Goal: Task Accomplishment & Management: Manage account settings

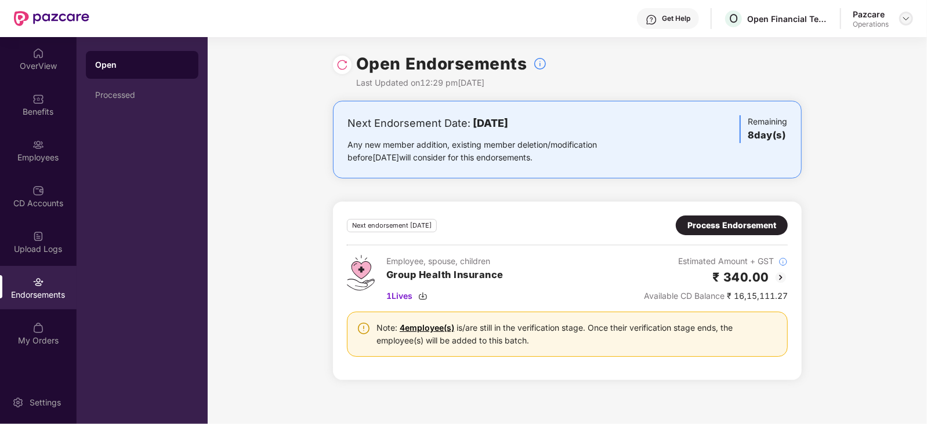
click at [907, 17] on img at bounding box center [905, 18] width 9 height 9
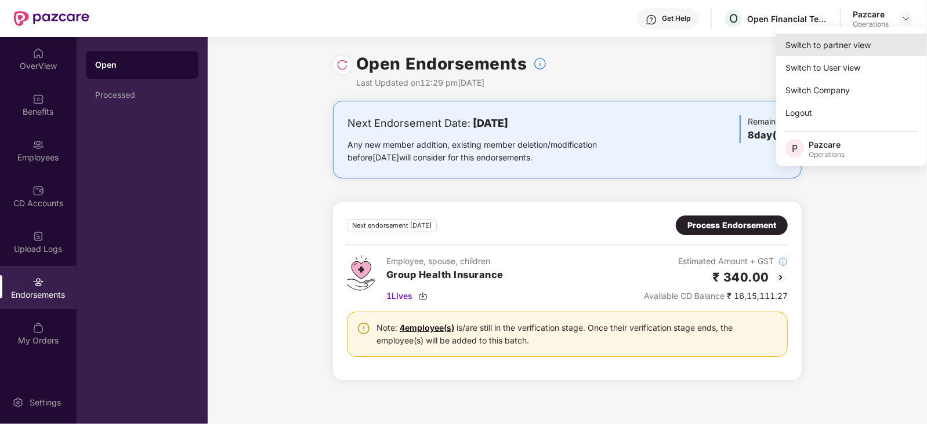
click at [841, 46] on div "Switch to partner view" at bounding box center [851, 45] width 151 height 23
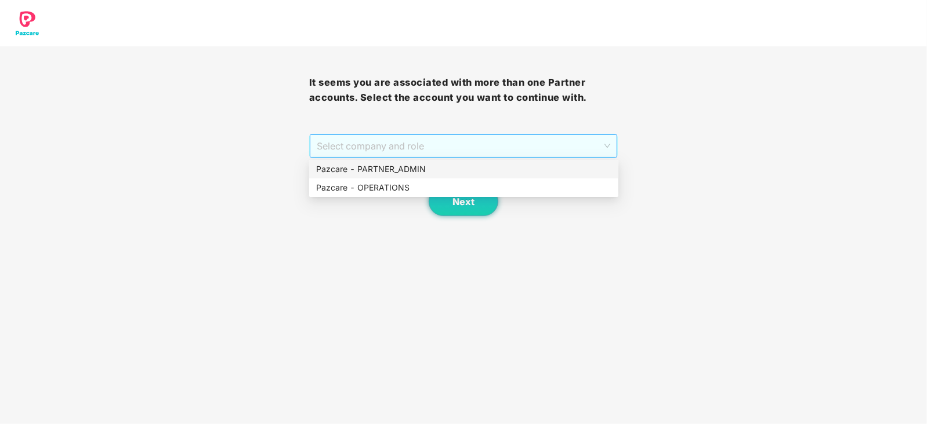
click at [368, 149] on span "Select company and role" at bounding box center [464, 146] width 294 height 22
click at [360, 181] on div "Pazcare - OPERATIONS" at bounding box center [463, 187] width 295 height 13
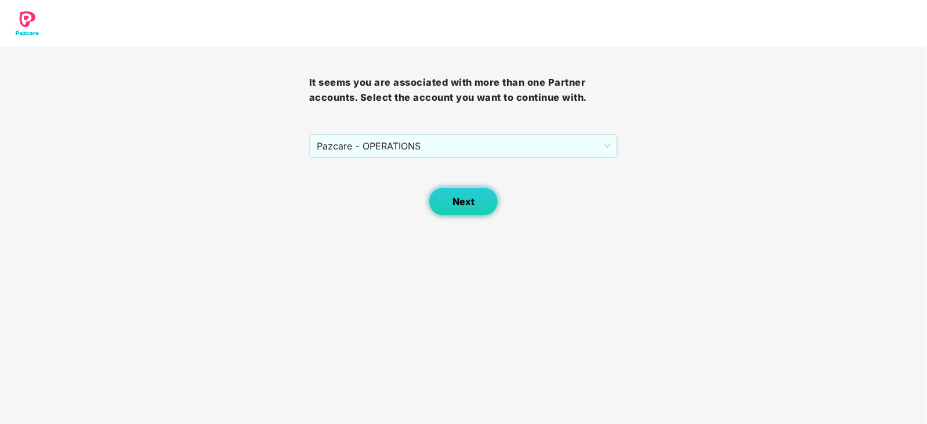
click at [444, 204] on button "Next" at bounding box center [464, 201] width 70 height 29
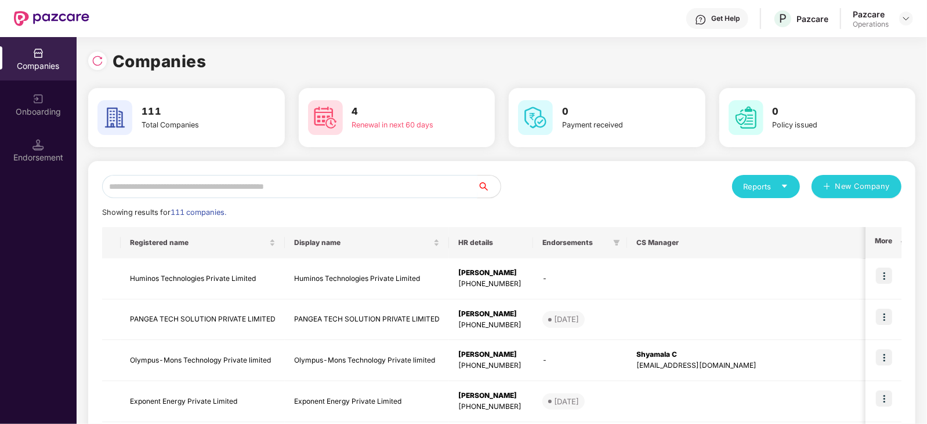
click at [262, 179] on input "text" at bounding box center [289, 186] width 375 height 23
paste input "**********"
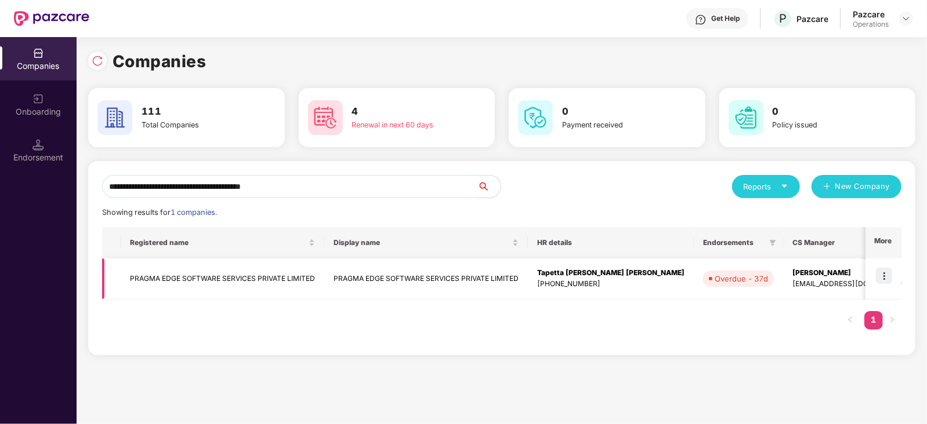
type input "**********"
click at [241, 283] on td "PRAGMA EDGE SOFTWARE SERVICES PRIVATE LIMITED" at bounding box center [223, 279] width 204 height 41
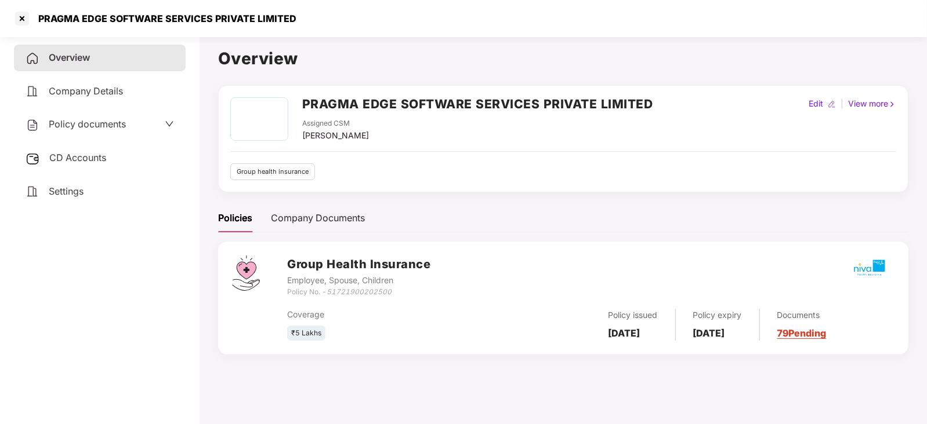
click at [85, 158] on span "CD Accounts" at bounding box center [77, 158] width 57 height 12
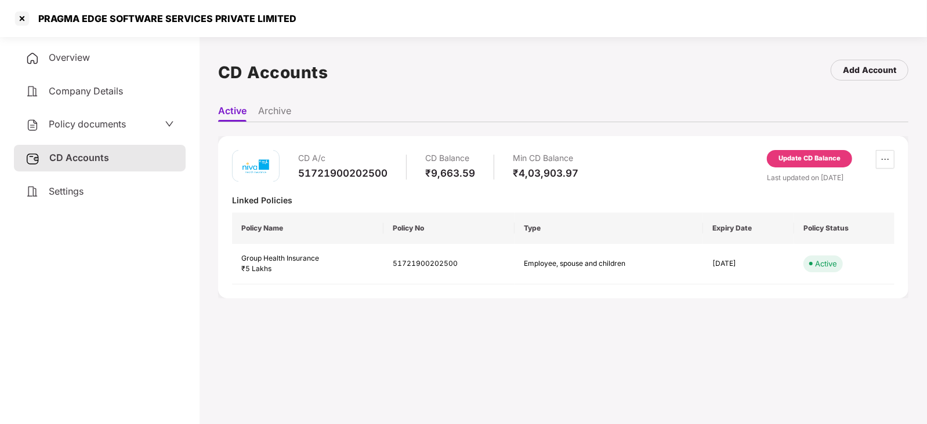
click at [786, 154] on div "Update CD Balance" at bounding box center [809, 159] width 62 height 10
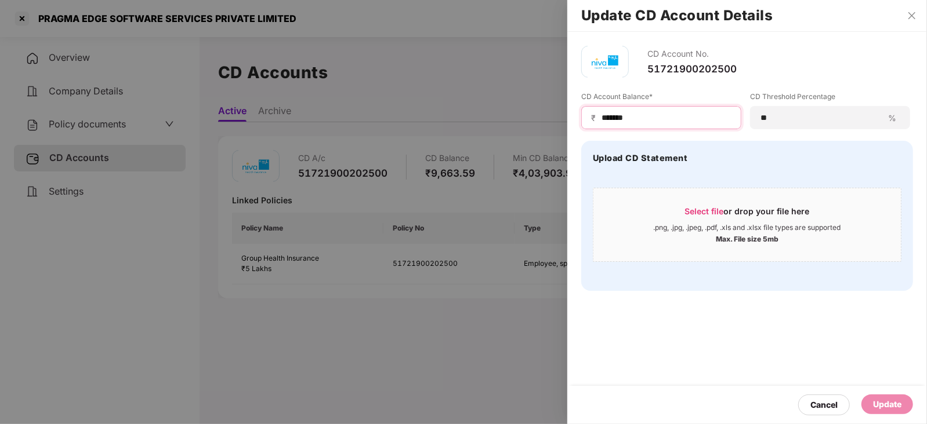
drag, startPoint x: 631, startPoint y: 121, endPoint x: 582, endPoint y: 120, distance: 49.3
click at [582, 120] on div "₹ *******" at bounding box center [661, 117] width 160 height 23
paste input "**"
type input "*********"
click at [902, 404] on div "Update" at bounding box center [887, 405] width 52 height 20
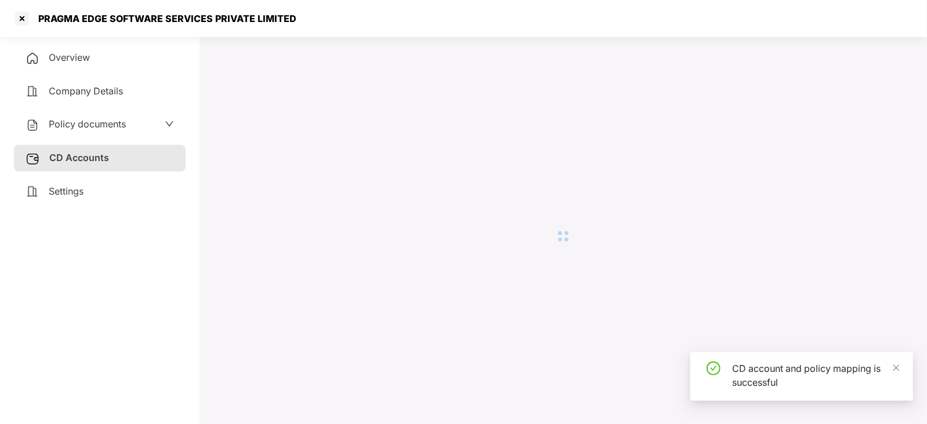
click at [99, 131] on div "Policy documents" at bounding box center [76, 124] width 100 height 15
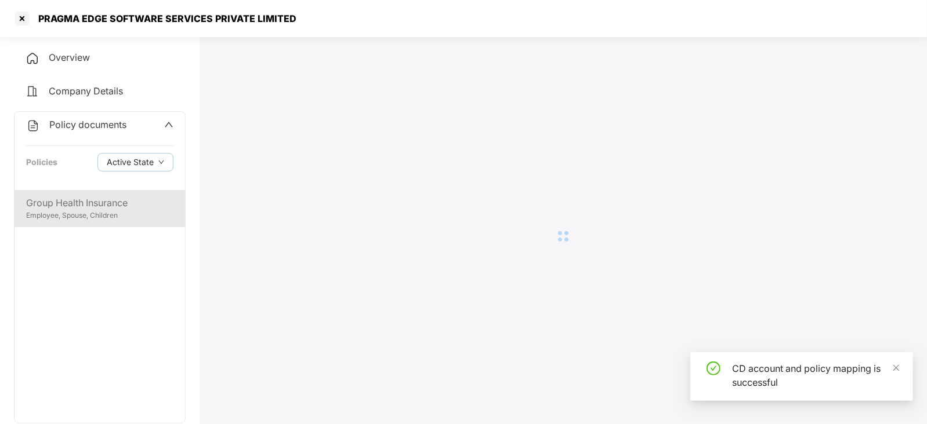
click at [96, 209] on div "Group Health Insurance" at bounding box center [99, 203] width 147 height 14
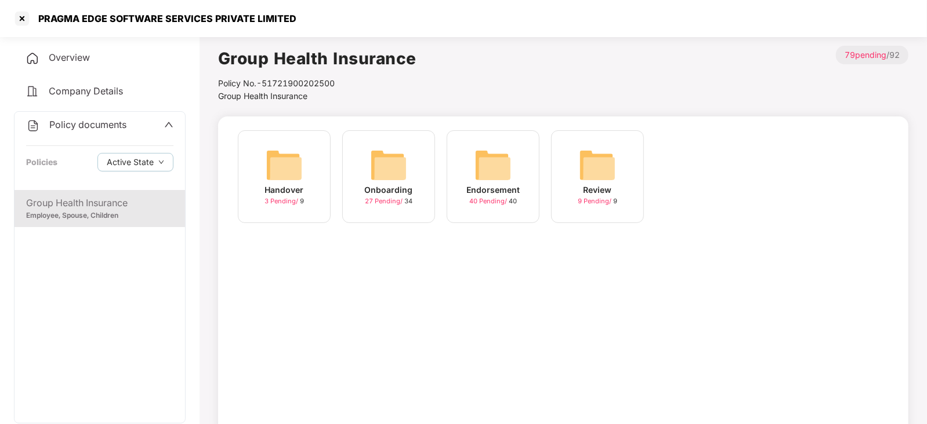
click at [490, 172] on img at bounding box center [492, 165] width 37 height 37
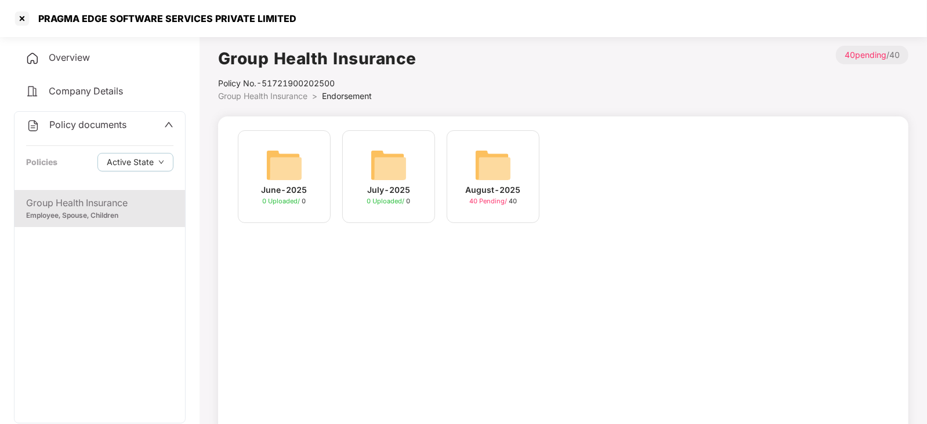
click at [490, 176] on img at bounding box center [492, 165] width 37 height 37
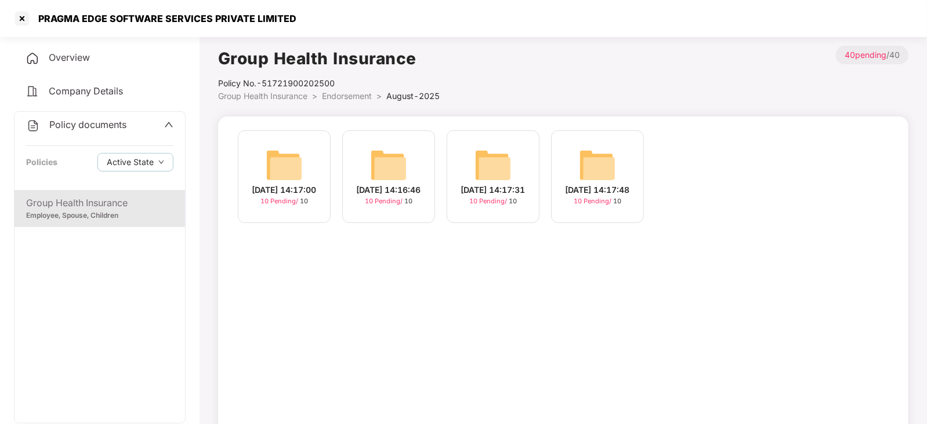
click at [274, 169] on img at bounding box center [284, 165] width 37 height 37
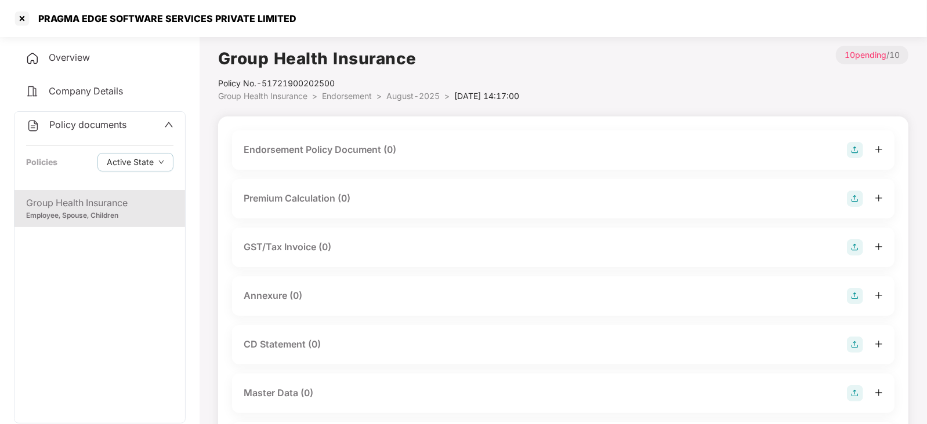
click at [857, 148] on img at bounding box center [855, 150] width 16 height 16
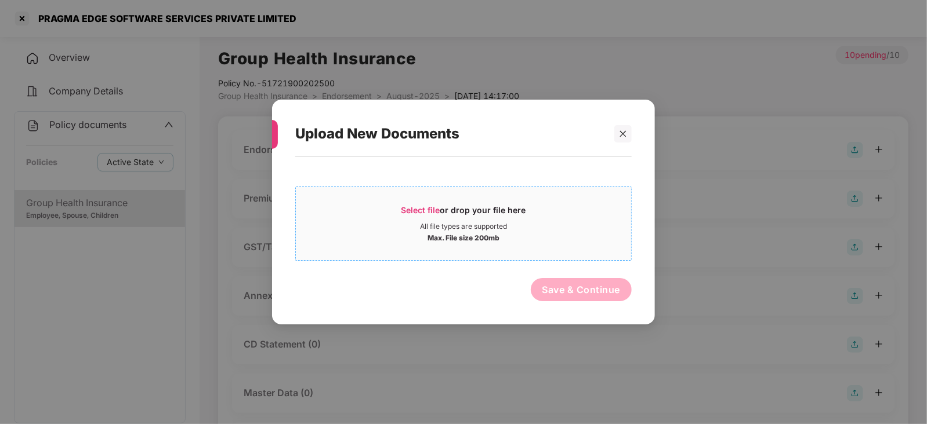
click at [433, 212] on span "Select file" at bounding box center [420, 210] width 39 height 10
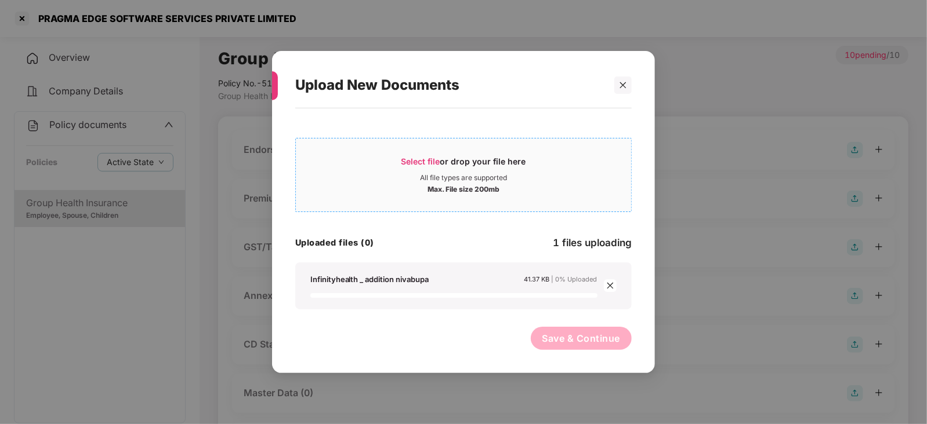
click at [416, 152] on span "Select file or drop your file here All file types are supported Max. File size …" at bounding box center [463, 175] width 335 height 56
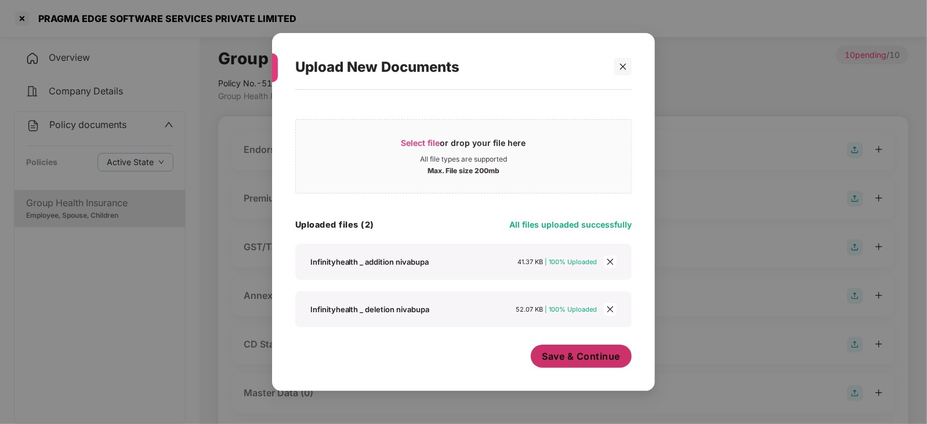
click at [544, 365] on button "Save & Continue" at bounding box center [581, 356] width 101 height 23
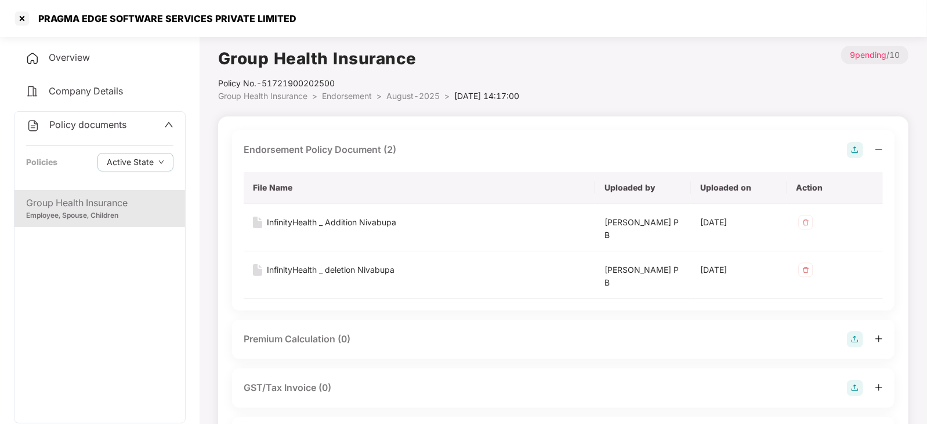
click at [869, 337] on div at bounding box center [865, 340] width 36 height 16
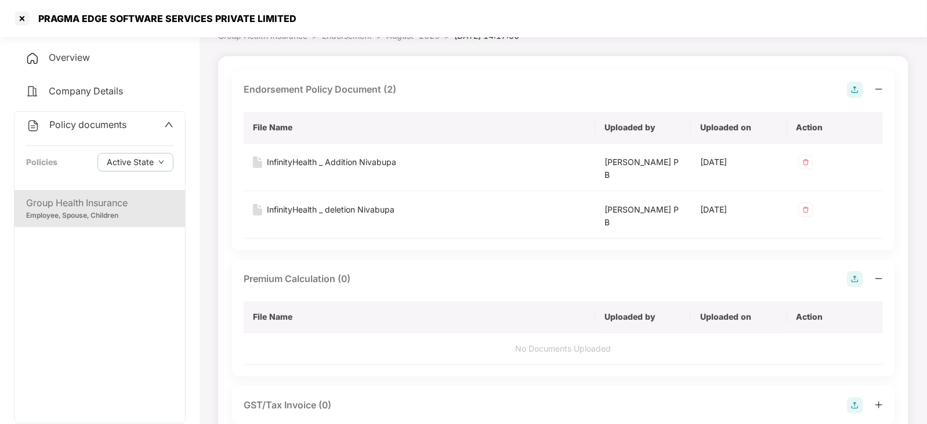
scroll to position [217, 0]
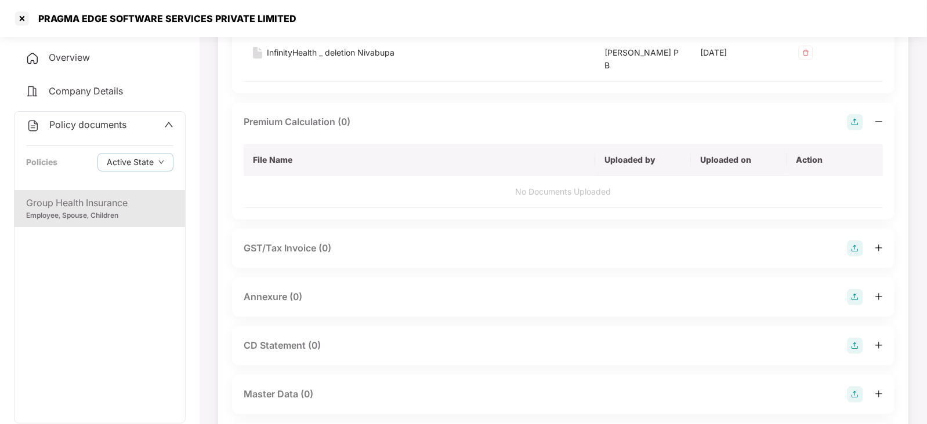
click at [856, 121] on img at bounding box center [855, 122] width 16 height 16
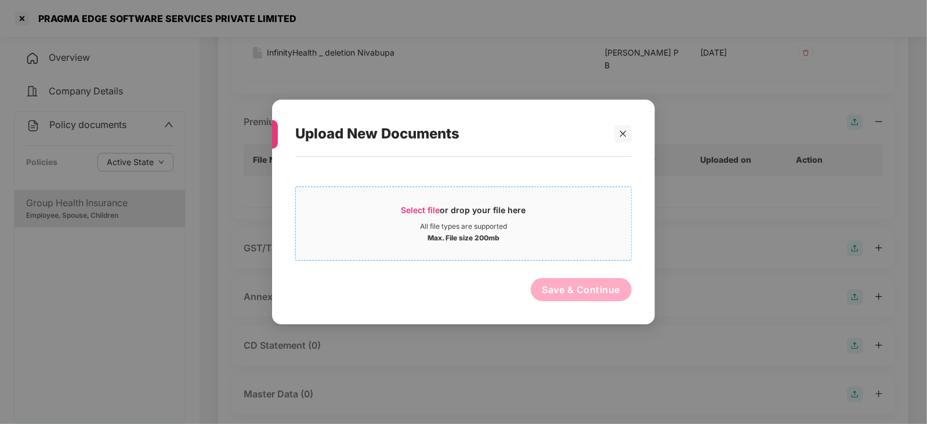
click at [431, 205] on span "Select file" at bounding box center [420, 210] width 39 height 10
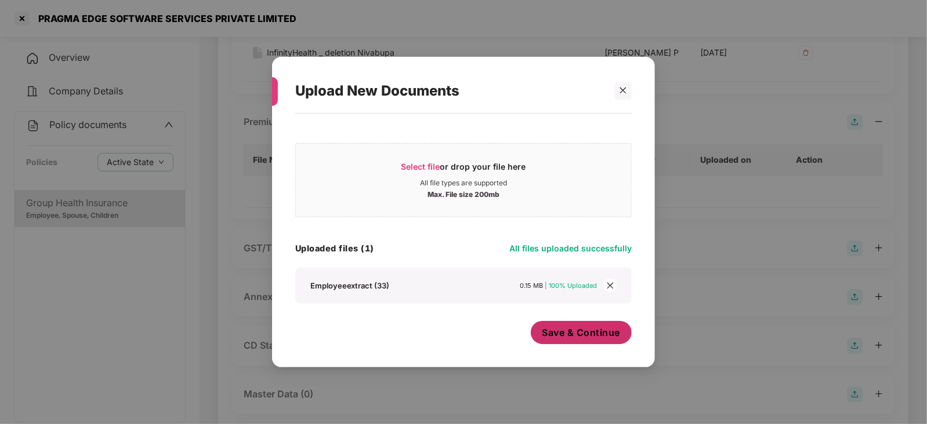
click at [586, 335] on span "Save & Continue" at bounding box center [581, 332] width 78 height 13
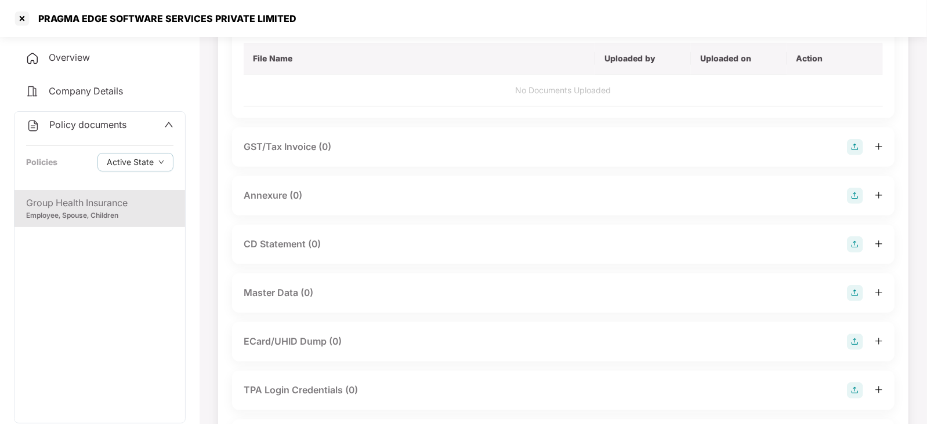
scroll to position [362, 0]
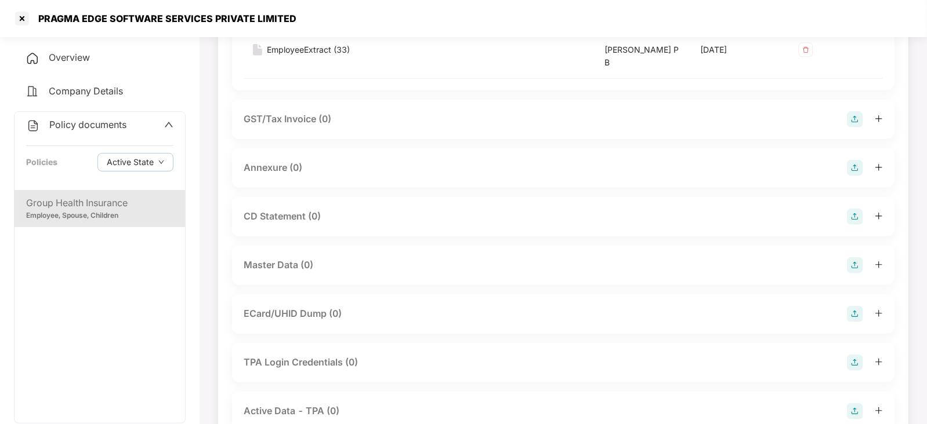
click at [858, 222] on img at bounding box center [855, 217] width 16 height 16
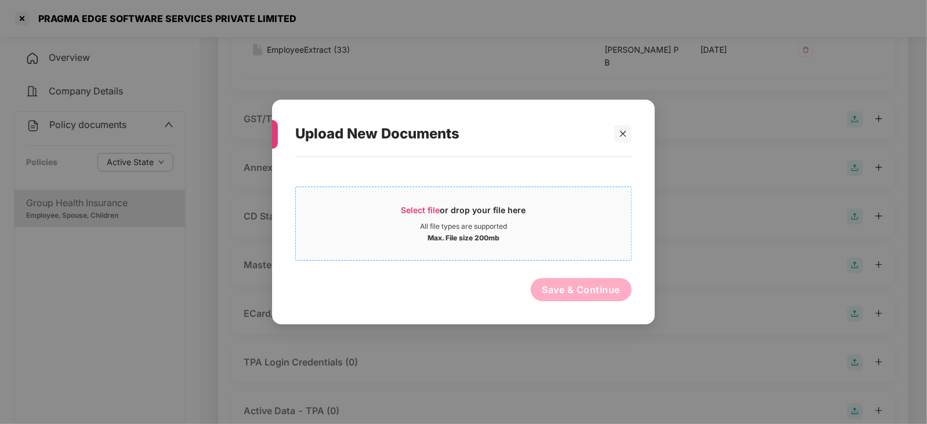
click at [421, 205] on span "Select file" at bounding box center [420, 210] width 39 height 10
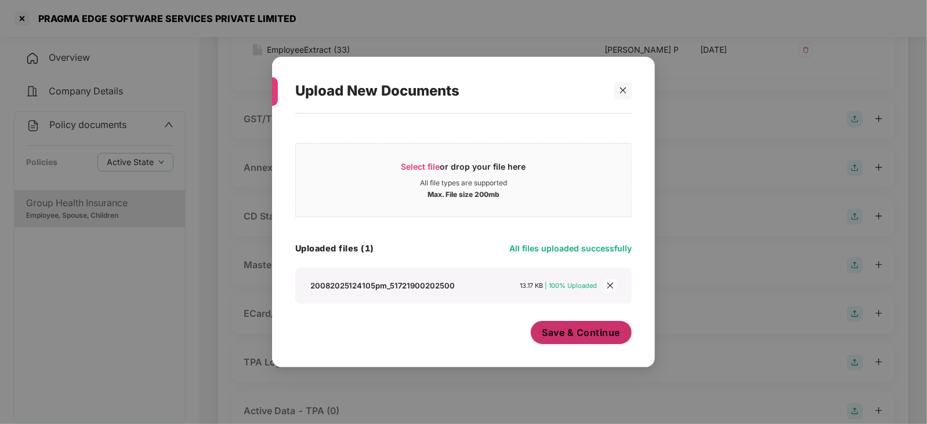
click at [556, 344] on button "Save & Continue" at bounding box center [581, 332] width 101 height 23
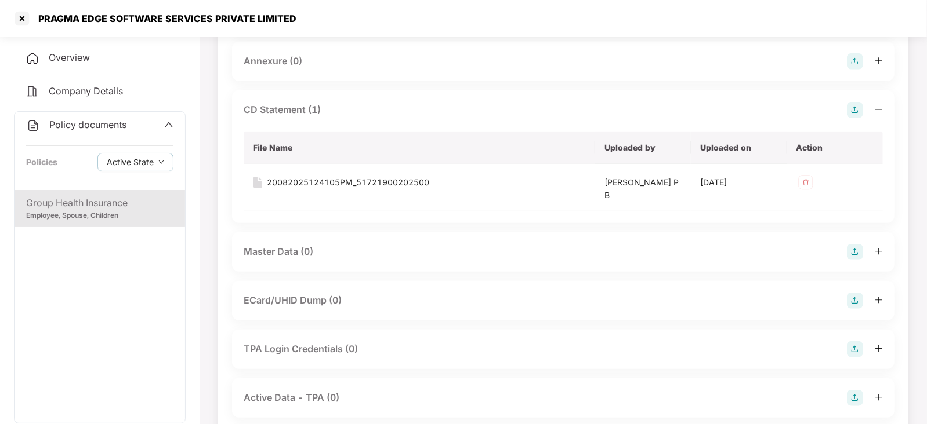
scroll to position [507, 0]
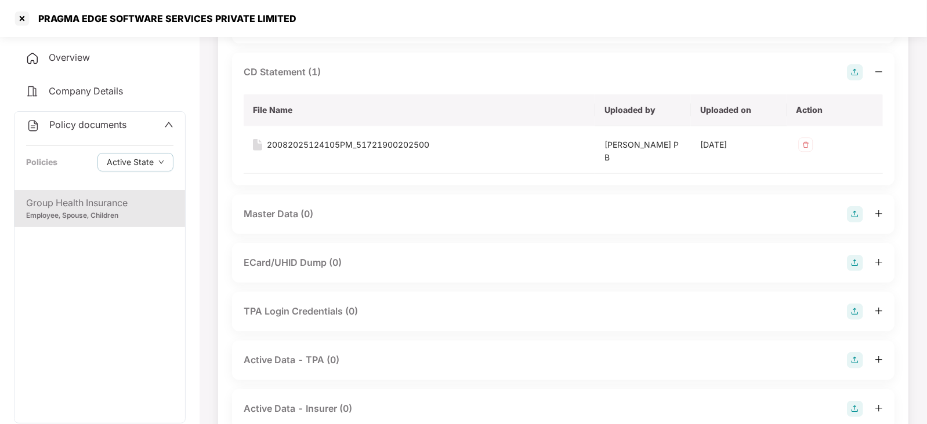
click at [859, 210] on img at bounding box center [855, 214] width 16 height 16
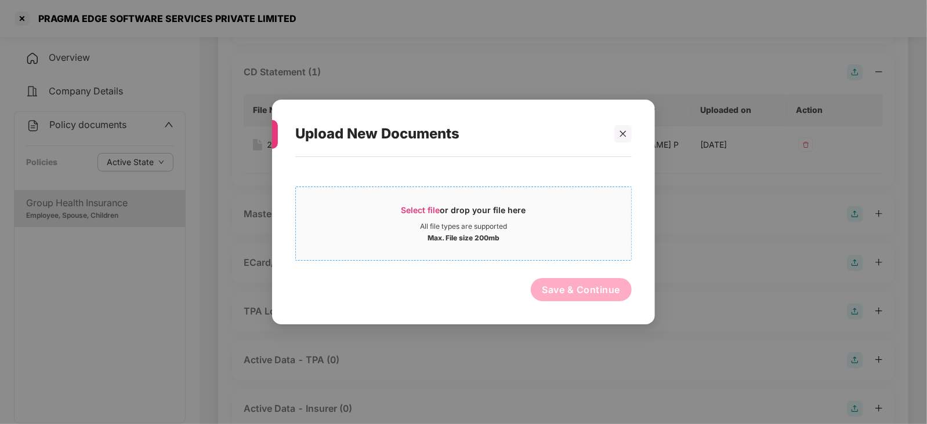
click at [397, 207] on div "Select file or drop your file here" at bounding box center [463, 213] width 335 height 17
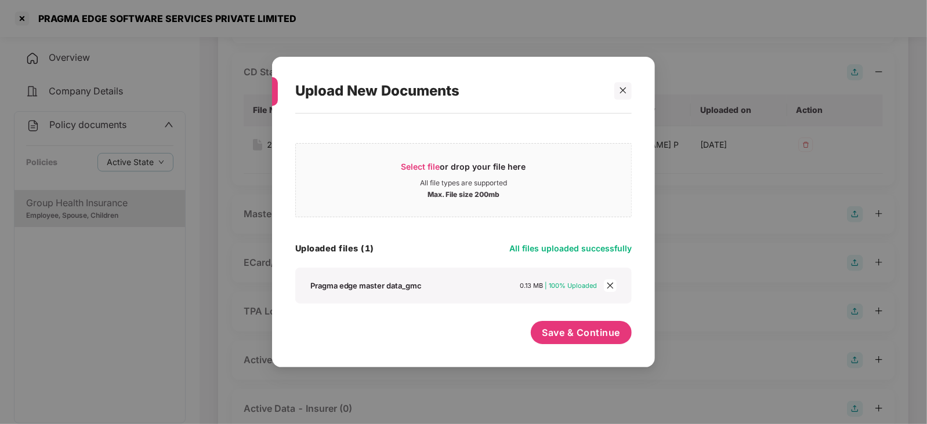
click at [607, 288] on icon "close" at bounding box center [610, 286] width 8 height 8
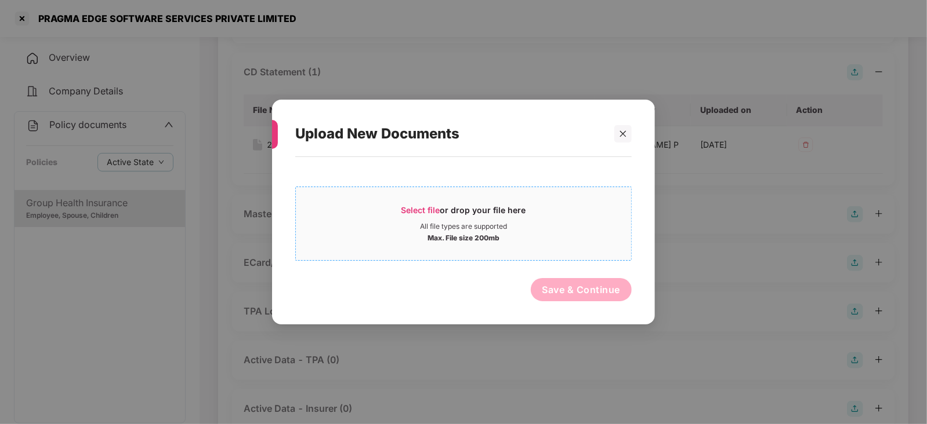
click at [391, 210] on div "Select file or drop your file here" at bounding box center [463, 213] width 335 height 17
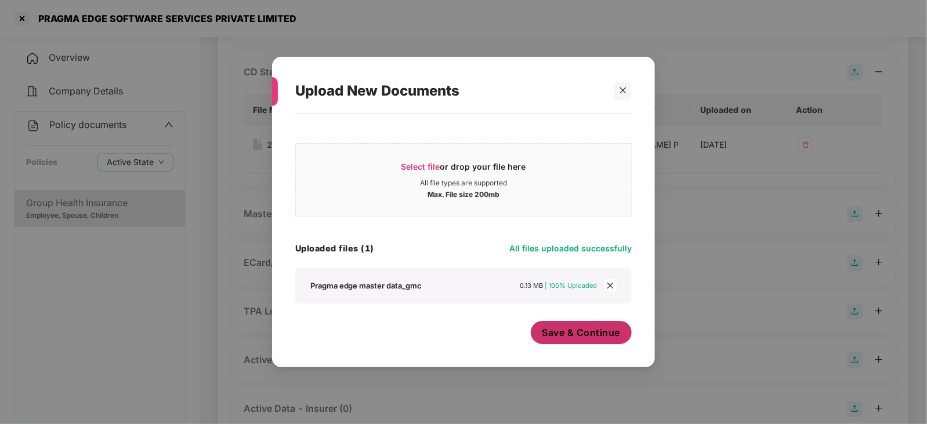
click at [566, 333] on span "Save & Continue" at bounding box center [581, 332] width 78 height 13
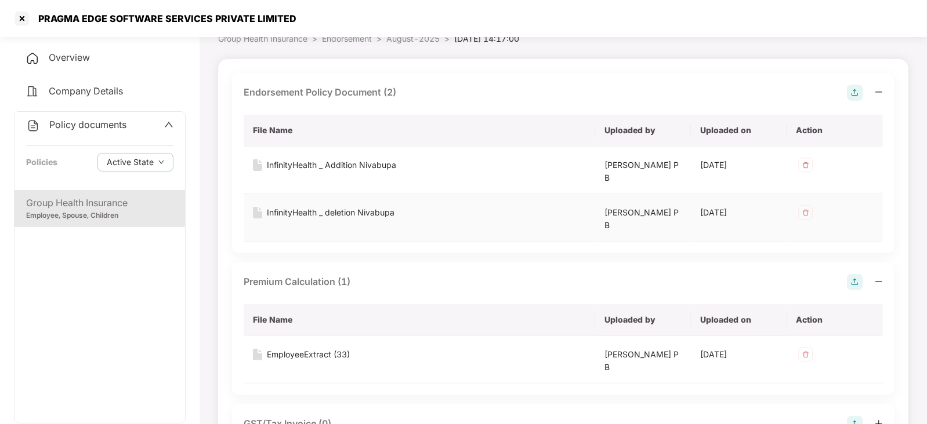
scroll to position [0, 0]
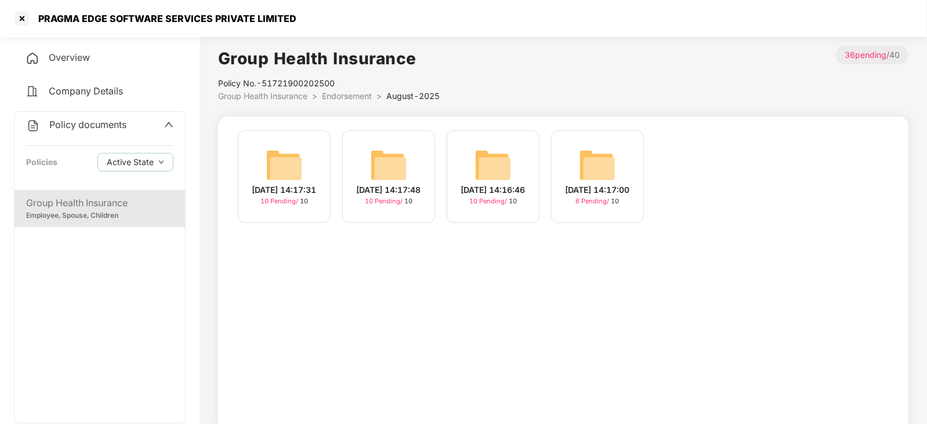
click at [485, 153] on img at bounding box center [492, 165] width 37 height 37
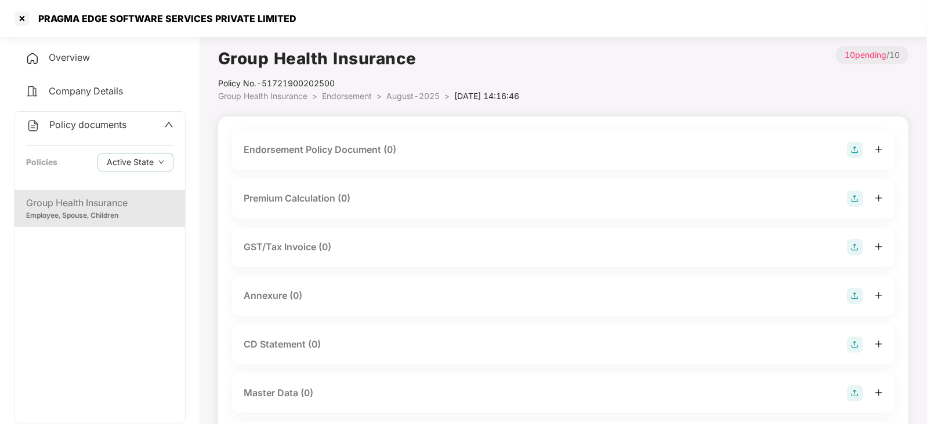
click at [849, 143] on img at bounding box center [855, 150] width 16 height 16
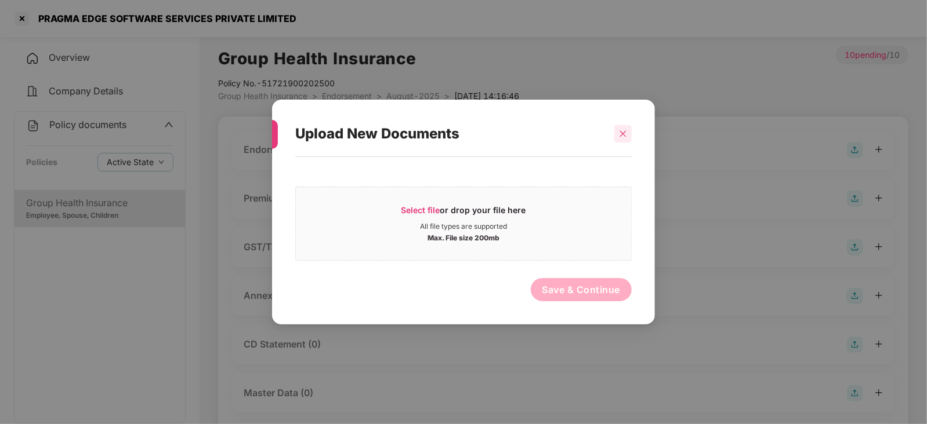
click at [620, 140] on div at bounding box center [622, 133] width 17 height 17
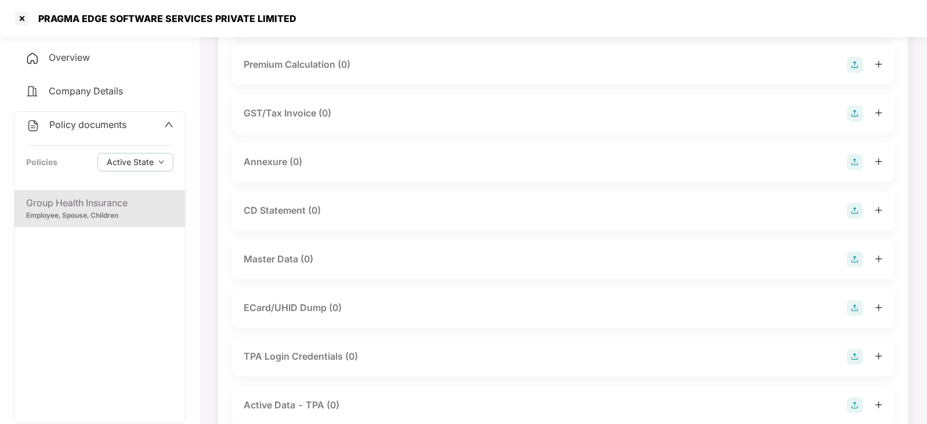
scroll to position [220, 0]
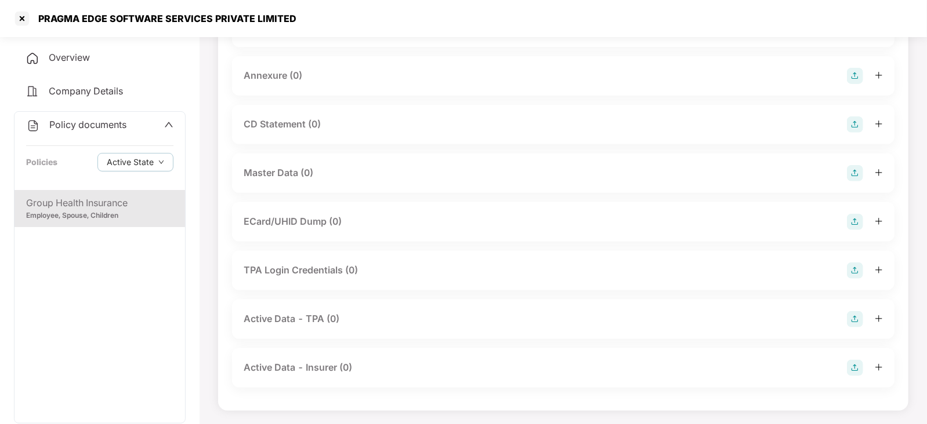
click at [849, 177] on img at bounding box center [855, 173] width 16 height 16
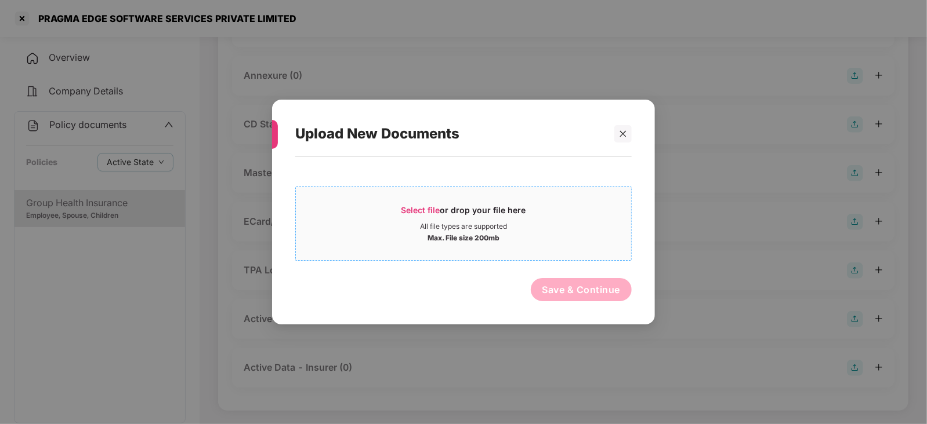
click at [419, 206] on span "Select file" at bounding box center [420, 210] width 39 height 10
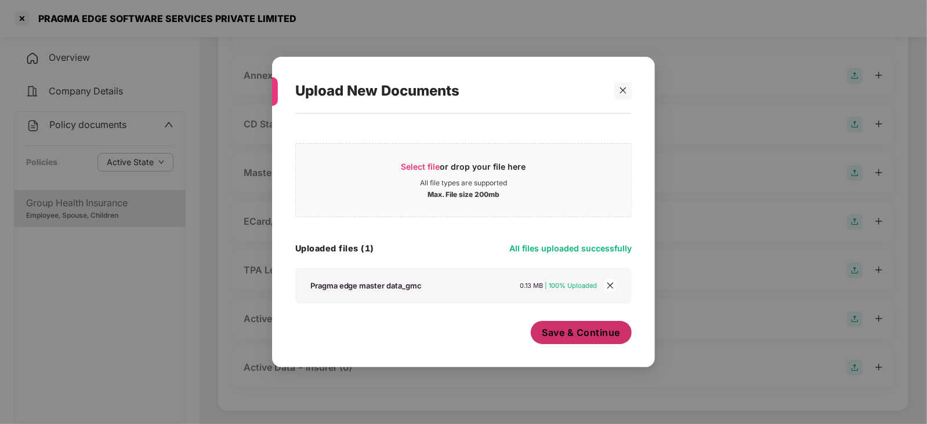
click at [585, 337] on span "Save & Continue" at bounding box center [581, 332] width 78 height 13
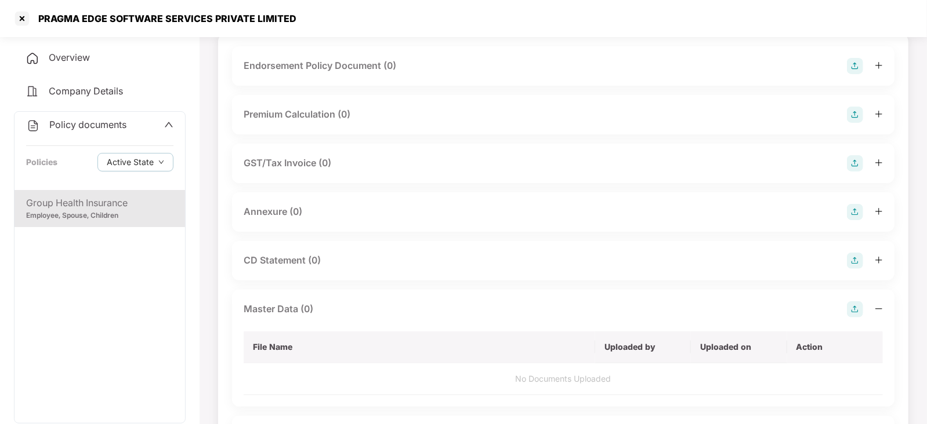
scroll to position [75, 0]
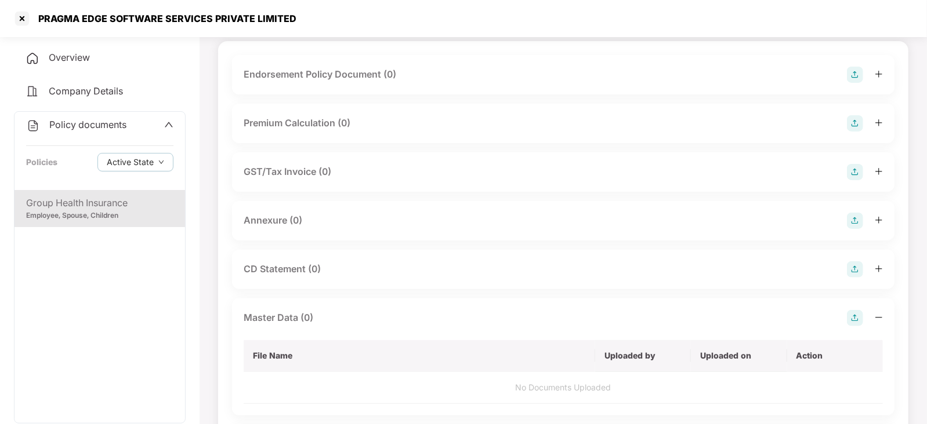
click at [862, 268] on img at bounding box center [855, 270] width 16 height 16
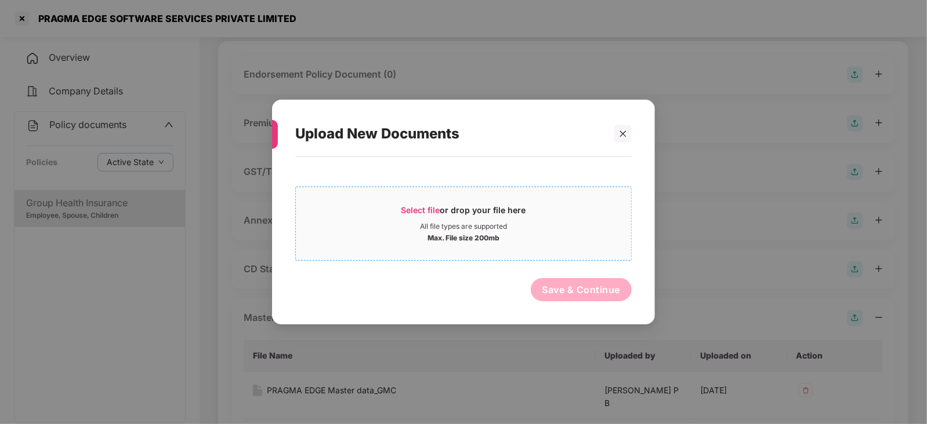
click at [417, 208] on span "Select file" at bounding box center [420, 210] width 39 height 10
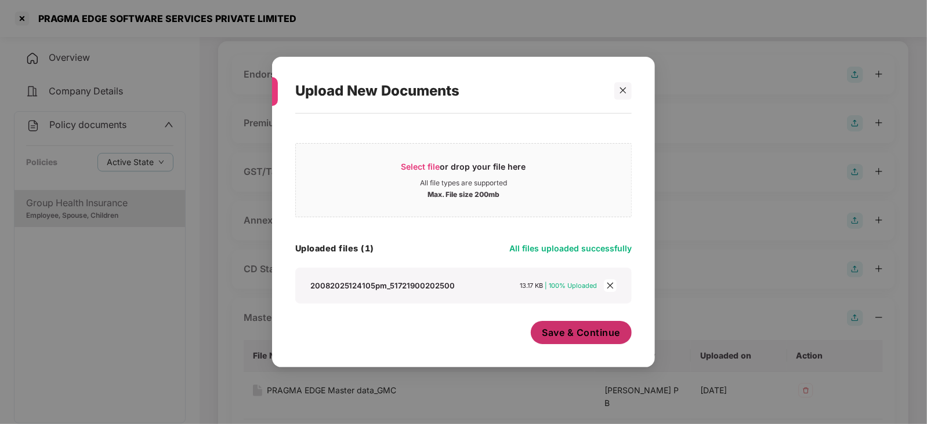
click at [560, 342] on button "Save & Continue" at bounding box center [581, 332] width 101 height 23
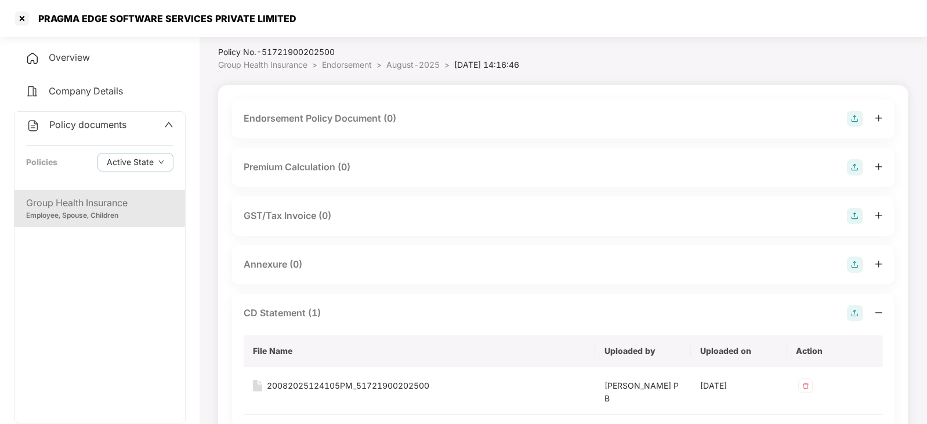
scroll to position [0, 0]
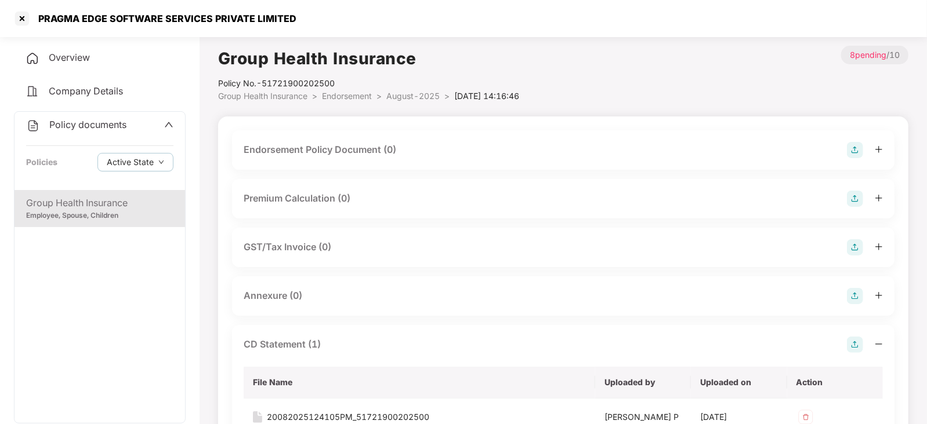
click at [847, 297] on img at bounding box center [855, 296] width 16 height 16
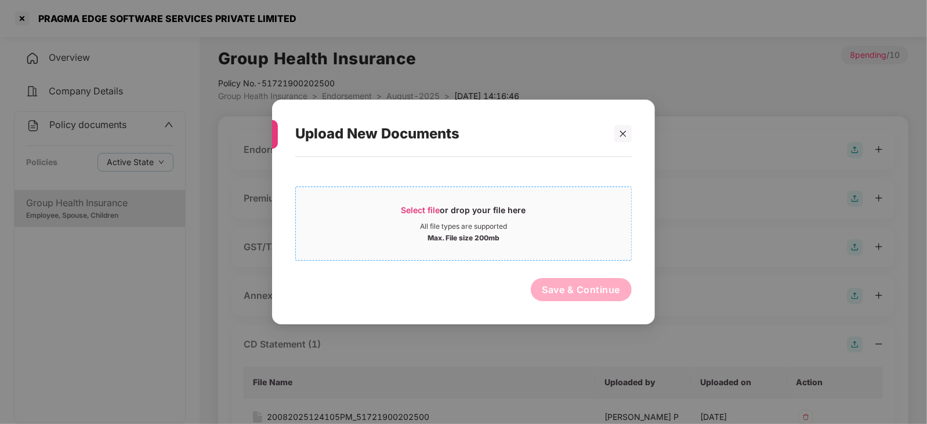
click at [400, 214] on div "Select file or drop your file here" at bounding box center [463, 213] width 335 height 17
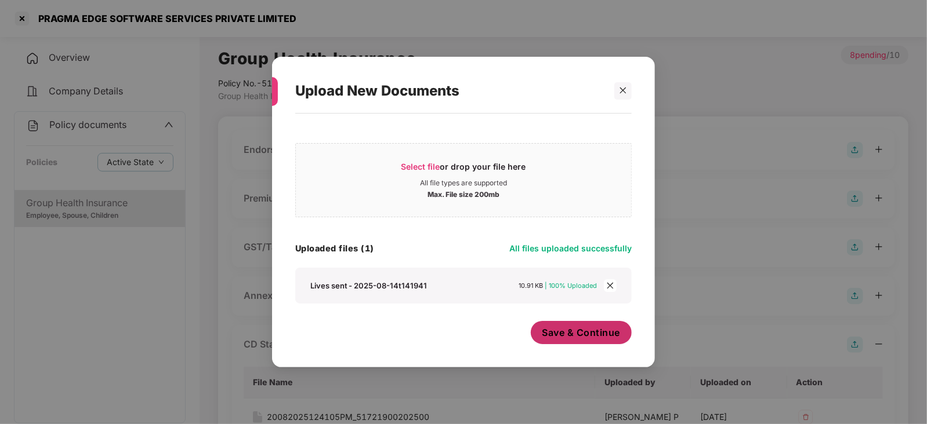
click at [564, 337] on span "Save & Continue" at bounding box center [581, 332] width 78 height 13
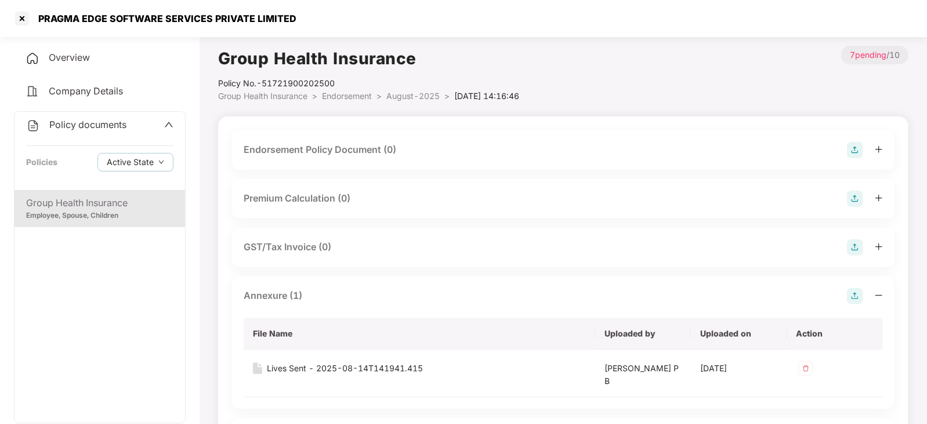
click at [844, 199] on div "Premium Calculation (0)" at bounding box center [563, 199] width 639 height 16
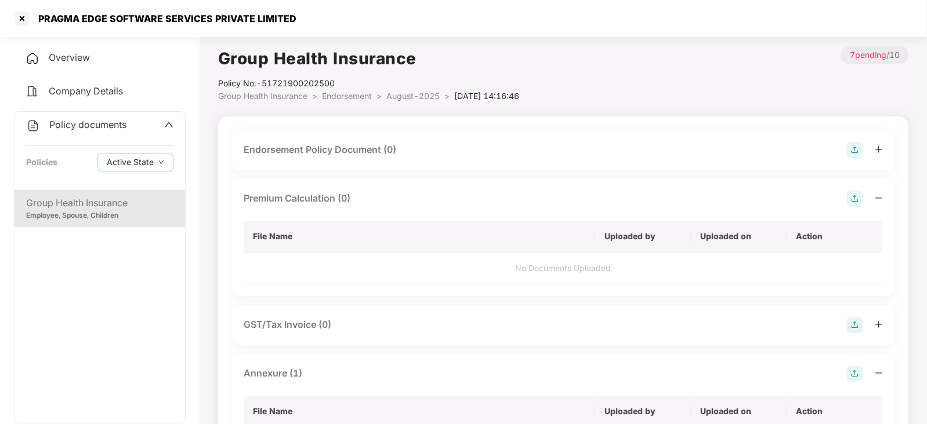
click at [860, 193] on img at bounding box center [855, 199] width 16 height 16
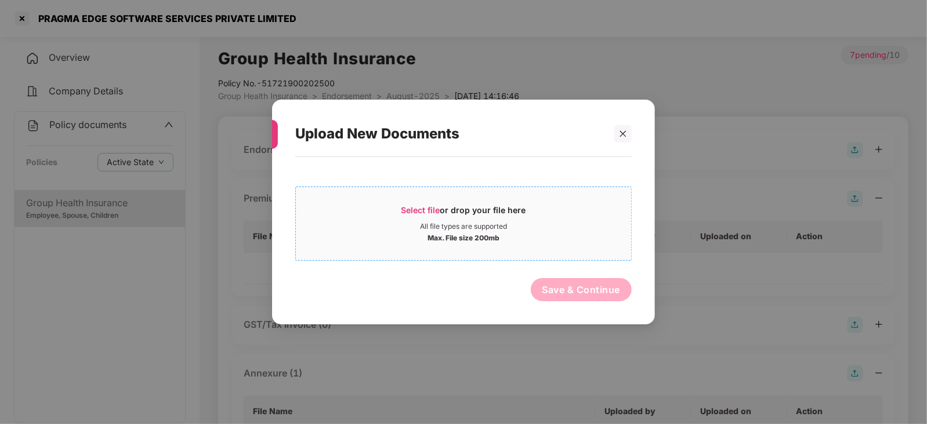
click at [425, 210] on span "Select file" at bounding box center [420, 210] width 39 height 10
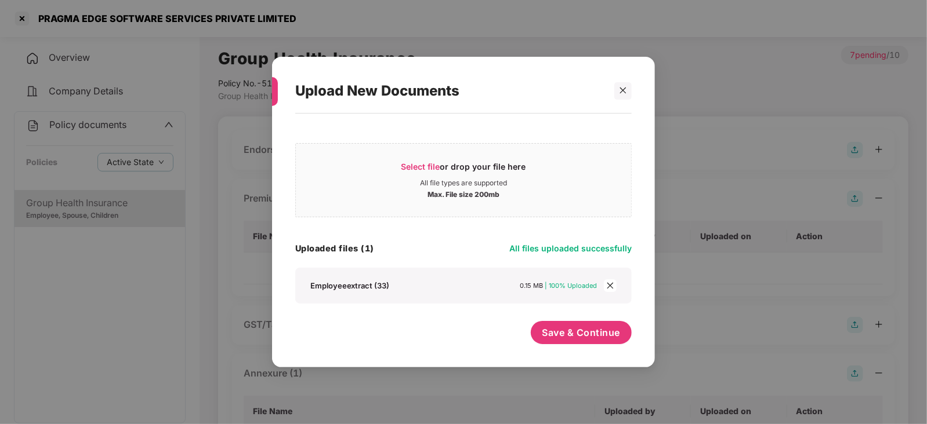
click at [560, 357] on div "Upload New Documents Select file or drop your file here All file types are supp…" at bounding box center [463, 212] width 383 height 311
click at [560, 336] on span "Save & Continue" at bounding box center [581, 332] width 78 height 13
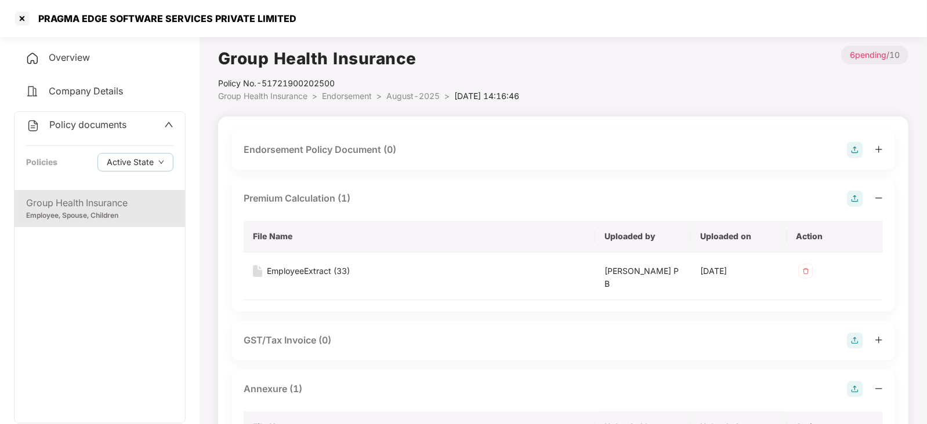
click at [856, 152] on img at bounding box center [855, 150] width 16 height 16
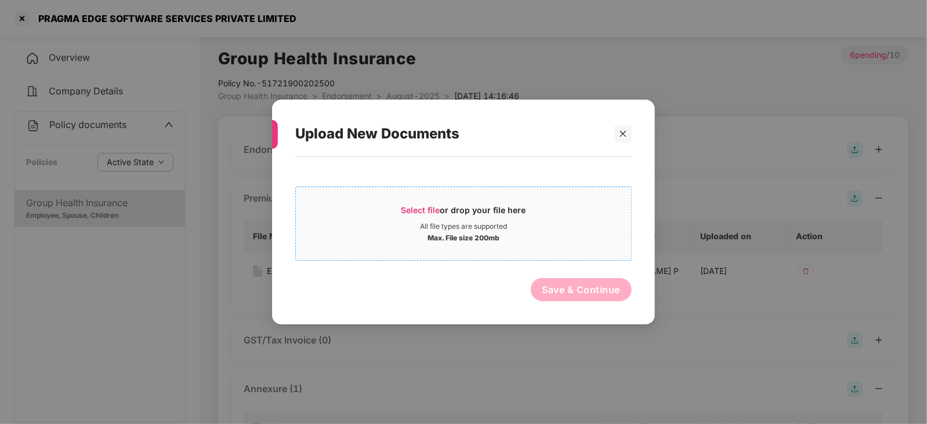
click at [399, 200] on span "Select file or drop your file here All file types are supported Max. File size …" at bounding box center [463, 224] width 335 height 56
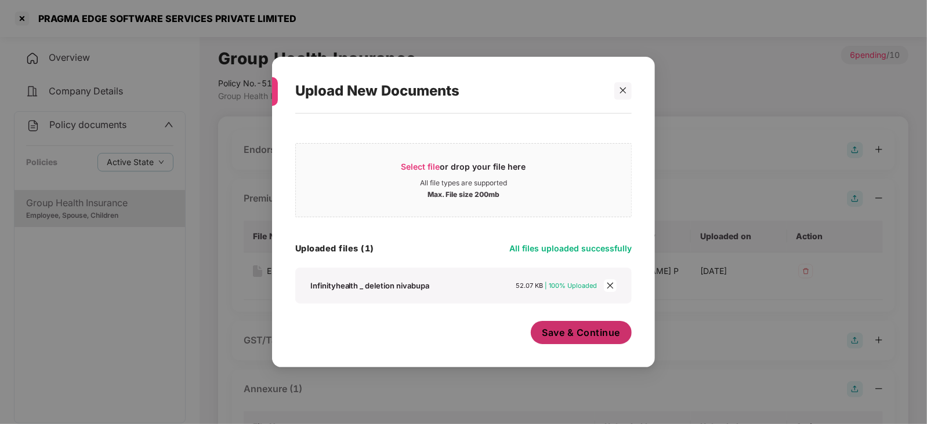
click at [589, 332] on span "Save & Continue" at bounding box center [581, 332] width 78 height 13
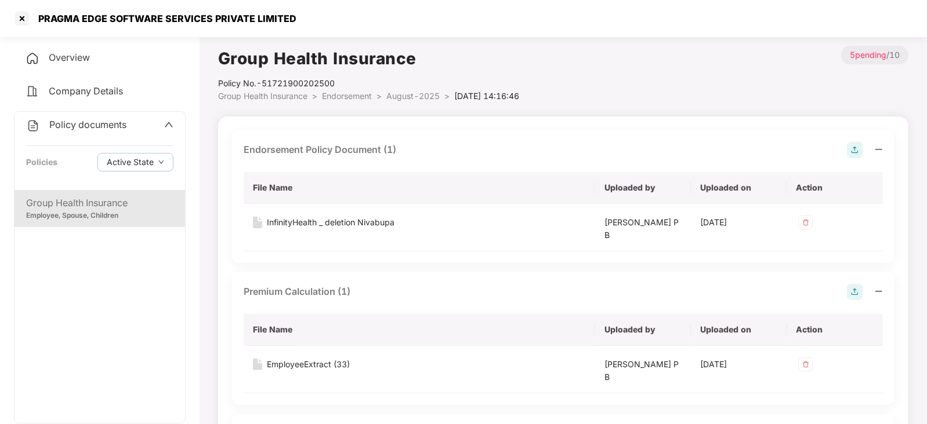
click at [855, 155] on img at bounding box center [855, 150] width 16 height 16
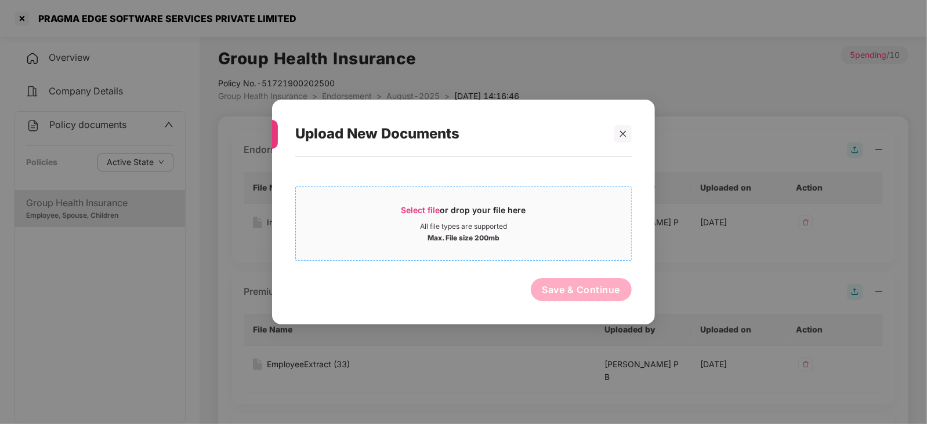
click at [409, 211] on span "Select file" at bounding box center [420, 210] width 39 height 10
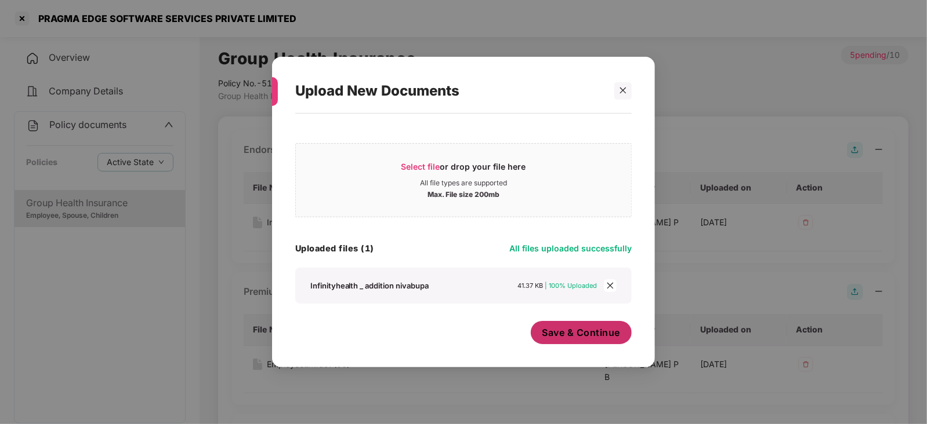
click at [554, 333] on span "Save & Continue" at bounding box center [581, 332] width 78 height 13
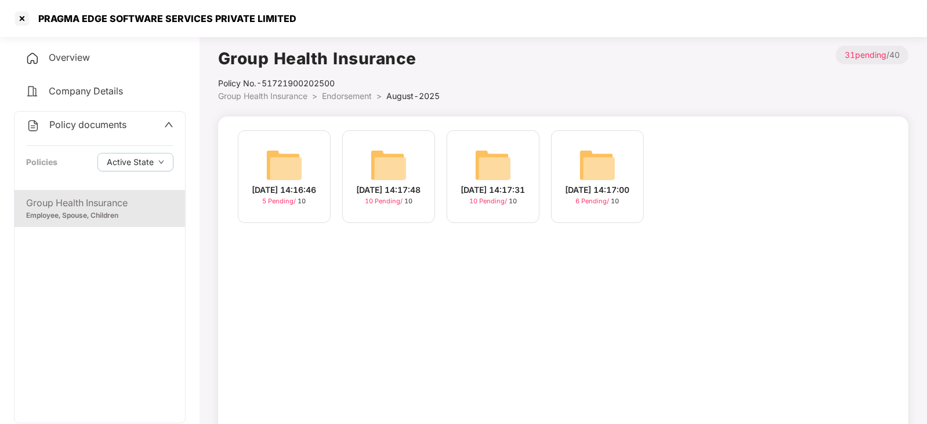
click at [590, 168] on img at bounding box center [597, 165] width 37 height 37
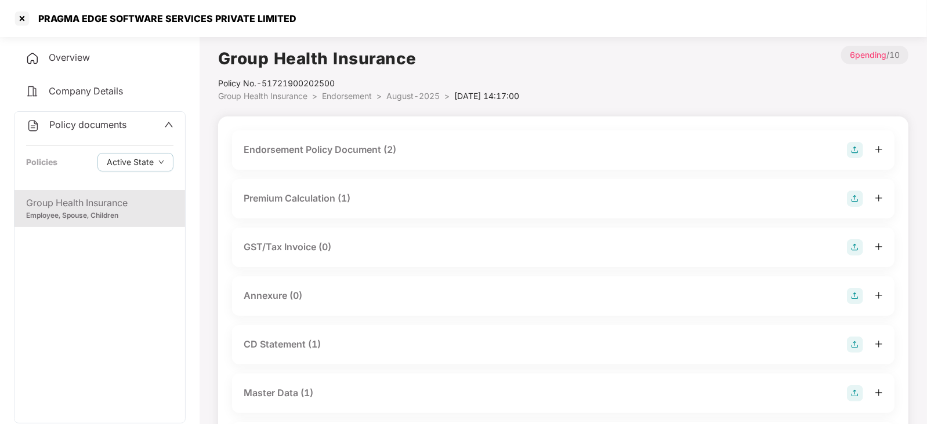
click at [859, 294] on img at bounding box center [855, 296] width 16 height 16
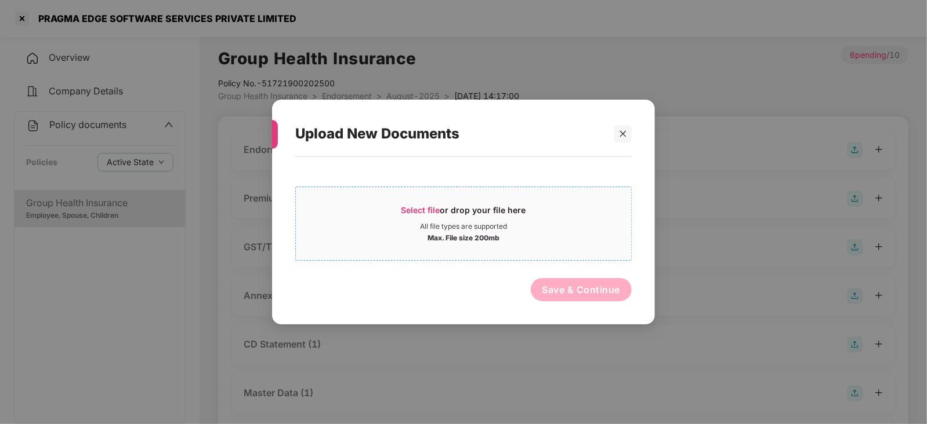
click at [423, 205] on span "Select file" at bounding box center [420, 210] width 39 height 10
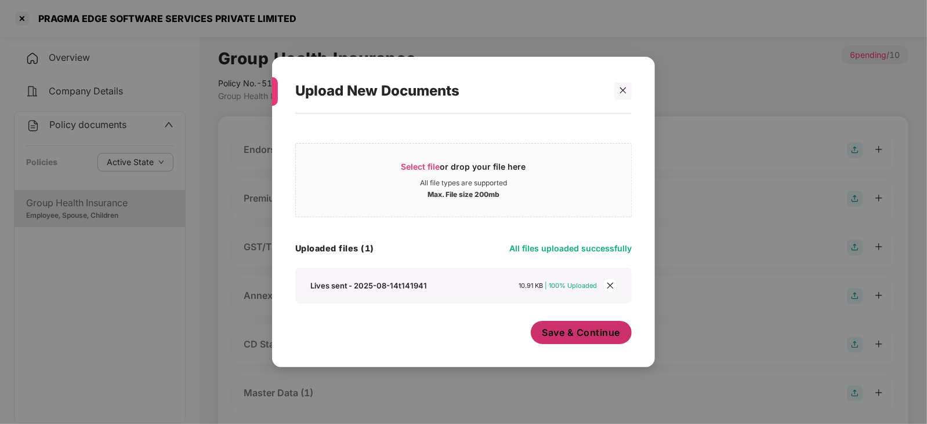
click at [561, 343] on button "Save & Continue" at bounding box center [581, 332] width 101 height 23
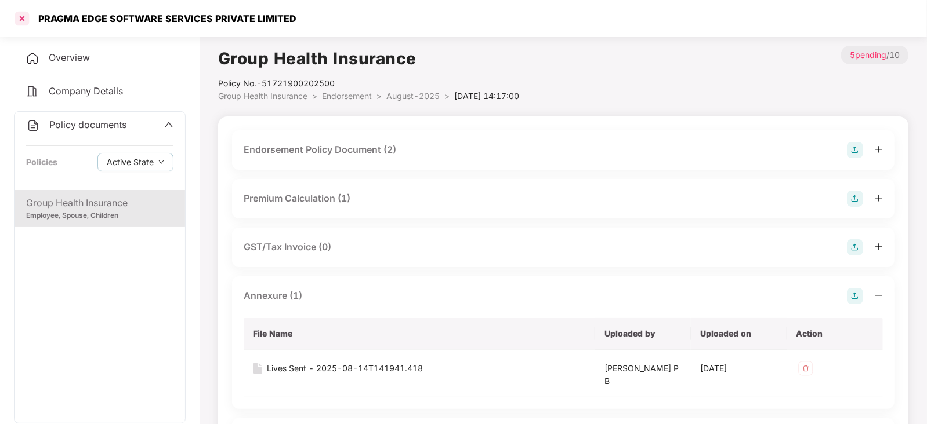
click at [20, 23] on div at bounding box center [22, 18] width 19 height 19
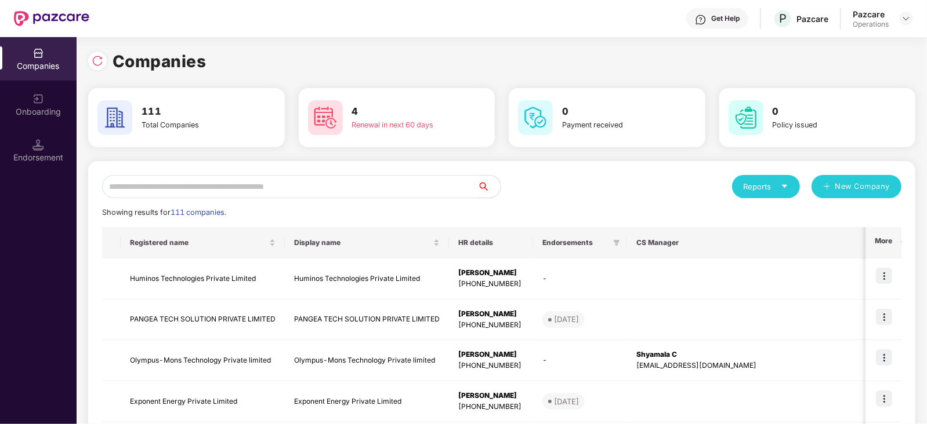
click at [289, 187] on input "text" at bounding box center [289, 186] width 375 height 23
paste input "*"
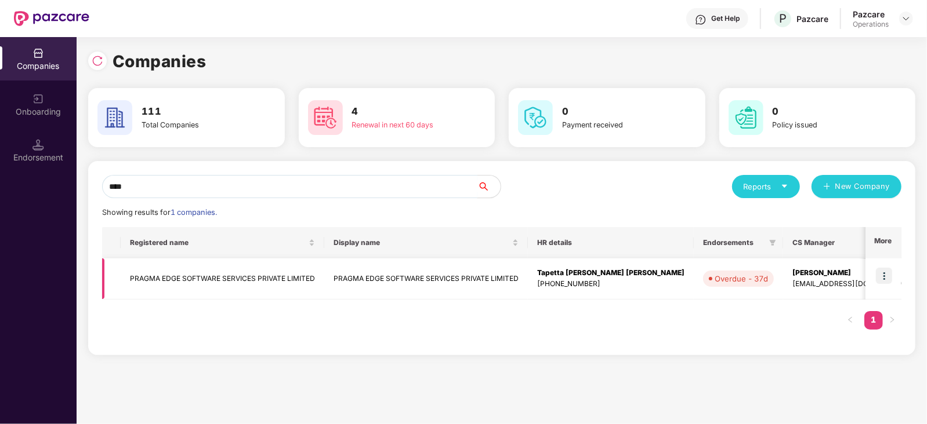
type input "****"
click at [885, 275] on img at bounding box center [884, 276] width 16 height 16
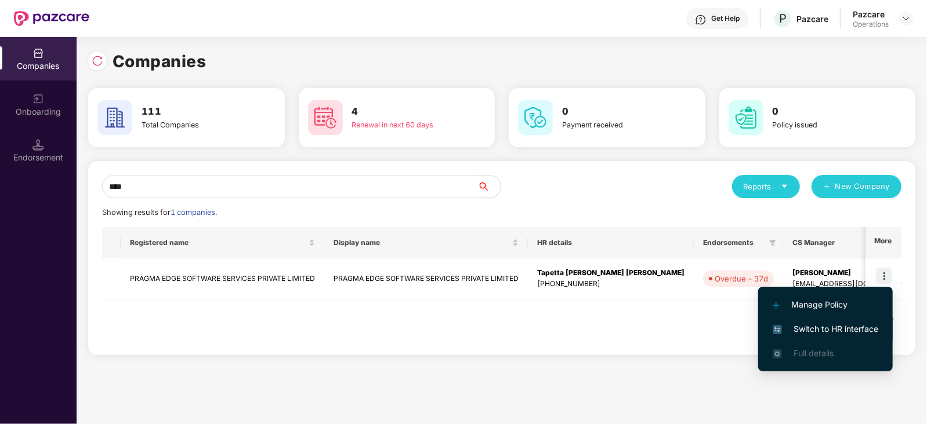
click at [849, 335] on span "Switch to HR interface" at bounding box center [825, 329] width 106 height 13
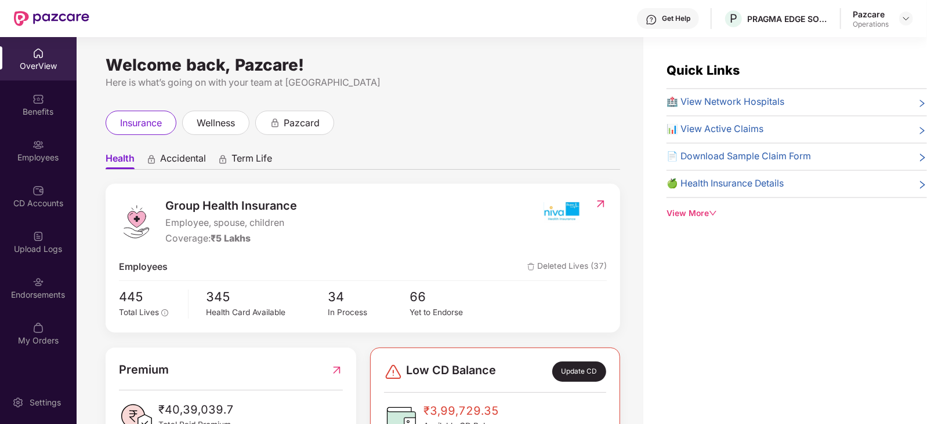
click at [47, 305] on div "Endorsements" at bounding box center [38, 287] width 77 height 43
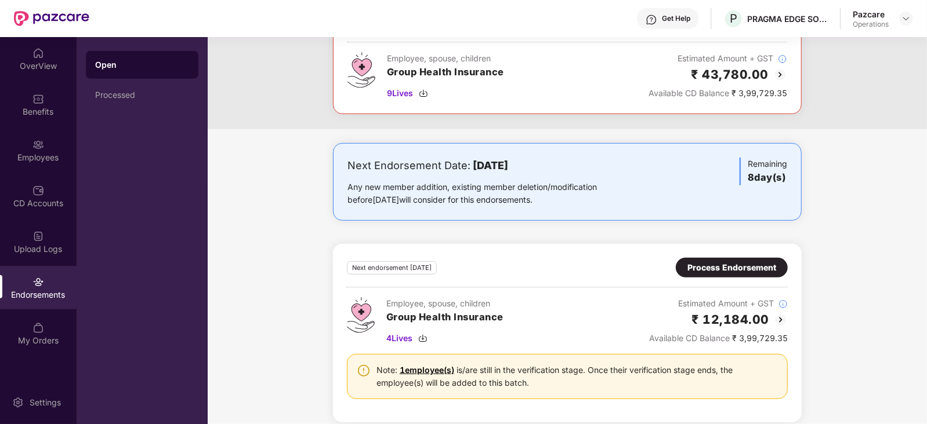
scroll to position [217, 0]
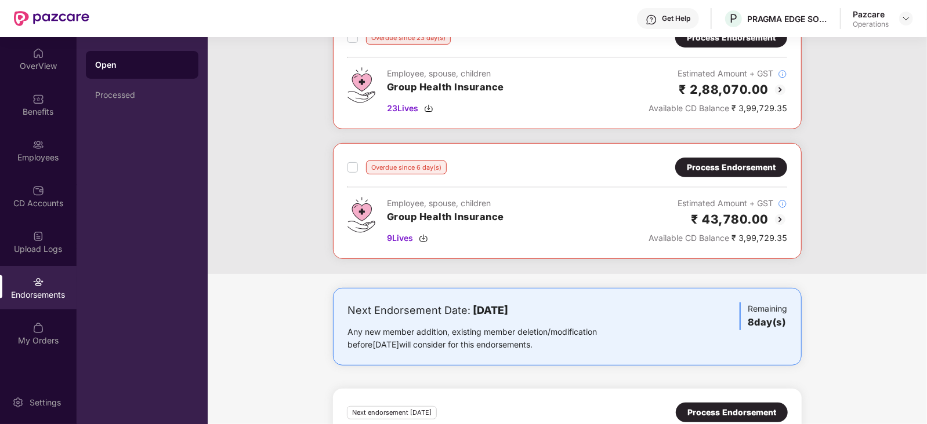
click at [344, 170] on div "Overdue since 6 day(s) Process Endorsement Employee, spouse, children Group Hea…" at bounding box center [567, 201] width 469 height 116
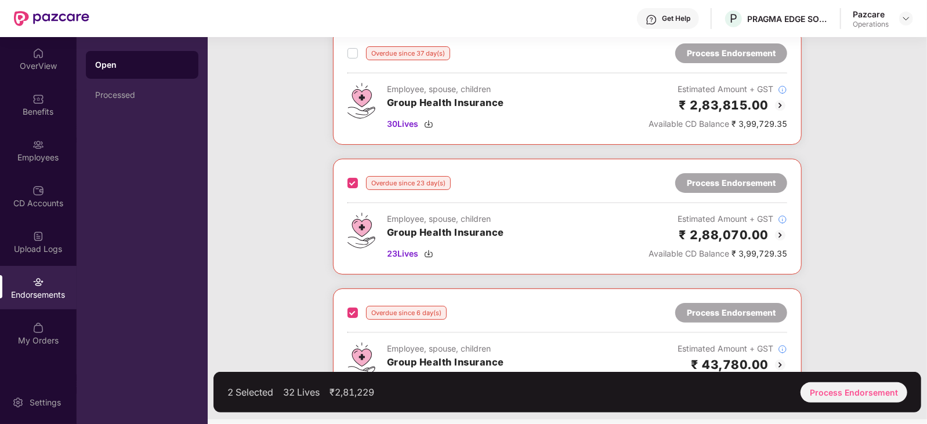
scroll to position [0, 0]
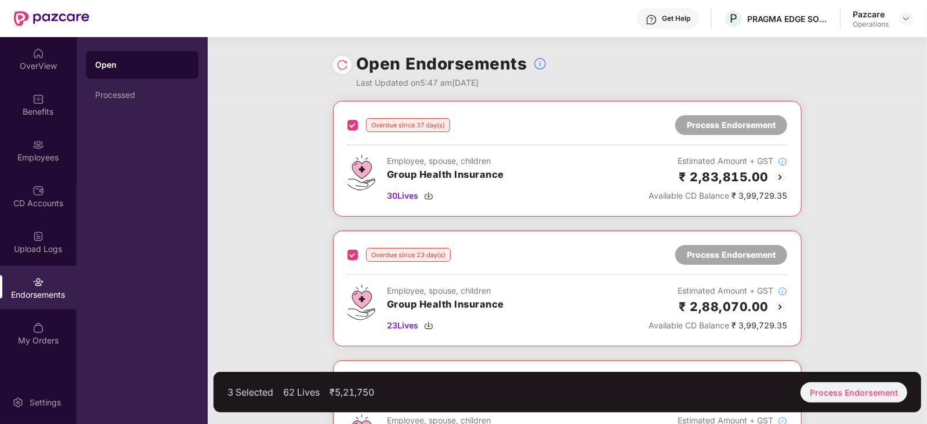
click at [830, 361] on div "Overdue since 37 day(s) Process Endorsement Employee, spouse, children Group He…" at bounding box center [567, 296] width 719 height 391
click at [815, 367] on div "Overdue since 37 day(s) Process Endorsement Employee, spouse, children Group He…" at bounding box center [567, 296] width 719 height 391
click at [818, 381] on div "3 Selected 62 Lives ₹5,21,750 Process Endorsement" at bounding box center [566, 392] width 707 height 41
click at [818, 384] on div "Process Endorsement" at bounding box center [853, 393] width 107 height 20
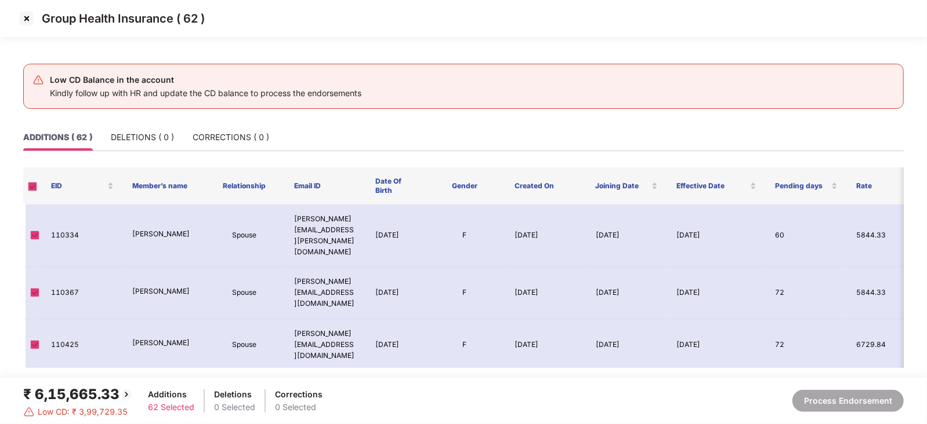
click at [22, 25] on img at bounding box center [26, 18] width 19 height 19
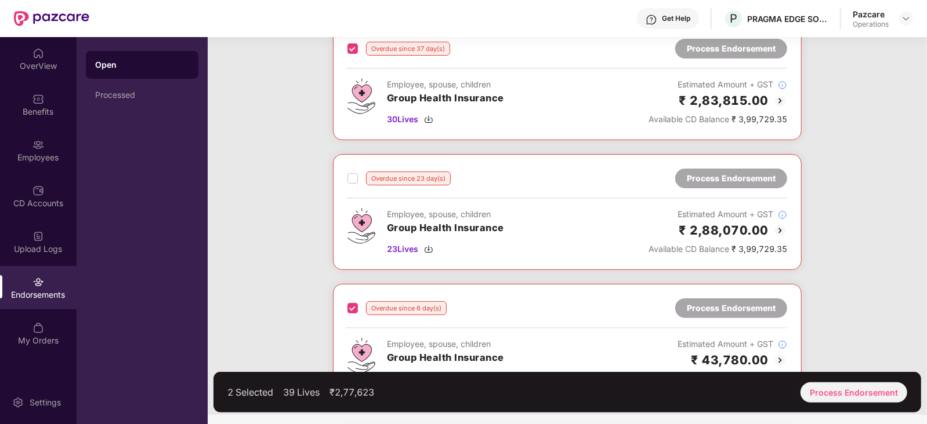
scroll to position [72, 0]
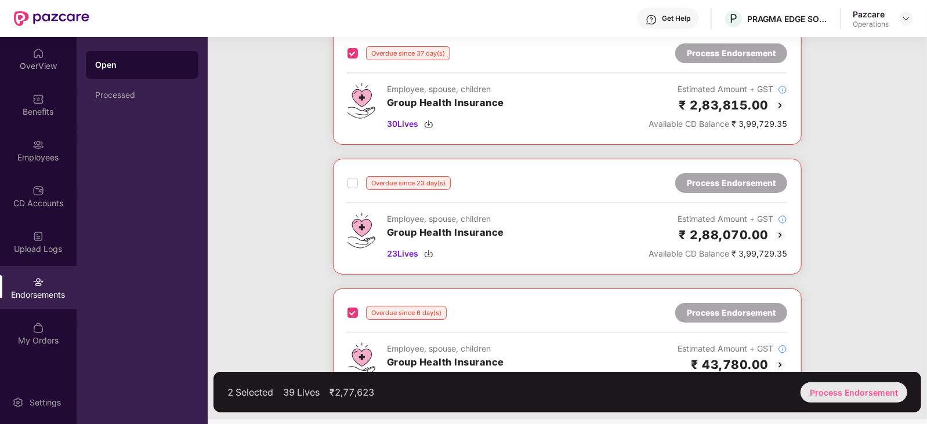
click at [851, 389] on div "Process Endorsement" at bounding box center [853, 393] width 107 height 20
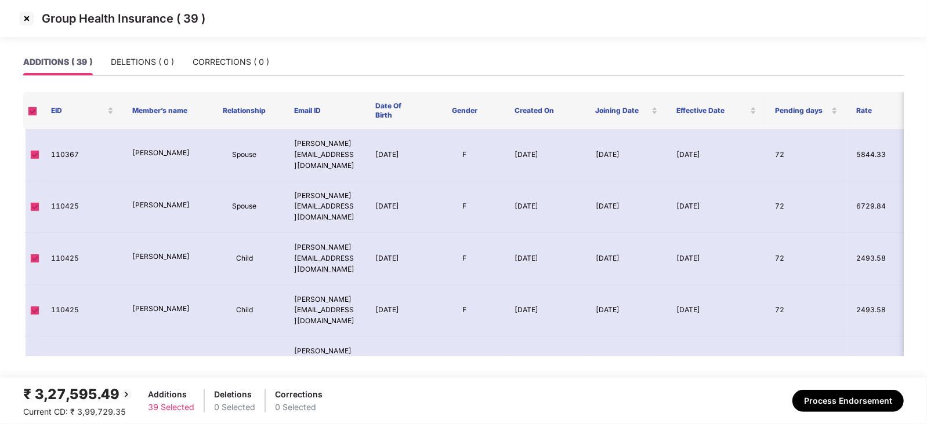
click at [20, 22] on img at bounding box center [26, 18] width 19 height 19
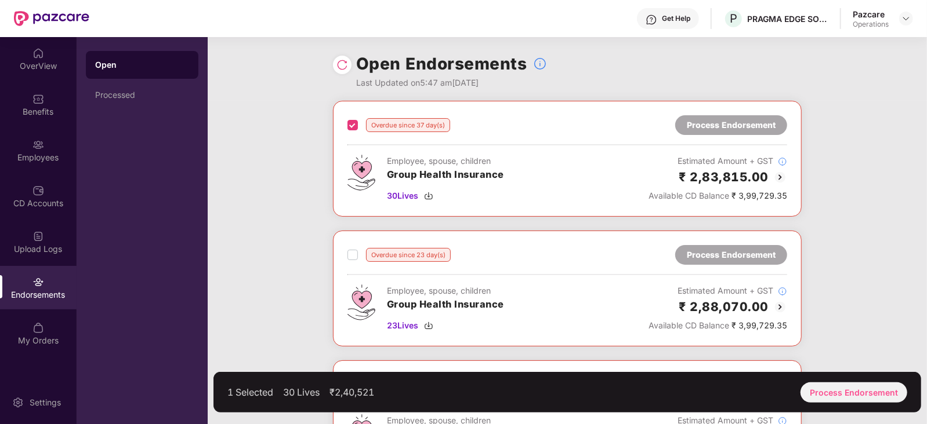
click at [348, 248] on label at bounding box center [352, 255] width 10 height 14
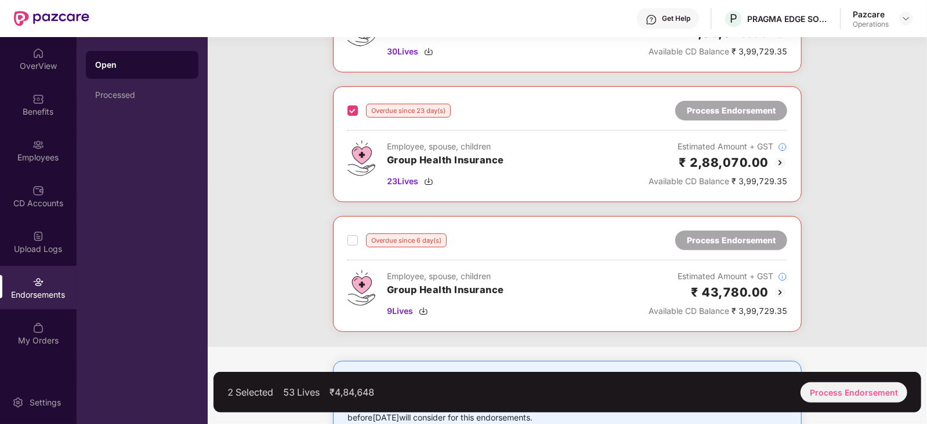
scroll to position [144, 0]
click at [342, 233] on div "Overdue since 6 day(s) Process Endorsement Employee, spouse, children Group Hea…" at bounding box center [567, 274] width 469 height 116
click at [355, 244] on label at bounding box center [352, 241] width 10 height 14
click at [826, 387] on div "Process Endorsement" at bounding box center [853, 393] width 107 height 20
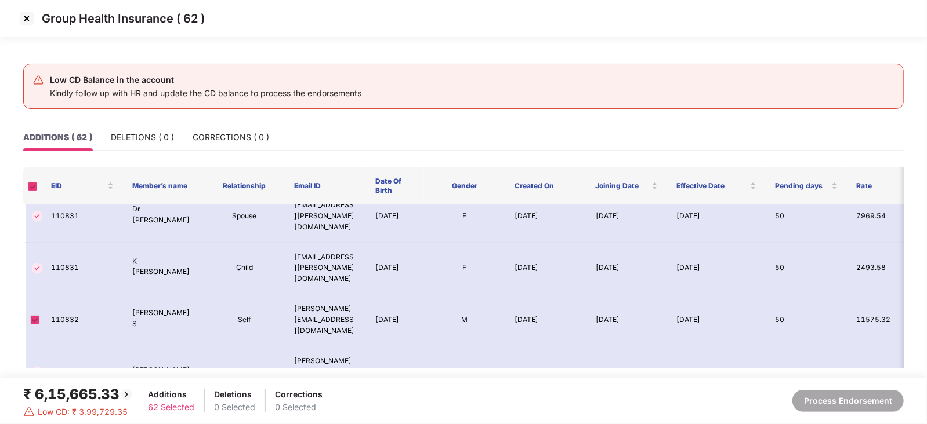
scroll to position [2319, 0]
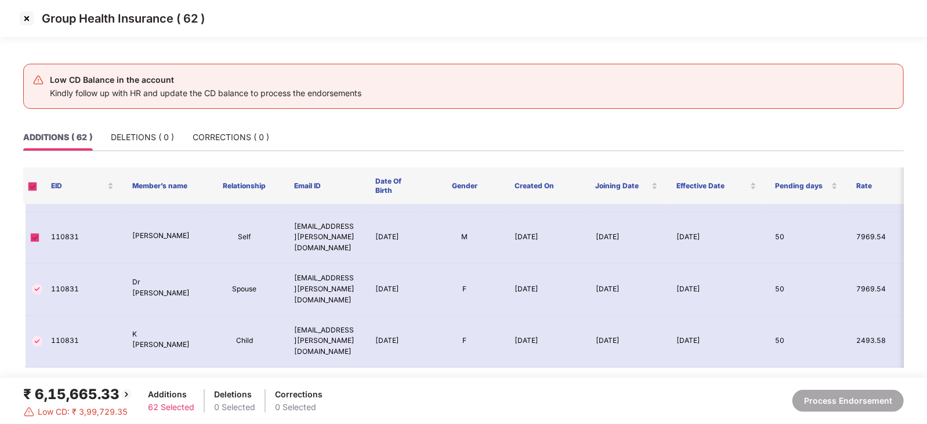
click at [27, 20] on img at bounding box center [26, 18] width 19 height 19
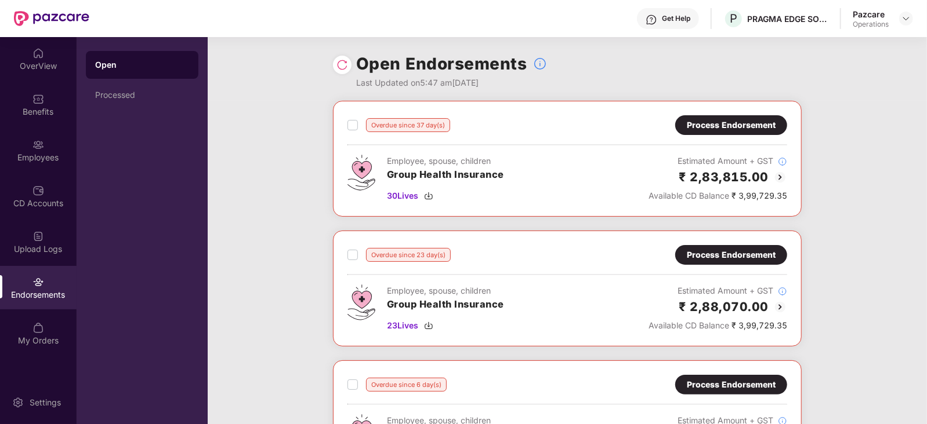
click at [747, 119] on div "Process Endorsement" at bounding box center [731, 125] width 89 height 13
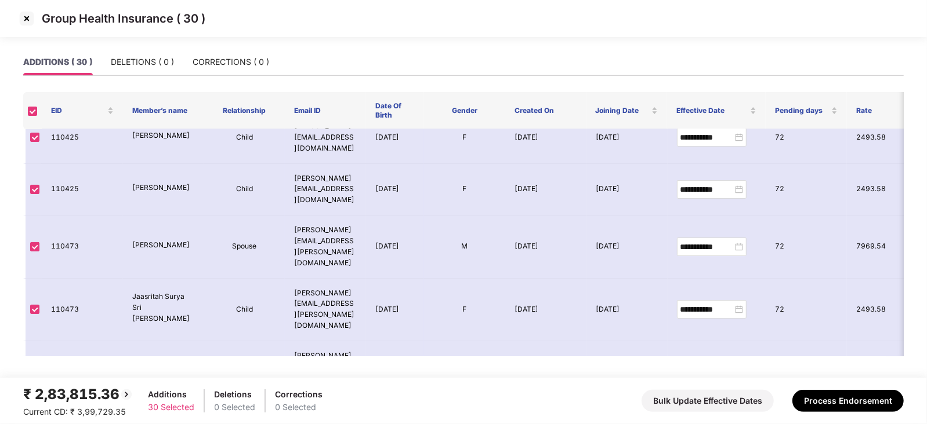
scroll to position [144, 0]
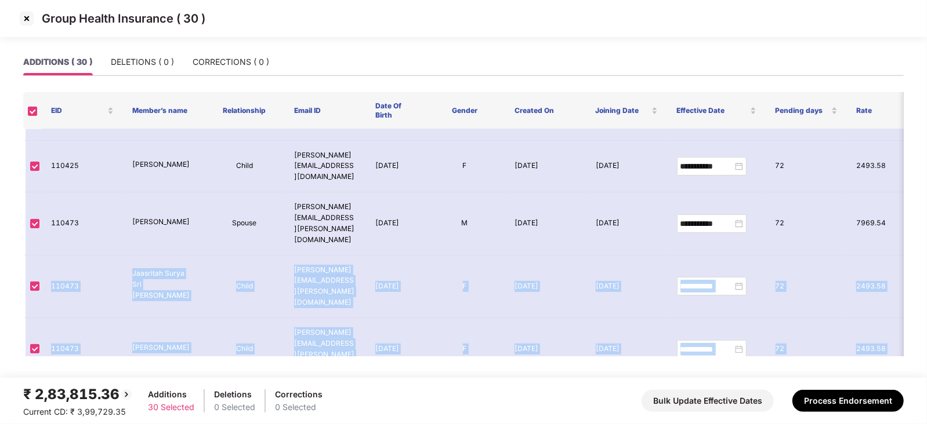
drag, startPoint x: 905, startPoint y: 172, endPoint x: 907, endPoint y: 311, distance: 139.2
click at [907, 311] on main "**********" at bounding box center [463, 213] width 927 height 329
click at [902, 381] on td "19141.07" at bounding box center [887, 401] width 81 height 41
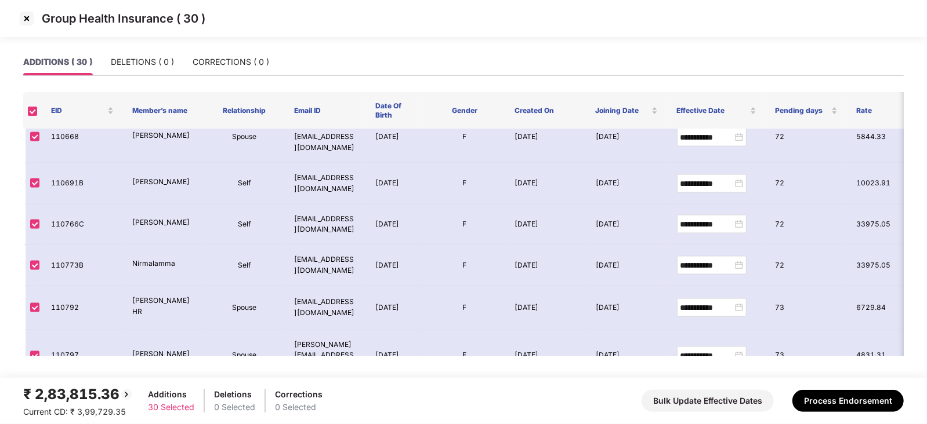
scroll to position [1148, 0]
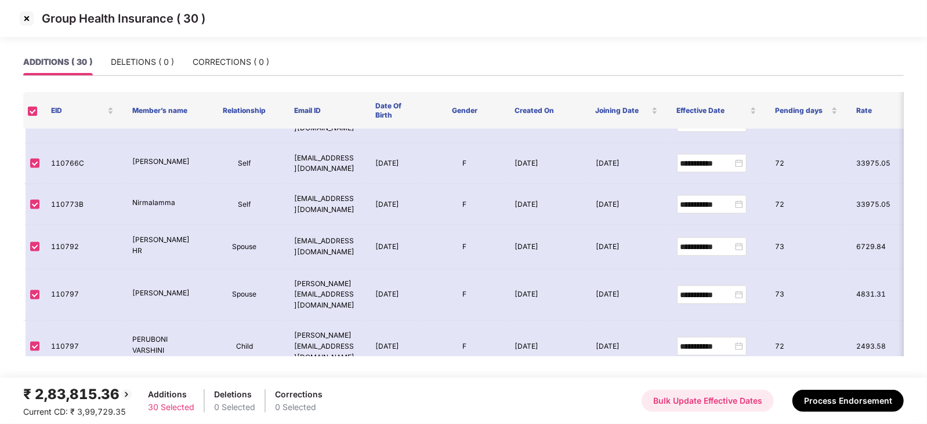
click at [692, 401] on button "Bulk Update Effective Dates" at bounding box center [707, 401] width 132 height 22
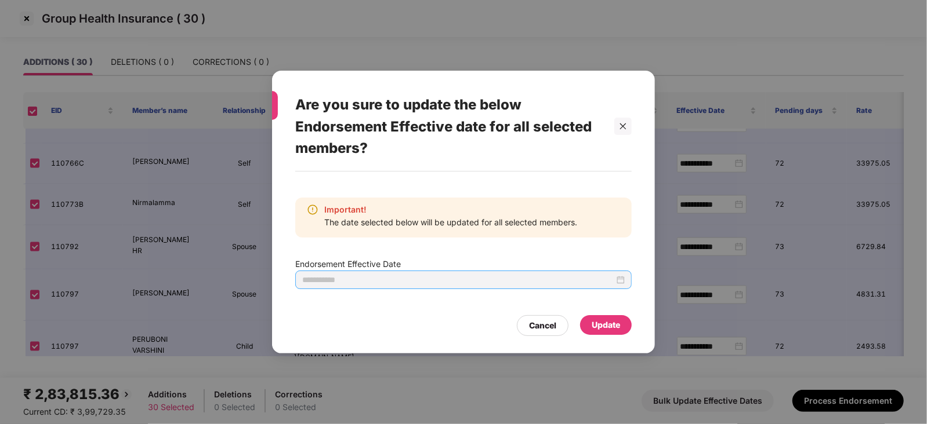
click at [615, 285] on div at bounding box center [463, 280] width 322 height 13
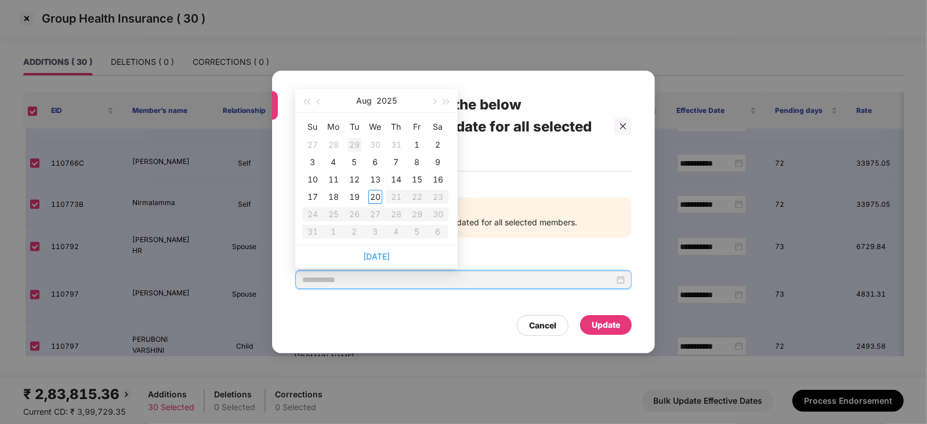
type input "**********"
click at [313, 100] on button "button" at bounding box center [319, 100] width 13 height 23
type input "**********"
click at [332, 163] on div "7" at bounding box center [333, 162] width 14 height 14
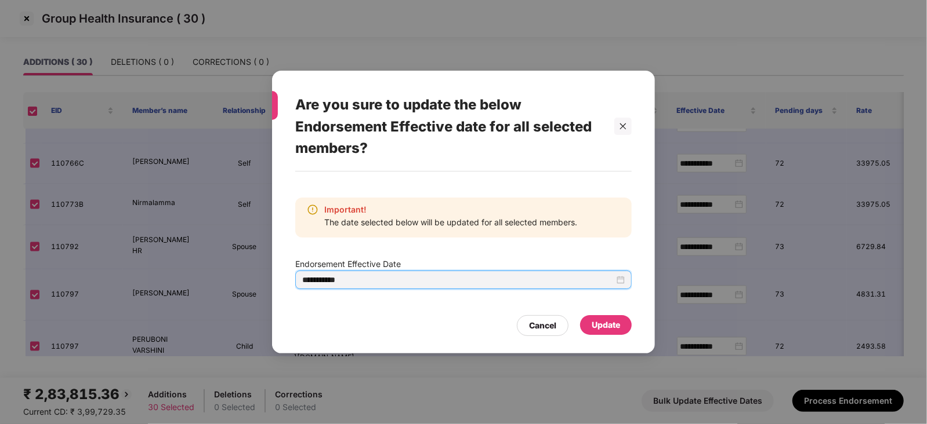
click at [587, 321] on div "Update" at bounding box center [606, 325] width 52 height 20
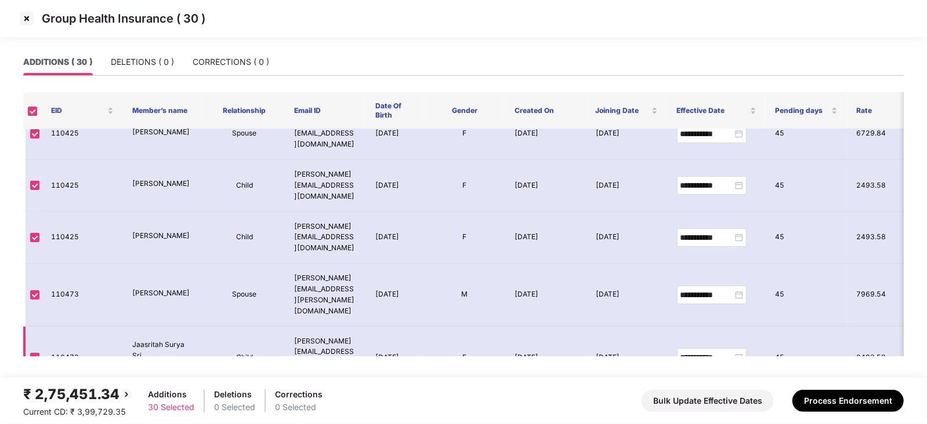
scroll to position [72, 0]
click at [28, 19] on img at bounding box center [26, 18] width 19 height 19
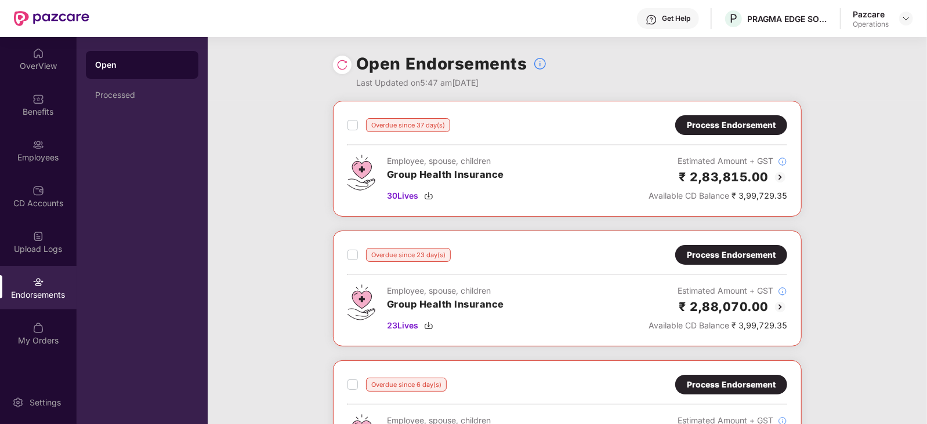
click at [730, 256] on div "Process Endorsement" at bounding box center [731, 255] width 89 height 13
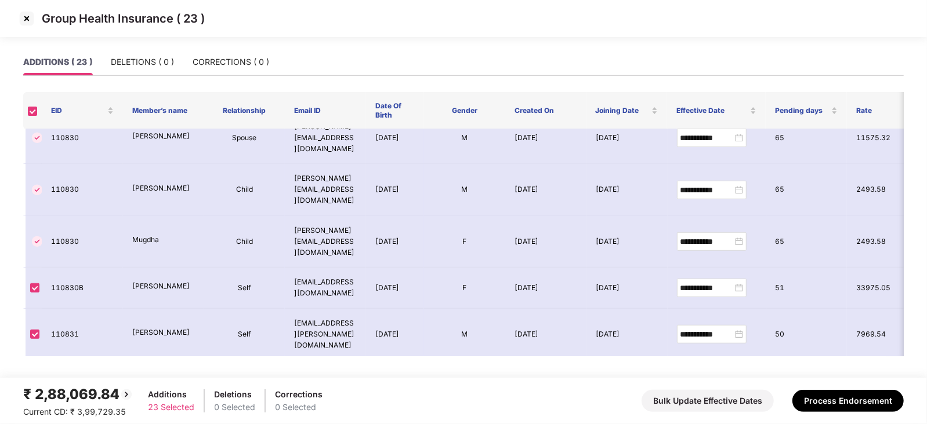
scroll to position [652, 0]
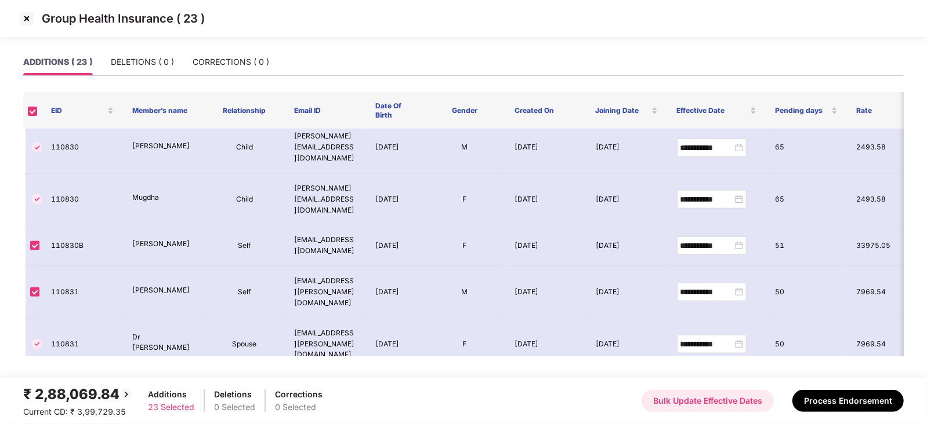
click at [751, 405] on button "Bulk Update Effective Dates" at bounding box center [707, 401] width 132 height 22
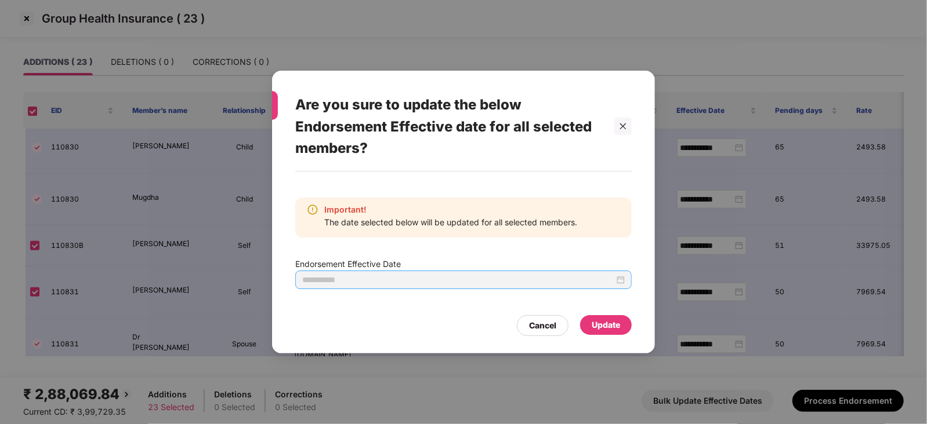
click at [623, 285] on div at bounding box center [463, 280] width 322 height 13
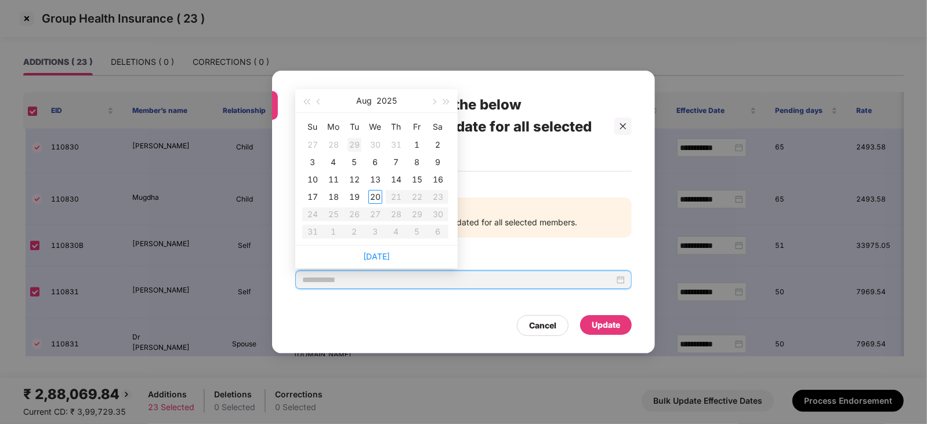
type input "**********"
click at [314, 106] on button "button" at bounding box center [319, 100] width 13 height 23
type input "**********"
click at [333, 161] on div "7" at bounding box center [333, 162] width 14 height 14
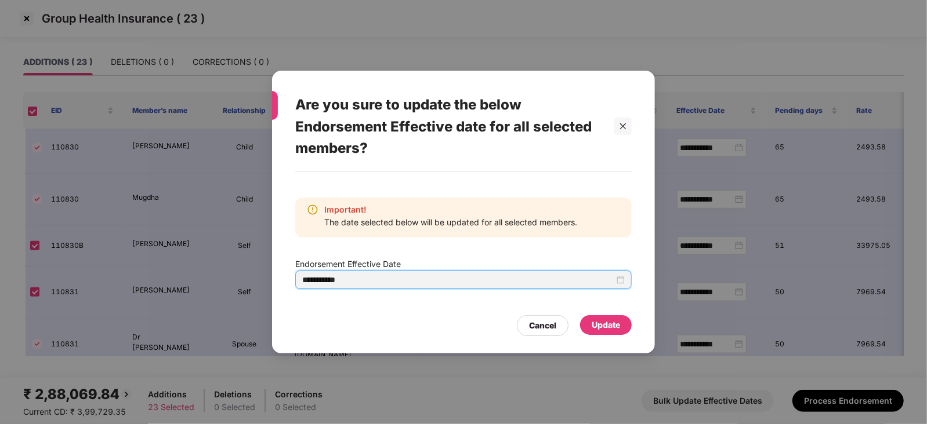
click at [619, 332] on div "Update" at bounding box center [606, 325] width 52 height 20
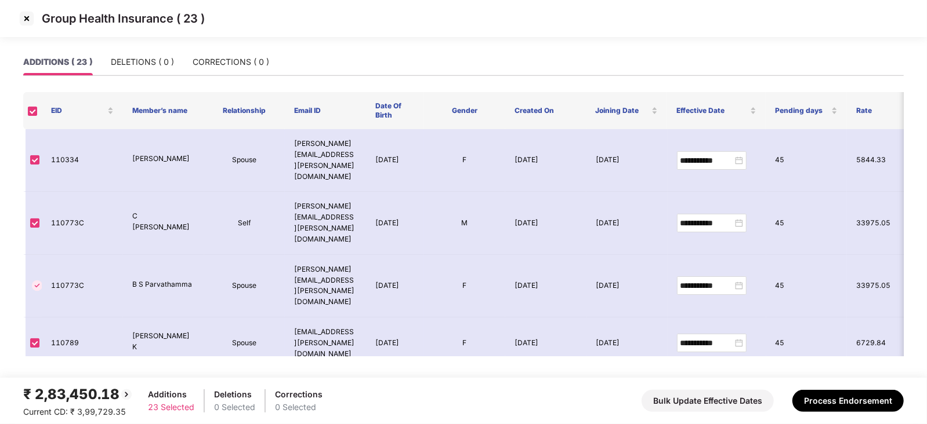
click at [32, 9] on div "Group Health Insurance ( 23 )" at bounding box center [463, 18] width 927 height 37
click at [29, 16] on img at bounding box center [26, 18] width 19 height 19
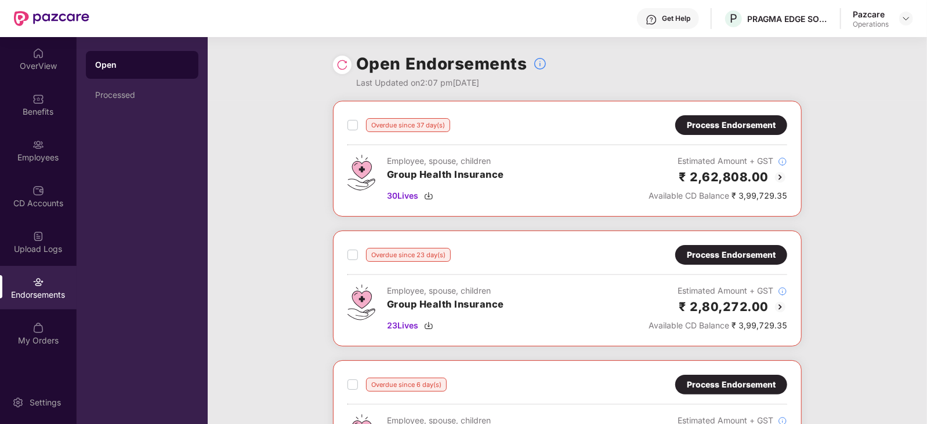
scroll to position [217, 0]
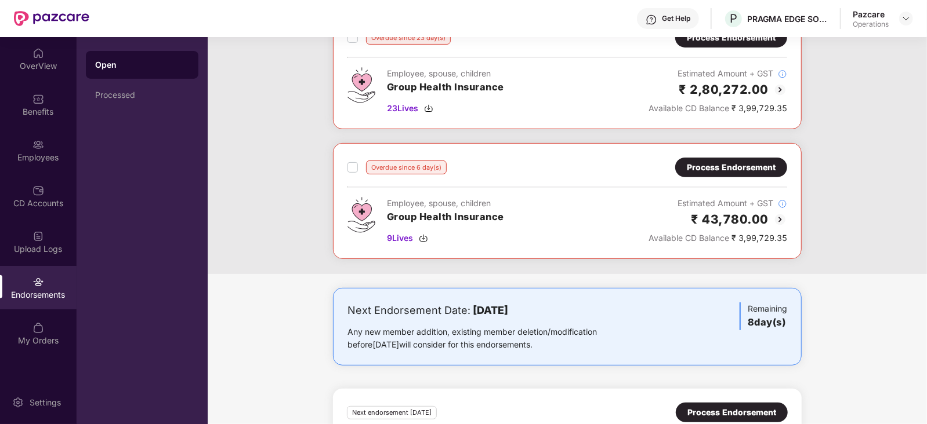
click at [346, 162] on div "Overdue since 6 day(s) Process Endorsement Employee, spouse, children Group Hea…" at bounding box center [567, 201] width 469 height 116
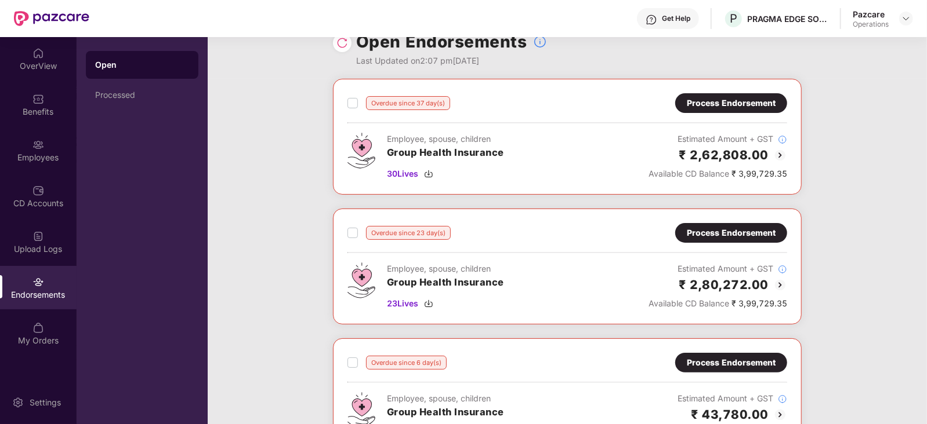
scroll to position [0, 0]
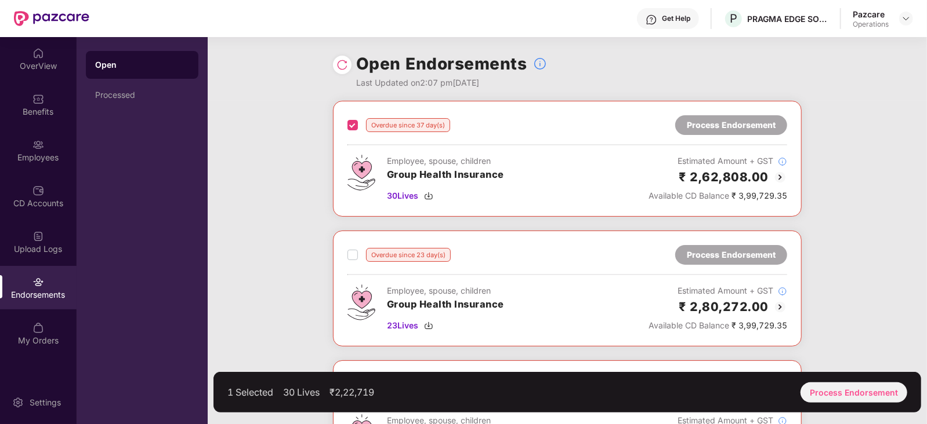
click at [346, 249] on div "Overdue since 23 day(s) Process Endorsement Employee, spouse, children Group He…" at bounding box center [567, 289] width 469 height 116
click at [358, 261] on div "Overdue since 23 day(s)" at bounding box center [398, 255] width 103 height 14
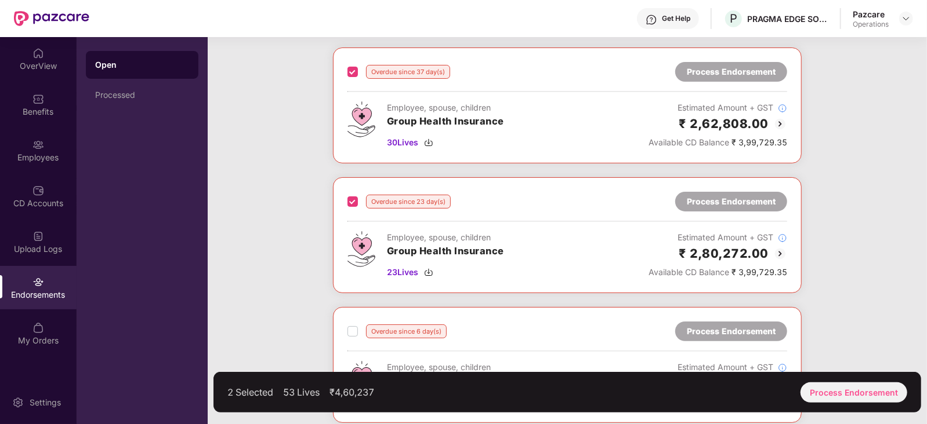
scroll to position [72, 0]
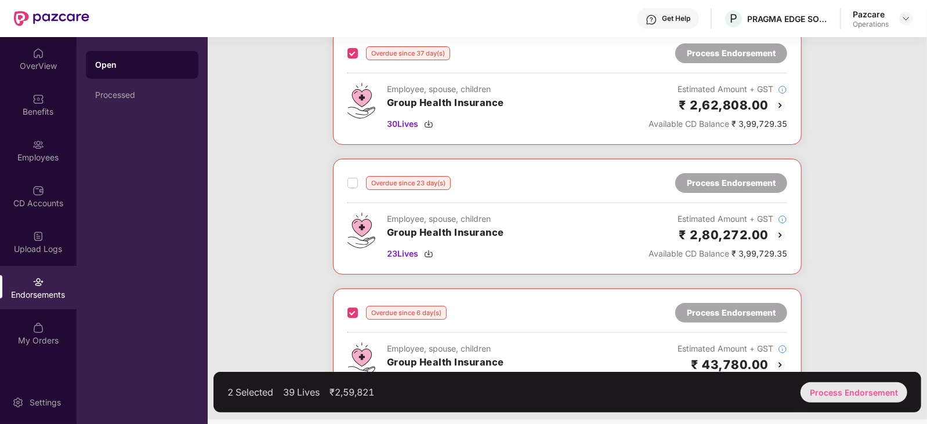
click at [842, 385] on div "Process Endorsement" at bounding box center [853, 393] width 107 height 20
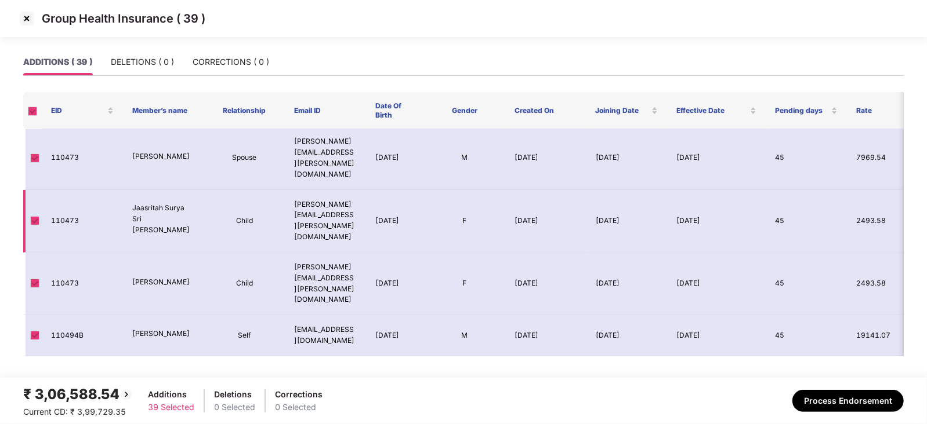
scroll to position [289, 0]
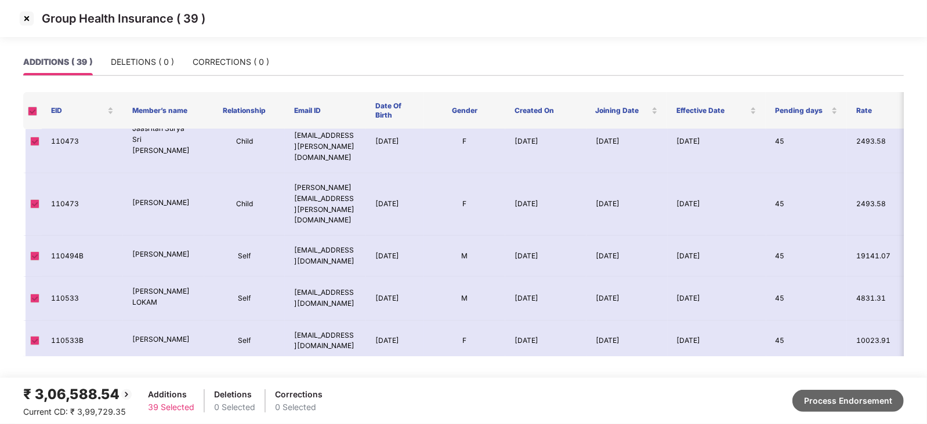
click at [837, 402] on button "Process Endorsement" at bounding box center [847, 401] width 111 height 22
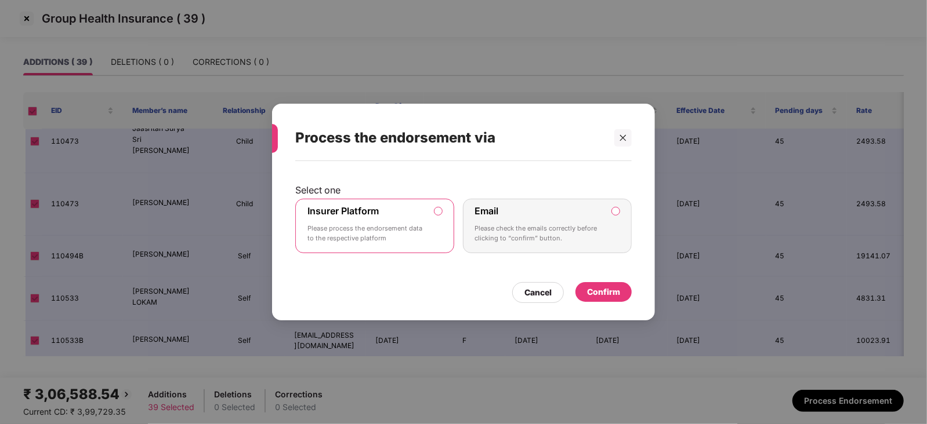
click at [599, 291] on div "Confirm" at bounding box center [603, 292] width 33 height 13
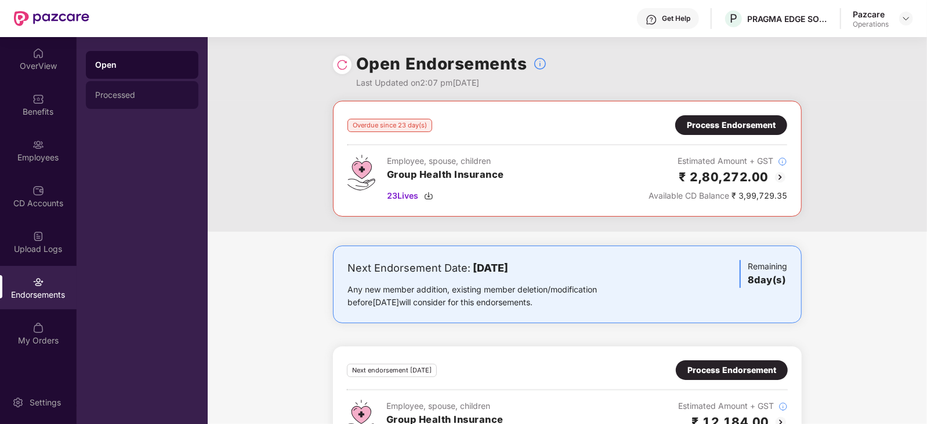
click at [132, 101] on div "Processed" at bounding box center [142, 95] width 112 height 28
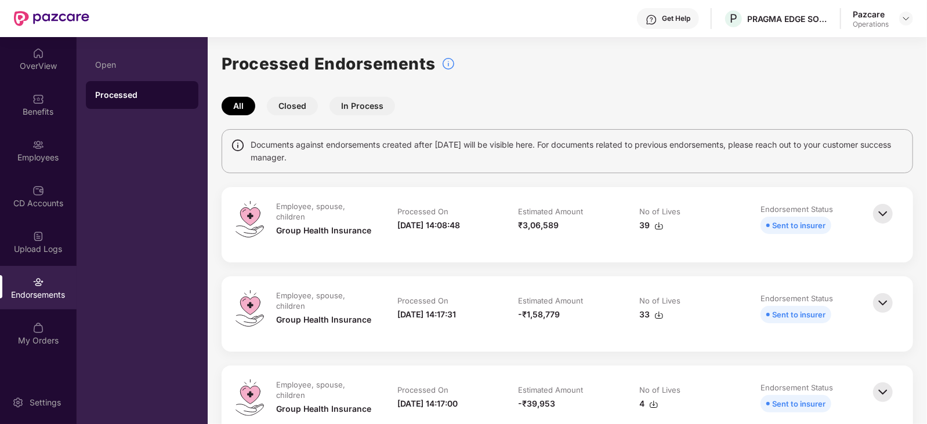
click at [658, 227] on img at bounding box center [658, 226] width 9 height 9
click at [36, 153] on div "Employees" at bounding box center [38, 158] width 77 height 12
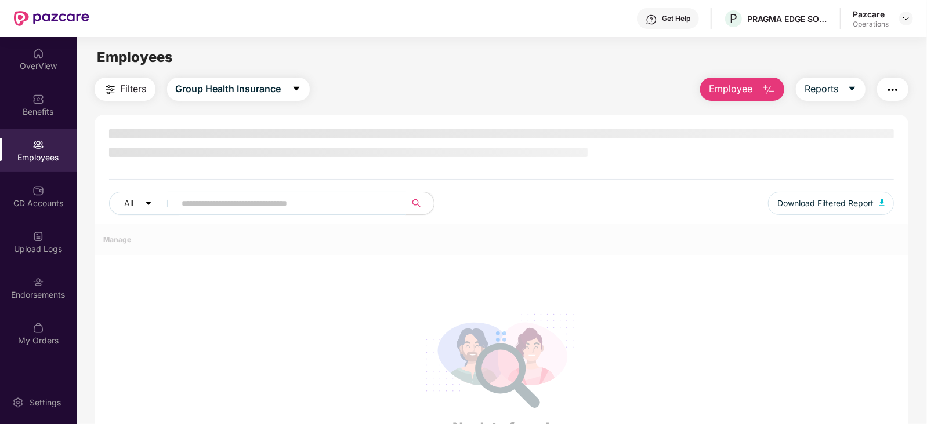
click at [258, 193] on span at bounding box center [287, 203] width 238 height 23
paste input "******"
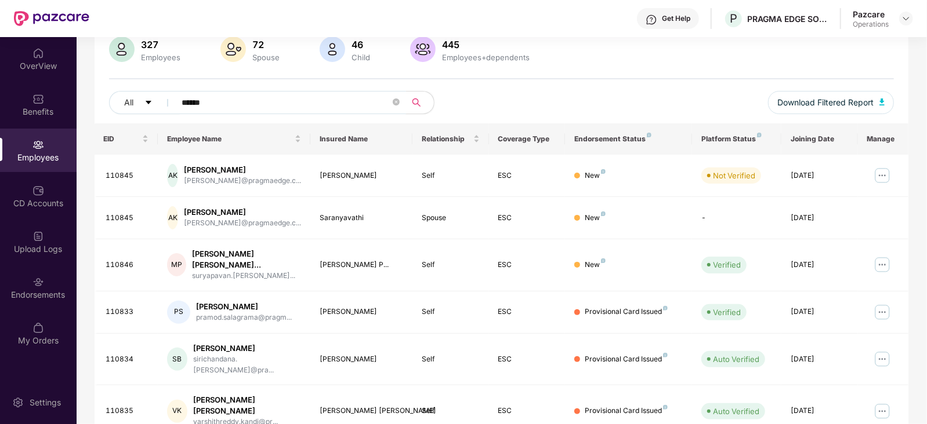
scroll to position [72, 0]
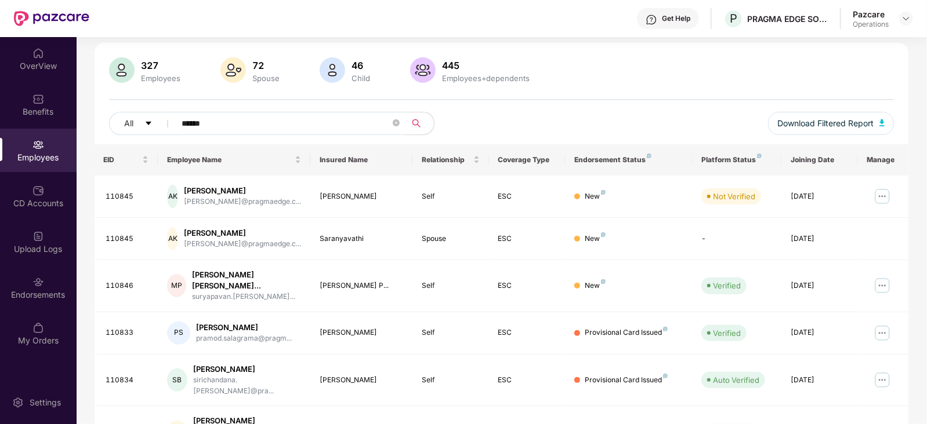
type input "******"
click at [402, 117] on span "******" at bounding box center [287, 123] width 238 height 23
click at [398, 119] on icon "close-circle" at bounding box center [396, 122] width 7 height 7
click at [180, 126] on span at bounding box center [287, 123] width 238 height 23
paste input "******"
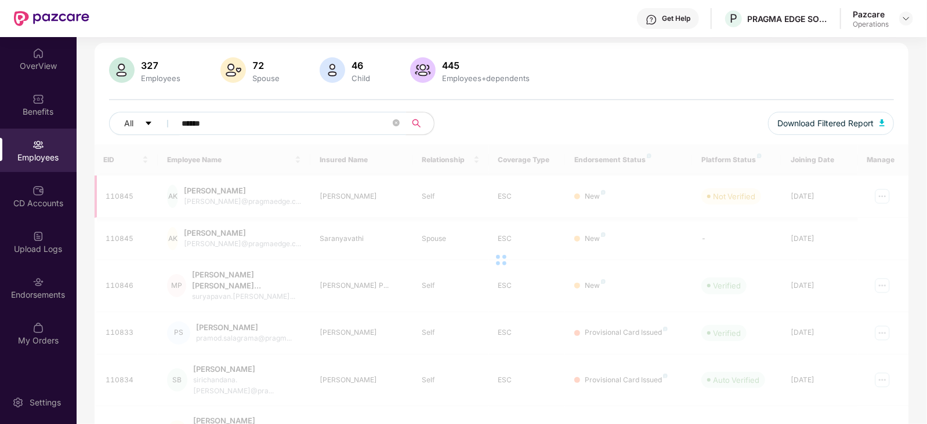
scroll to position [37, 0]
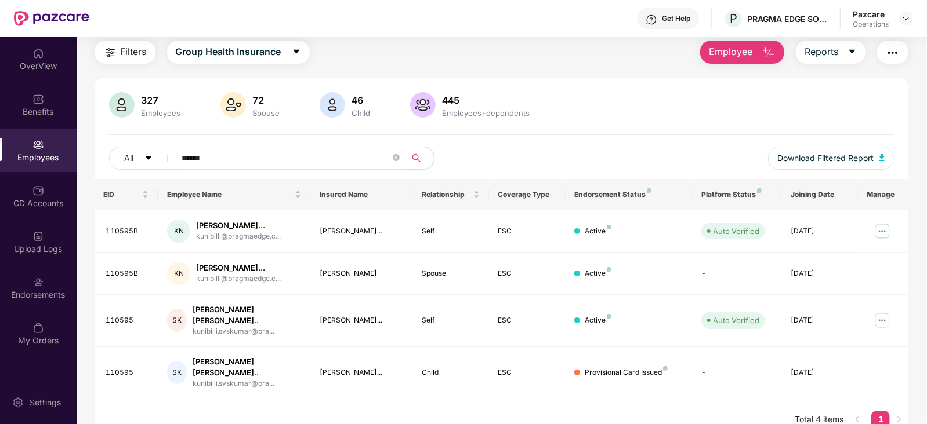
type input "******"
click at [397, 164] on span at bounding box center [396, 158] width 7 height 17
click at [395, 159] on icon "close-circle" at bounding box center [396, 157] width 7 height 7
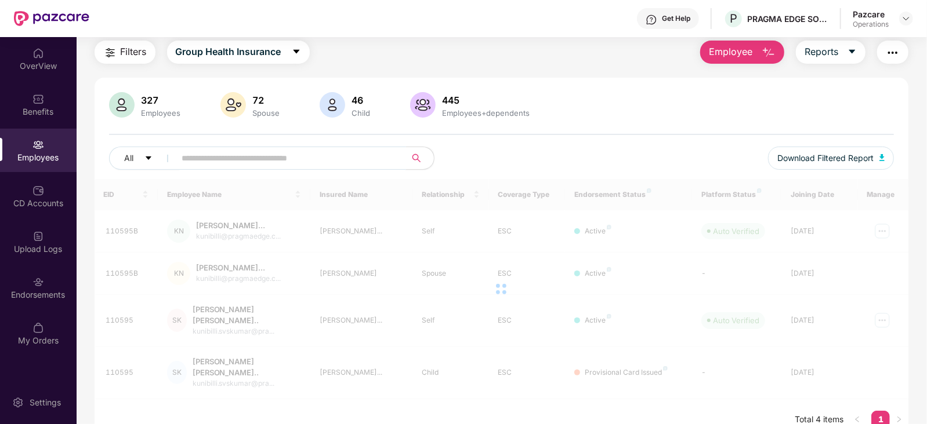
click at [221, 161] on input "text" at bounding box center [286, 158] width 208 height 17
paste input "******"
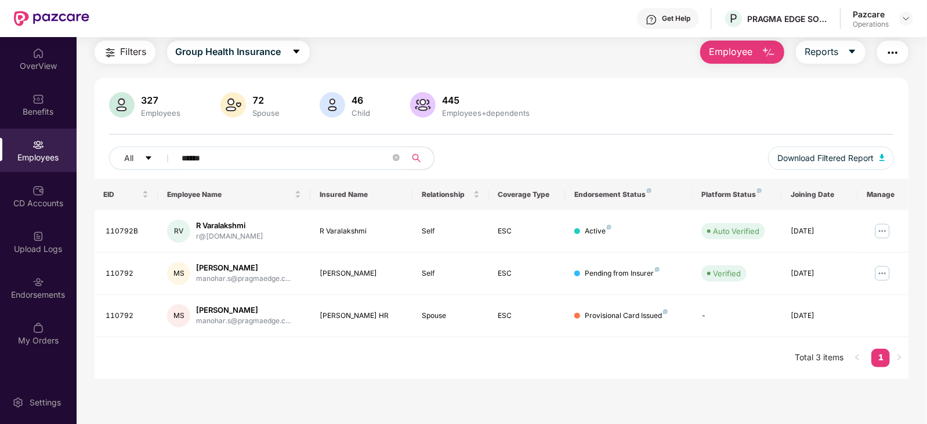
type input "******"
click at [41, 297] on div "Endorsements" at bounding box center [38, 295] width 77 height 12
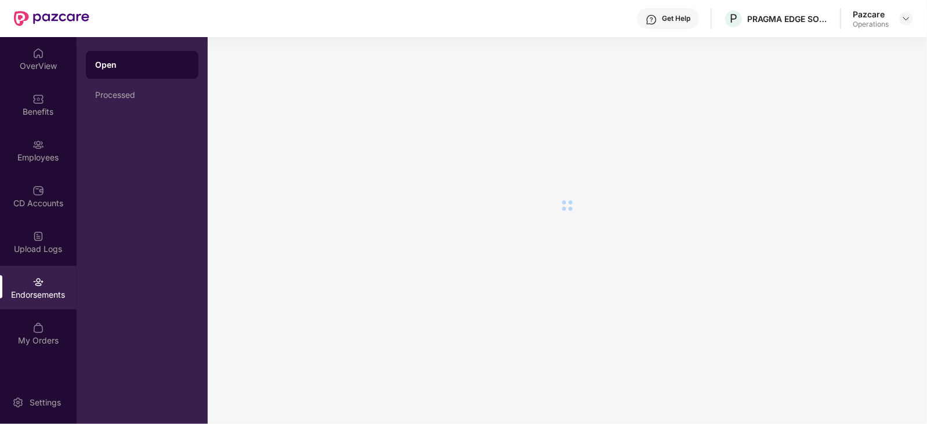
scroll to position [0, 0]
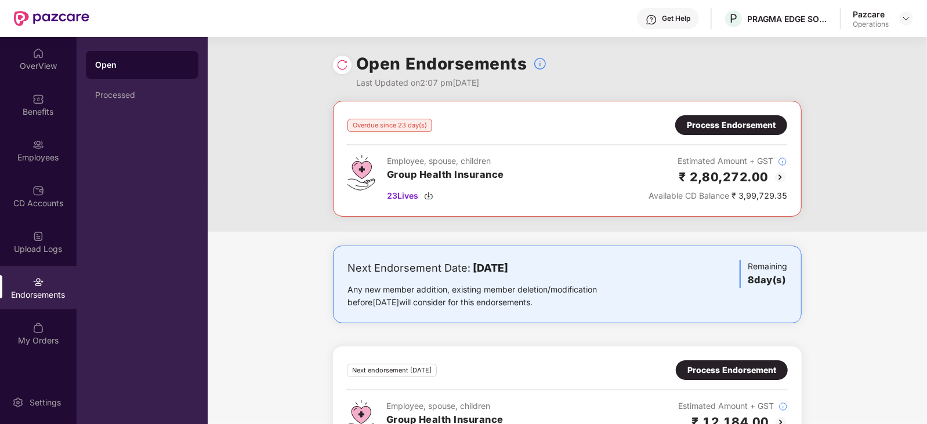
click at [756, 126] on div "Process Endorsement" at bounding box center [731, 125] width 89 height 13
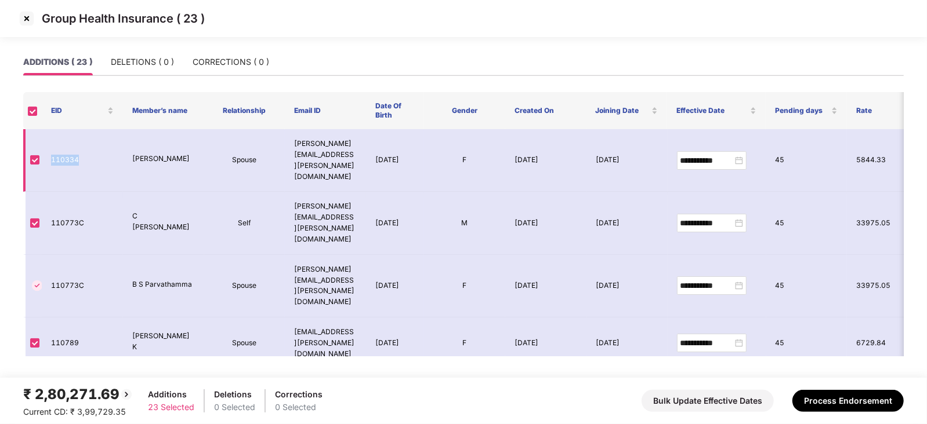
drag, startPoint x: 45, startPoint y: 153, endPoint x: 84, endPoint y: 153, distance: 38.9
click at [84, 153] on td "110334" at bounding box center [82, 160] width 81 height 63
copy td "110334"
click at [28, 24] on img at bounding box center [26, 18] width 19 height 19
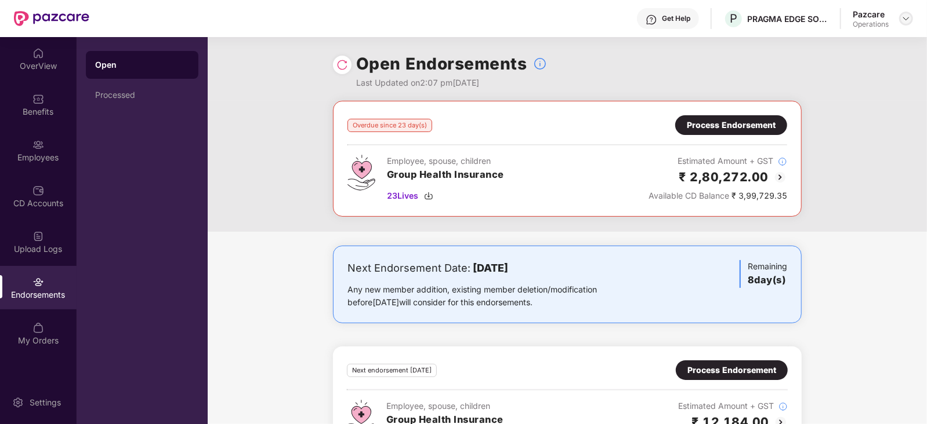
click at [905, 19] on img at bounding box center [905, 18] width 9 height 9
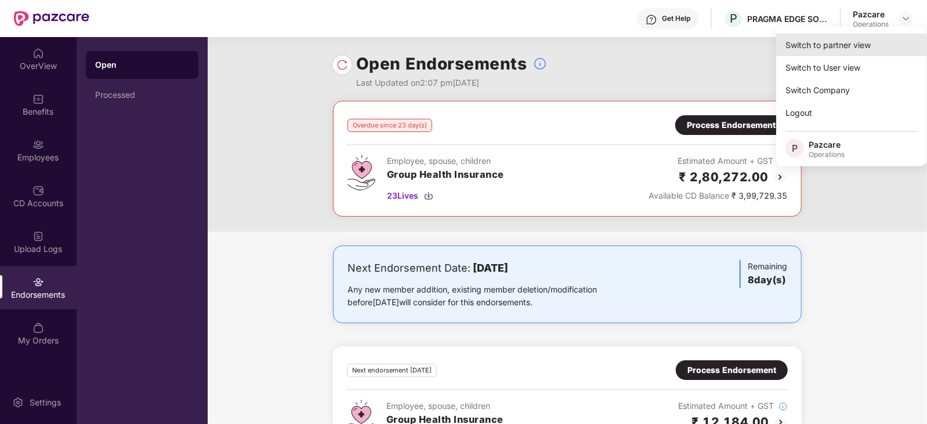
click at [852, 39] on div "Switch to partner view" at bounding box center [851, 45] width 151 height 23
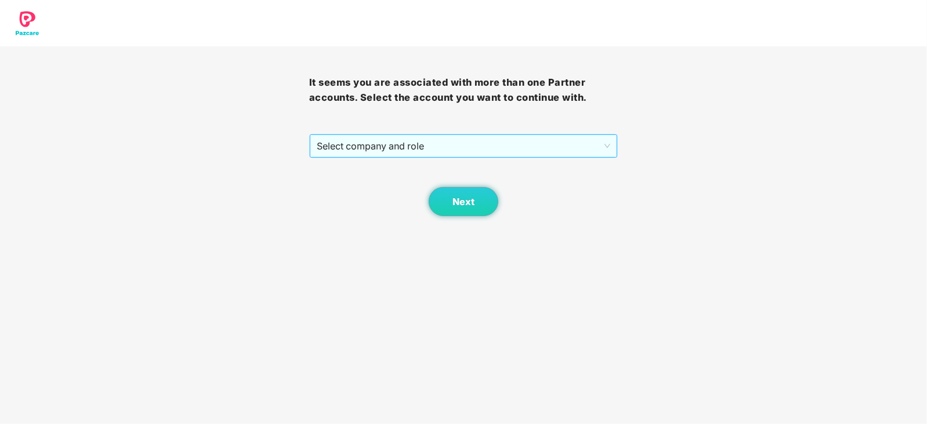
click at [380, 144] on span "Select company and role" at bounding box center [464, 146] width 294 height 22
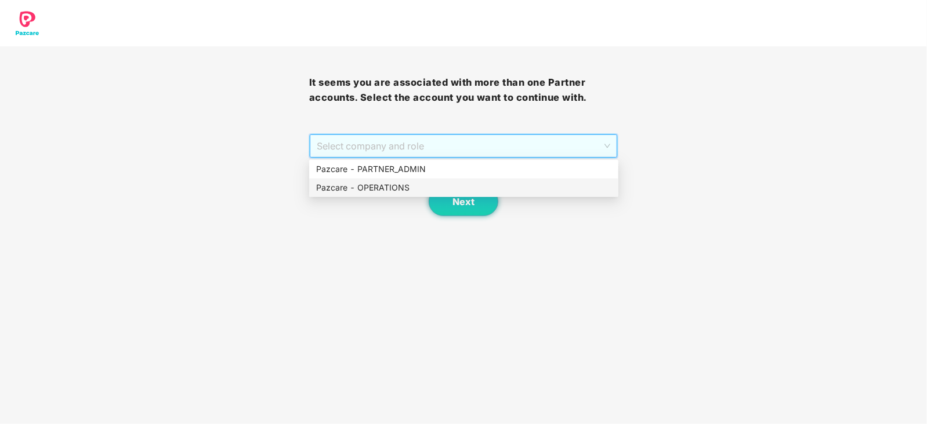
click at [369, 181] on div "Pazcare - OPERATIONS" at bounding box center [463, 187] width 295 height 13
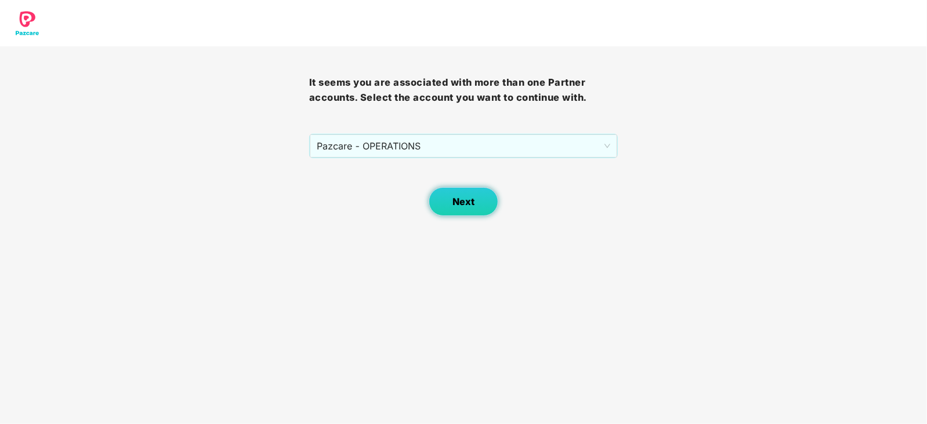
click at [452, 213] on button "Next" at bounding box center [464, 201] width 70 height 29
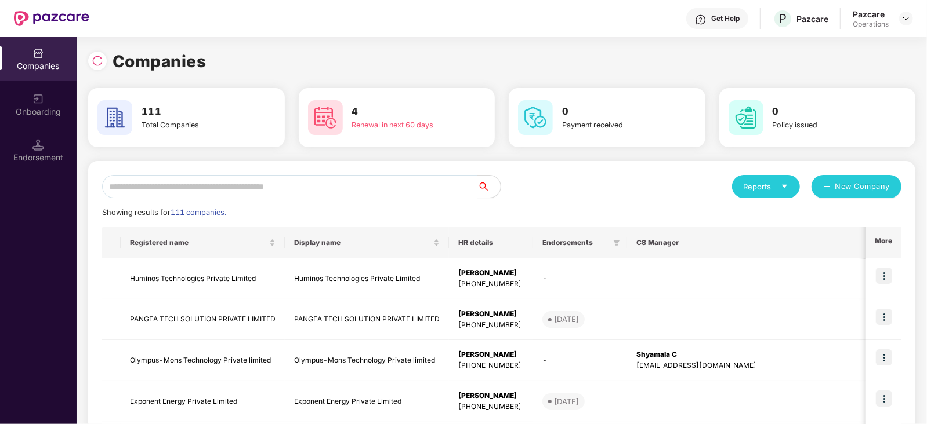
click at [325, 189] on input "text" at bounding box center [289, 186] width 375 height 23
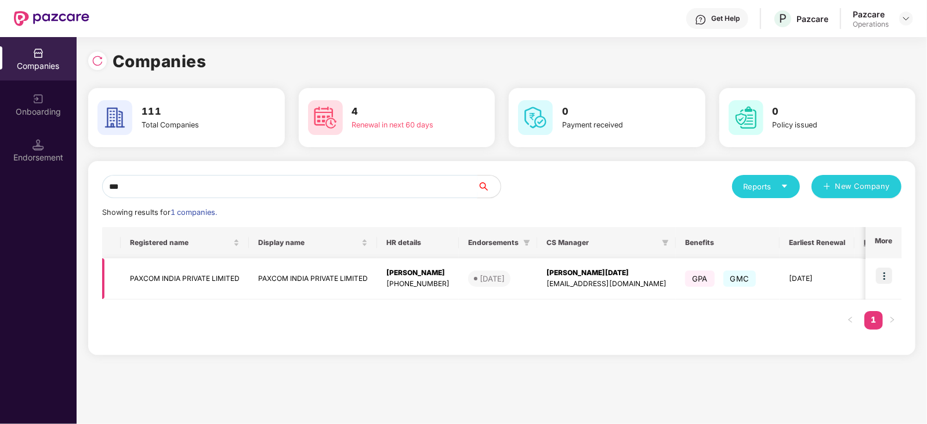
type input "***"
click at [198, 279] on td "PAXCOM INDIA PRIVATE LIMITED" at bounding box center [185, 279] width 128 height 41
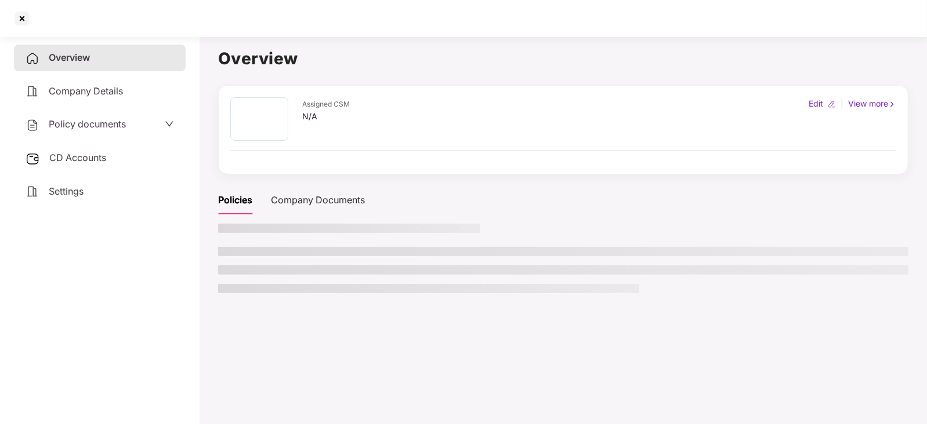
click at [92, 166] on div "CD Accounts" at bounding box center [100, 158] width 172 height 27
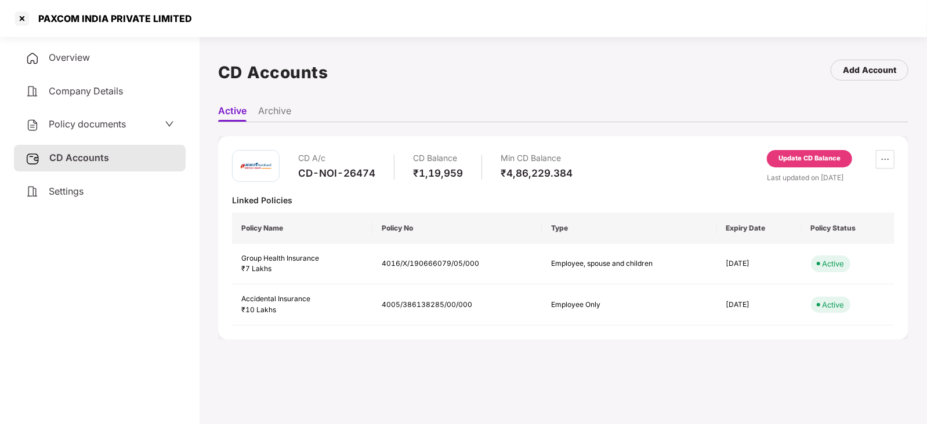
click at [805, 160] on div "Update CD Balance" at bounding box center [809, 159] width 62 height 10
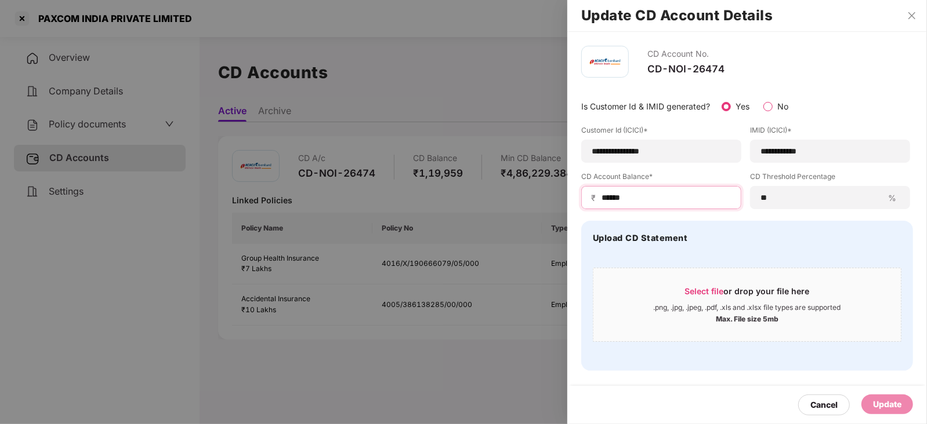
drag, startPoint x: 636, startPoint y: 201, endPoint x: 586, endPoint y: 201, distance: 49.3
click at [586, 201] on div "₹ ******" at bounding box center [661, 197] width 160 height 23
paste input
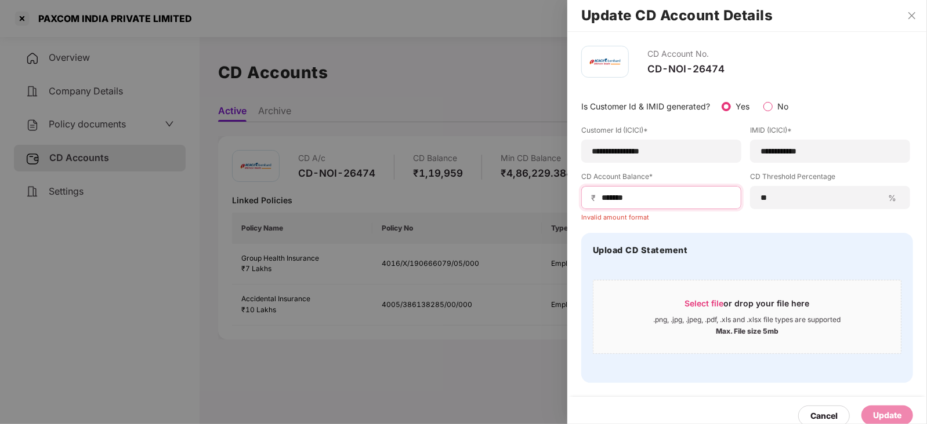
click at [602, 201] on input "******" at bounding box center [665, 198] width 131 height 12
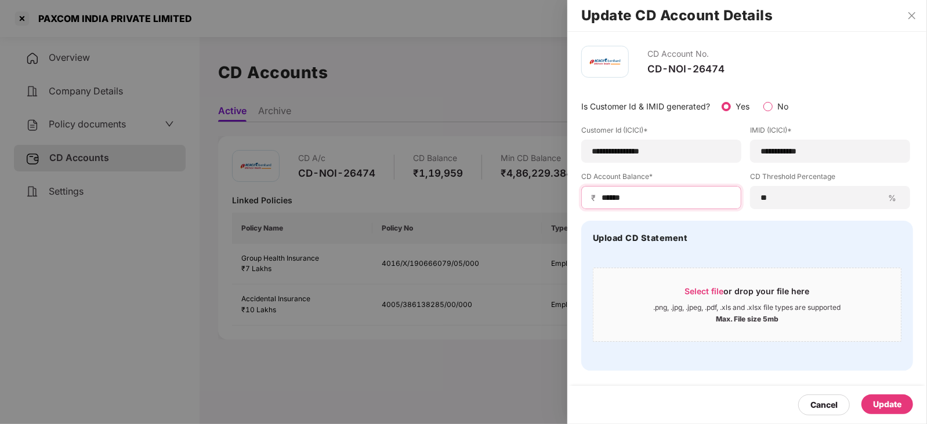
type input "******"
click at [894, 408] on div "Update" at bounding box center [887, 404] width 28 height 13
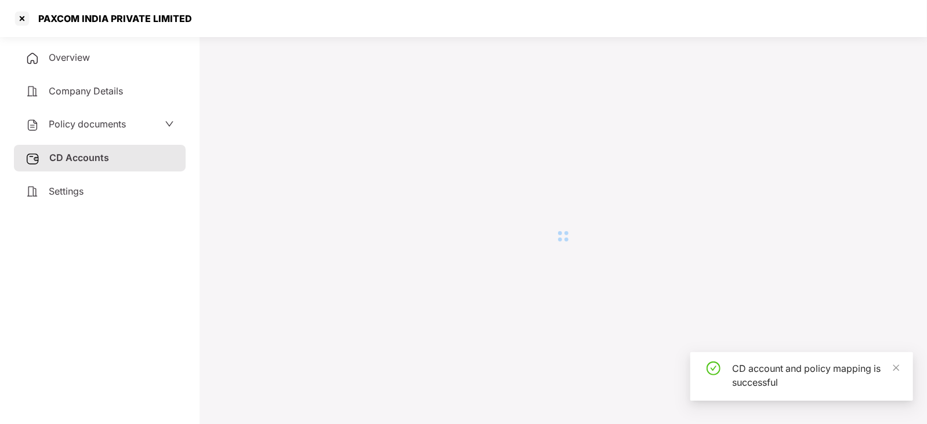
click at [82, 121] on span "Policy documents" at bounding box center [87, 124] width 77 height 12
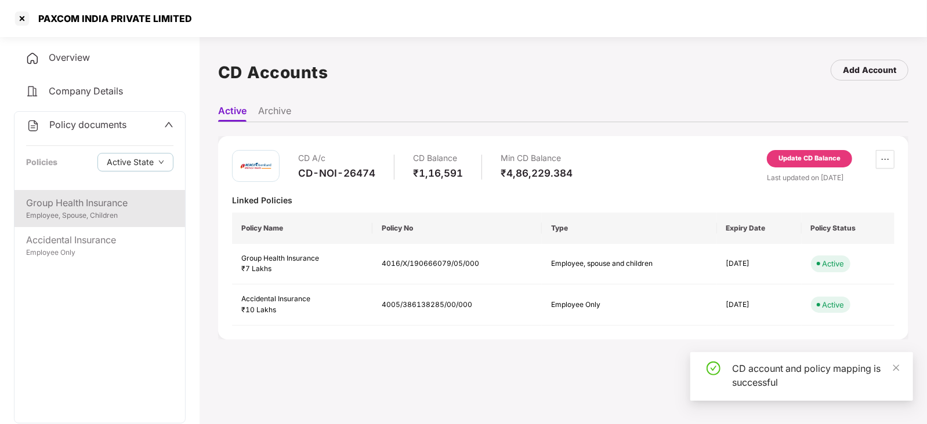
click at [72, 198] on div "Group Health Insurance" at bounding box center [99, 203] width 147 height 14
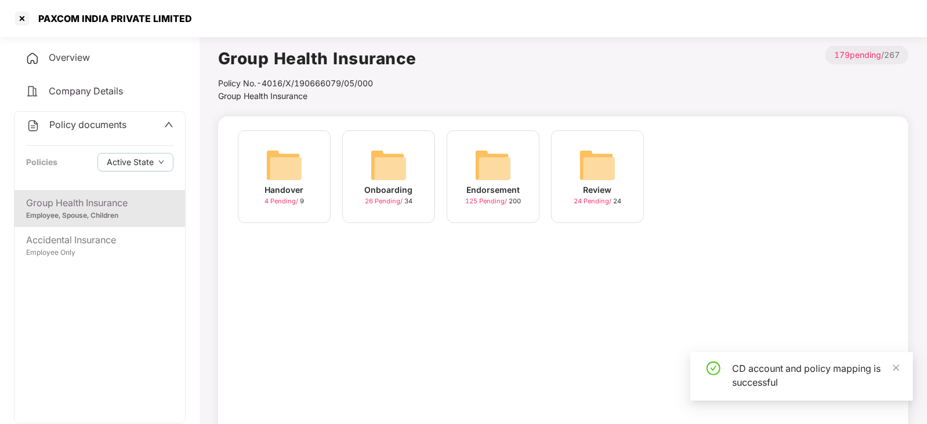
click at [498, 164] on img at bounding box center [492, 165] width 37 height 37
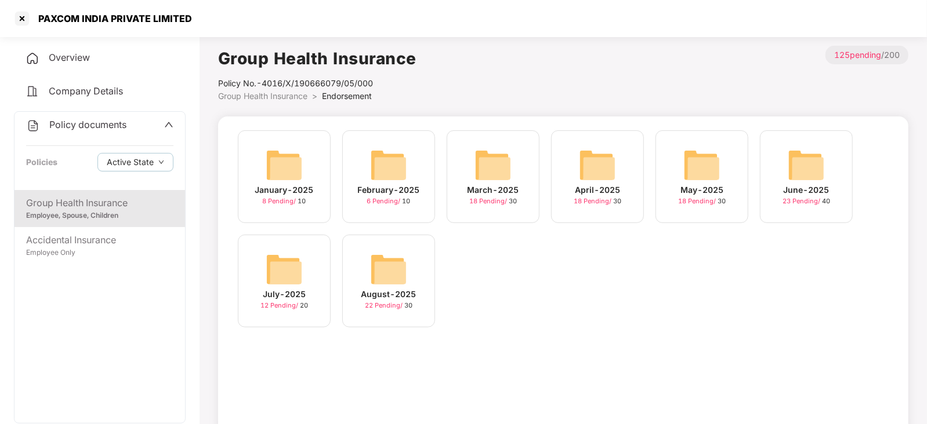
click at [397, 263] on img at bounding box center [388, 269] width 37 height 37
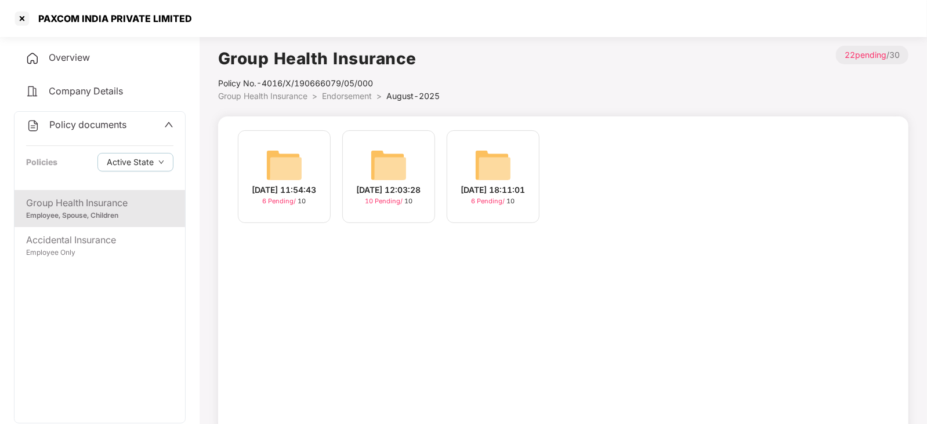
click at [390, 152] on img at bounding box center [388, 165] width 37 height 37
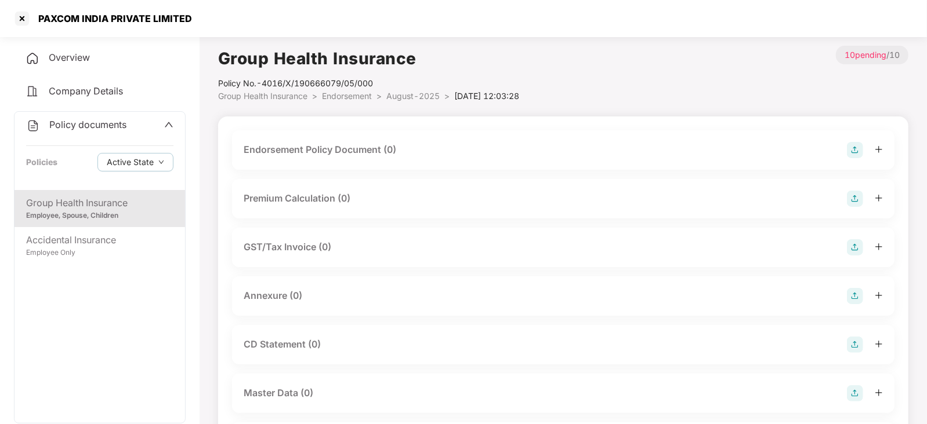
click at [848, 147] on img at bounding box center [855, 150] width 16 height 16
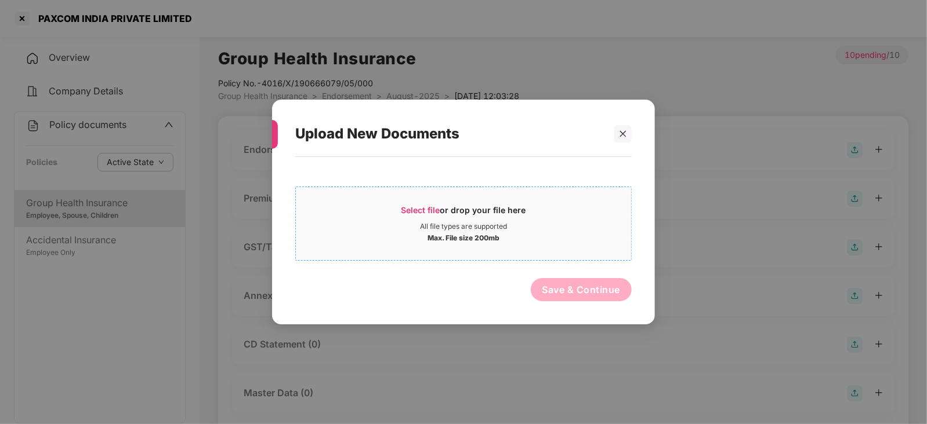
click at [437, 208] on span "Select file" at bounding box center [420, 210] width 39 height 10
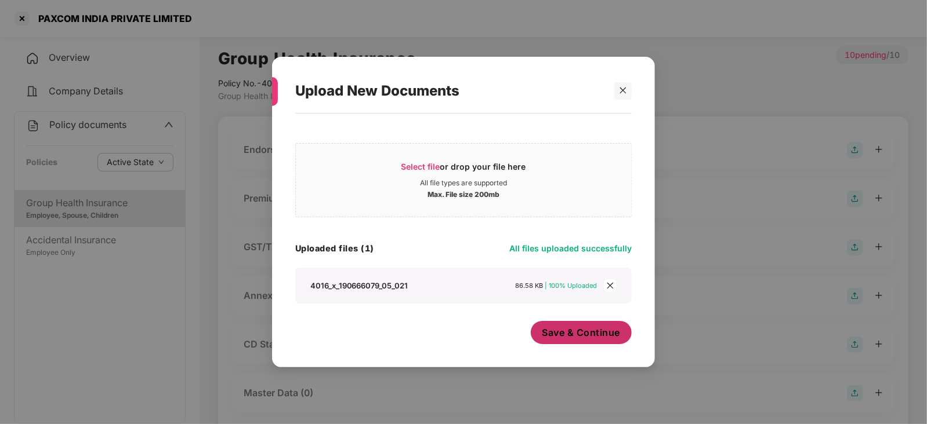
click at [558, 342] on button "Save & Continue" at bounding box center [581, 332] width 101 height 23
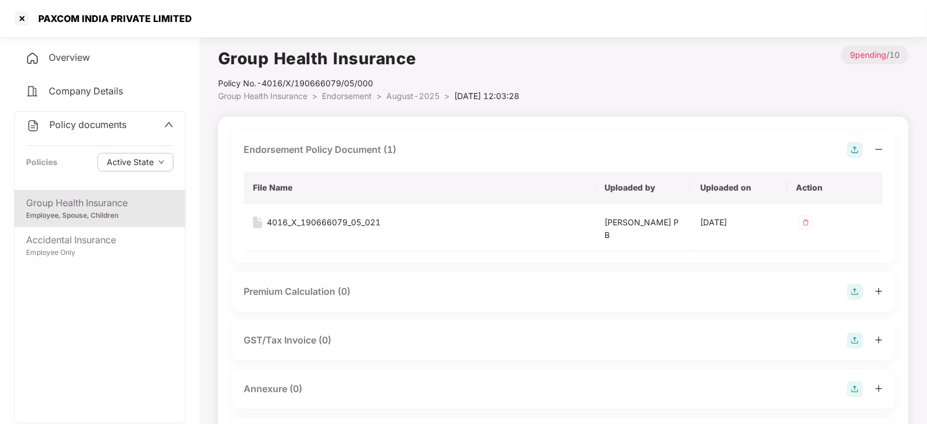
click at [856, 293] on img at bounding box center [855, 292] width 16 height 16
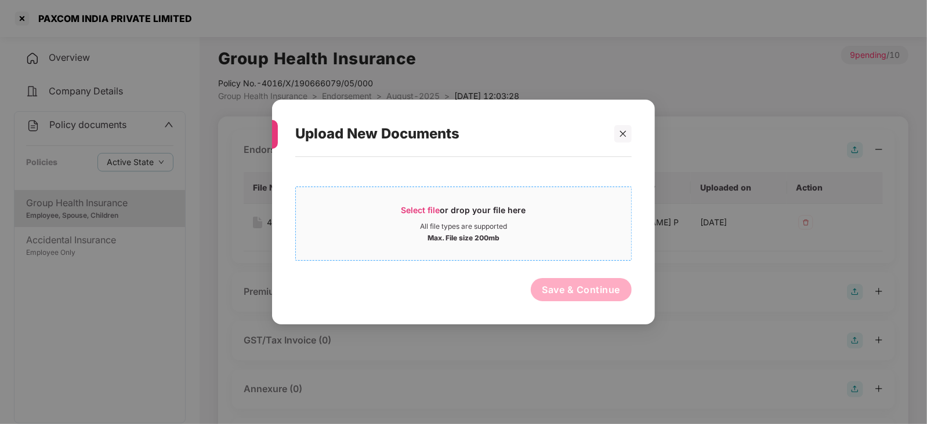
click at [426, 207] on span "Select file" at bounding box center [420, 210] width 39 height 10
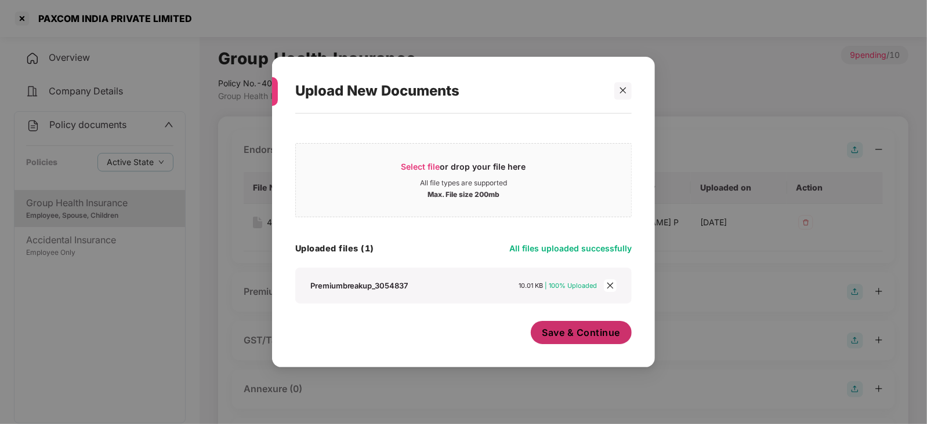
click at [553, 332] on span "Save & Continue" at bounding box center [581, 332] width 78 height 13
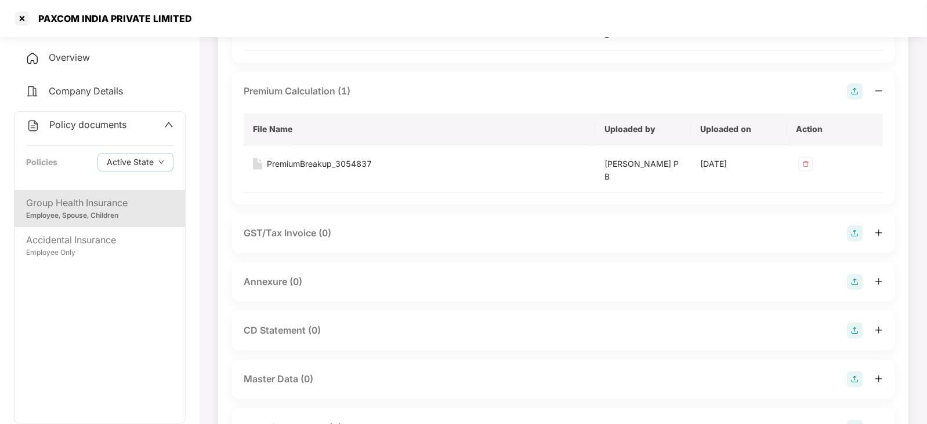
scroll to position [203, 0]
click at [853, 282] on img at bounding box center [855, 280] width 16 height 16
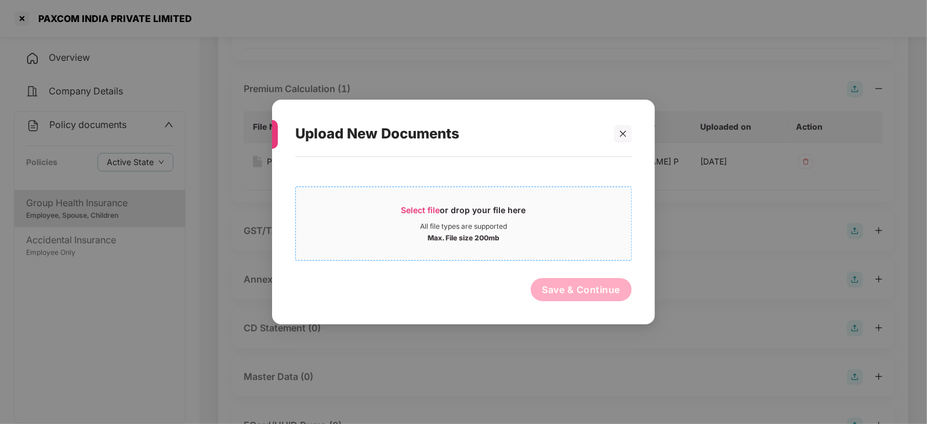
click at [415, 201] on span "Select file or drop your file here All file types are supported Max. File size …" at bounding box center [463, 224] width 335 height 56
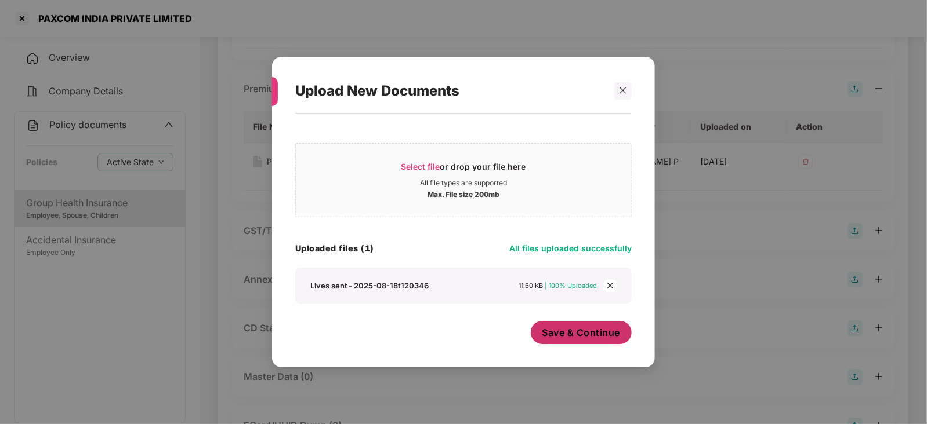
click at [553, 343] on button "Save & Continue" at bounding box center [581, 332] width 101 height 23
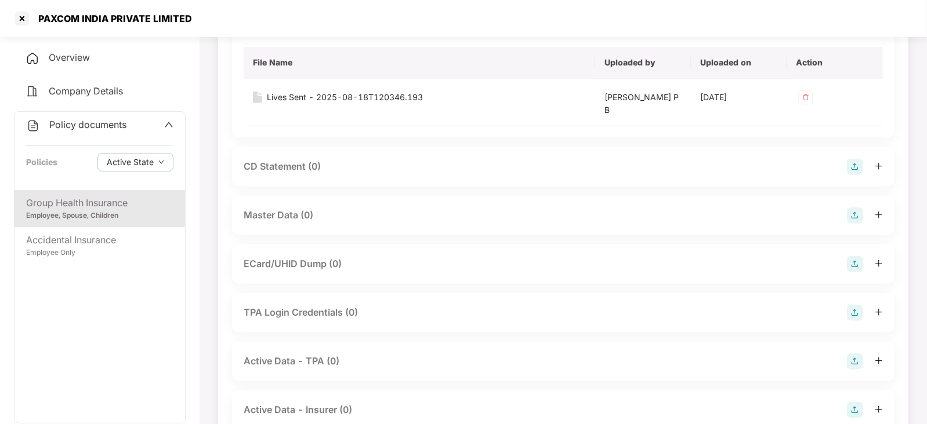
scroll to position [463, 0]
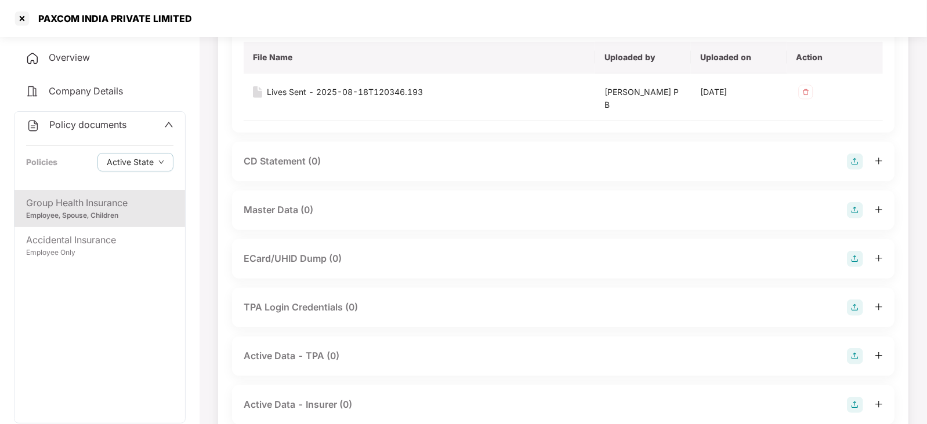
click at [857, 206] on img at bounding box center [855, 210] width 16 height 16
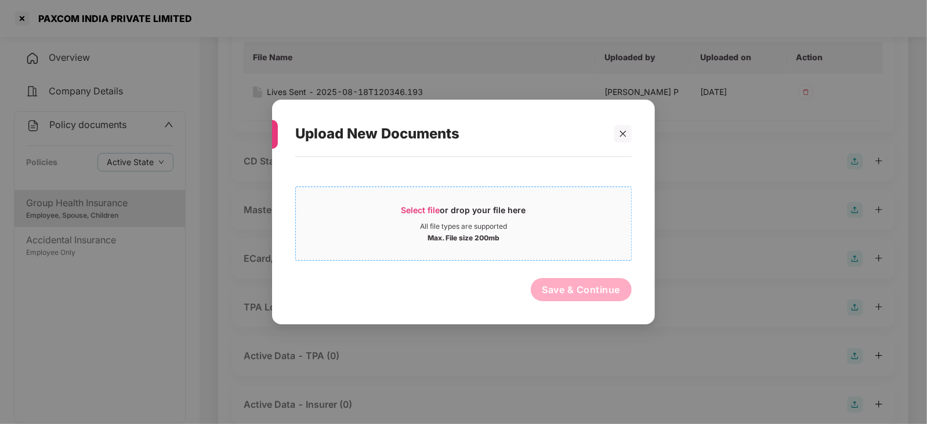
click at [425, 201] on span "Select file or drop your file here All file types are supported Max. File size …" at bounding box center [463, 224] width 335 height 56
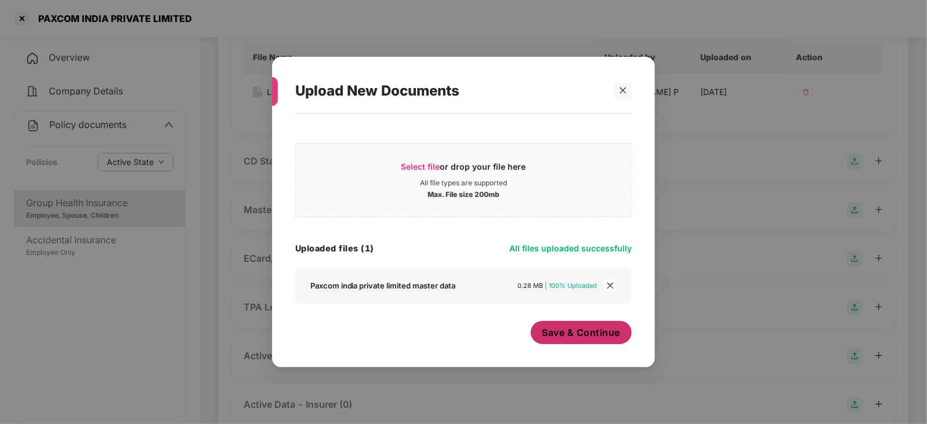
click at [560, 341] on button "Save & Continue" at bounding box center [581, 332] width 101 height 23
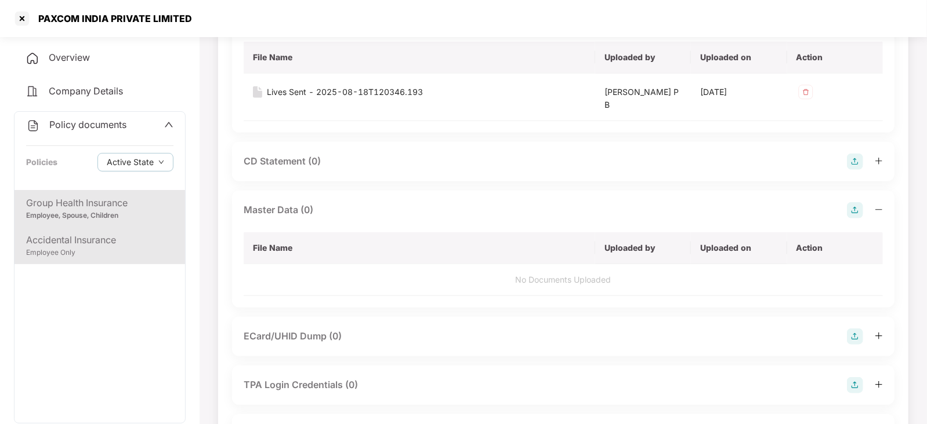
click at [90, 249] on div "Employee Only" at bounding box center [99, 253] width 147 height 11
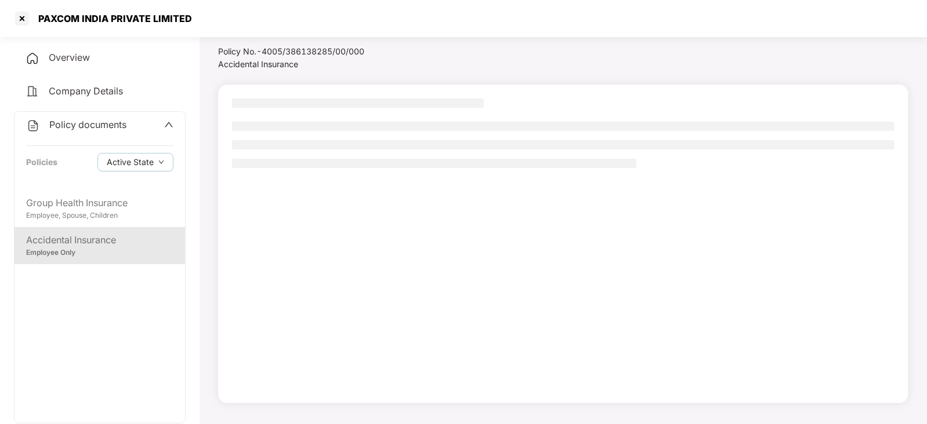
scroll to position [31, 0]
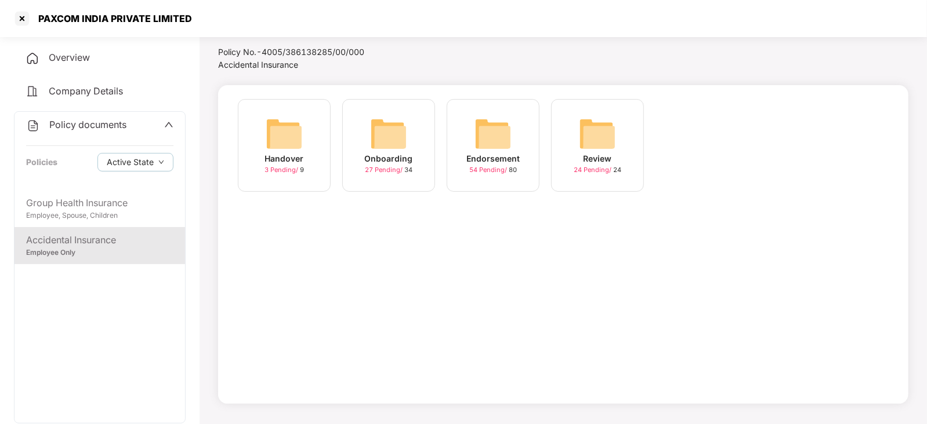
click at [491, 130] on img at bounding box center [492, 133] width 37 height 37
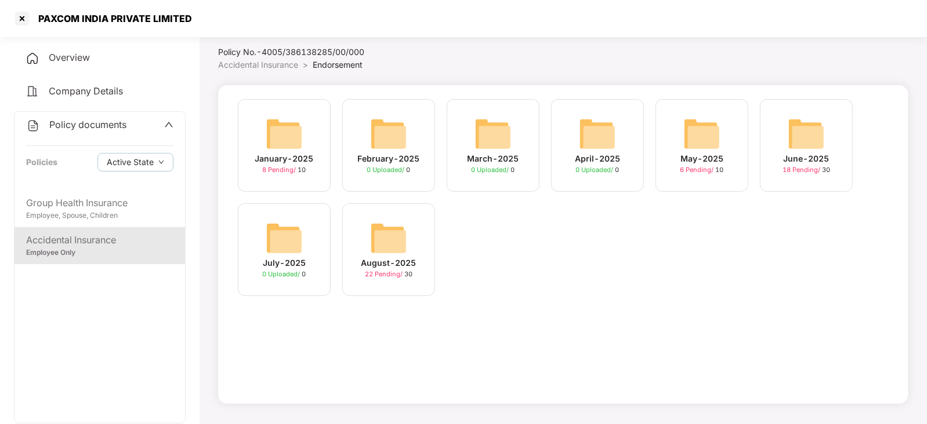
click at [394, 220] on img at bounding box center [388, 238] width 37 height 37
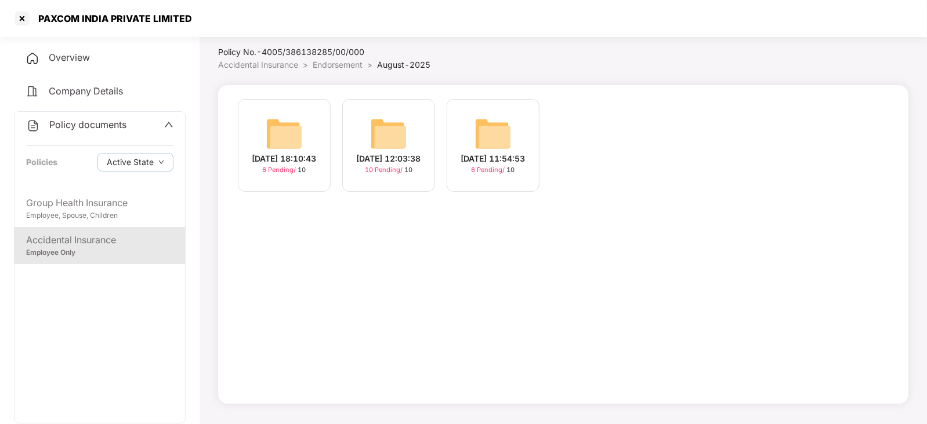
click at [400, 140] on img at bounding box center [388, 133] width 37 height 37
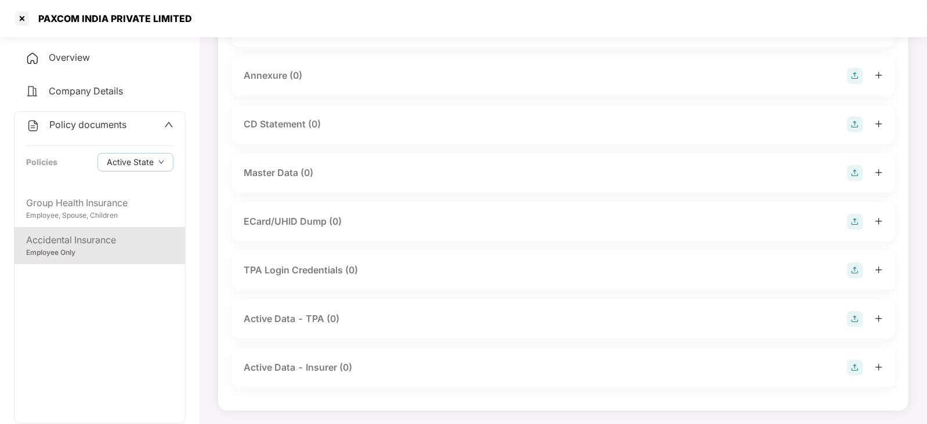
click at [852, 176] on img at bounding box center [855, 173] width 16 height 16
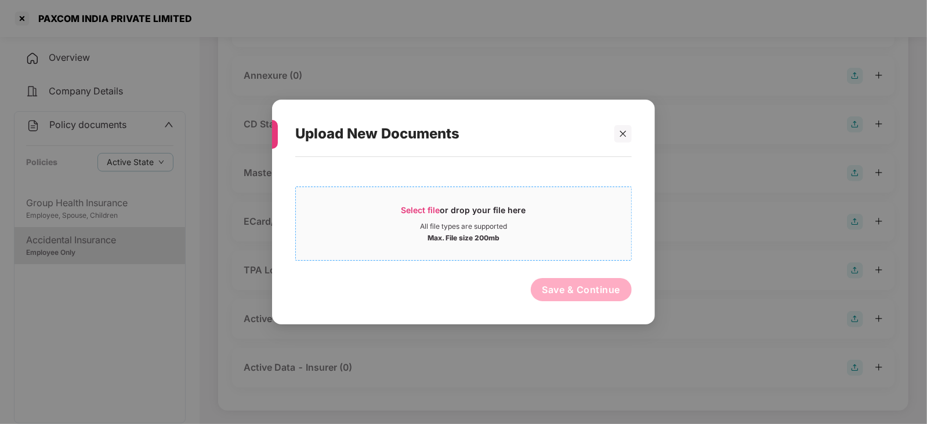
click at [430, 210] on span "Select file" at bounding box center [420, 210] width 39 height 10
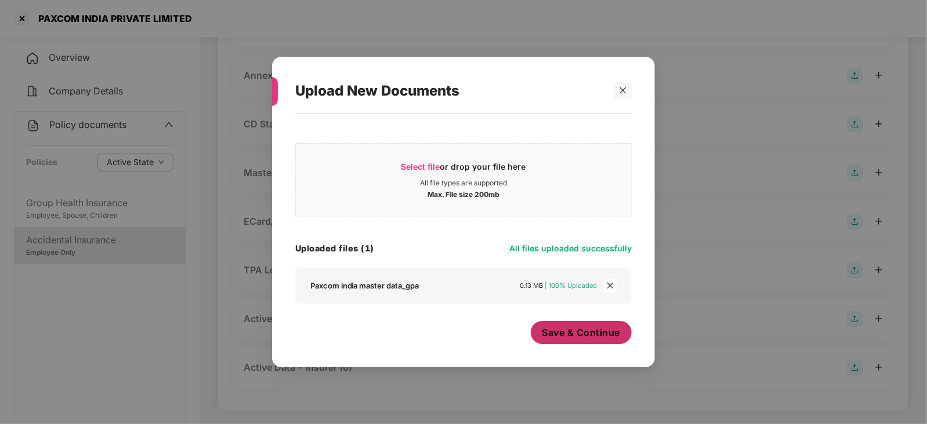
click at [568, 342] on button "Save & Continue" at bounding box center [581, 332] width 101 height 23
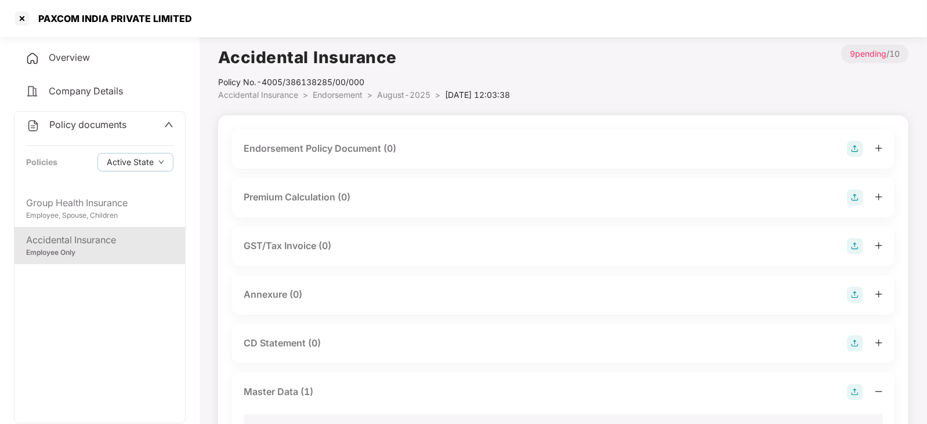
scroll to position [0, 0]
click at [858, 153] on img at bounding box center [855, 150] width 16 height 16
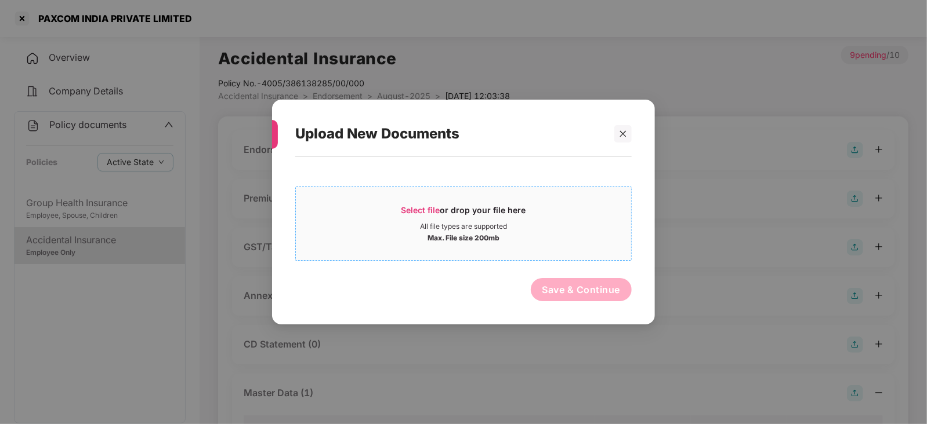
click at [433, 205] on span "Select file" at bounding box center [420, 210] width 39 height 10
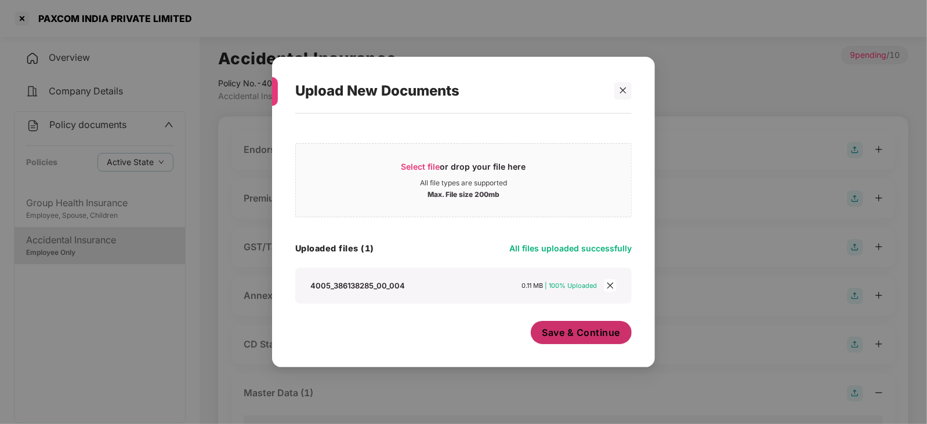
click at [546, 343] on button "Save & Continue" at bounding box center [581, 332] width 101 height 23
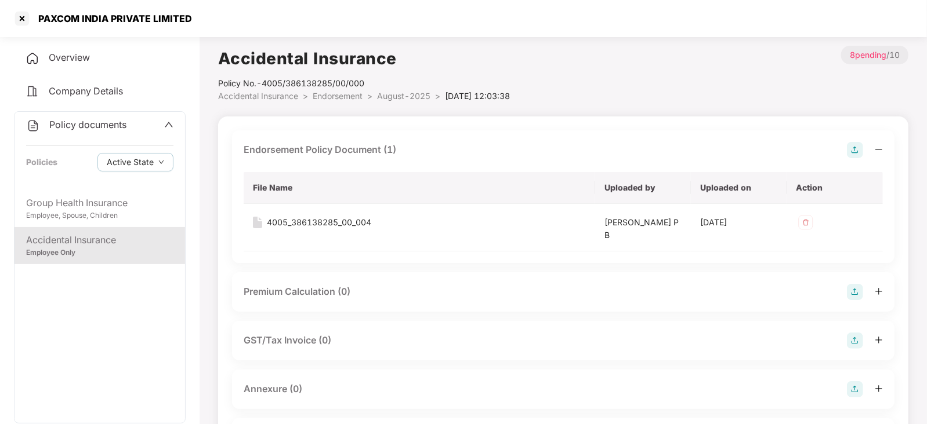
click at [852, 294] on img at bounding box center [855, 292] width 16 height 16
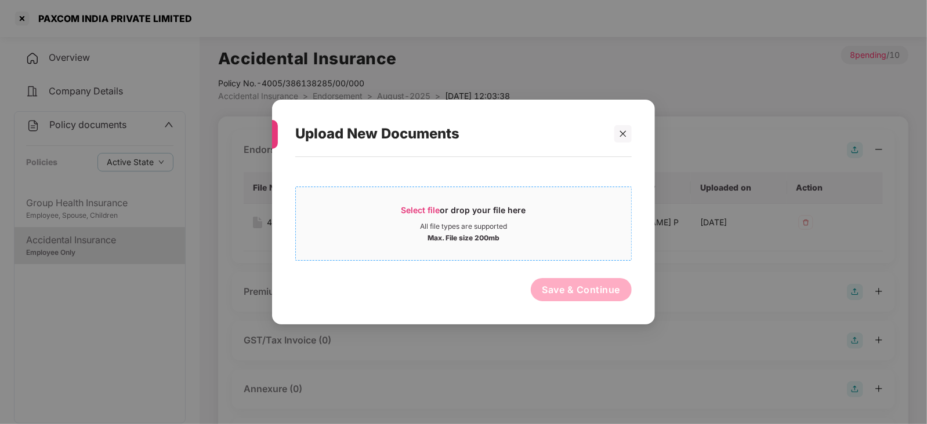
click at [424, 212] on span "Select file" at bounding box center [420, 210] width 39 height 10
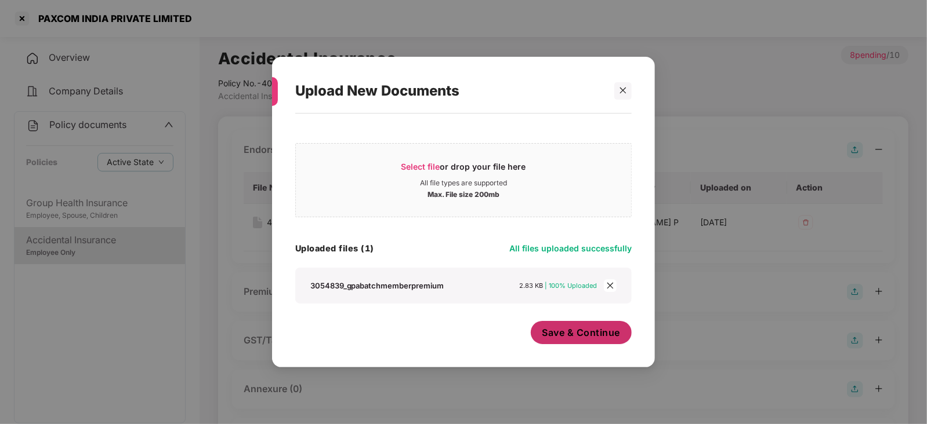
click at [549, 347] on div "Save & Continue" at bounding box center [581, 335] width 101 height 29
click at [558, 337] on span "Save & Continue" at bounding box center [581, 332] width 78 height 13
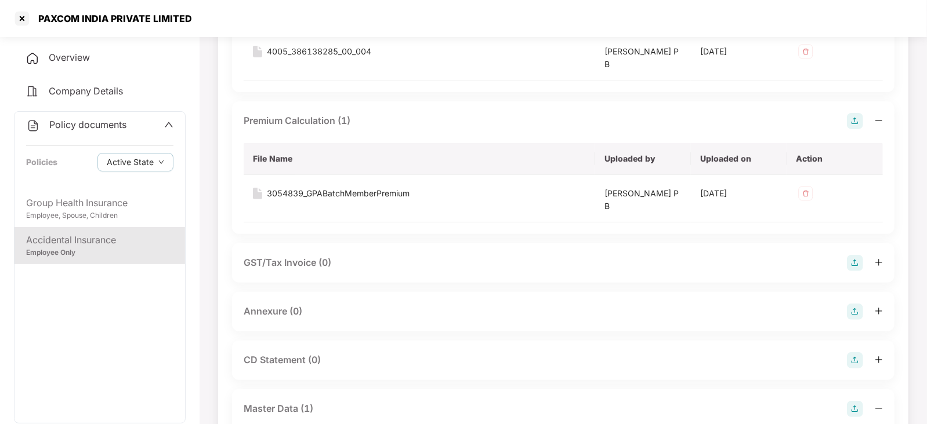
scroll to position [174, 0]
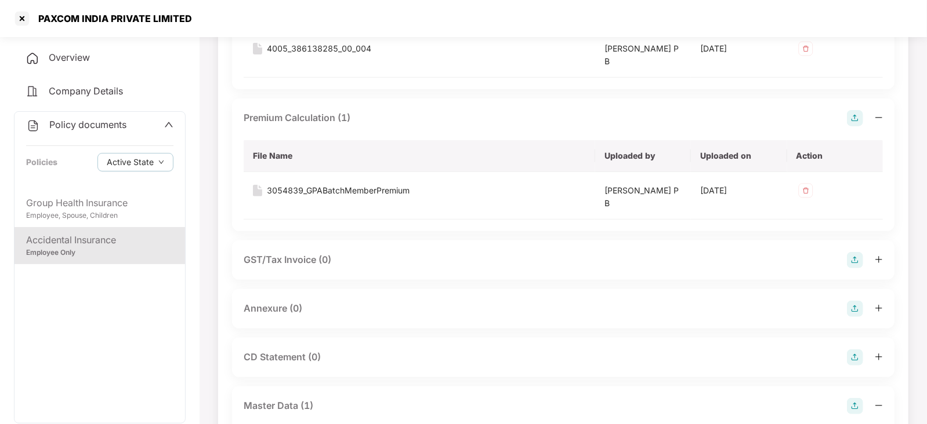
click at [847, 314] on img at bounding box center [855, 309] width 16 height 16
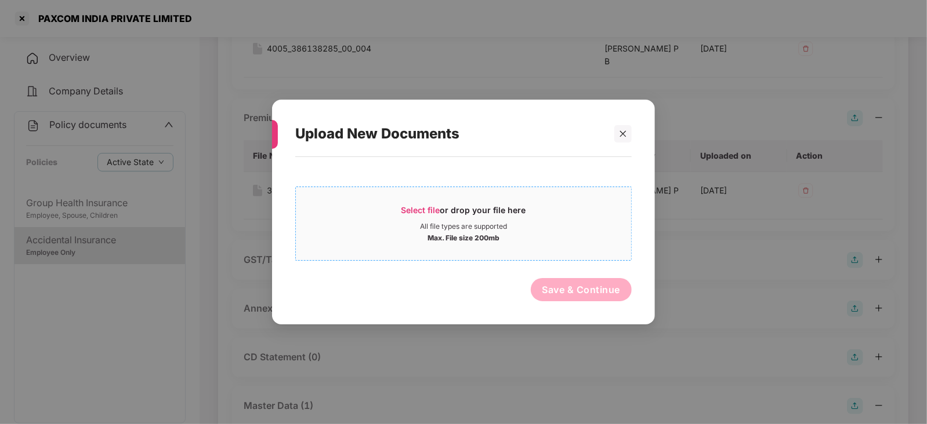
click at [430, 210] on span "Select file" at bounding box center [420, 210] width 39 height 10
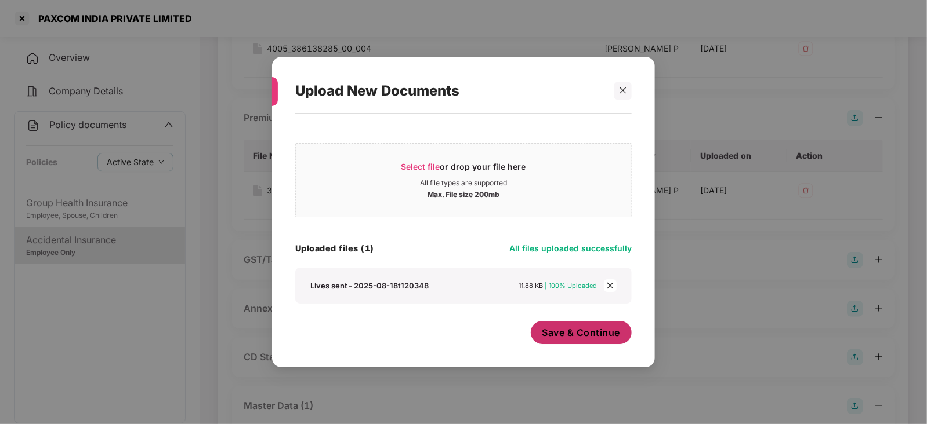
click at [564, 340] on button "Save & Continue" at bounding box center [581, 332] width 101 height 23
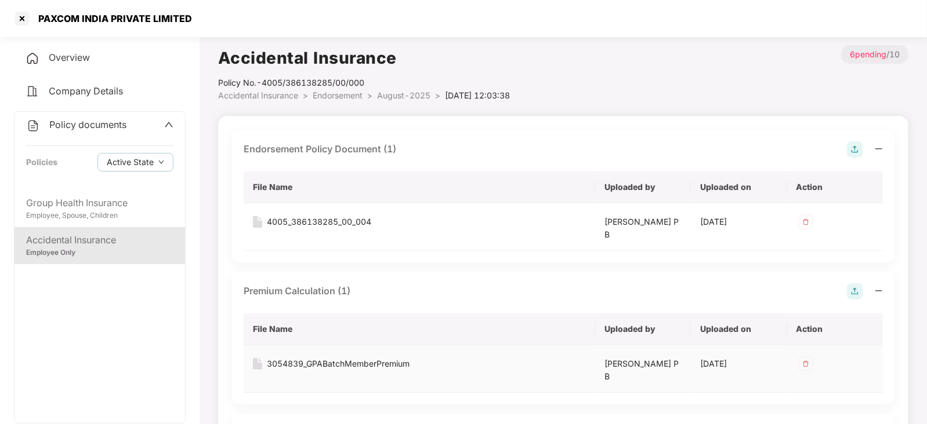
scroll to position [0, 0]
drag, startPoint x: 37, startPoint y: 17, endPoint x: 188, endPoint y: 21, distance: 151.4
click at [188, 21] on div "PAXCOM INDIA PRIVATE LIMITED" at bounding box center [111, 19] width 161 height 12
copy div "PAXCOM INDIA PRIVATE LIMITED"
click at [23, 18] on div at bounding box center [22, 18] width 19 height 19
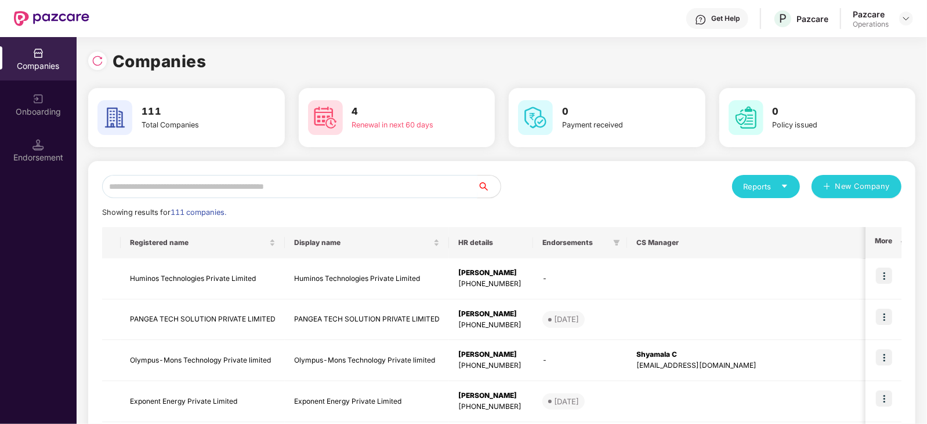
click at [240, 181] on input "text" at bounding box center [289, 186] width 375 height 23
paste input "**********"
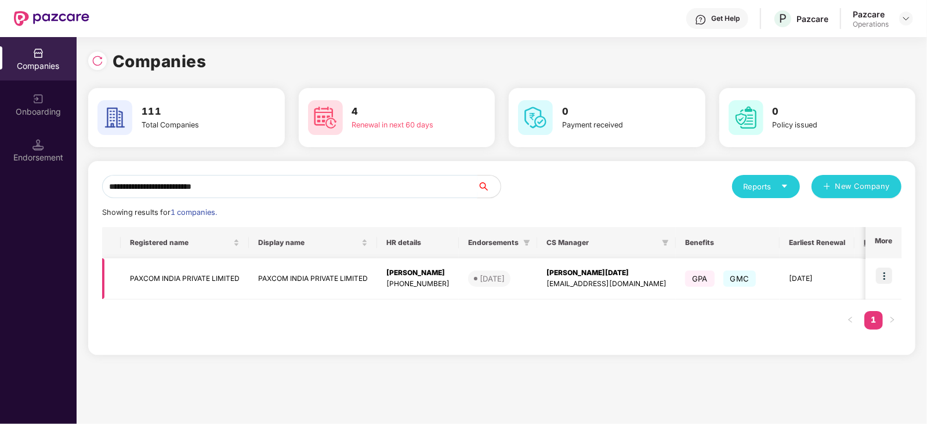
type input "**********"
click at [885, 278] on img at bounding box center [884, 276] width 16 height 16
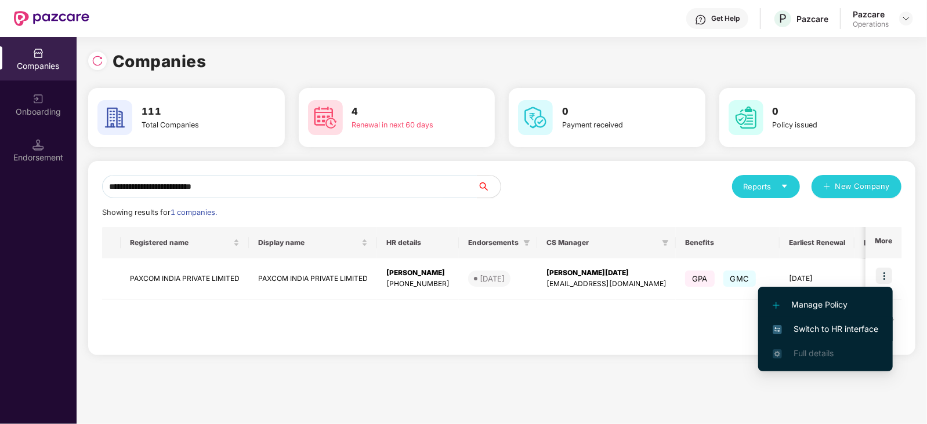
click at [860, 335] on span "Switch to HR interface" at bounding box center [825, 329] width 106 height 13
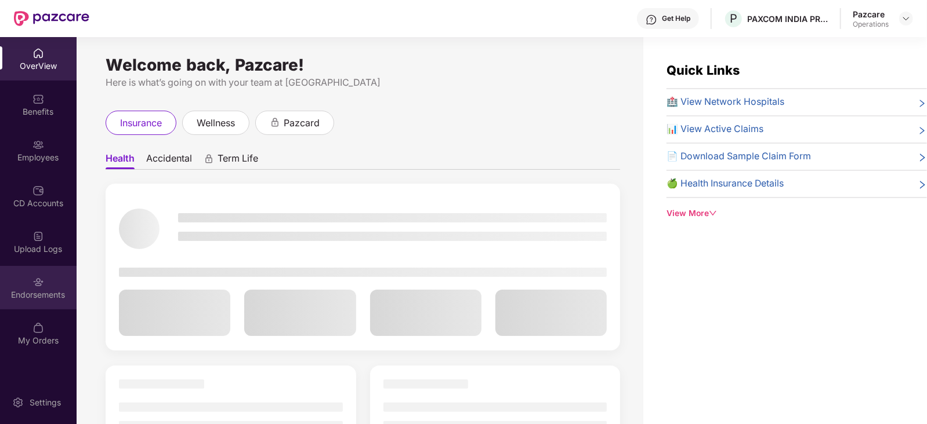
click at [38, 279] on img at bounding box center [38, 283] width 12 height 12
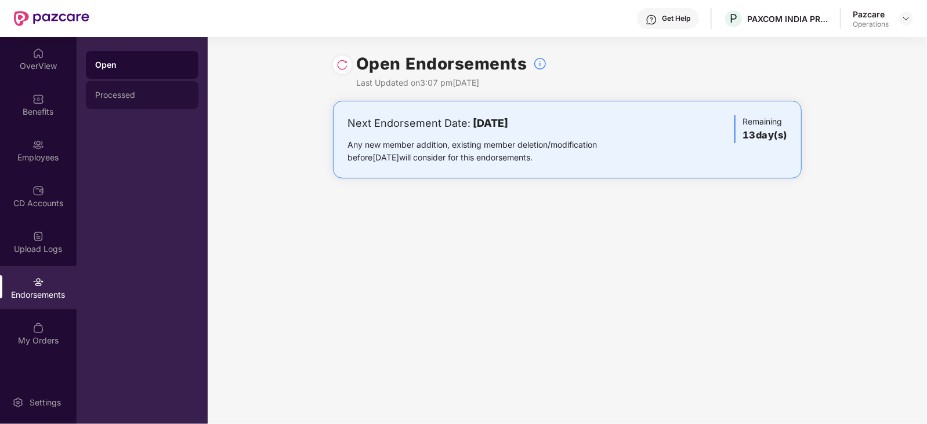
click at [108, 92] on div "Processed" at bounding box center [142, 94] width 94 height 9
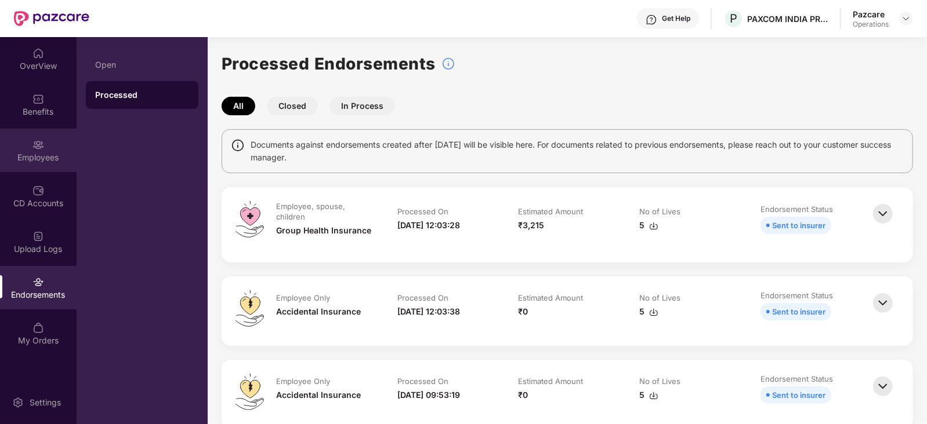
click at [39, 161] on div "Employees" at bounding box center [38, 158] width 77 height 12
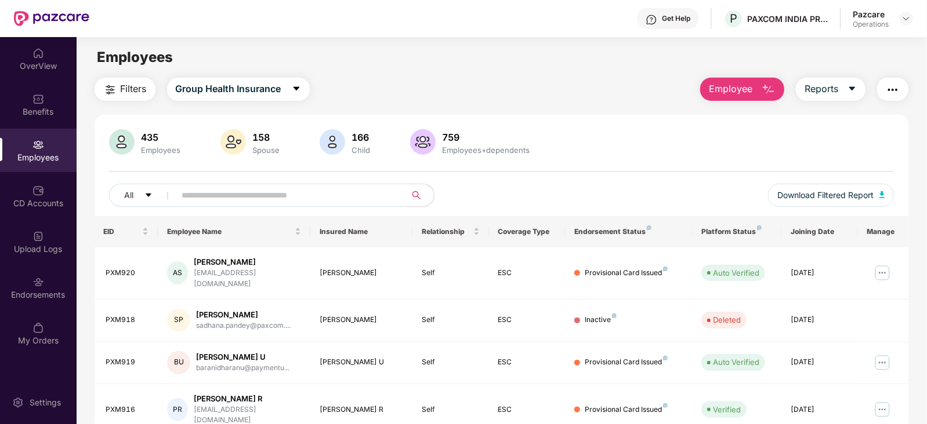
click at [888, 88] on img "button" at bounding box center [892, 90] width 14 height 14
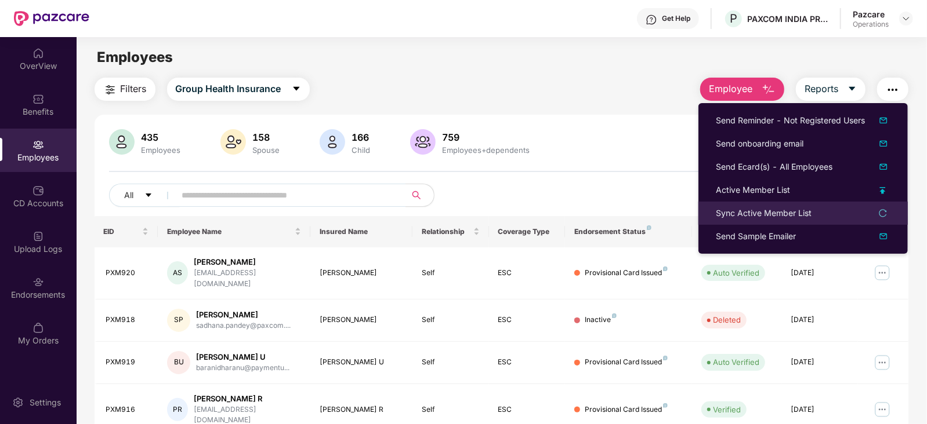
click at [763, 216] on div "Sync Active Member List" at bounding box center [764, 213] width 96 height 13
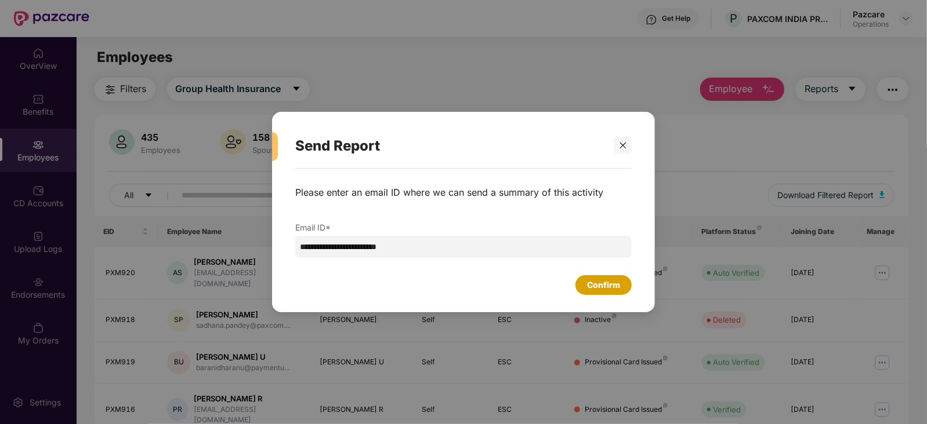
click at [596, 288] on div "Confirm" at bounding box center [603, 285] width 33 height 13
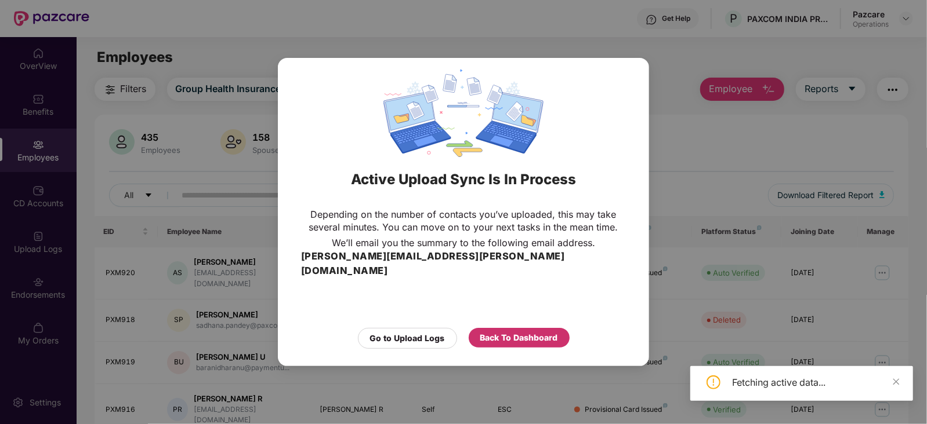
click at [531, 332] on div "Back To Dashboard" at bounding box center [519, 338] width 78 height 13
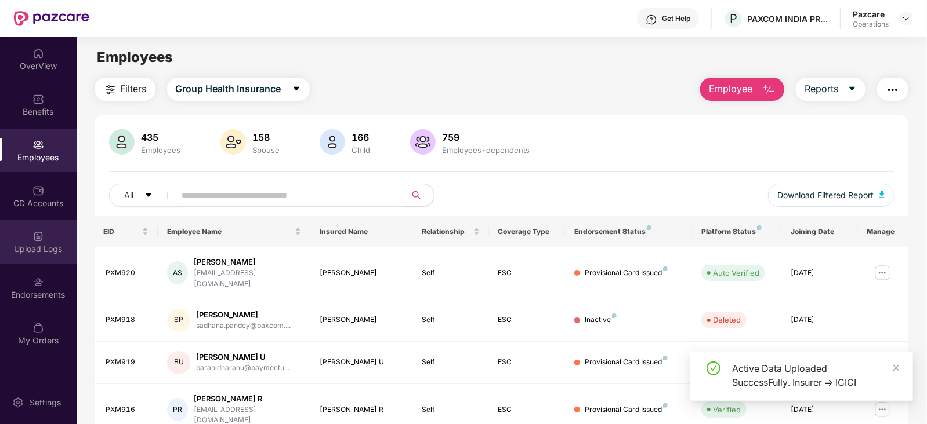
click at [49, 233] on div "Upload Logs" at bounding box center [38, 241] width 77 height 43
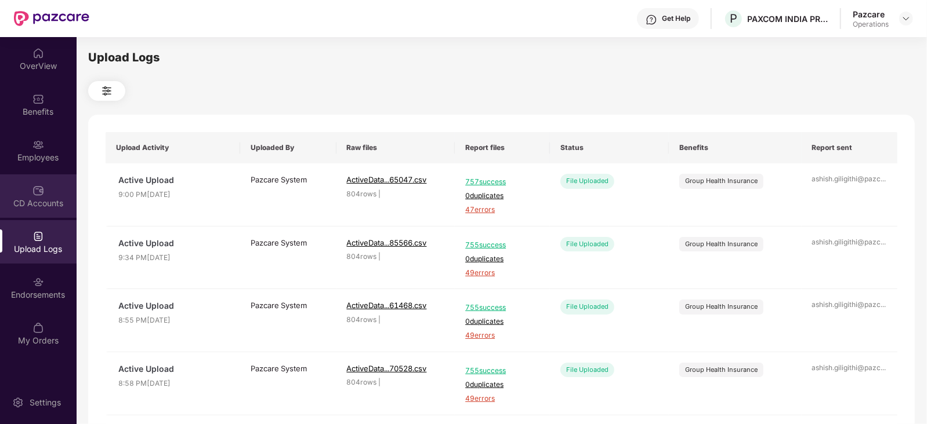
click at [30, 191] on div "CD Accounts" at bounding box center [38, 196] width 77 height 43
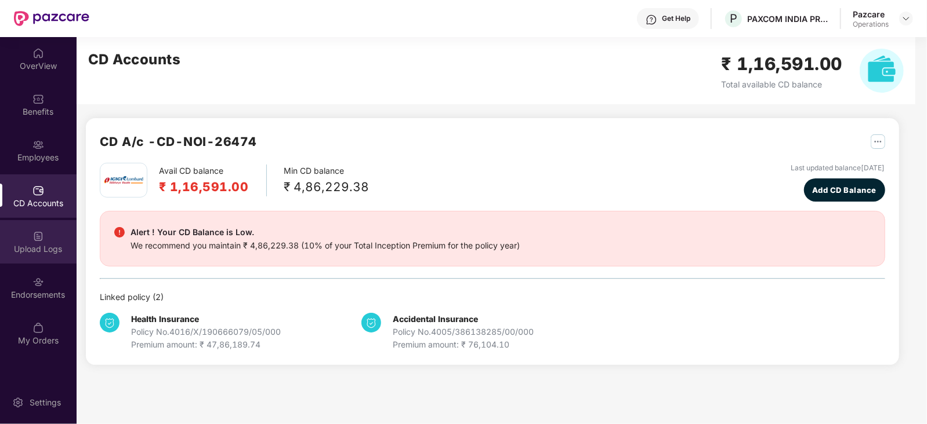
click at [31, 245] on div "Upload Logs" at bounding box center [38, 250] width 77 height 12
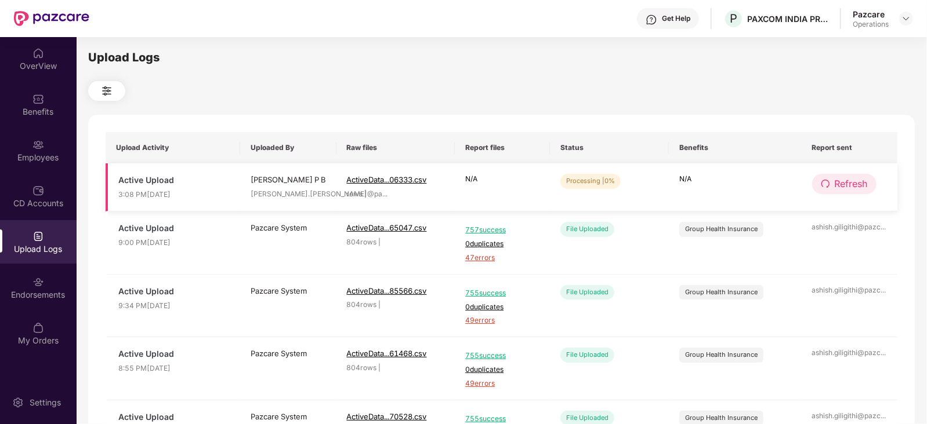
click at [859, 193] on button "Refresh" at bounding box center [844, 184] width 64 height 20
click at [859, 190] on span "Refresh" at bounding box center [850, 184] width 33 height 14
click at [849, 187] on span "Refresh" at bounding box center [850, 184] width 33 height 14
click at [838, 192] on button "Refresh" at bounding box center [844, 184] width 64 height 20
click at [839, 185] on span "Refresh" at bounding box center [850, 184] width 33 height 14
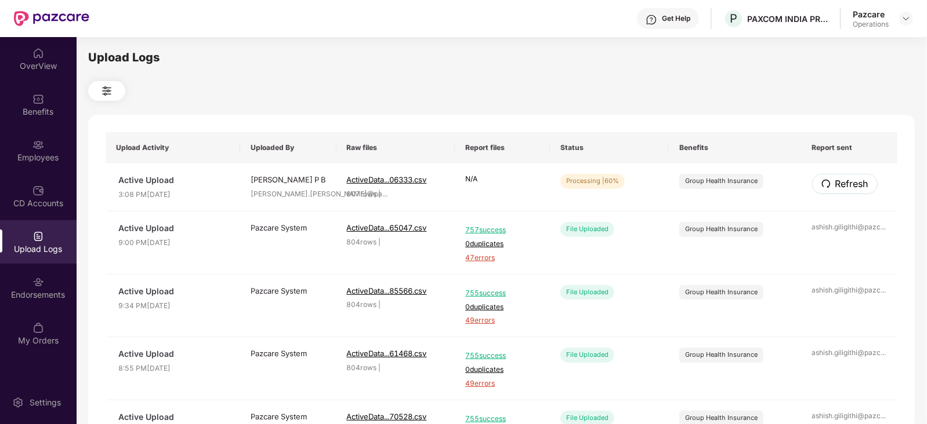
click at [839, 185] on span "Refresh" at bounding box center [851, 184] width 33 height 14
click at [863, 187] on span "Refresh" at bounding box center [850, 184] width 33 height 14
click at [866, 180] on span "Refresh" at bounding box center [850, 184] width 33 height 14
click at [866, 180] on span "Refresh" at bounding box center [851, 184] width 33 height 14
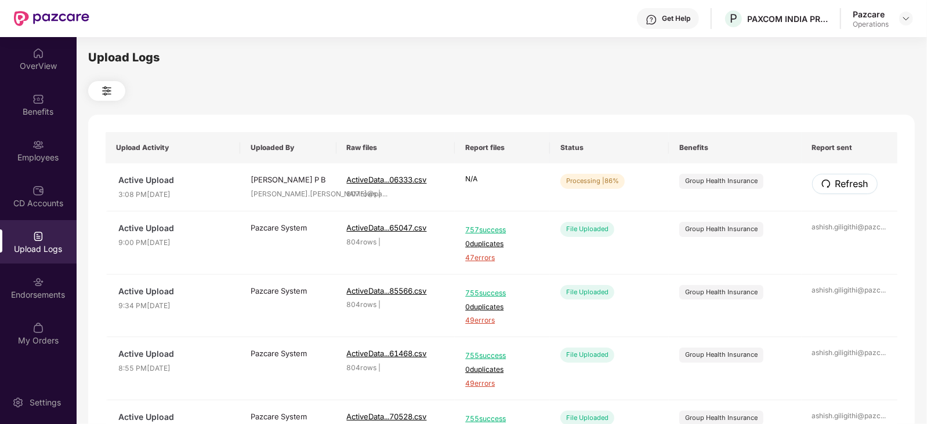
click at [866, 179] on span "Refresh" at bounding box center [851, 184] width 33 height 14
click at [847, 183] on span "Refresh" at bounding box center [850, 184] width 33 height 14
click at [856, 184] on span "Refresh" at bounding box center [850, 184] width 33 height 14
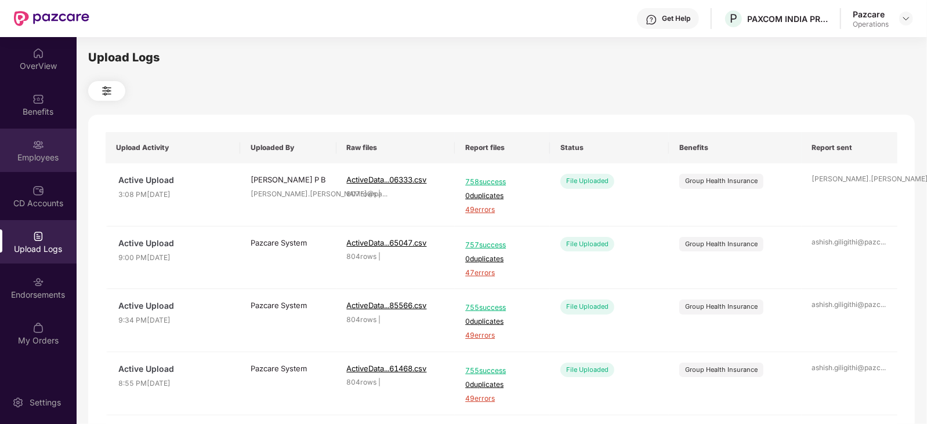
click at [48, 168] on div "Employees" at bounding box center [38, 150] width 77 height 43
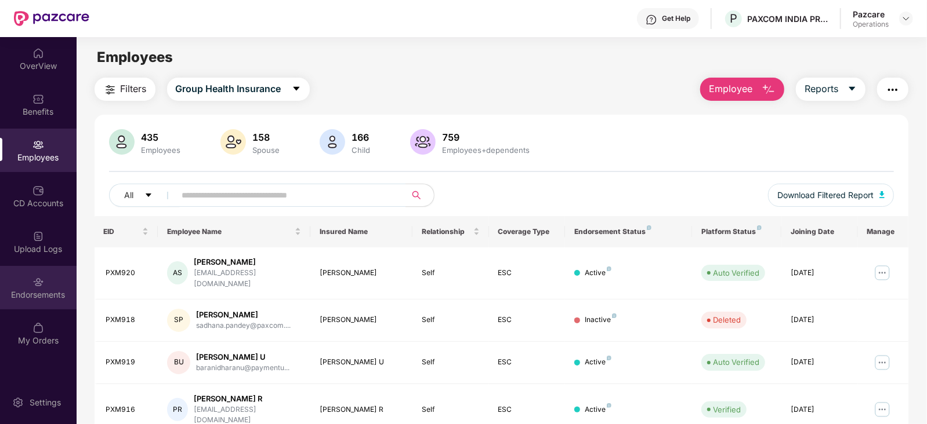
click at [41, 297] on div "Endorsements" at bounding box center [38, 295] width 77 height 12
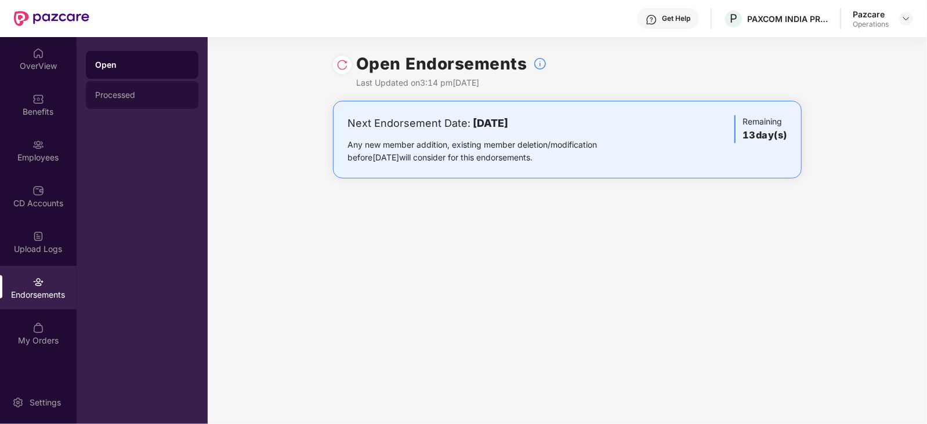
click at [132, 99] on div "Processed" at bounding box center [142, 94] width 94 height 9
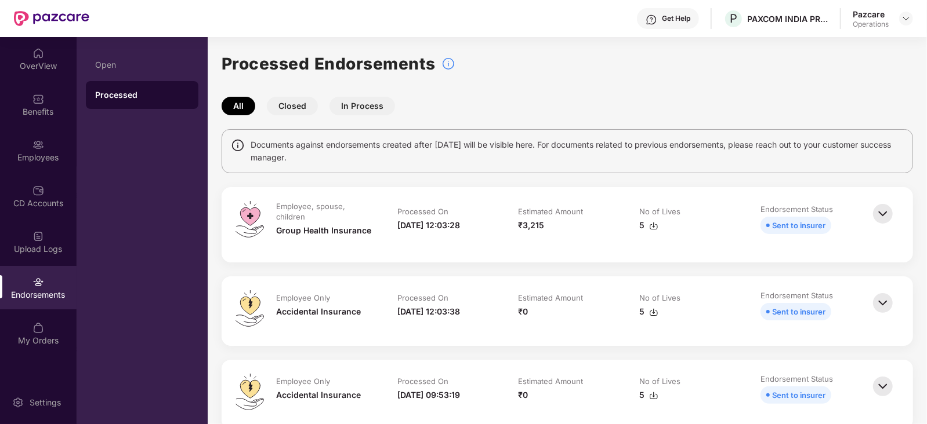
click at [901, 100] on div "All Closed In Process" at bounding box center [567, 106] width 691 height 19
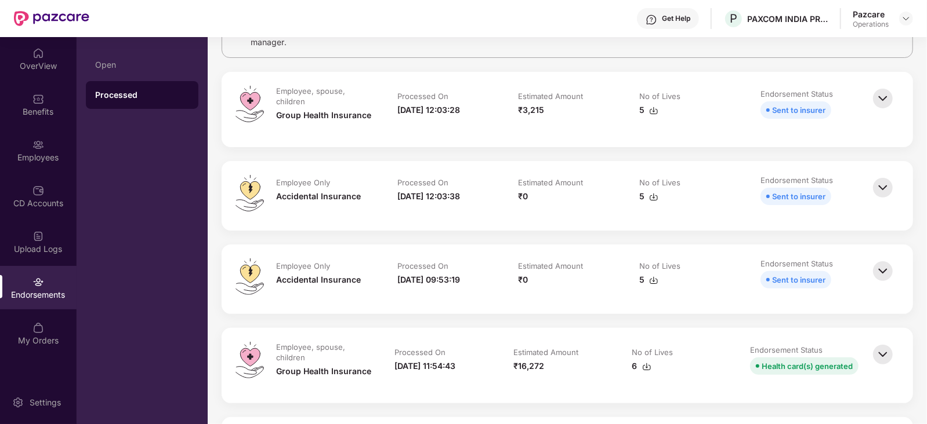
scroll to position [87, 0]
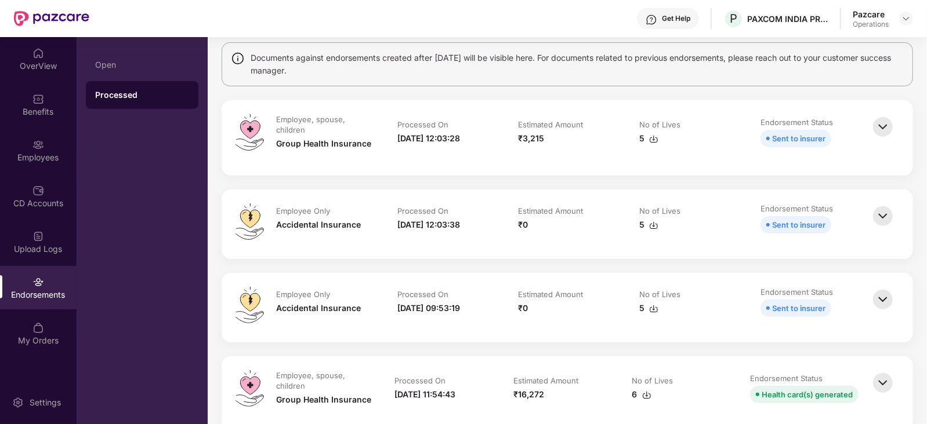
click at [885, 129] on img at bounding box center [883, 127] width 26 height 26
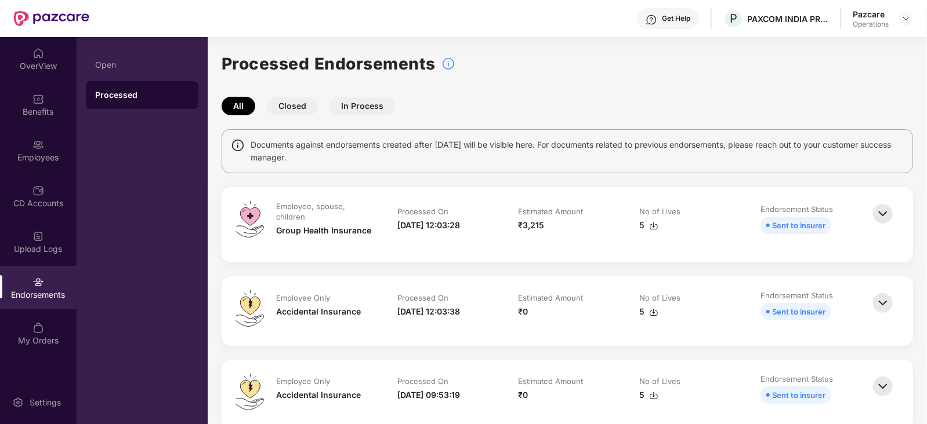
click at [884, 220] on img at bounding box center [883, 214] width 26 height 26
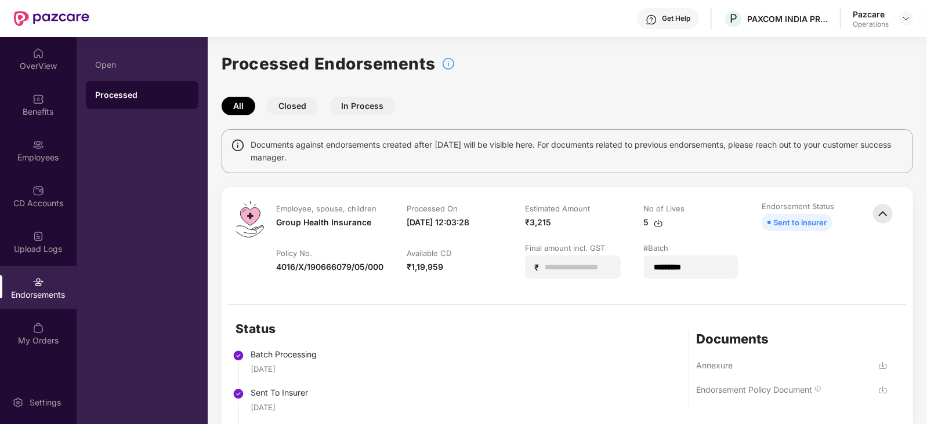
click at [906, 18] on img at bounding box center [905, 18] width 9 height 9
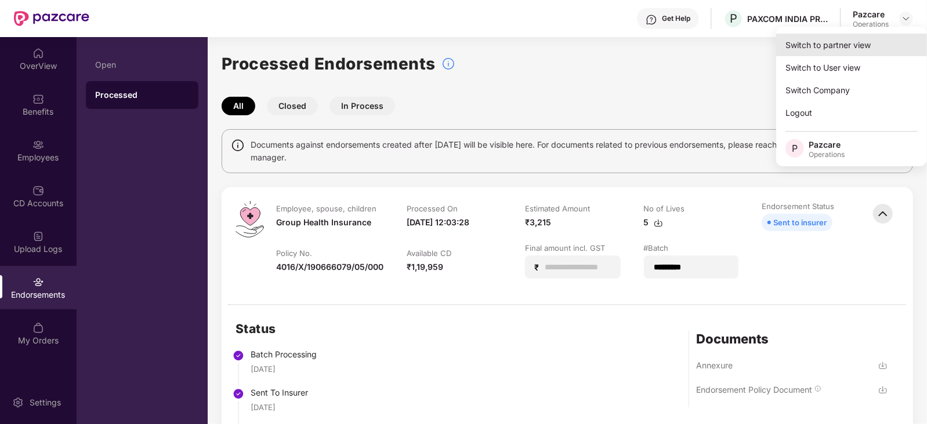
click at [837, 38] on div "Switch to partner view" at bounding box center [851, 45] width 151 height 23
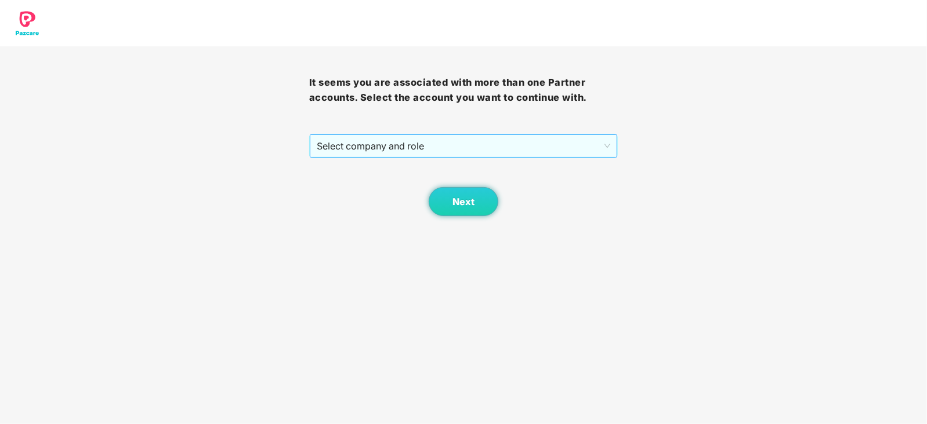
click at [407, 148] on span "Select company and role" at bounding box center [464, 146] width 294 height 22
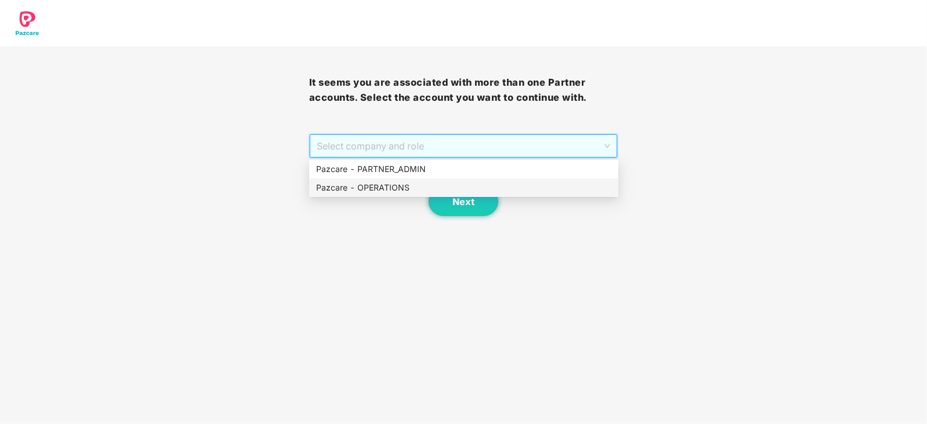
click at [389, 192] on div "Pazcare - OPERATIONS" at bounding box center [463, 187] width 295 height 13
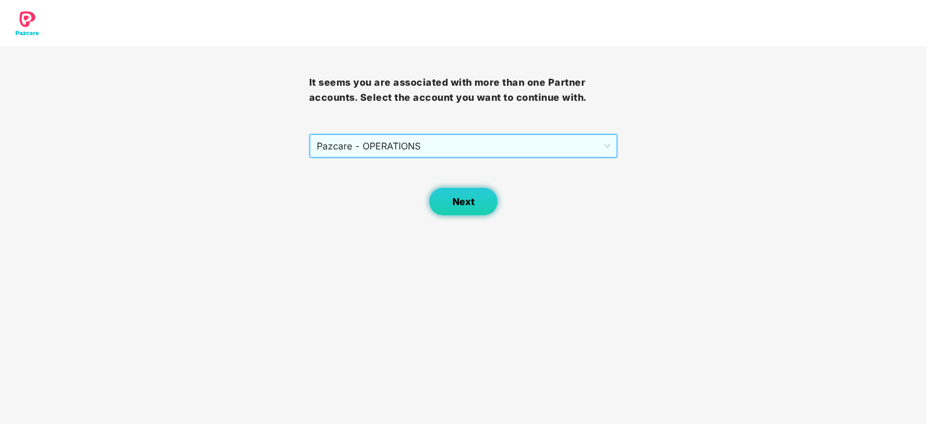
click at [467, 215] on button "Next" at bounding box center [464, 201] width 70 height 29
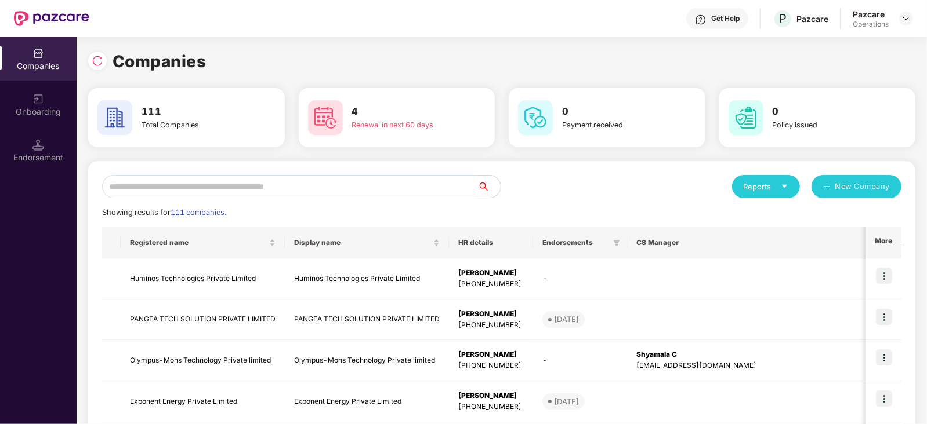
click at [262, 192] on input "text" at bounding box center [289, 186] width 375 height 23
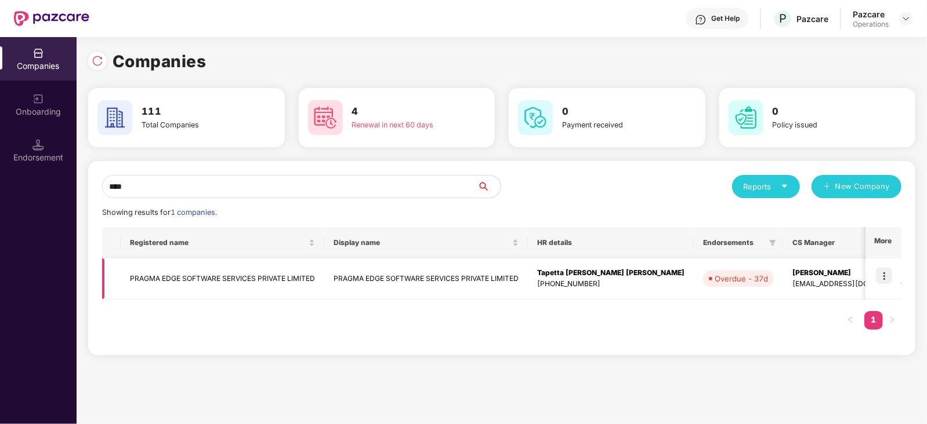
type input "****"
click at [189, 281] on td "PRAGMA EDGE SOFTWARE SERVICES PRIVATE LIMITED" at bounding box center [223, 279] width 204 height 41
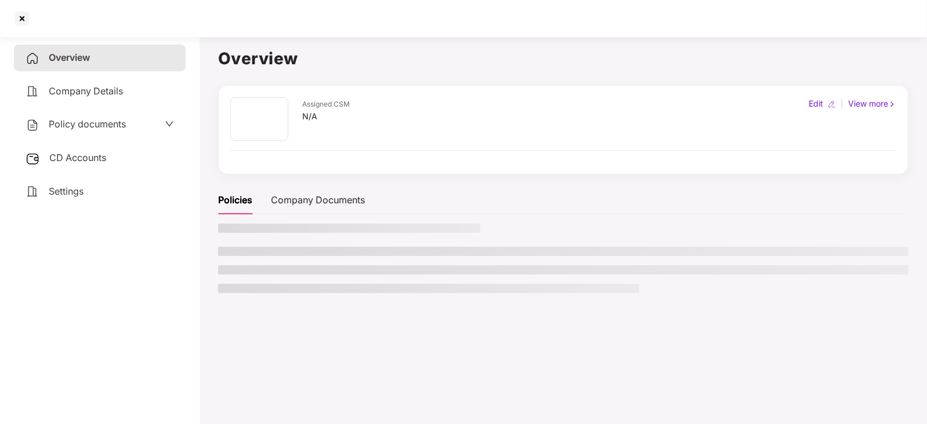
click at [84, 157] on span "CD Accounts" at bounding box center [77, 158] width 57 height 12
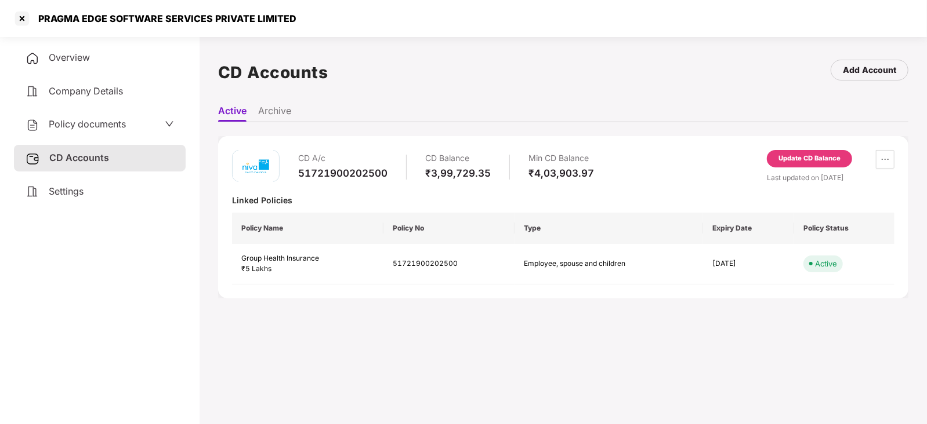
click at [786, 155] on div "Update CD Balance" at bounding box center [809, 159] width 62 height 10
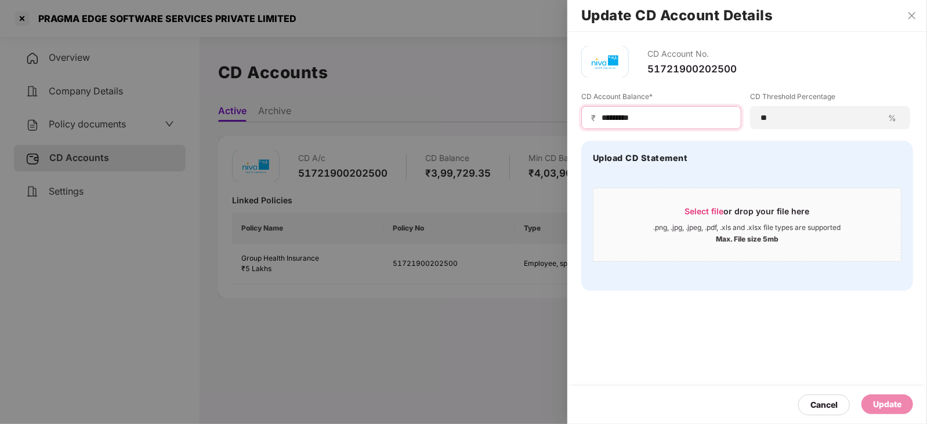
drag, startPoint x: 663, startPoint y: 117, endPoint x: 561, endPoint y: 115, distance: 101.5
click at [561, 115] on div "Update CD Account Details CD Account No. 51721900202500 CD Account Balance* ₹ *…" at bounding box center [463, 212] width 927 height 424
paste input
type input "*******"
click at [876, 395] on div "Update" at bounding box center [887, 405] width 52 height 20
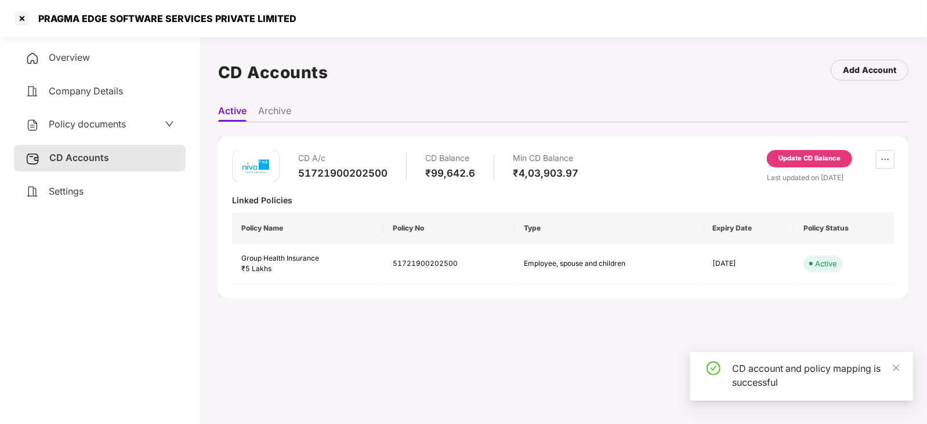
click at [121, 128] on span "Policy documents" at bounding box center [87, 124] width 77 height 12
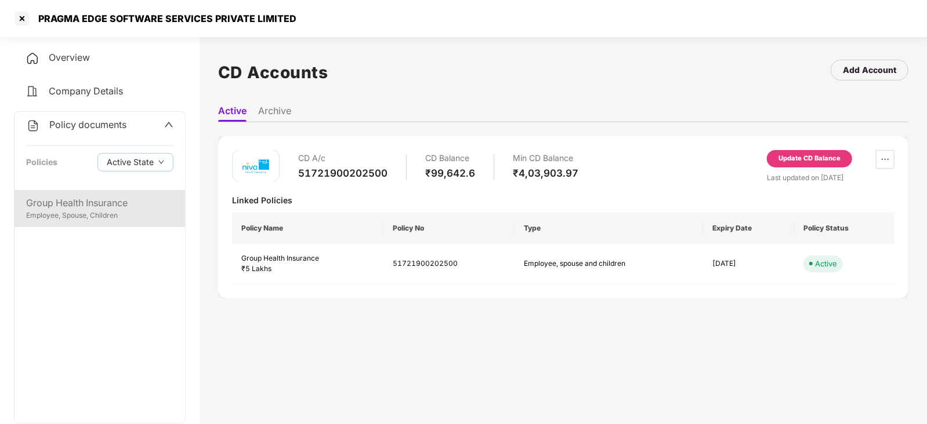
click at [105, 213] on div "Employee, Spouse, Children" at bounding box center [99, 215] width 147 height 11
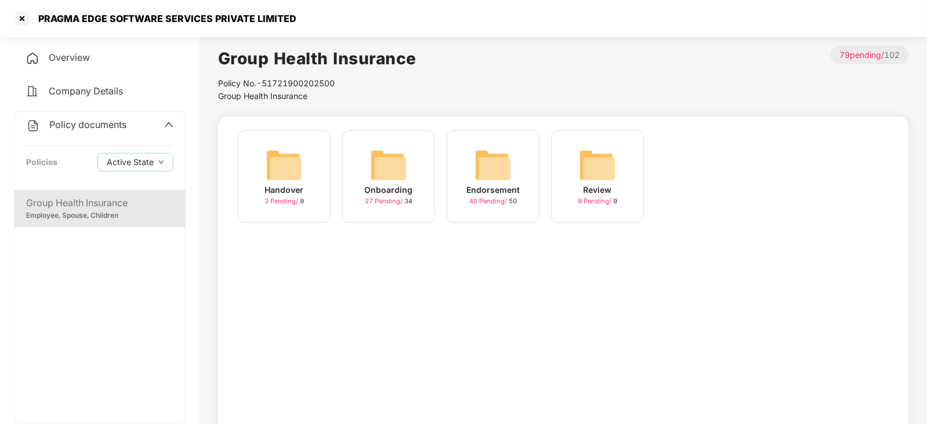
click at [489, 161] on img at bounding box center [492, 165] width 37 height 37
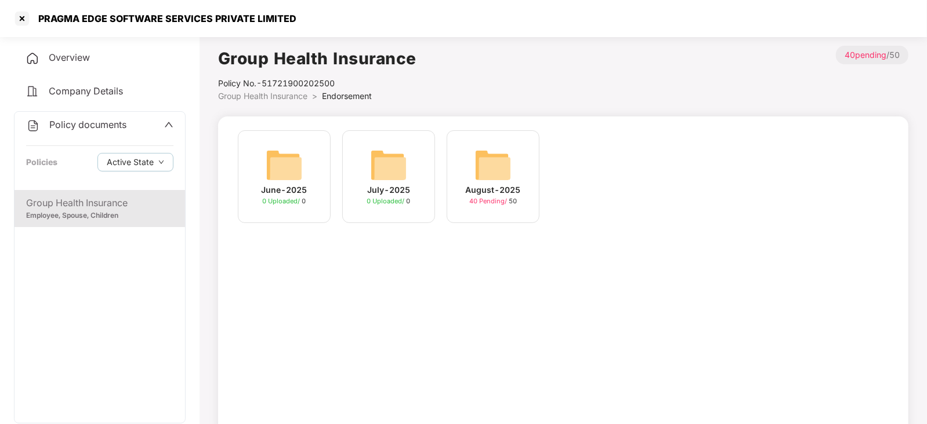
click at [473, 169] on div "August-2025 40 Pending / 50" at bounding box center [492, 176] width 93 height 93
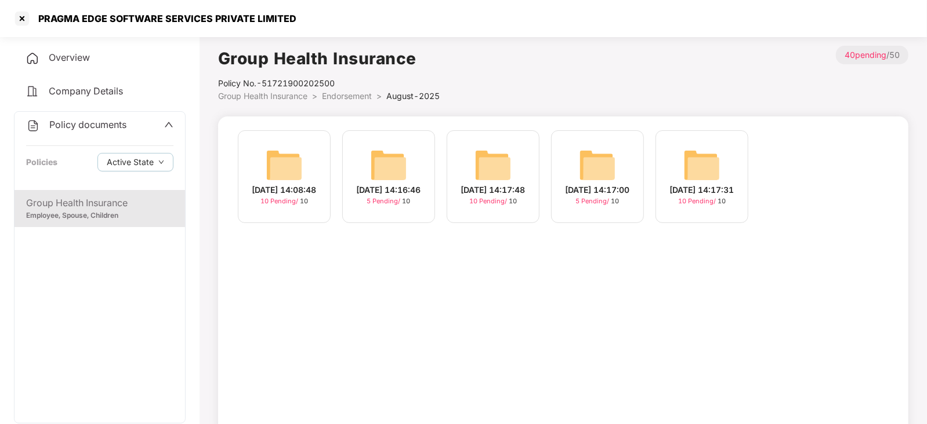
click at [277, 156] on img at bounding box center [284, 165] width 37 height 37
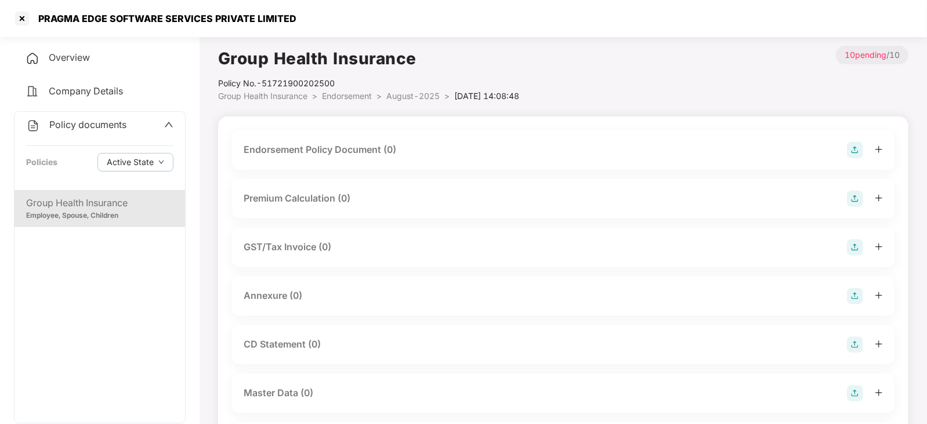
click at [853, 150] on img at bounding box center [855, 150] width 16 height 16
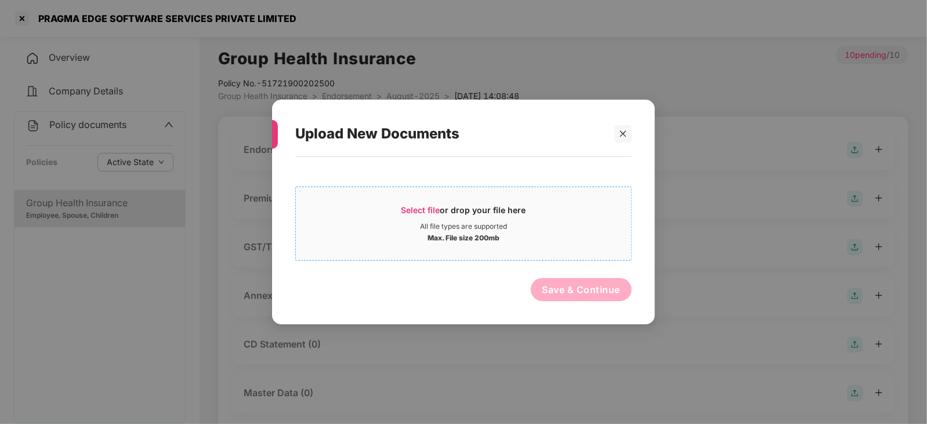
click at [435, 210] on span "Select file" at bounding box center [420, 210] width 39 height 10
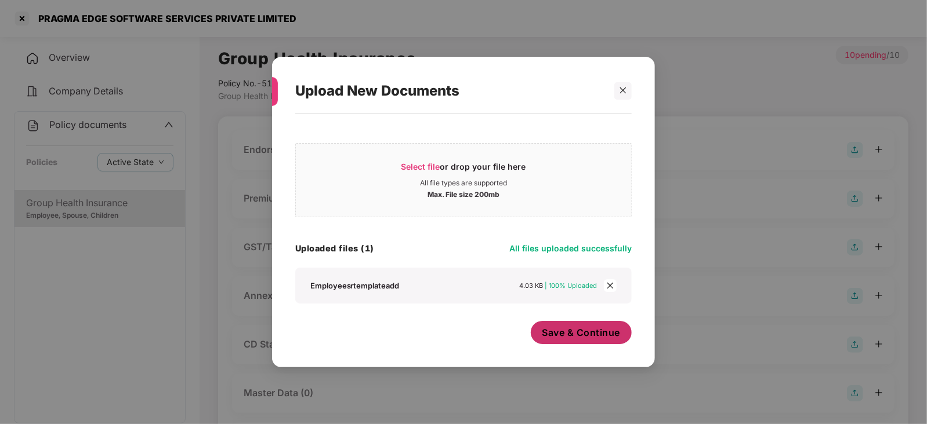
click at [553, 341] on button "Save & Continue" at bounding box center [581, 332] width 101 height 23
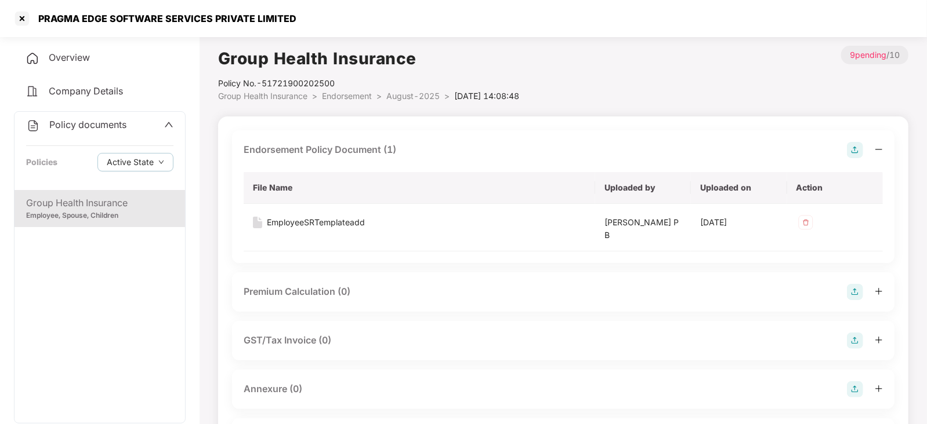
click at [852, 288] on img at bounding box center [855, 292] width 16 height 16
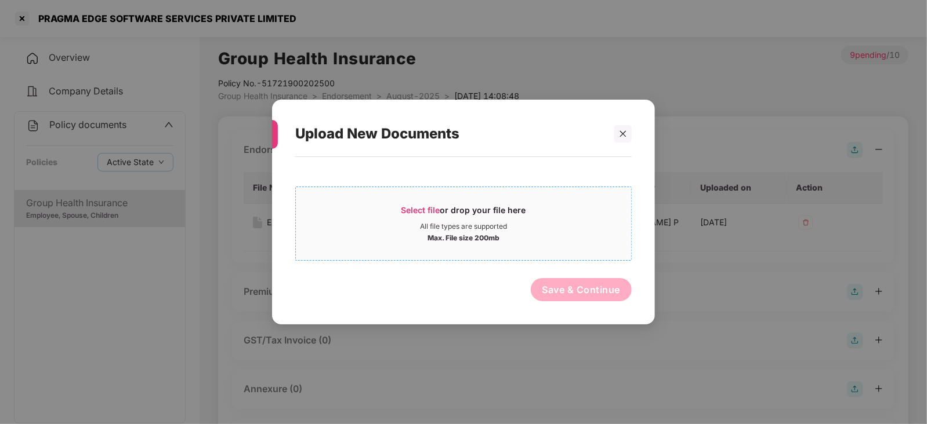
click at [431, 203] on span "Select file or drop your file here All file types are supported Max. File size …" at bounding box center [463, 224] width 335 height 56
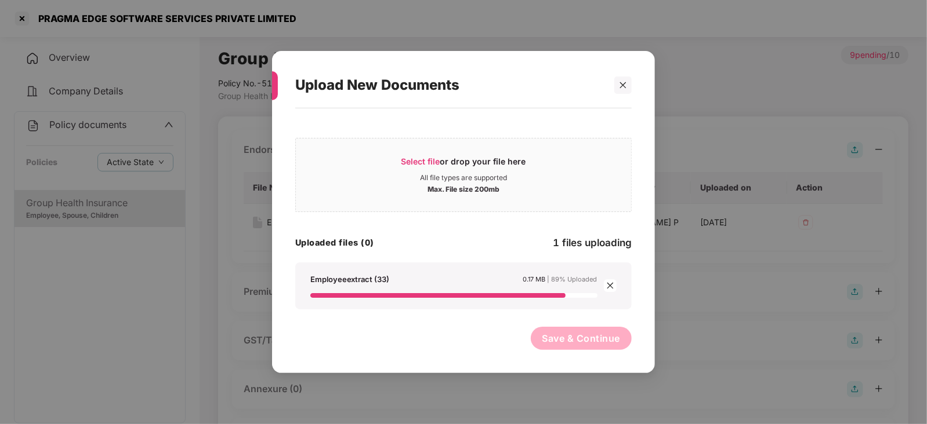
click at [557, 339] on span "Save & Continue" at bounding box center [581, 338] width 78 height 13
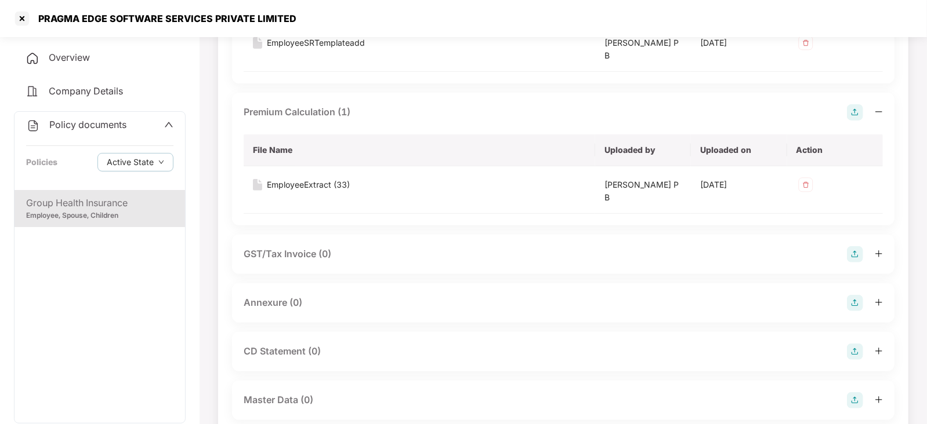
scroll to position [203, 0]
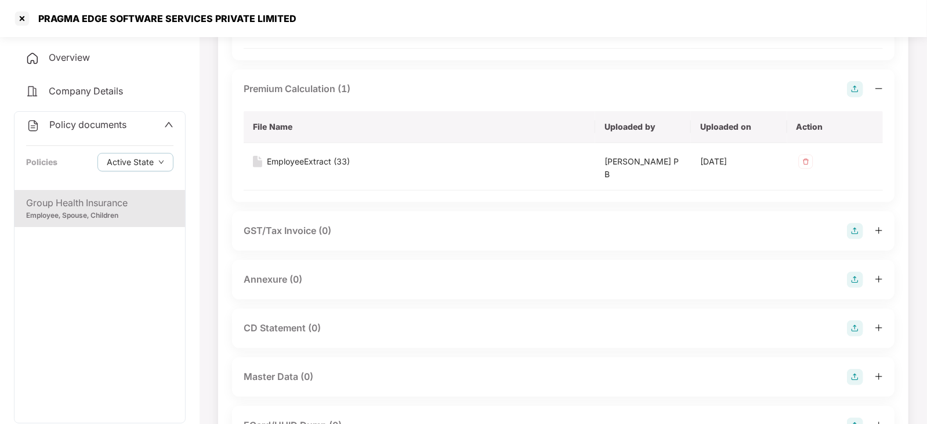
click at [856, 283] on img at bounding box center [855, 280] width 16 height 16
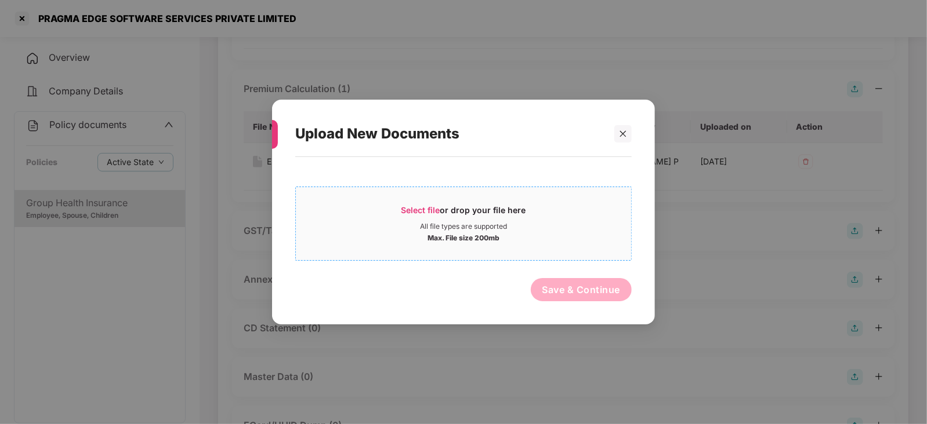
click at [417, 210] on span "Select file" at bounding box center [420, 210] width 39 height 10
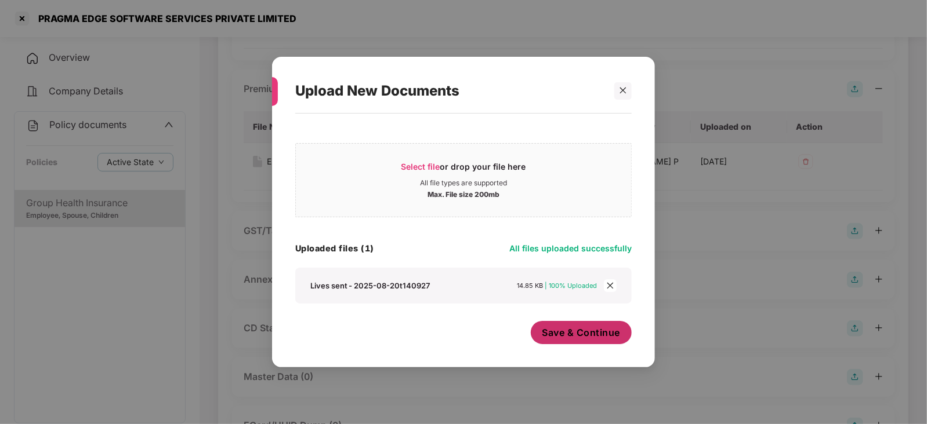
click at [571, 337] on span "Save & Continue" at bounding box center [581, 332] width 78 height 13
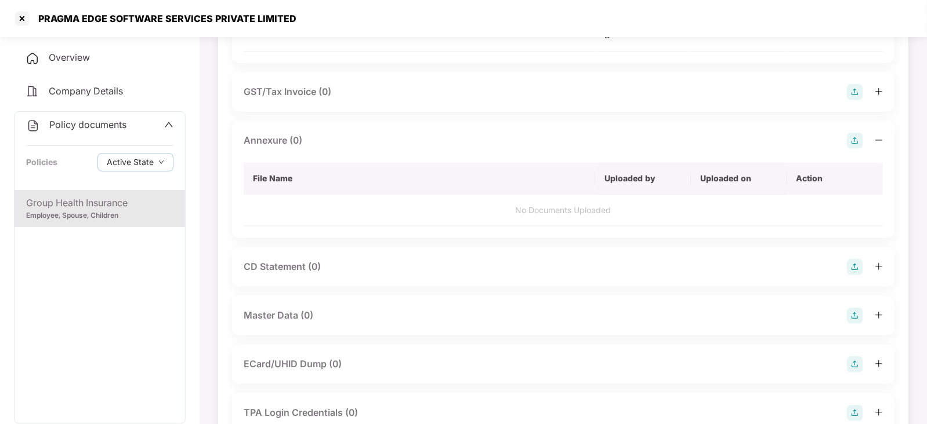
scroll to position [348, 0]
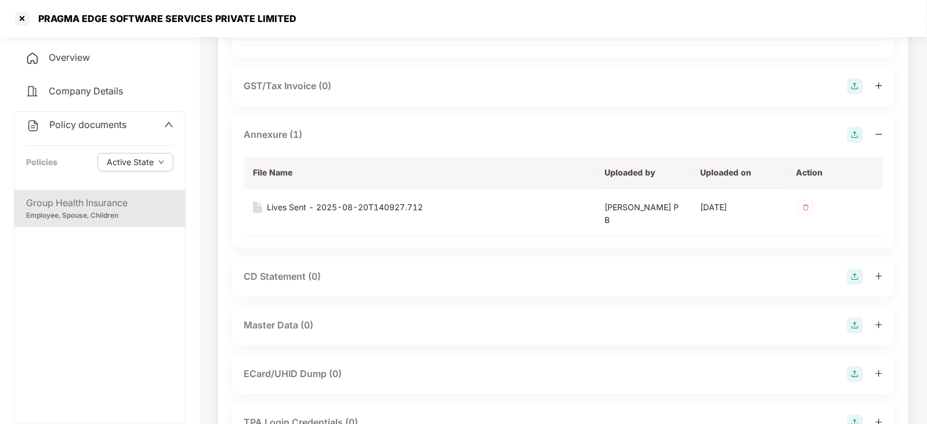
click at [845, 279] on div "CD Statement (0)" at bounding box center [563, 277] width 639 height 16
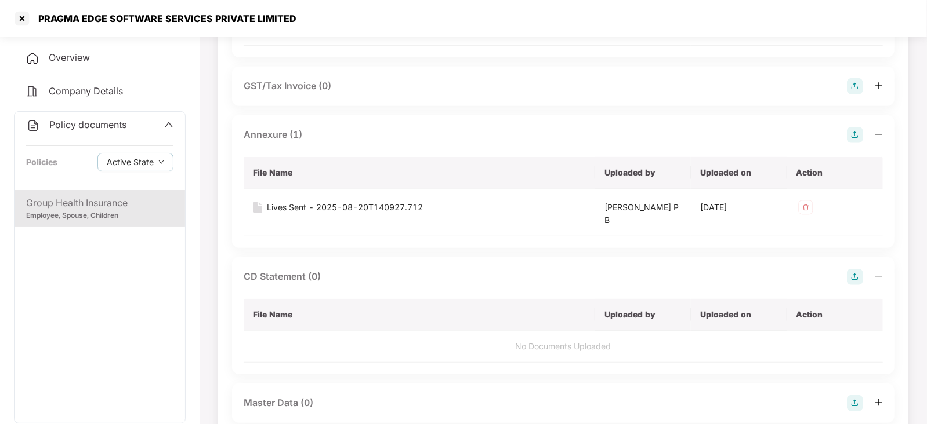
click at [851, 278] on img at bounding box center [855, 277] width 16 height 16
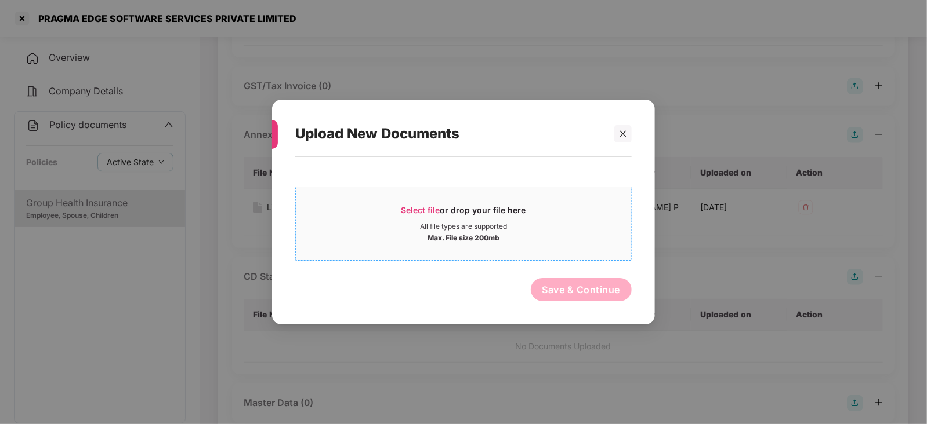
click at [439, 204] on span "Select file or drop your file here All file types are supported Max. File size …" at bounding box center [463, 224] width 335 height 56
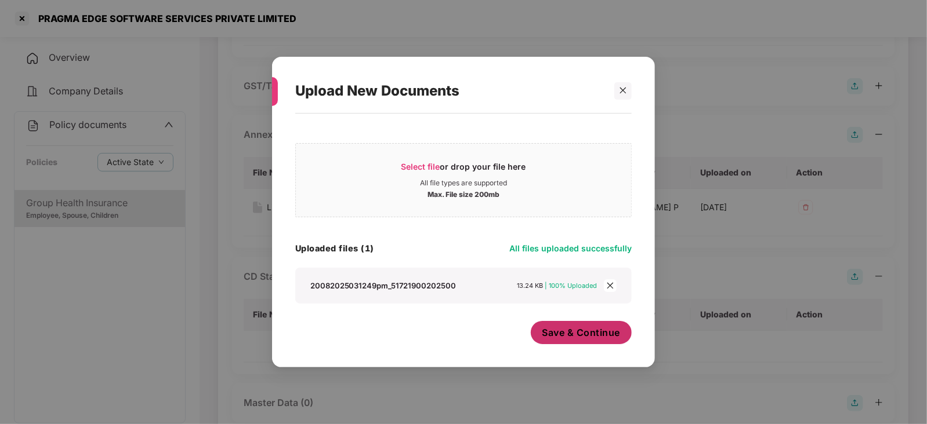
click at [558, 336] on span "Save & Continue" at bounding box center [581, 332] width 78 height 13
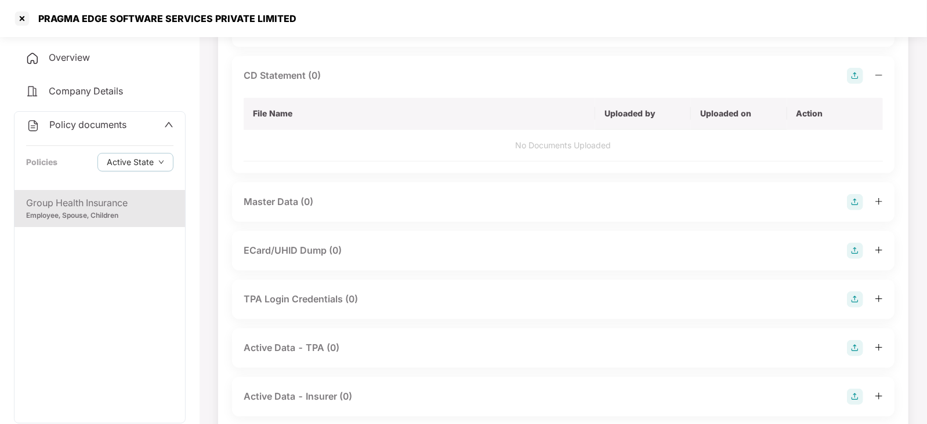
scroll to position [550, 0]
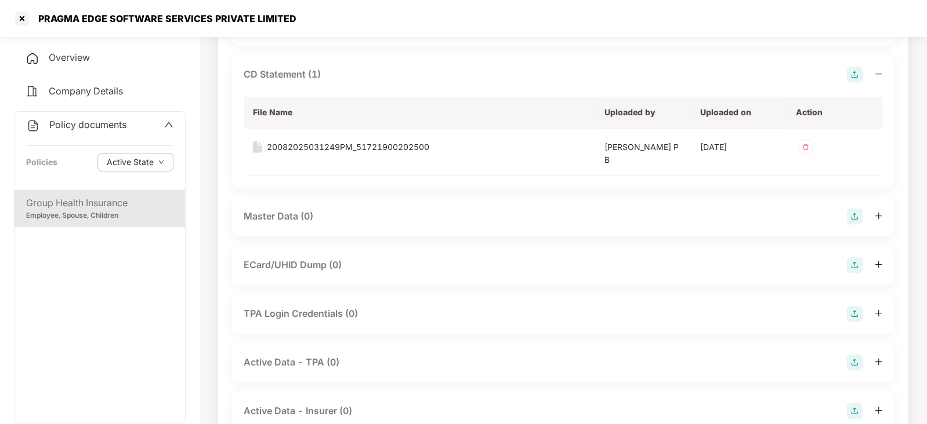
click at [859, 220] on img at bounding box center [855, 217] width 16 height 16
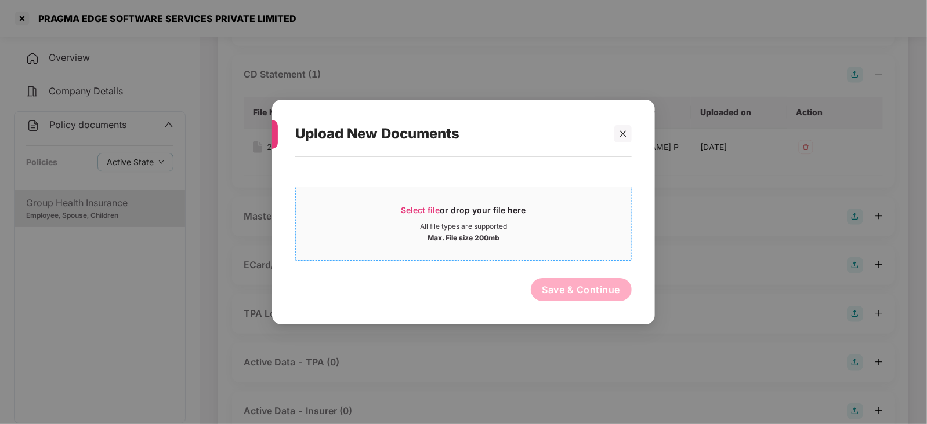
click at [420, 209] on span "Select file" at bounding box center [420, 210] width 39 height 10
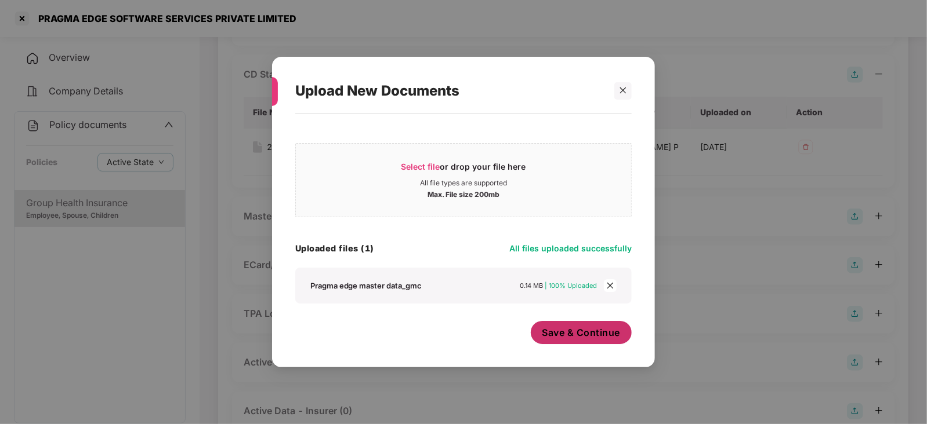
click at [582, 344] on button "Save & Continue" at bounding box center [581, 332] width 101 height 23
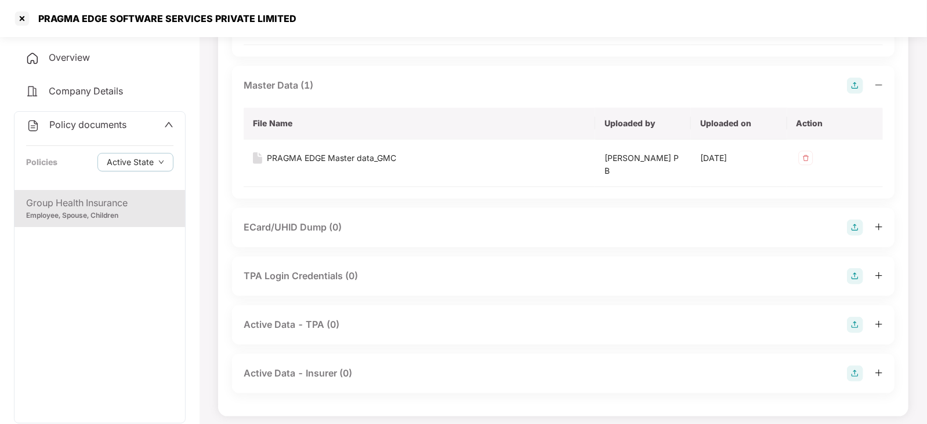
scroll to position [687, 0]
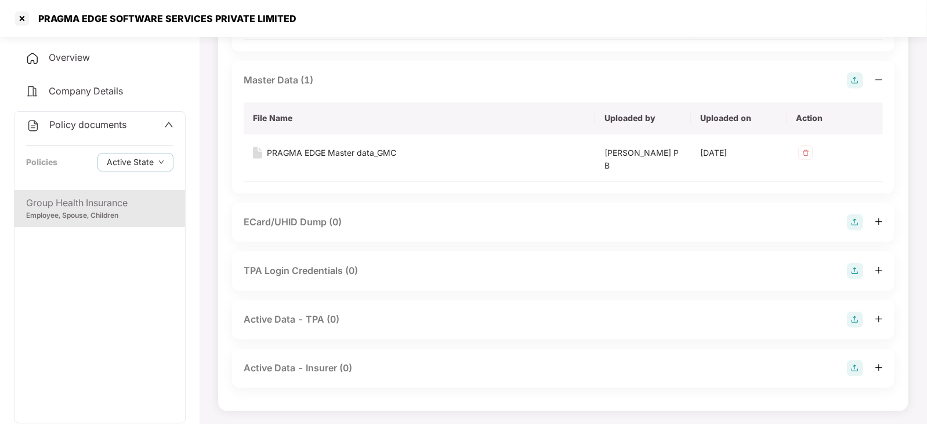
click at [849, 362] on img at bounding box center [855, 369] width 16 height 16
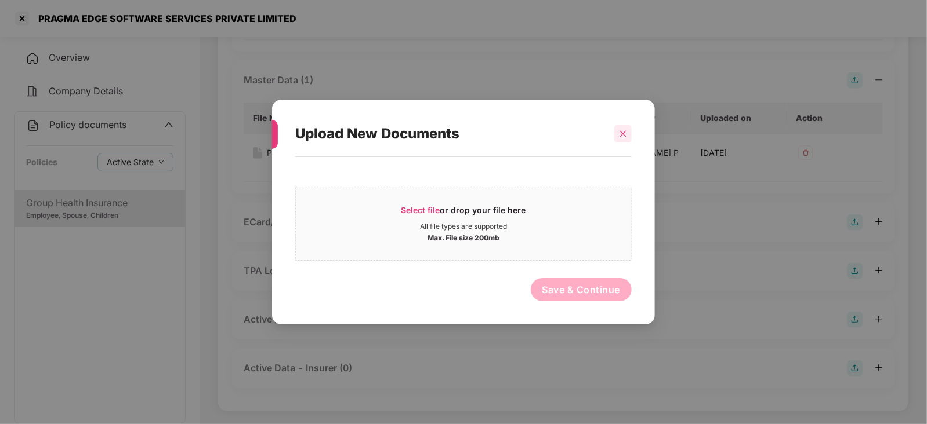
click at [625, 135] on icon "close" at bounding box center [623, 133] width 6 height 6
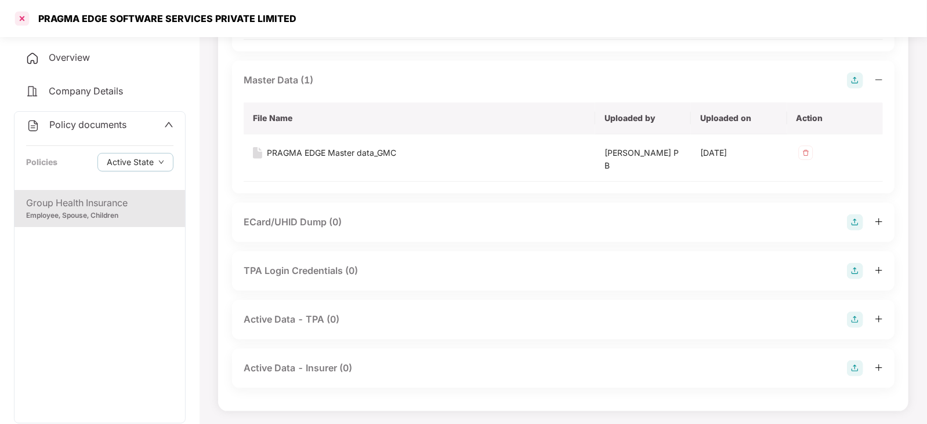
click at [18, 20] on div at bounding box center [22, 18] width 19 height 19
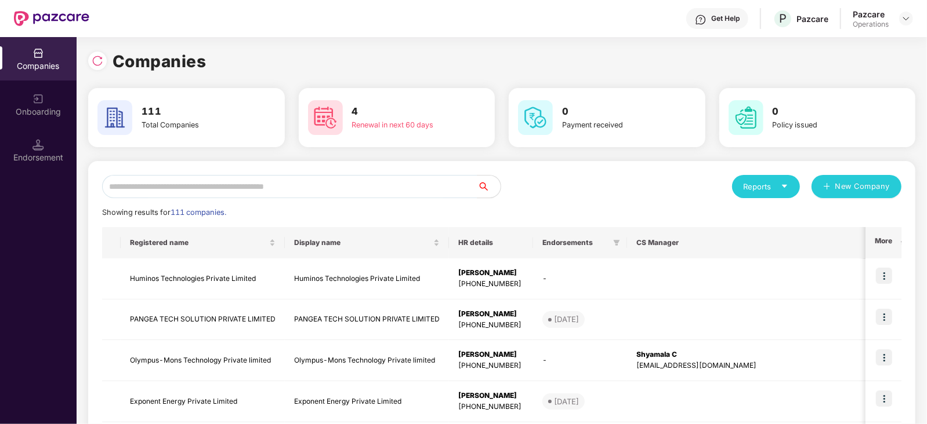
scroll to position [0, 0]
click at [93, 60] on img at bounding box center [98, 61] width 12 height 12
drag, startPoint x: 68, startPoint y: 173, endPoint x: 52, endPoint y: 165, distance: 17.9
click at [52, 165] on div "Endorsement" at bounding box center [38, 150] width 77 height 43
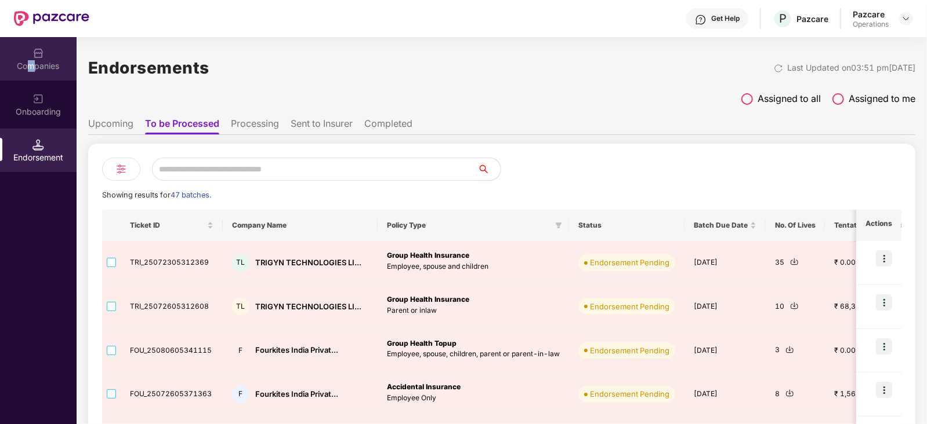
click at [31, 60] on div "Companies" at bounding box center [38, 66] width 77 height 12
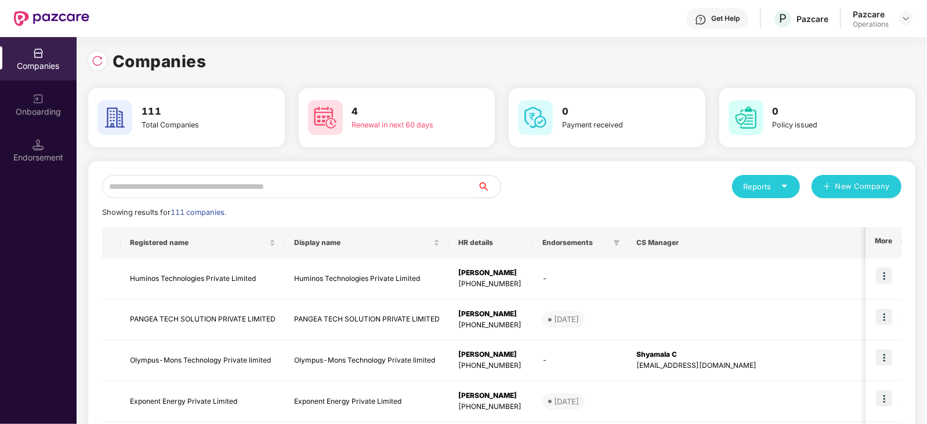
click at [255, 190] on input "text" at bounding box center [289, 186] width 375 height 23
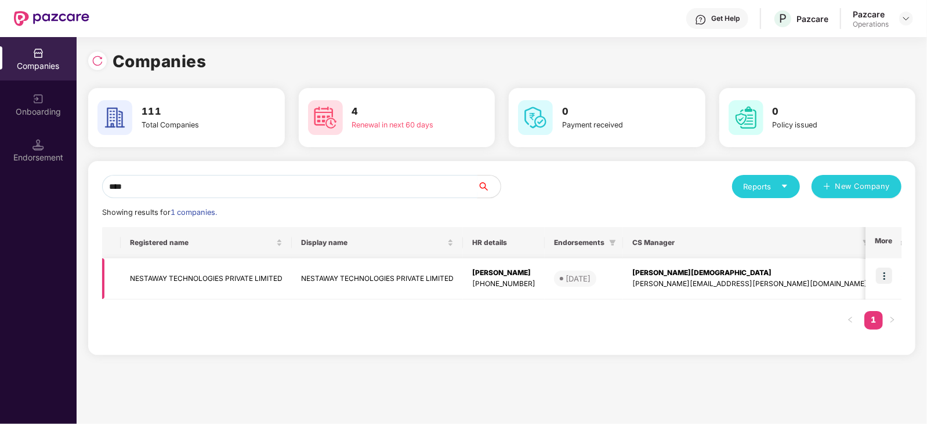
type input "****"
click at [253, 277] on td "NESTAWAY TECHNOLOGIES PRIVATE LIMITED" at bounding box center [206, 279] width 171 height 41
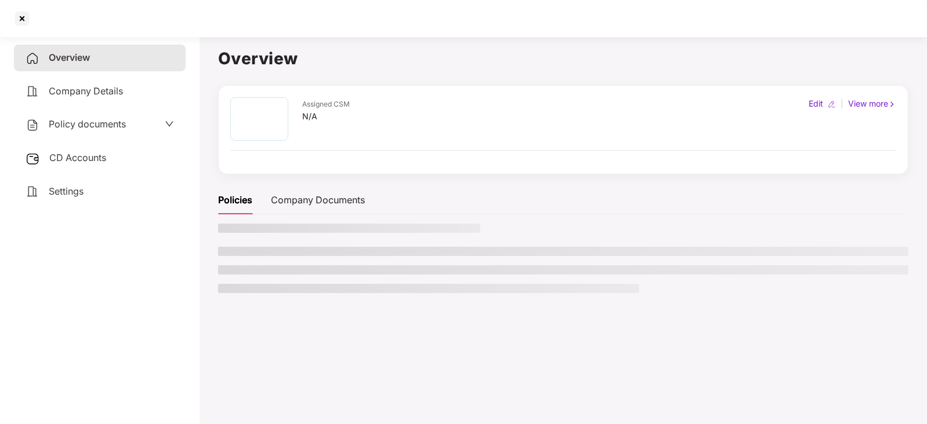
click at [96, 162] on span "CD Accounts" at bounding box center [77, 158] width 57 height 12
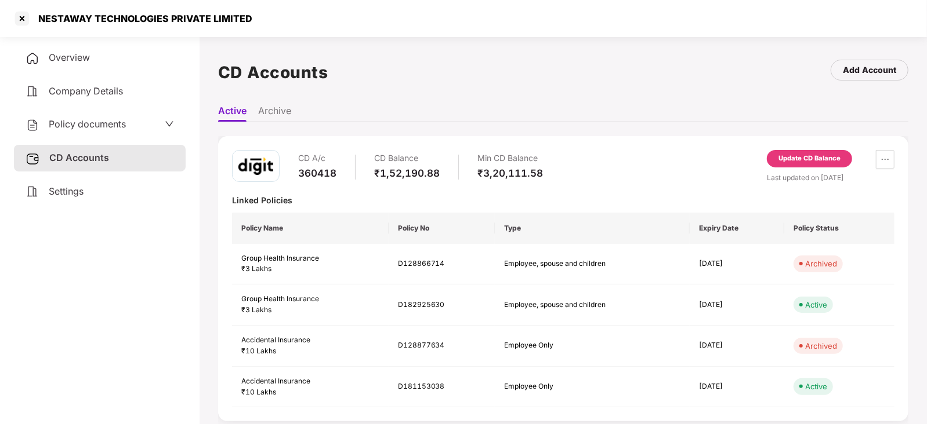
click at [784, 172] on div "Last updated on 08 Aug 2025" at bounding box center [831, 177] width 128 height 11
click at [787, 165] on div "Update CD Balance" at bounding box center [809, 158] width 85 height 17
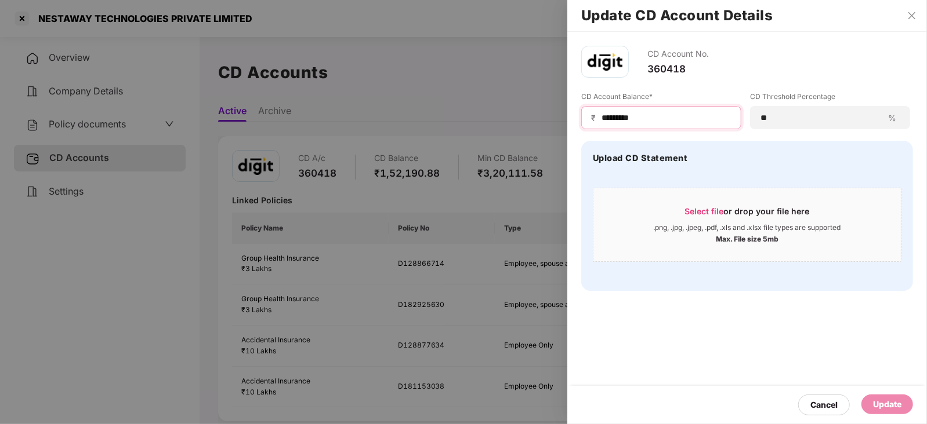
drag, startPoint x: 648, startPoint y: 112, endPoint x: 572, endPoint y: 114, distance: 76.0
click at [572, 114] on div "CD Account No. 360418 CD Account Balance* ₹ ********* CD Threshold Percentage *…" at bounding box center [747, 168] width 360 height 273
paste input
type input "*********"
click at [881, 398] on div "Update" at bounding box center [887, 404] width 28 height 13
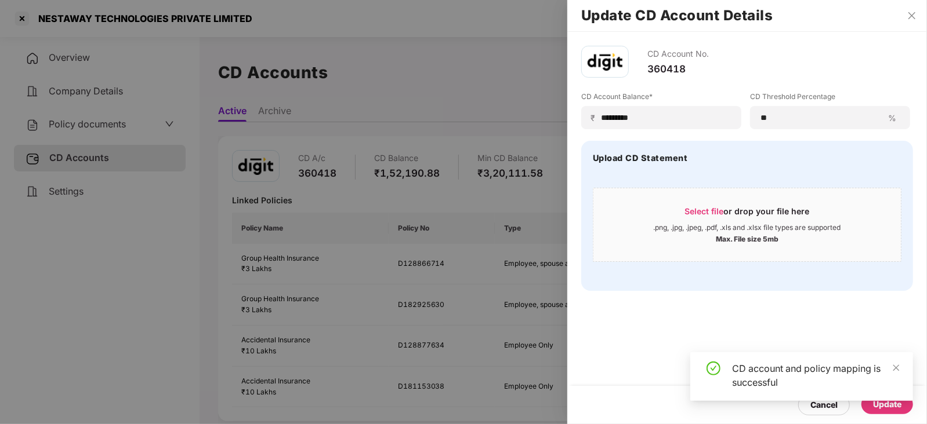
click at [122, 126] on div at bounding box center [463, 212] width 927 height 424
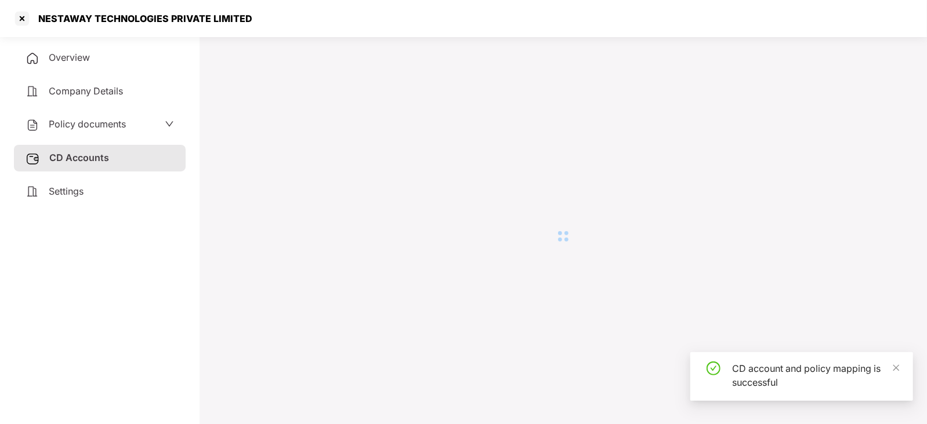
click at [122, 126] on span "Policy documents" at bounding box center [87, 124] width 77 height 12
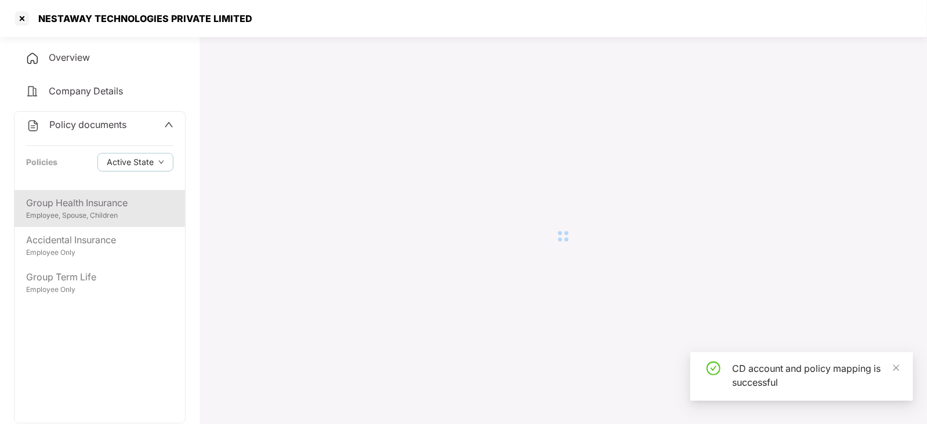
click at [100, 202] on div "Group Health Insurance" at bounding box center [99, 203] width 147 height 14
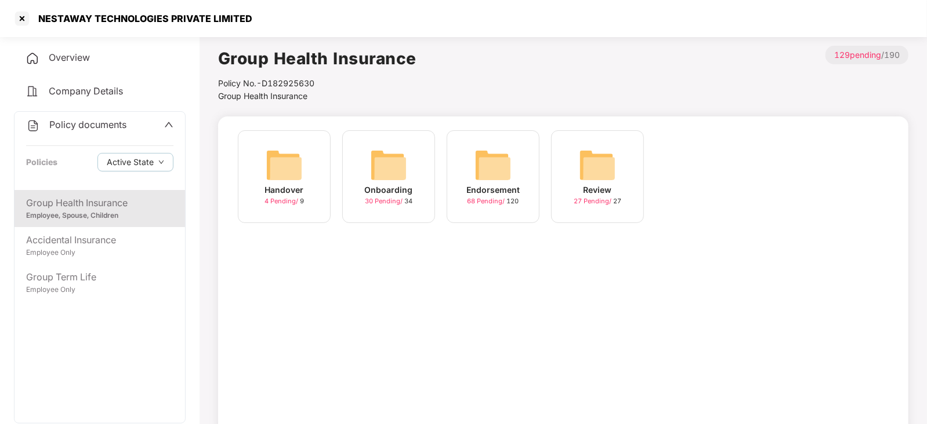
click at [486, 165] on img at bounding box center [492, 165] width 37 height 37
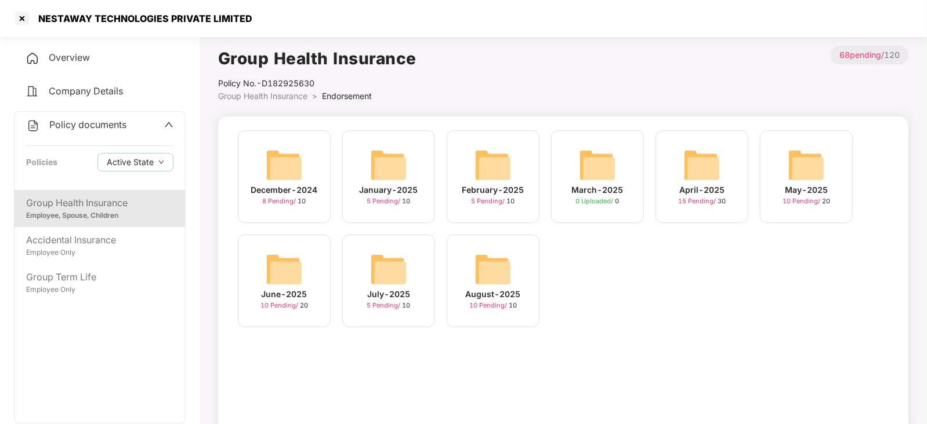
click at [480, 274] on img at bounding box center [492, 269] width 37 height 37
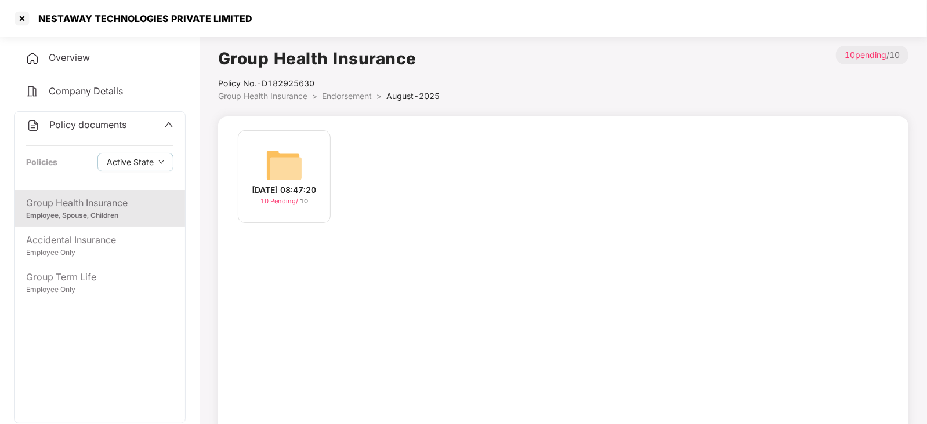
click at [270, 166] on img at bounding box center [284, 165] width 37 height 37
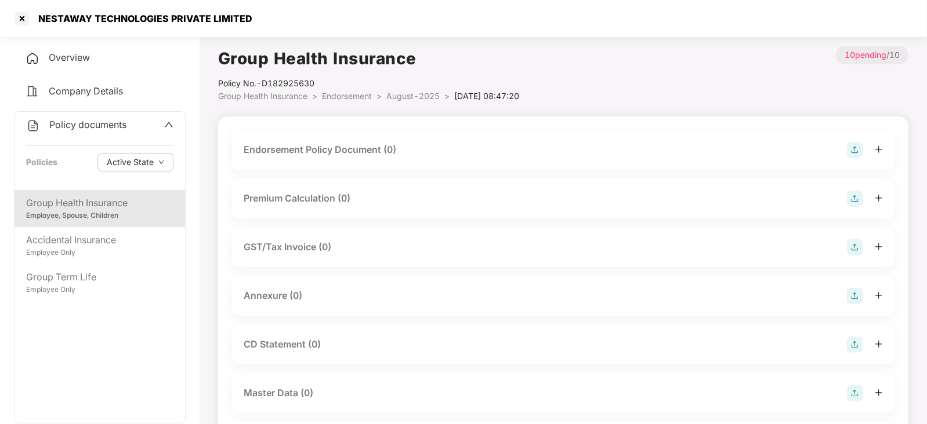
click at [846, 143] on div "Endorsement Policy Document (0)" at bounding box center [563, 150] width 639 height 16
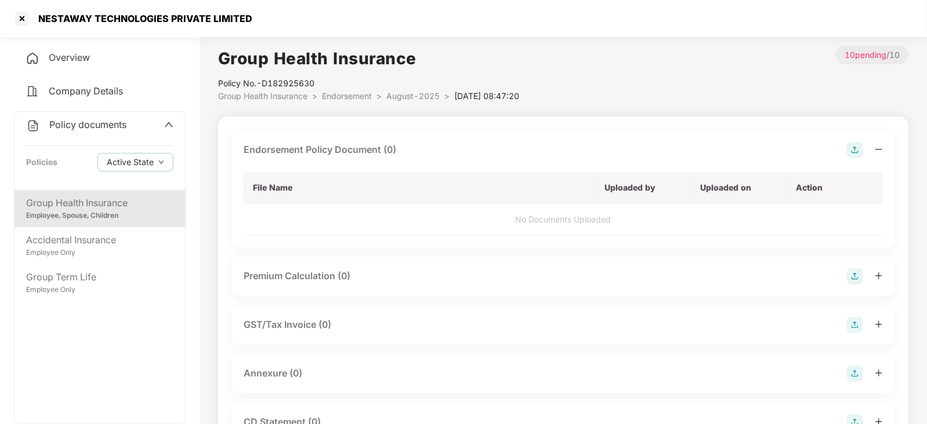
click at [852, 146] on img at bounding box center [855, 150] width 16 height 16
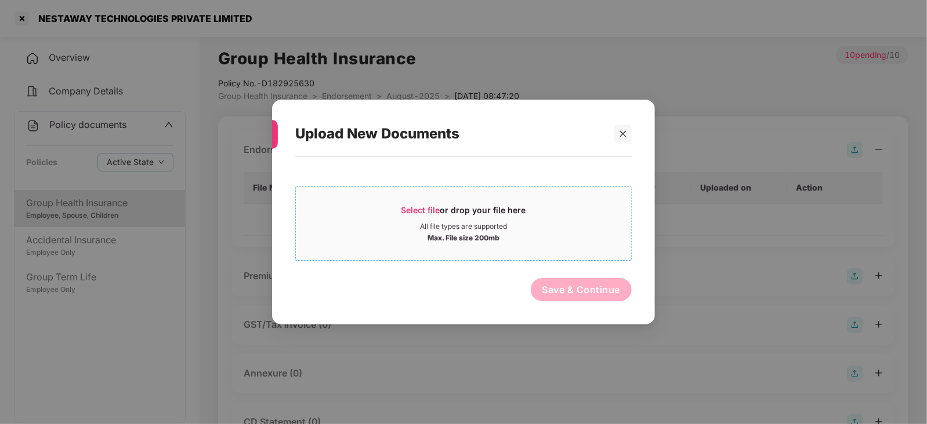
click at [440, 206] on span "Select file" at bounding box center [420, 210] width 39 height 10
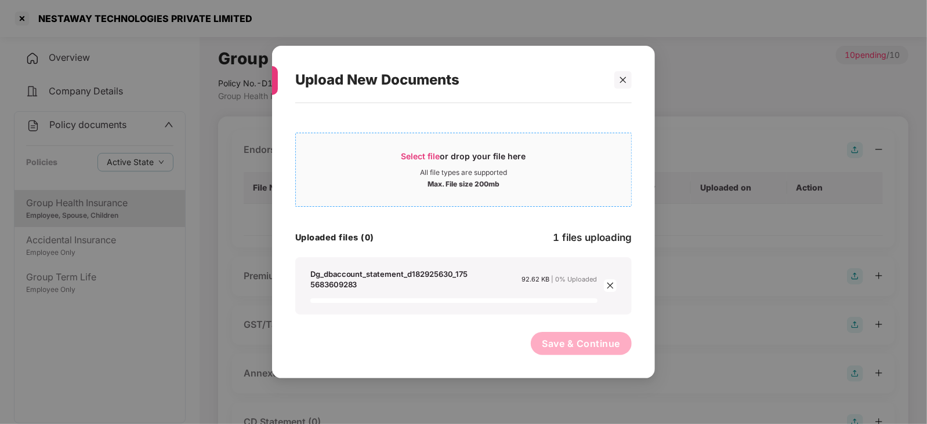
click at [424, 157] on span "Select file" at bounding box center [420, 156] width 39 height 10
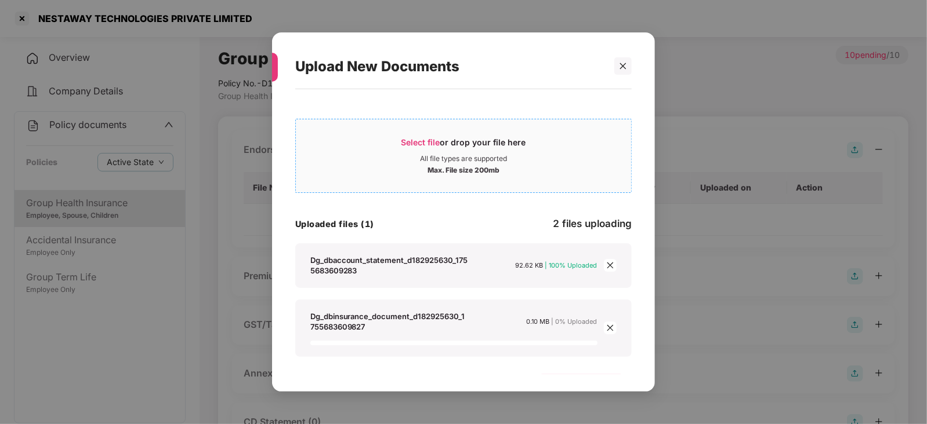
click at [426, 147] on div "Select file or drop your file here" at bounding box center [463, 145] width 125 height 17
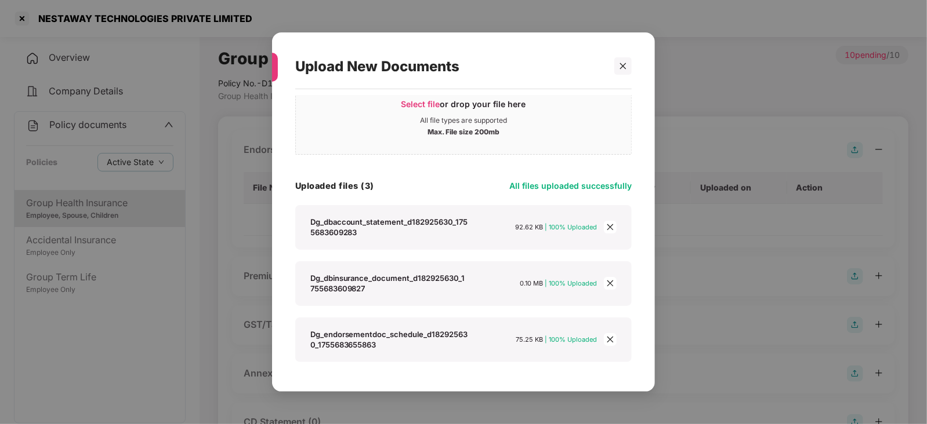
scroll to position [72, 0]
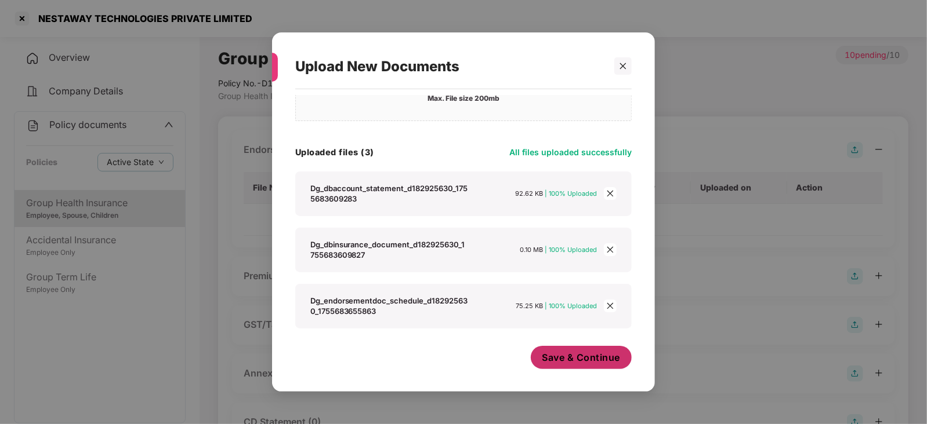
click at [585, 367] on button "Save & Continue" at bounding box center [581, 357] width 101 height 23
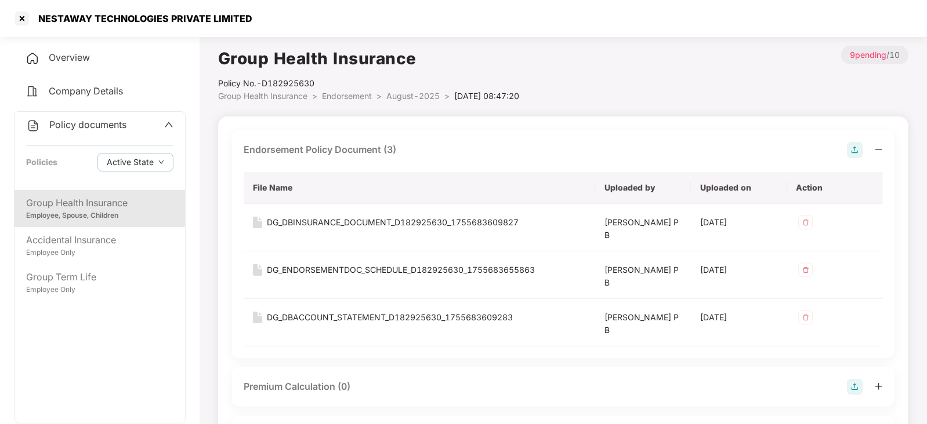
click at [851, 387] on img at bounding box center [855, 387] width 16 height 16
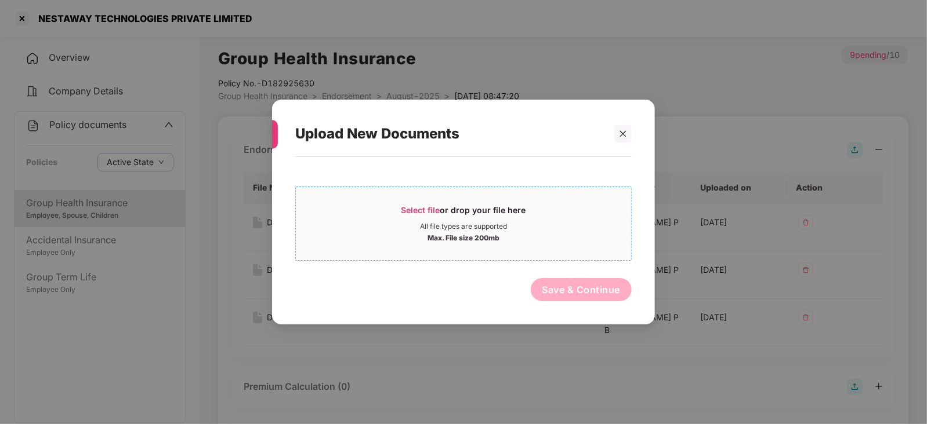
click at [415, 212] on span "Select file" at bounding box center [420, 210] width 39 height 10
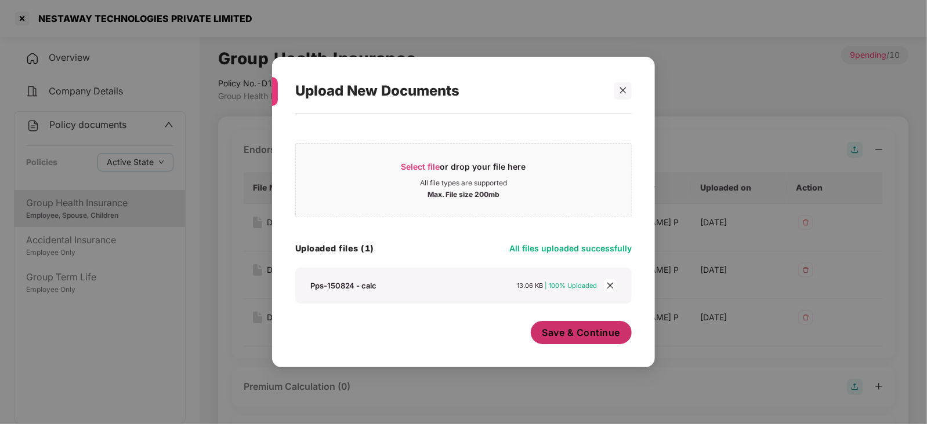
click at [539, 337] on button "Save & Continue" at bounding box center [581, 332] width 101 height 23
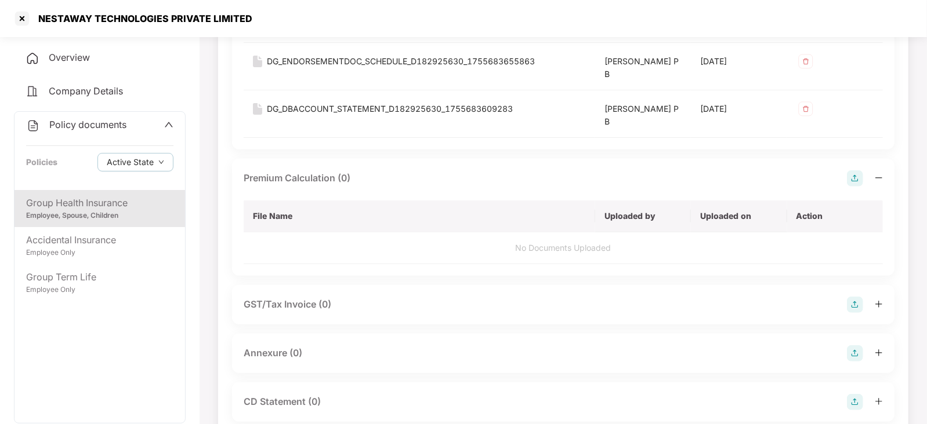
scroll to position [289, 0]
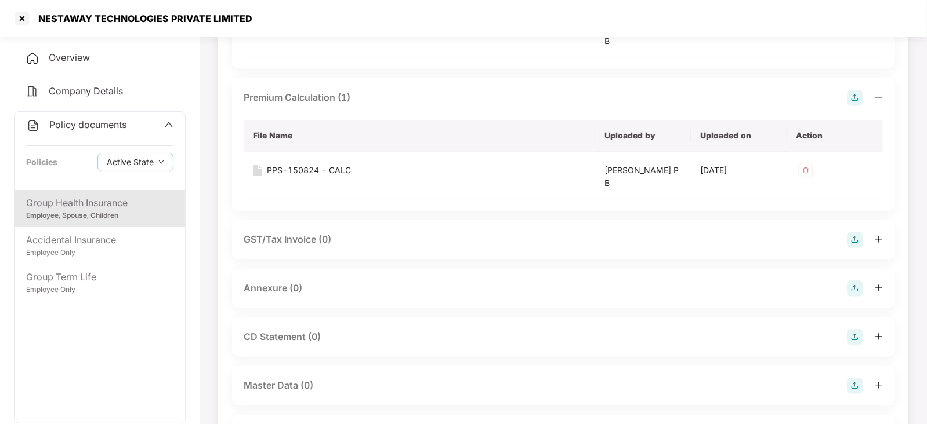
click at [861, 285] on img at bounding box center [855, 289] width 16 height 16
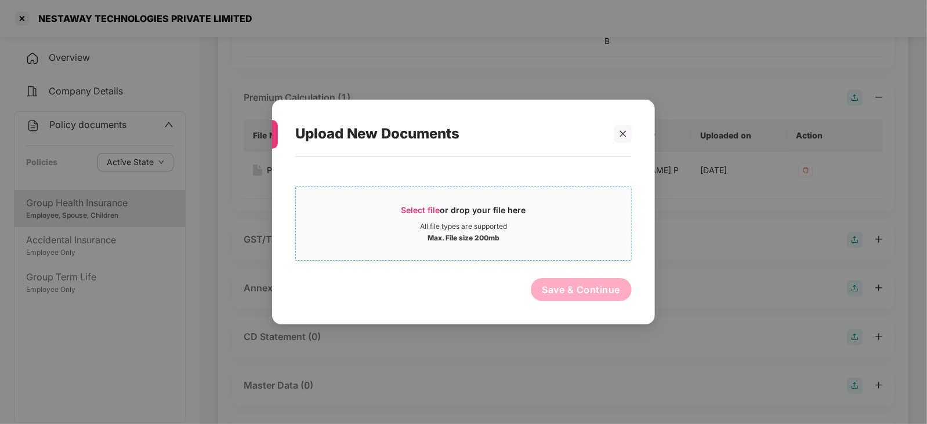
click at [408, 209] on span "Select file" at bounding box center [420, 210] width 39 height 10
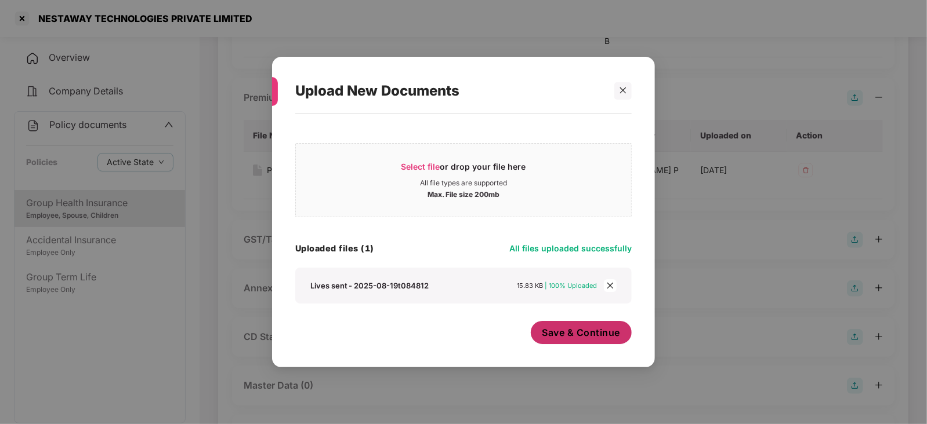
click at [577, 342] on button "Save & Continue" at bounding box center [581, 332] width 101 height 23
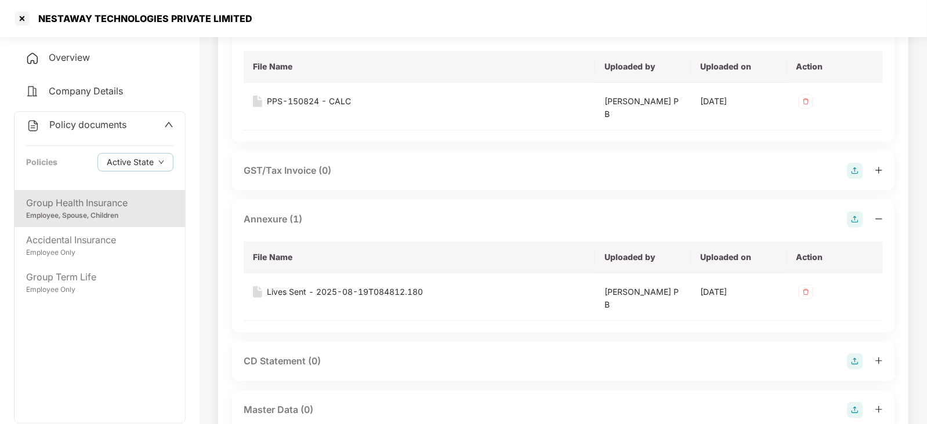
scroll to position [362, 0]
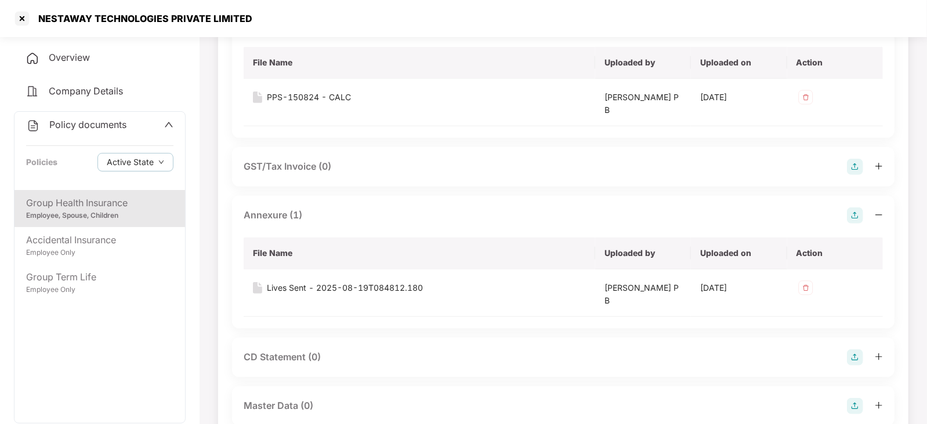
click at [863, 351] on div at bounding box center [865, 358] width 36 height 16
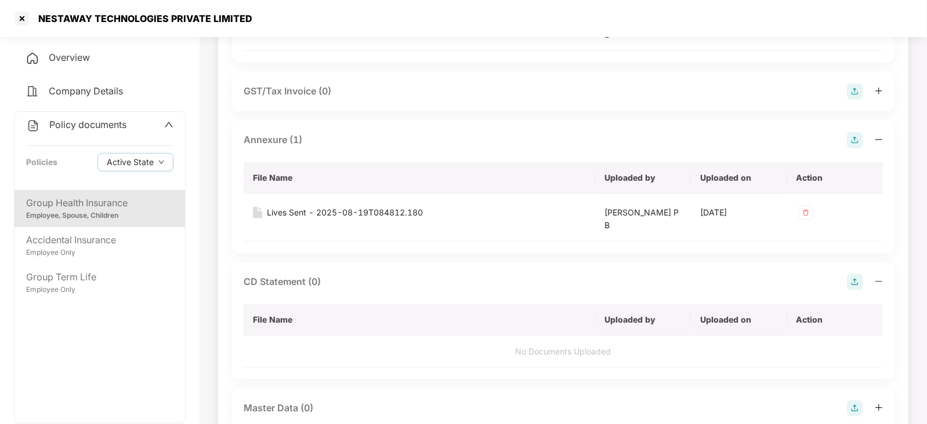
scroll to position [579, 0]
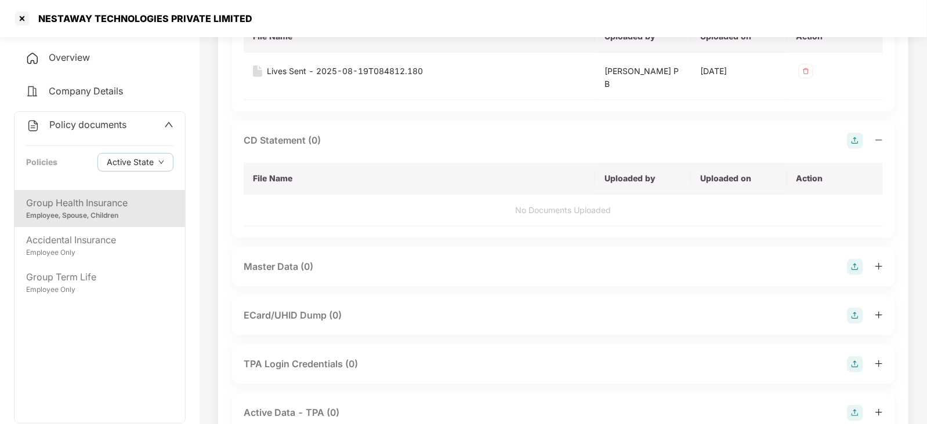
click at [852, 142] on img at bounding box center [855, 141] width 16 height 16
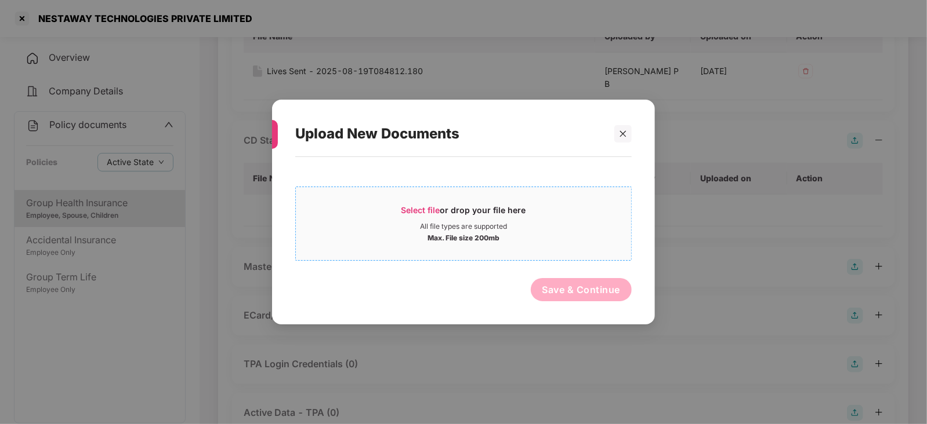
click at [411, 216] on div "Select file or drop your file here" at bounding box center [463, 213] width 125 height 17
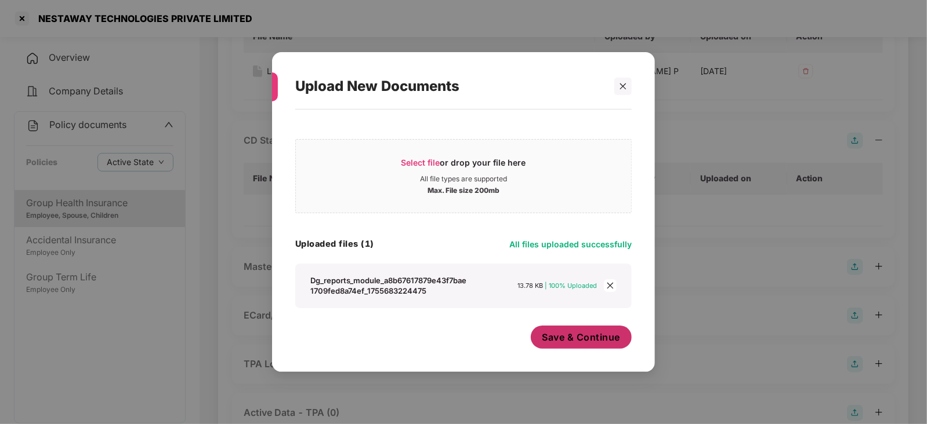
click at [562, 339] on span "Save & Continue" at bounding box center [581, 337] width 78 height 13
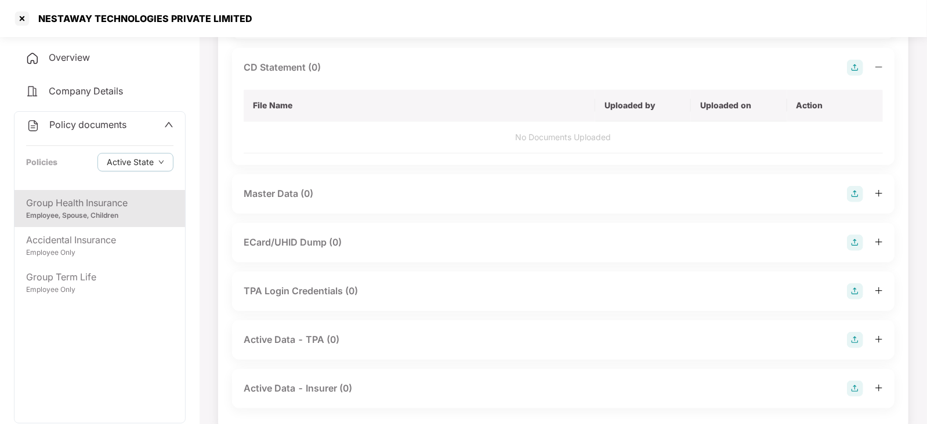
scroll to position [673, 0]
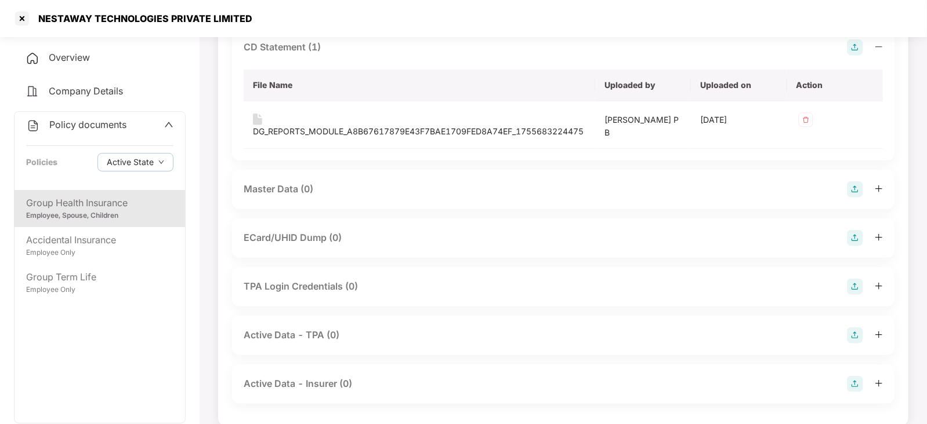
click at [849, 188] on img at bounding box center [855, 189] width 16 height 16
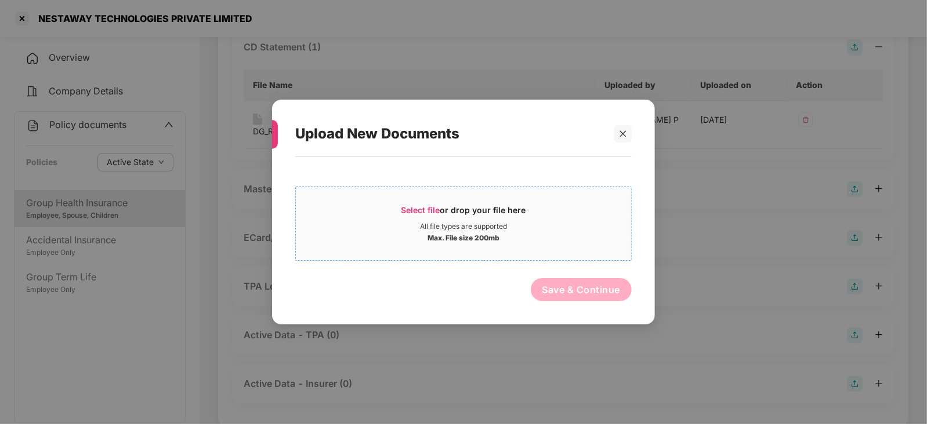
click at [431, 215] on div "Select file or drop your file here" at bounding box center [463, 213] width 125 height 17
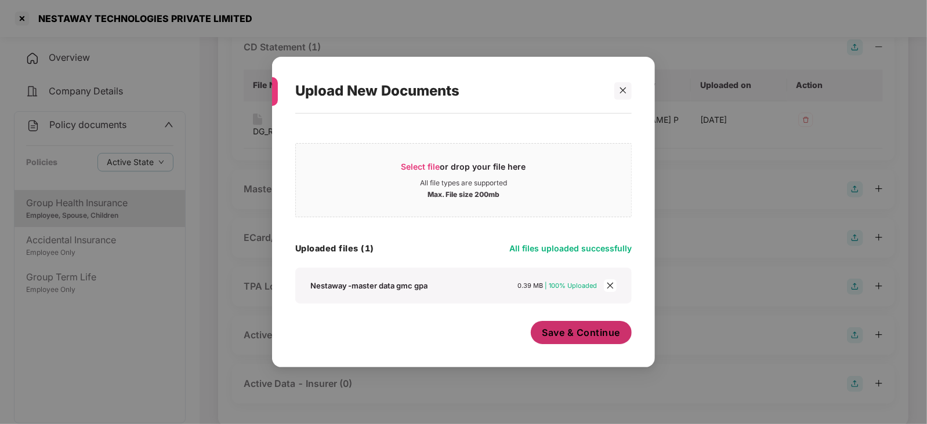
click at [560, 342] on button "Save & Continue" at bounding box center [581, 332] width 101 height 23
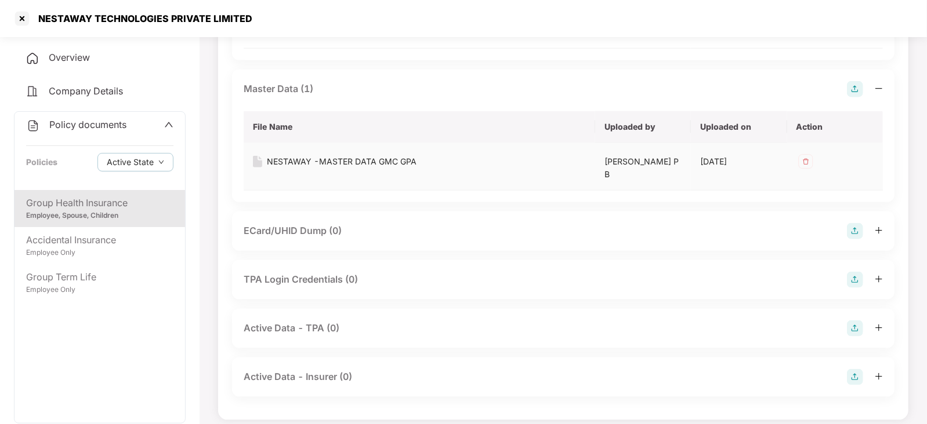
scroll to position [781, 0]
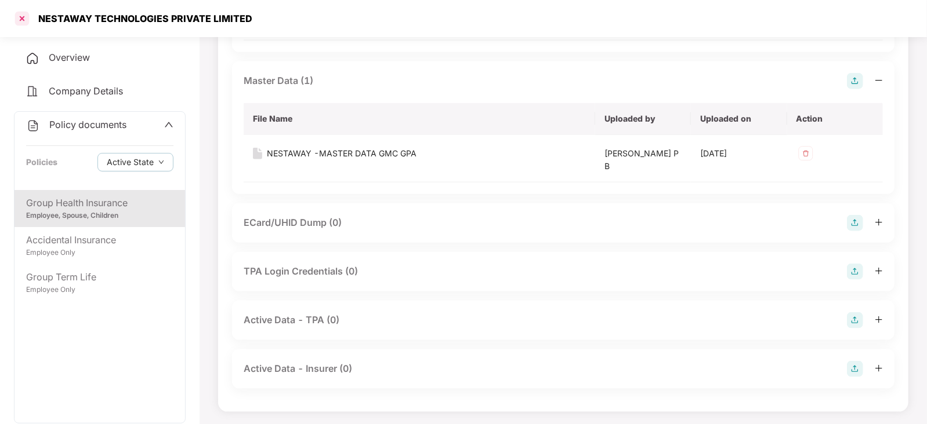
click at [27, 24] on div at bounding box center [22, 18] width 19 height 19
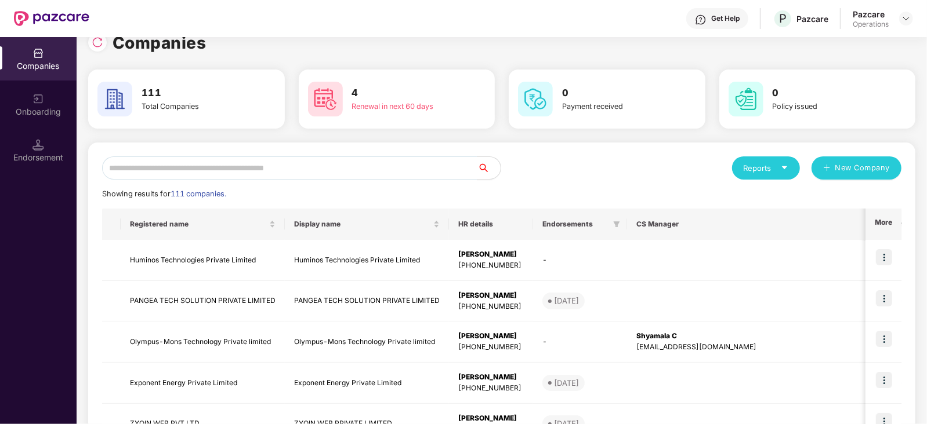
scroll to position [0, 0]
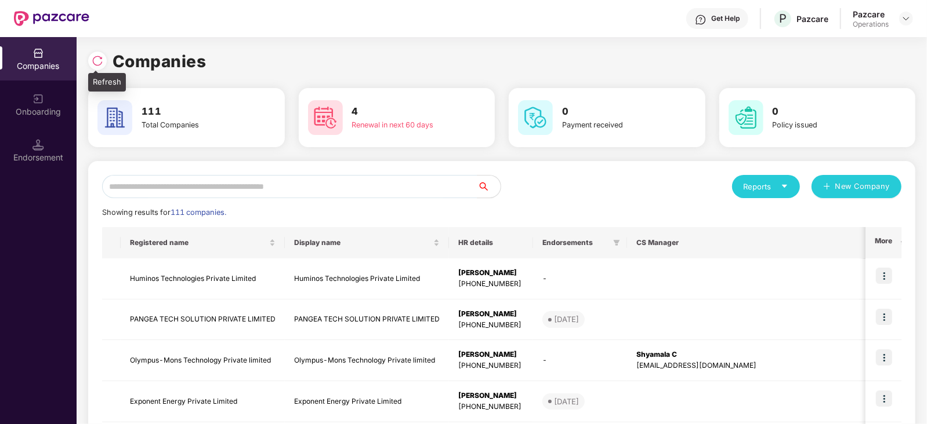
click at [101, 67] on div at bounding box center [97, 61] width 19 height 19
click at [339, 183] on input "text" at bounding box center [289, 186] width 375 height 23
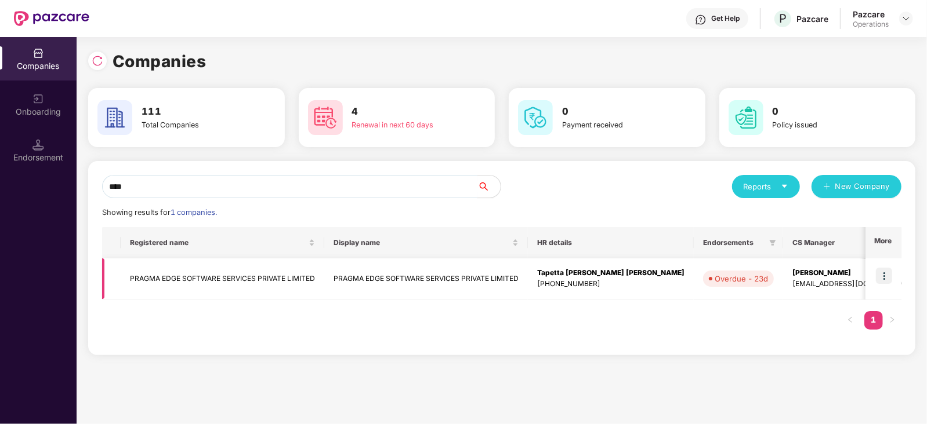
type input "****"
click at [881, 273] on img at bounding box center [884, 276] width 16 height 16
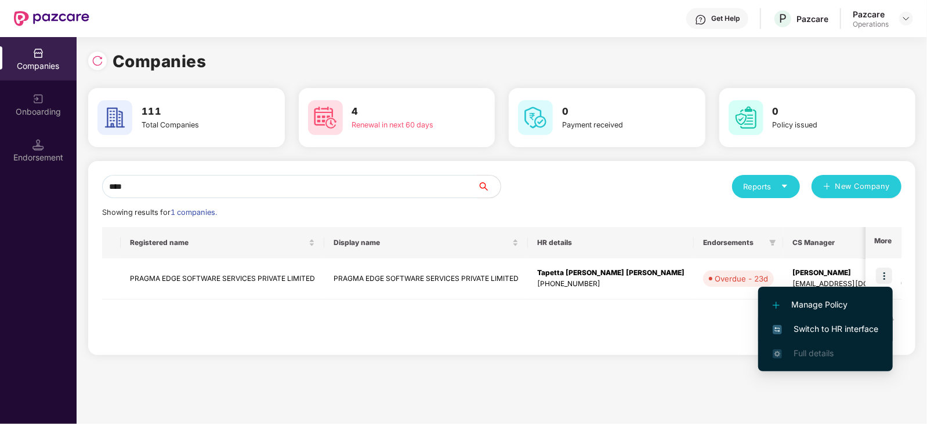
click at [852, 325] on span "Switch to HR interface" at bounding box center [825, 329] width 106 height 13
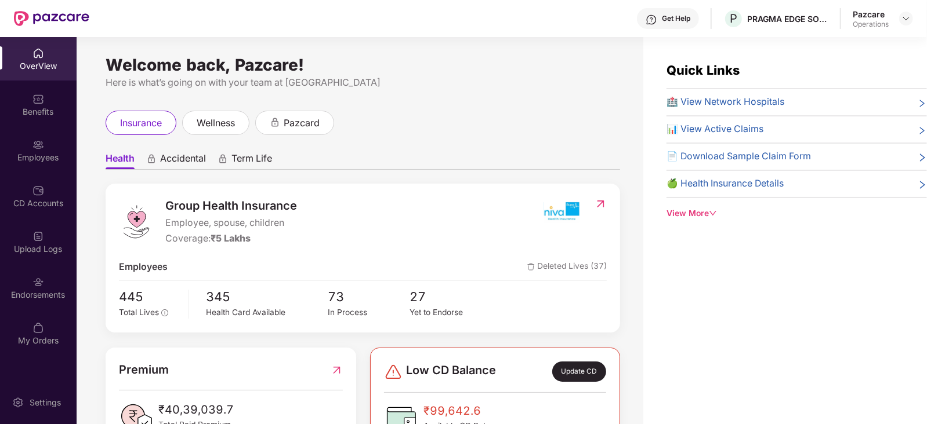
scroll to position [37, 0]
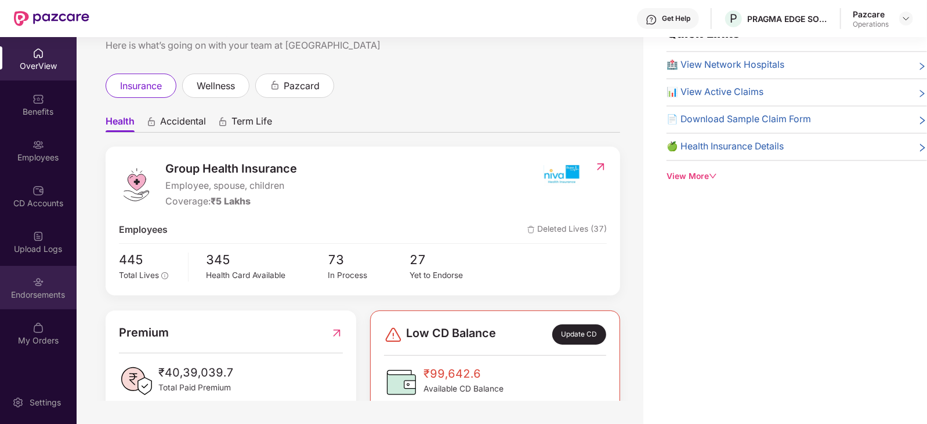
click at [27, 291] on div "Endorsements" at bounding box center [38, 295] width 77 height 12
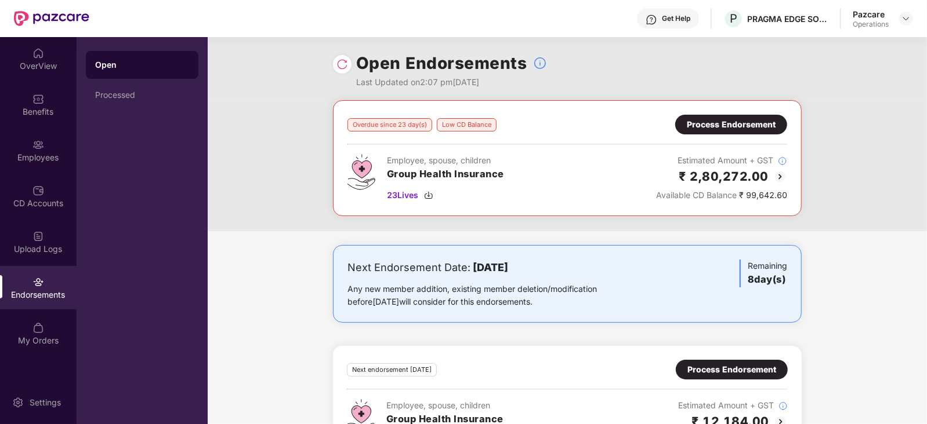
scroll to position [0, 0]
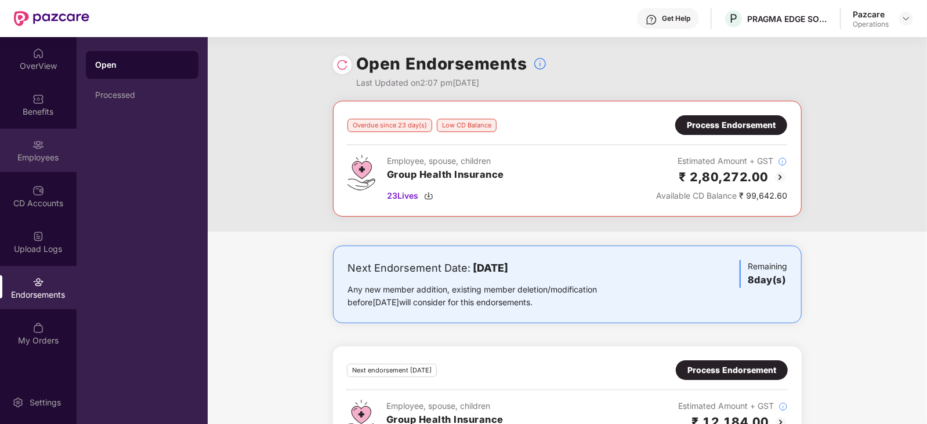
click at [42, 155] on div "Employees" at bounding box center [38, 158] width 77 height 12
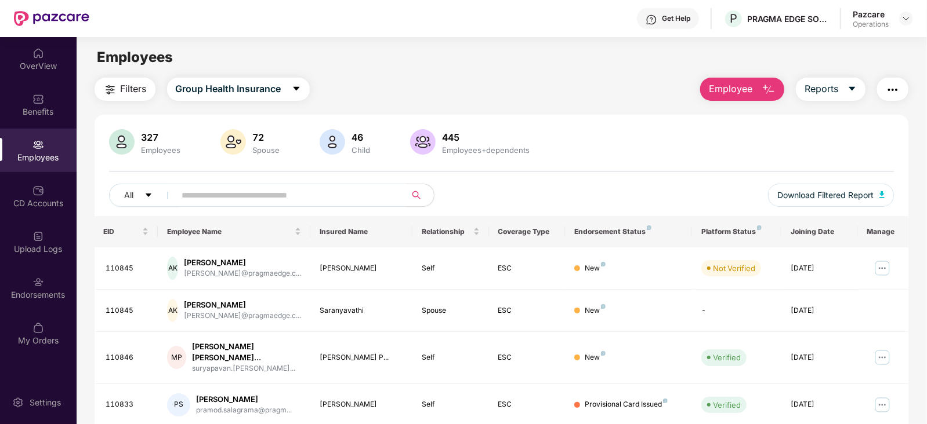
click at [122, 93] on span "Filters" at bounding box center [134, 89] width 26 height 14
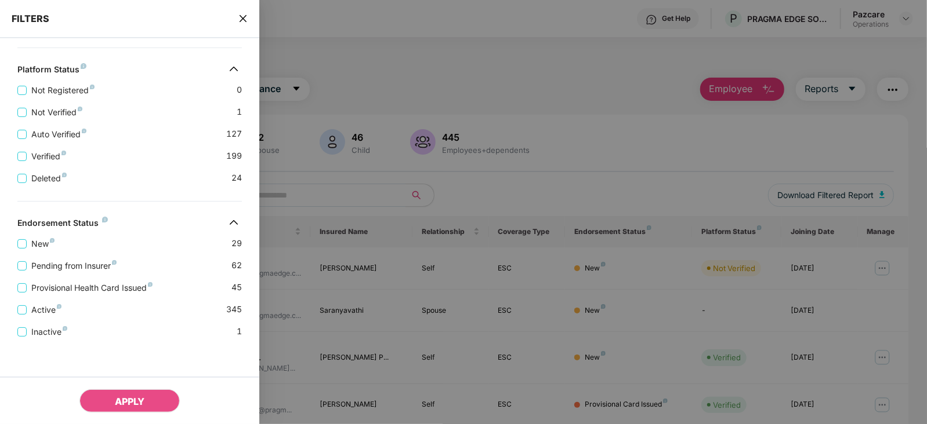
scroll to position [310, 0]
click at [108, 263] on span "Pending from Insurer" at bounding box center [74, 265] width 95 height 13
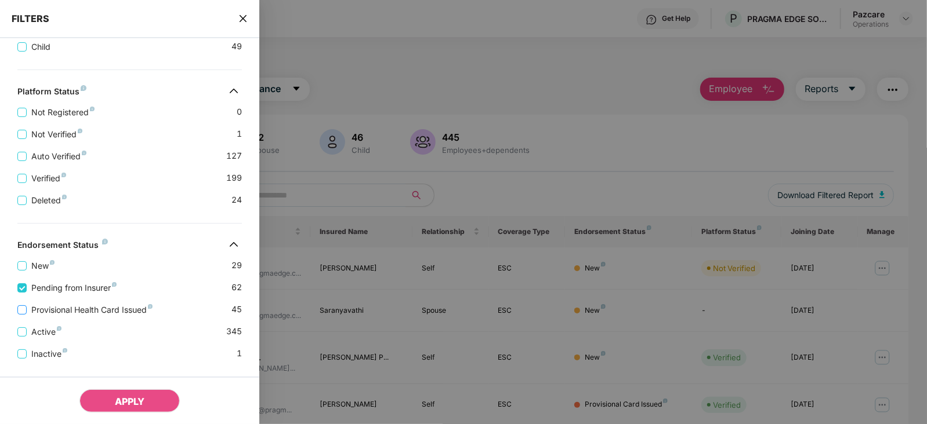
click at [121, 315] on span "Provisional Health Card Issued" at bounding box center [92, 310] width 130 height 13
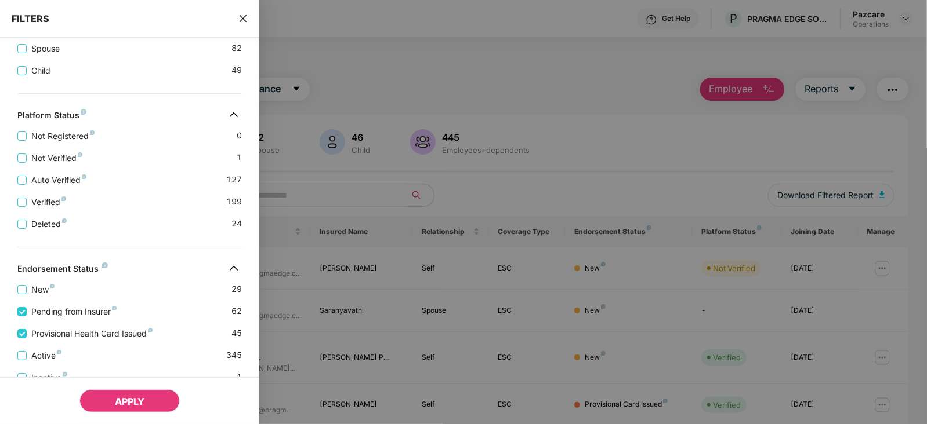
click at [144, 402] on span "APPLY" at bounding box center [130, 402] width 30 height 12
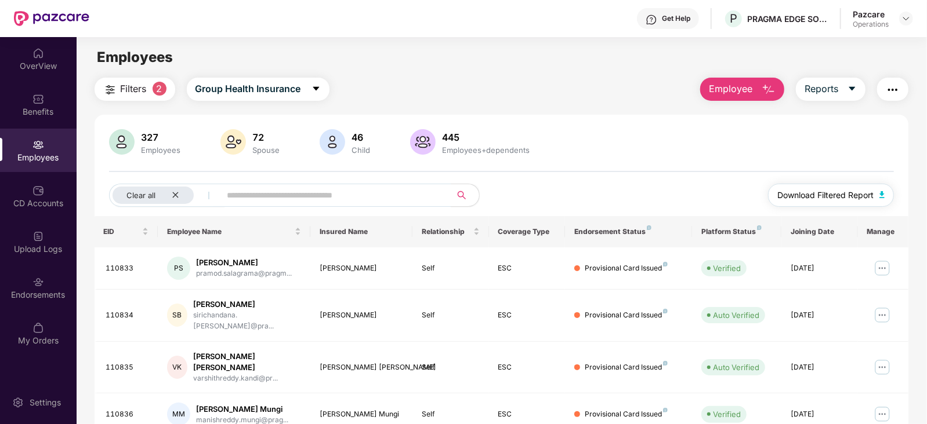
click at [882, 197] on img "button" at bounding box center [882, 194] width 6 height 7
click at [890, 82] on button "button" at bounding box center [892, 89] width 31 height 23
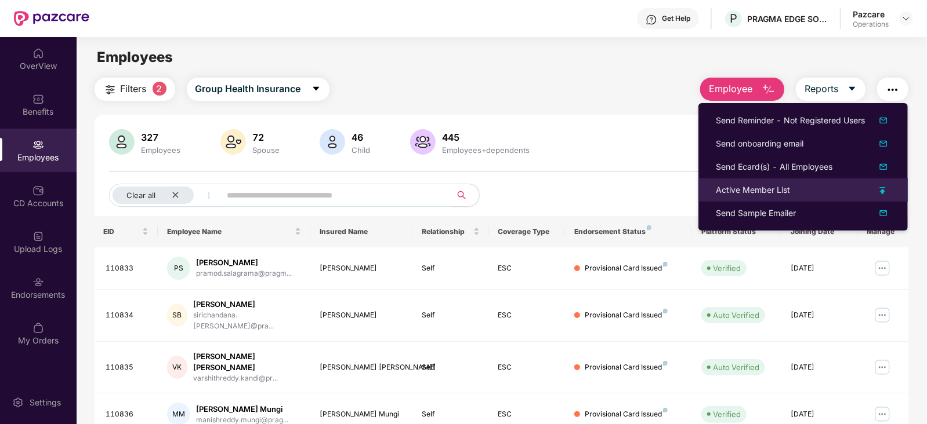
click at [754, 186] on div "Active Member List" at bounding box center [753, 190] width 74 height 13
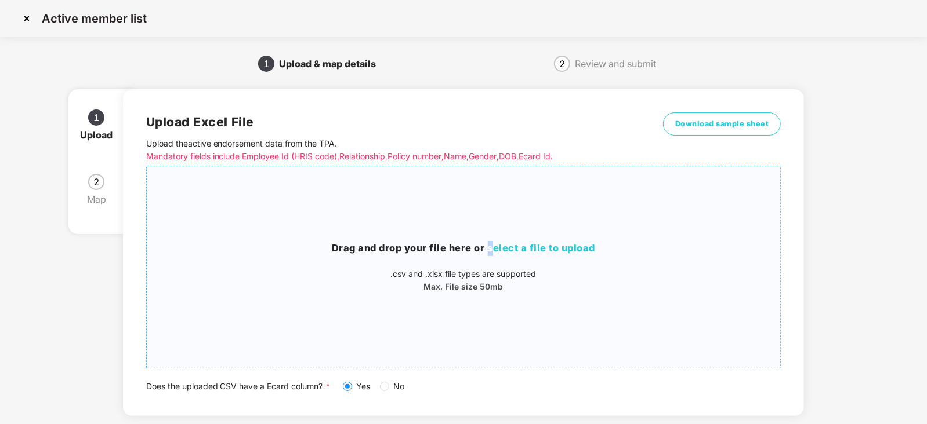
click at [492, 246] on span "select a file to upload" at bounding box center [542, 248] width 108 height 12
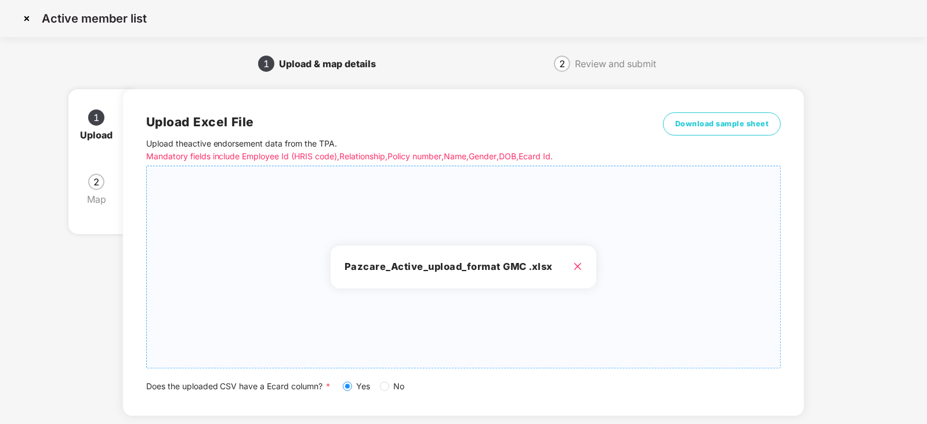
scroll to position [64, 0]
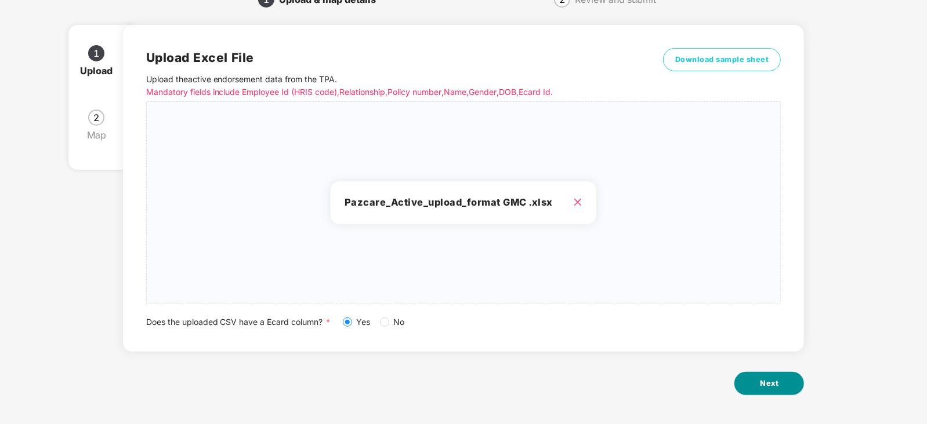
click at [768, 392] on button "Next" at bounding box center [769, 383] width 70 height 23
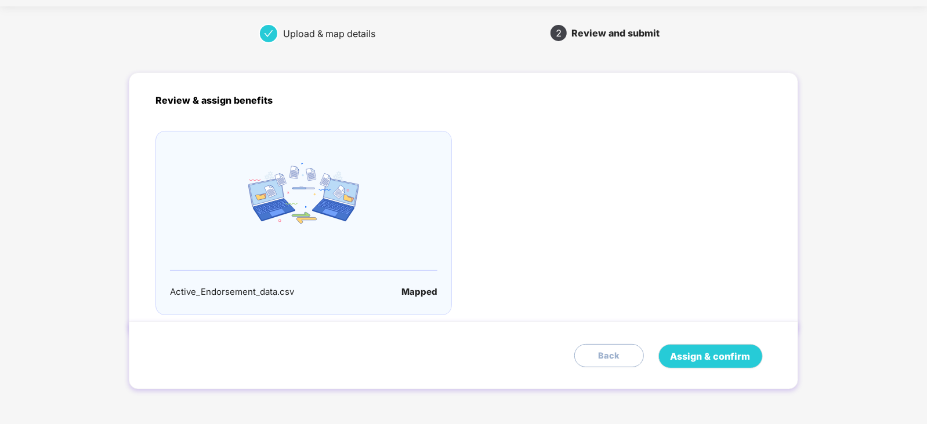
scroll to position [0, 0]
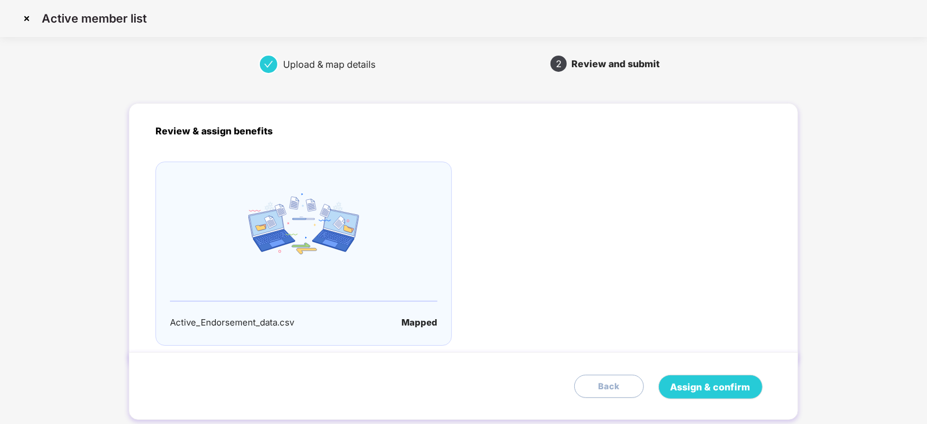
click at [768, 387] on div "Assign & confirm Back" at bounding box center [465, 387] width 621 height 24
click at [705, 386] on span "Assign & confirm" at bounding box center [710, 387] width 80 height 14
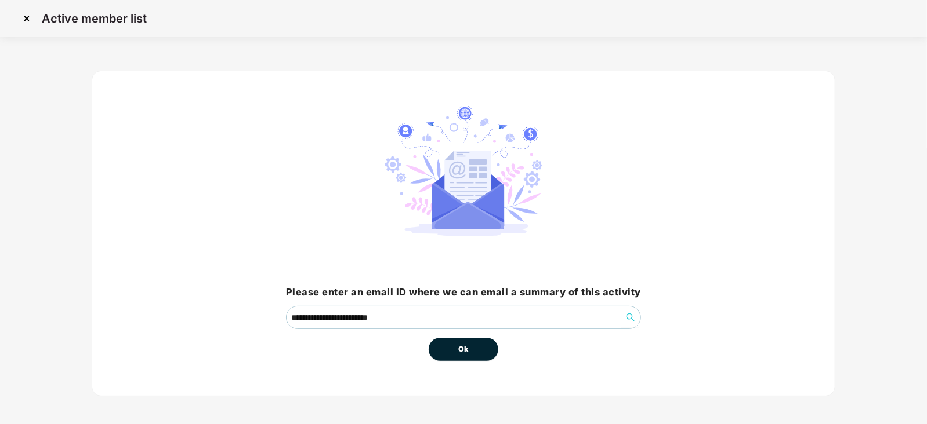
click at [478, 355] on button "Ok" at bounding box center [464, 349] width 70 height 23
click at [470, 351] on button "Ok" at bounding box center [464, 349] width 70 height 23
click at [469, 350] on button "Ok" at bounding box center [464, 349] width 70 height 23
click at [464, 348] on span "Ok" at bounding box center [463, 350] width 10 height 12
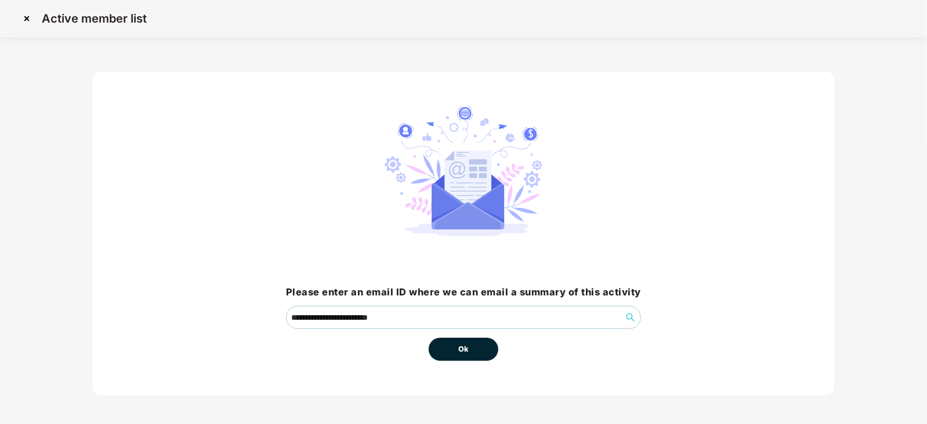
click at [464, 348] on span "Ok" at bounding box center [463, 350] width 10 height 12
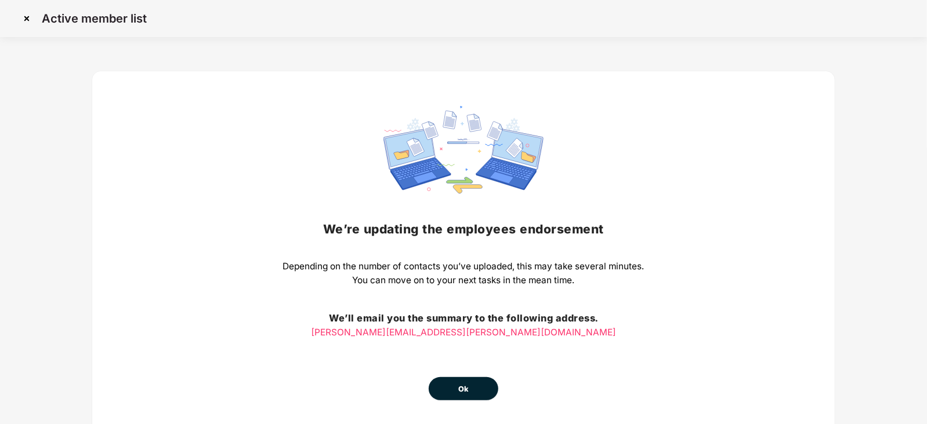
click at [460, 387] on span "Ok" at bounding box center [463, 390] width 10 height 12
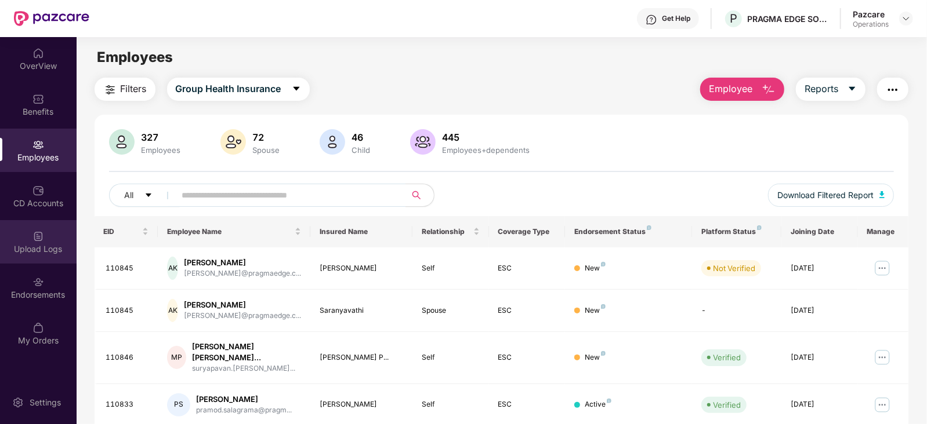
click at [38, 249] on div "Upload Logs" at bounding box center [38, 250] width 77 height 12
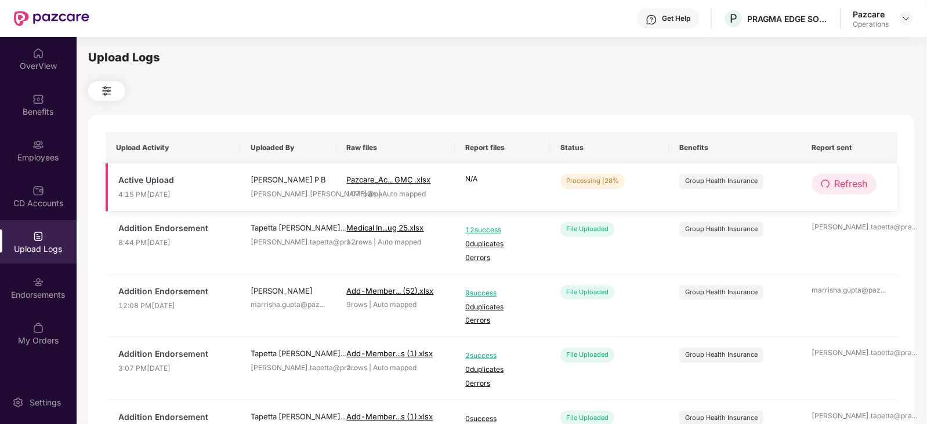
click at [841, 184] on span "Refresh" at bounding box center [850, 184] width 33 height 14
click at [841, 184] on span "Refresh" at bounding box center [851, 184] width 33 height 14
click at [839, 184] on span "Refresh" at bounding box center [850, 184] width 33 height 14
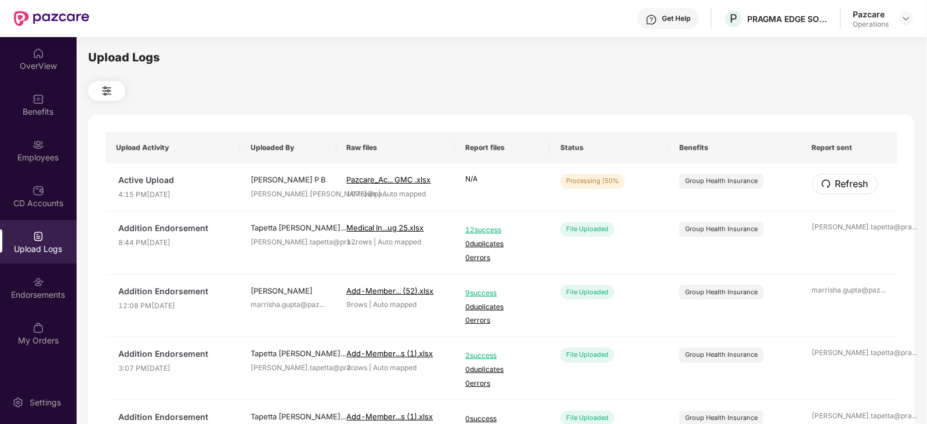
click at [838, 183] on span "Refresh" at bounding box center [851, 184] width 33 height 14
click at [837, 183] on span "Refresh" at bounding box center [851, 184] width 33 height 14
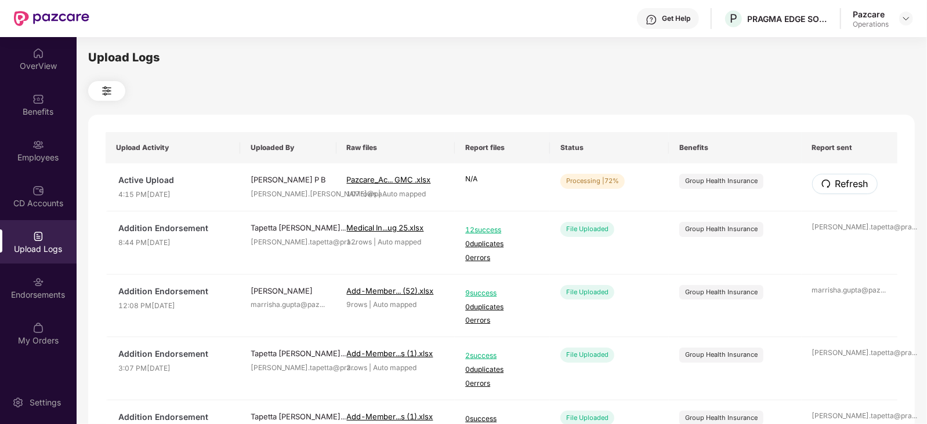
click at [837, 183] on span "Refresh" at bounding box center [851, 184] width 33 height 14
click at [836, 183] on span "Refresh" at bounding box center [850, 184] width 33 height 14
click at [835, 183] on span "Refresh" at bounding box center [851, 184] width 33 height 14
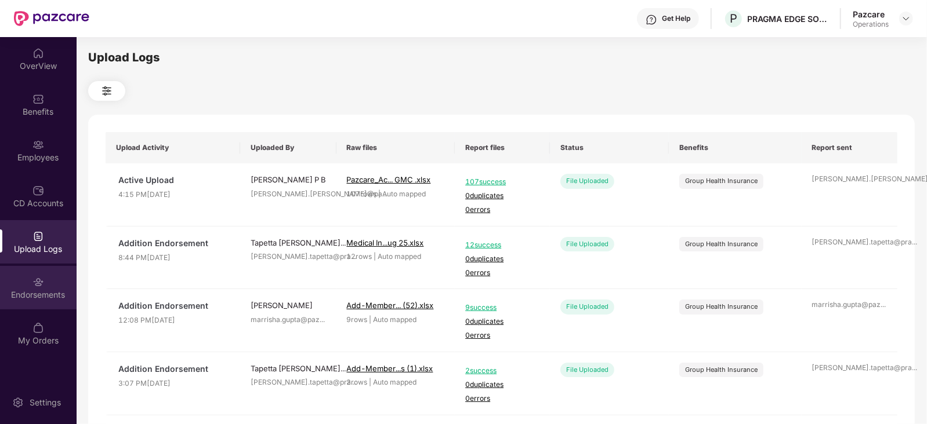
click at [24, 281] on div "Endorsements" at bounding box center [38, 287] width 77 height 43
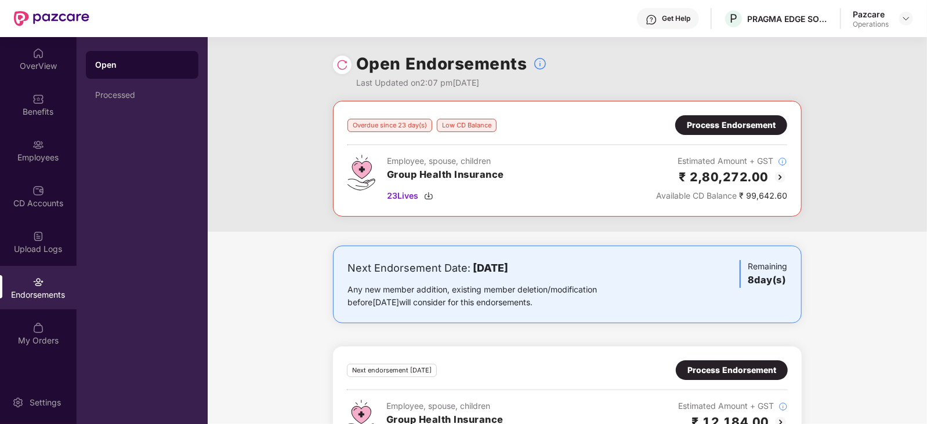
click at [36, 292] on div "Endorsements" at bounding box center [38, 295] width 77 height 12
click at [121, 93] on div "Processed" at bounding box center [142, 94] width 94 height 9
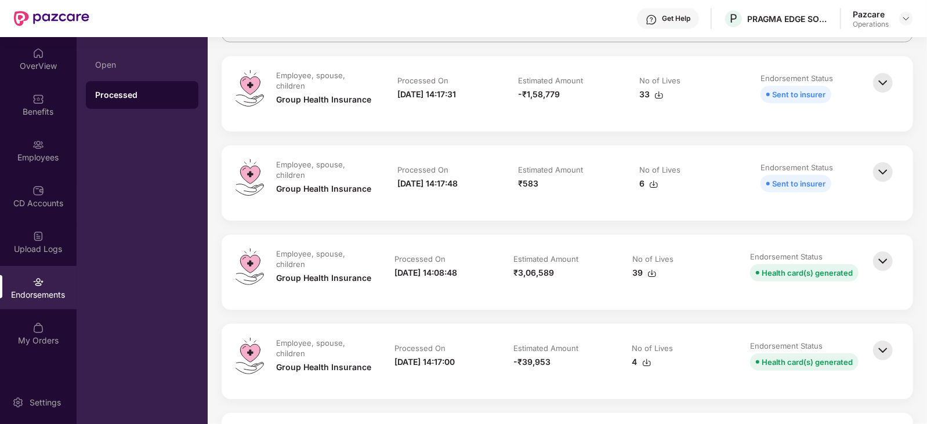
scroll to position [144, 0]
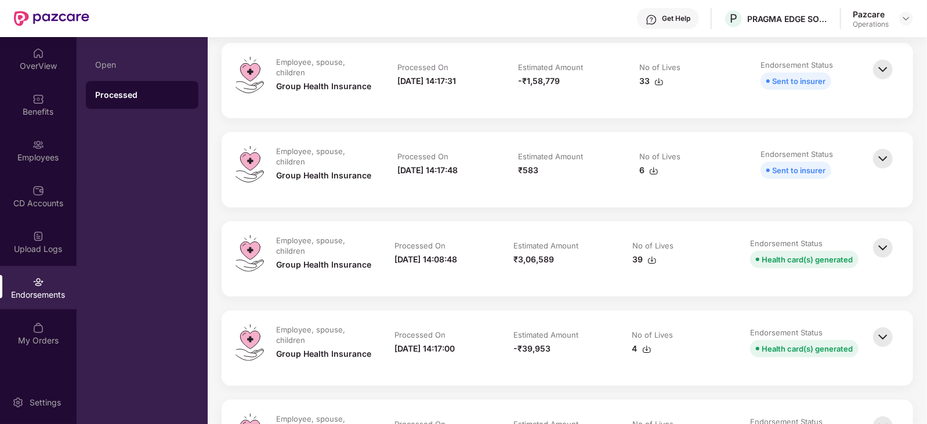
click at [890, 246] on img at bounding box center [883, 248] width 26 height 26
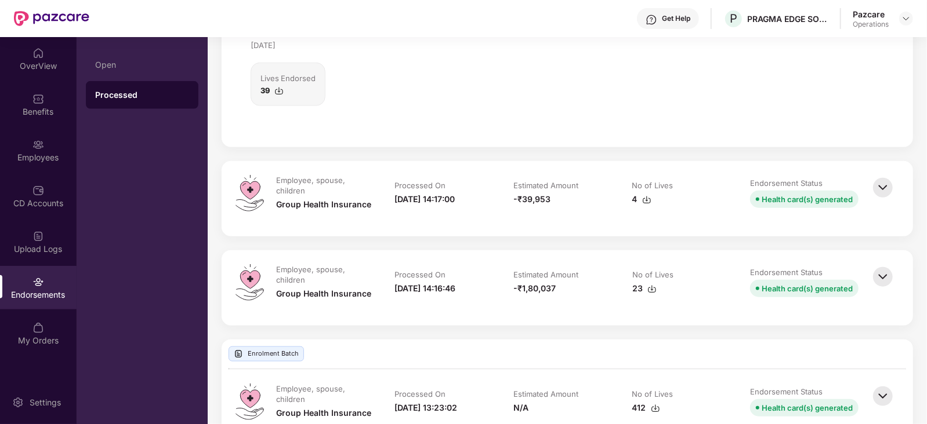
scroll to position [707, 0]
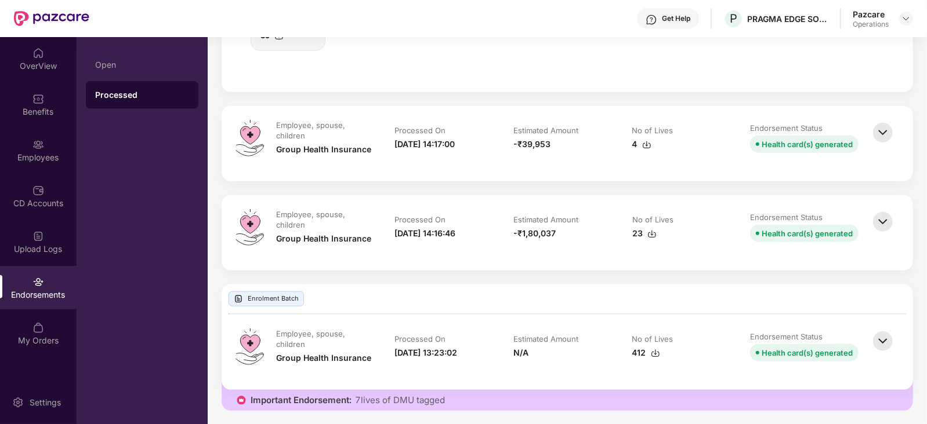
click at [890, 226] on img at bounding box center [883, 222] width 26 height 26
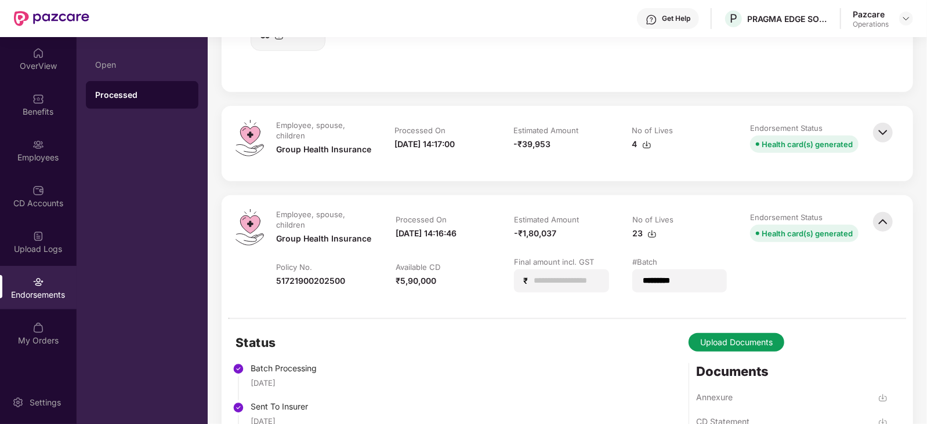
click at [888, 140] on img at bounding box center [883, 133] width 26 height 26
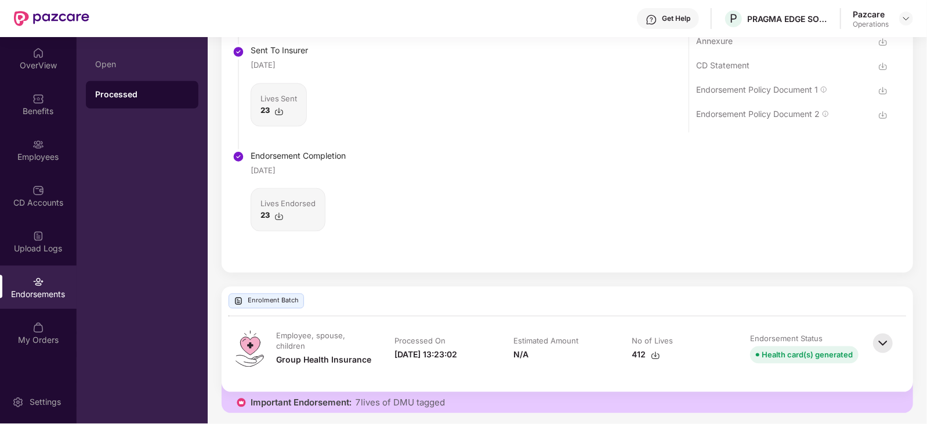
scroll to position [1422, 0]
click at [880, 339] on img at bounding box center [883, 344] width 26 height 26
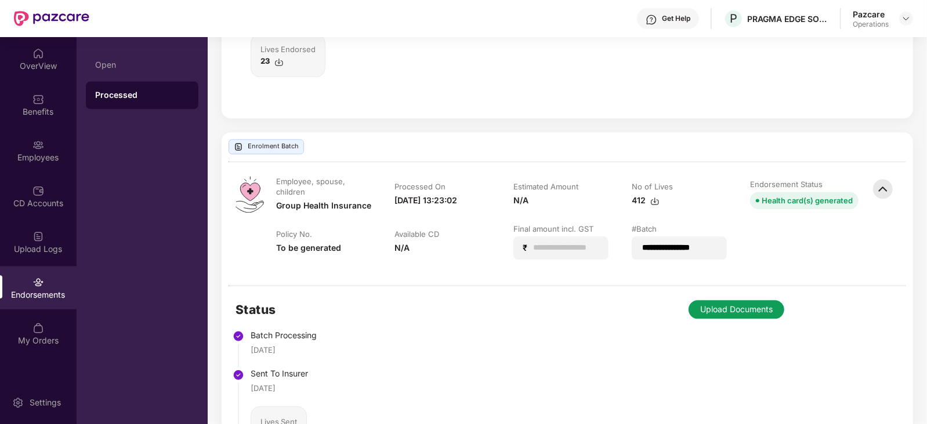
scroll to position [1640, 0]
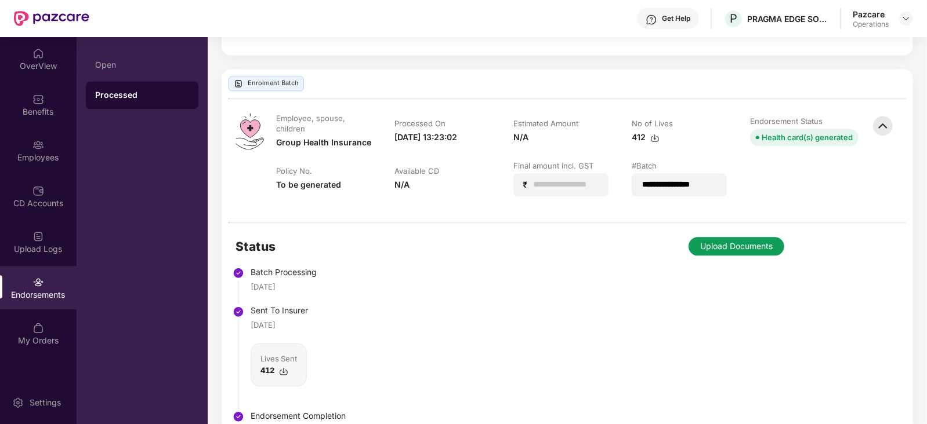
click at [739, 250] on button "Upload Documents" at bounding box center [736, 246] width 96 height 19
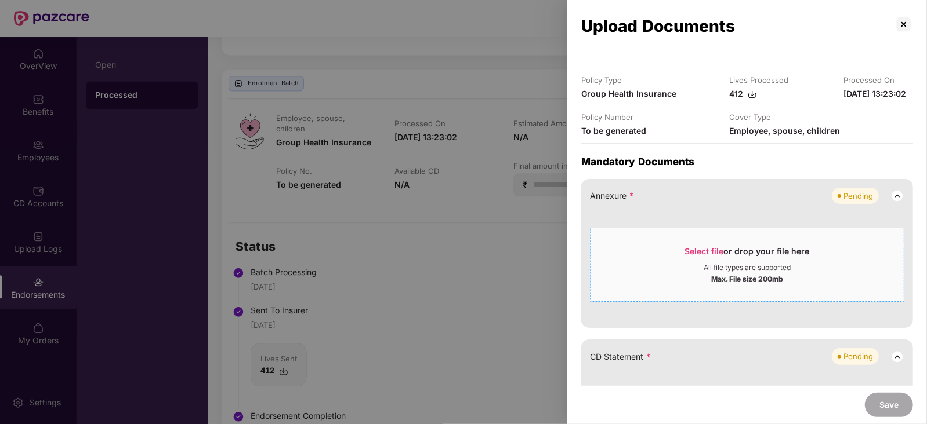
click at [696, 263] on div "Select file or drop your file here" at bounding box center [747, 254] width 125 height 17
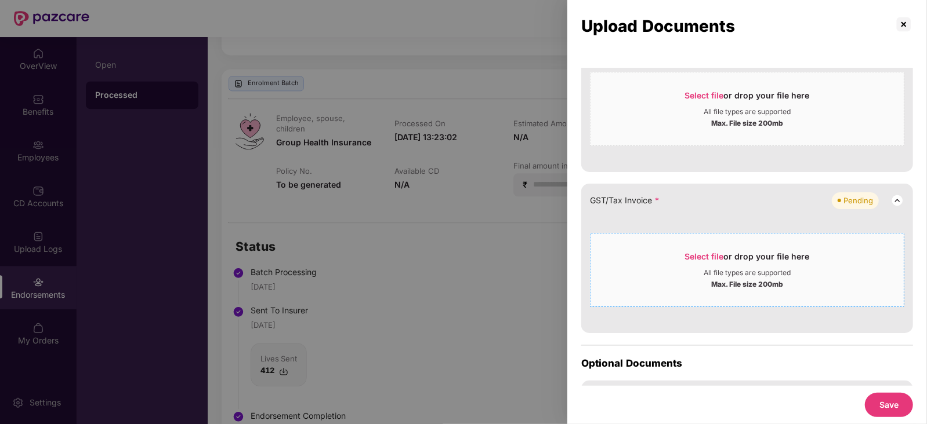
scroll to position [289, 0]
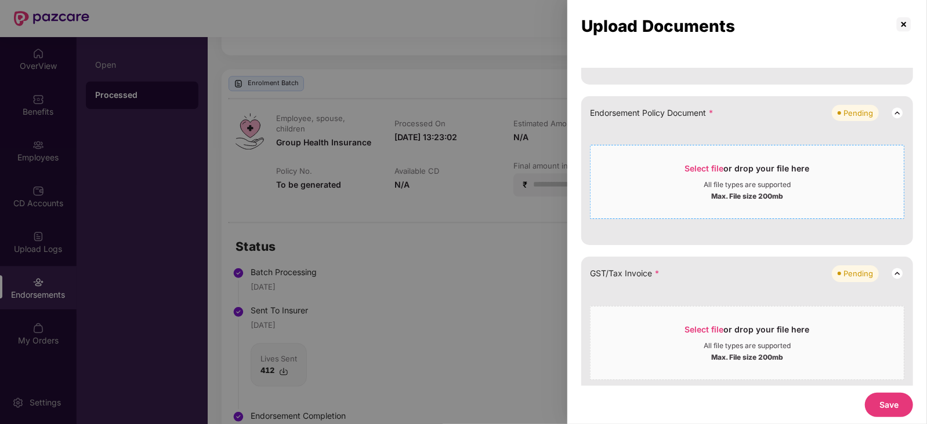
click at [728, 180] on div "Select file or drop your file here" at bounding box center [747, 171] width 125 height 17
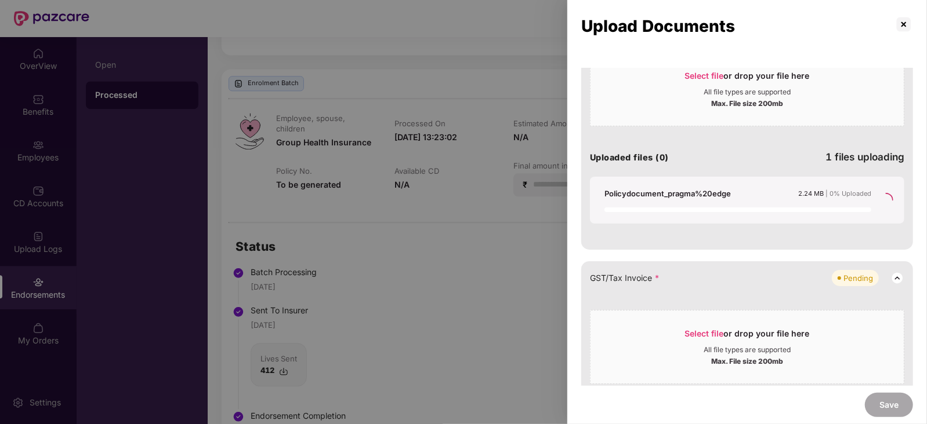
scroll to position [435, 0]
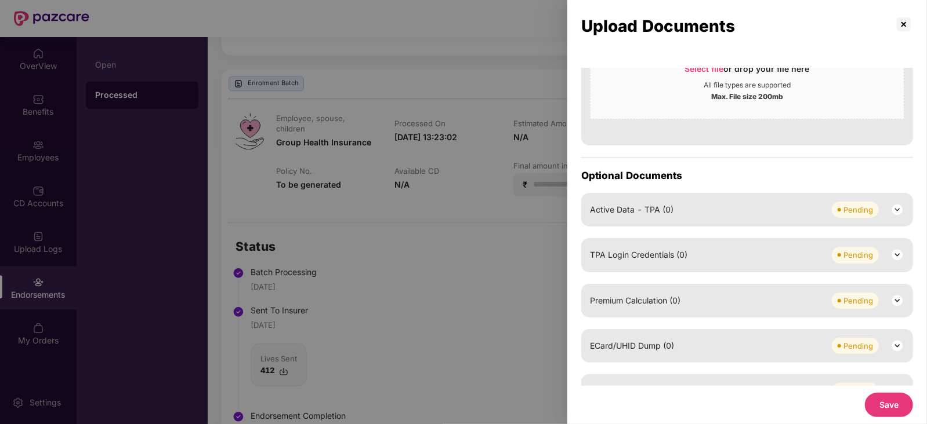
click at [880, 395] on button "Save" at bounding box center [889, 405] width 48 height 24
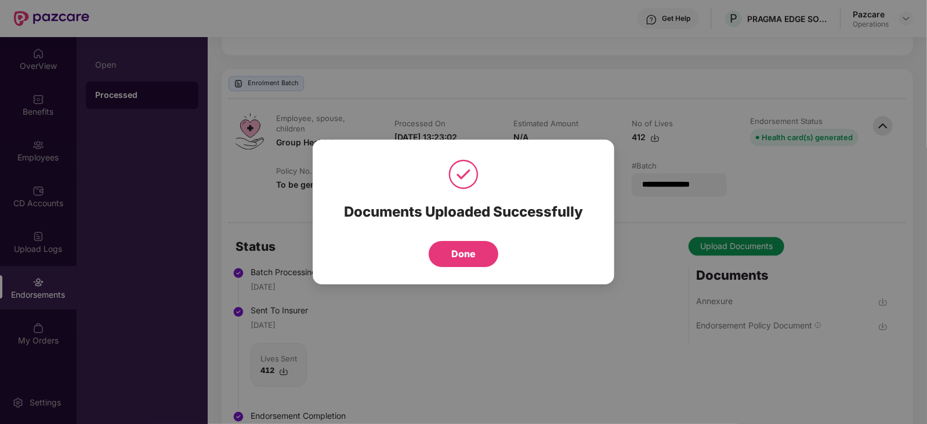
click at [456, 268] on div "Documents Uploaded Successfully Done" at bounding box center [464, 212] width 302 height 145
click at [453, 265] on button "Done" at bounding box center [464, 254] width 70 height 26
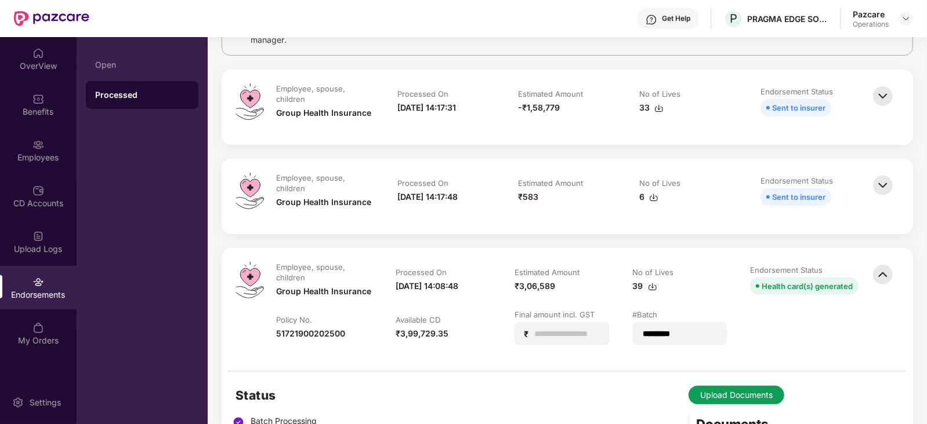
scroll to position [45, 0]
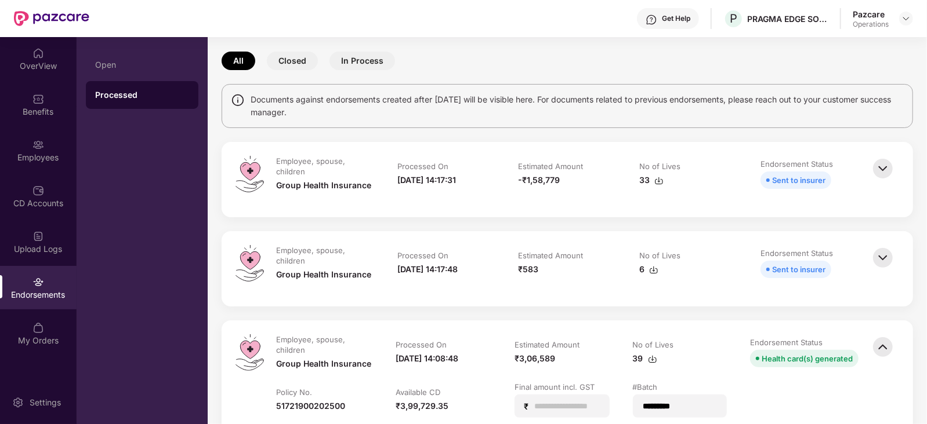
click at [885, 258] on img at bounding box center [883, 258] width 26 height 26
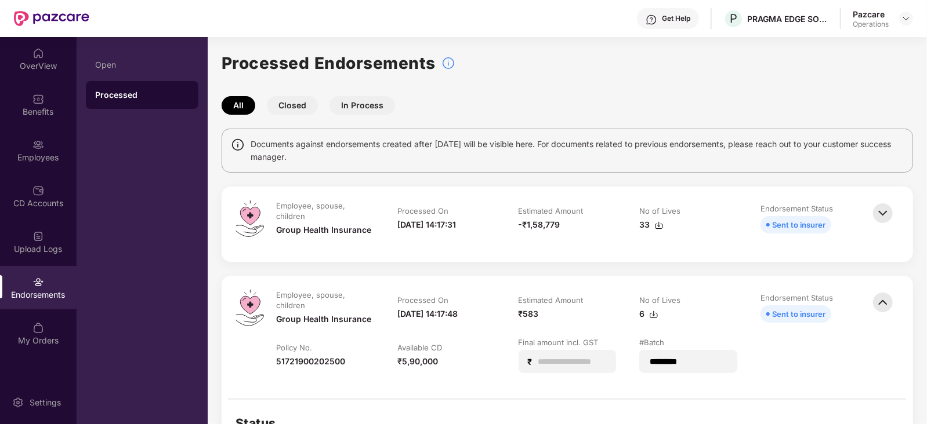
scroll to position [0, 0]
click at [883, 211] on img at bounding box center [883, 214] width 26 height 26
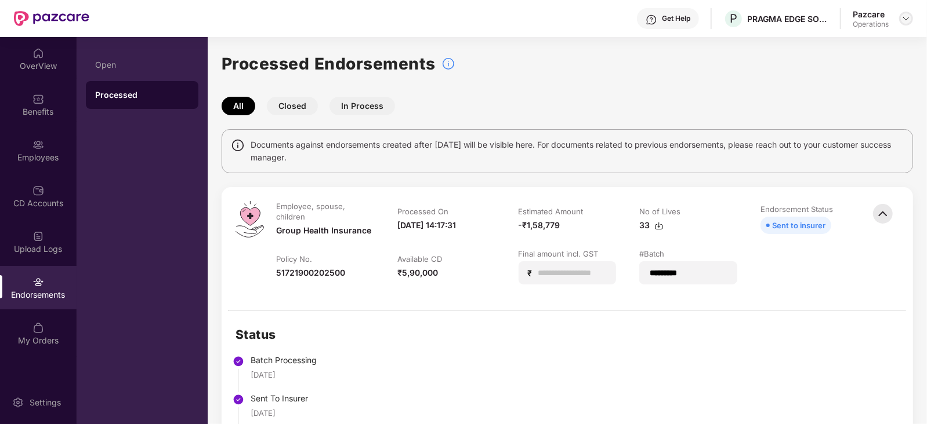
click at [909, 16] on img at bounding box center [905, 18] width 9 height 9
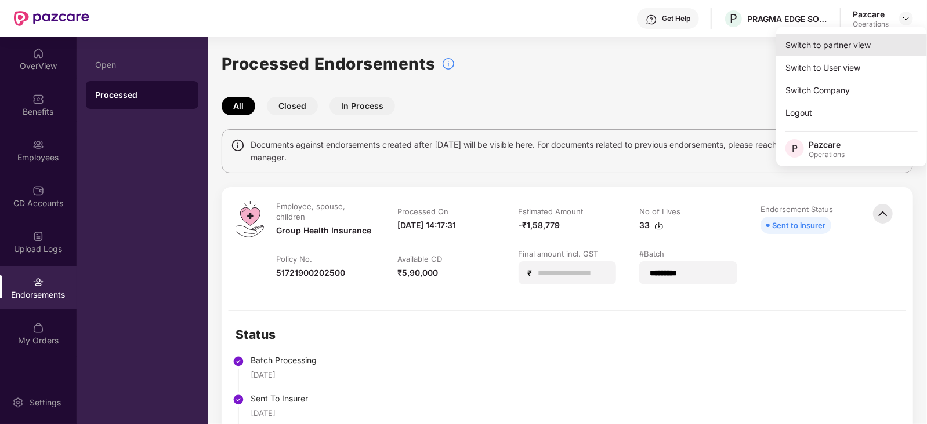
click at [838, 48] on div "Switch to partner view" at bounding box center [851, 45] width 151 height 23
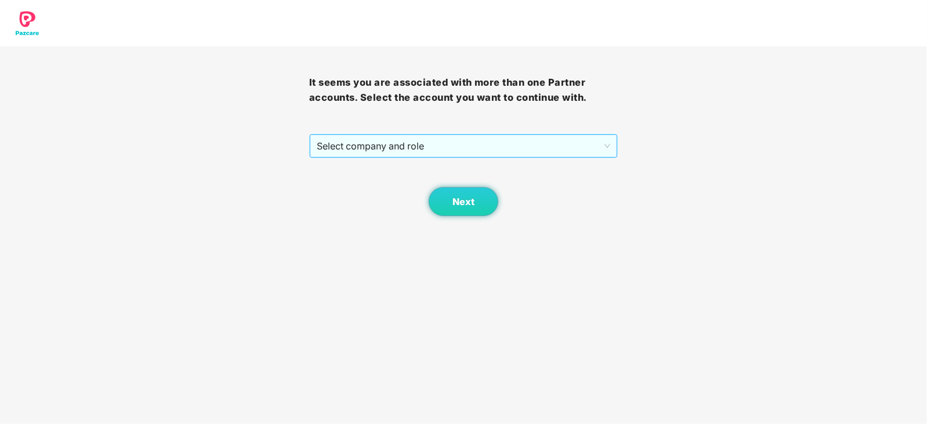
click at [400, 149] on span "Select company and role" at bounding box center [464, 146] width 294 height 22
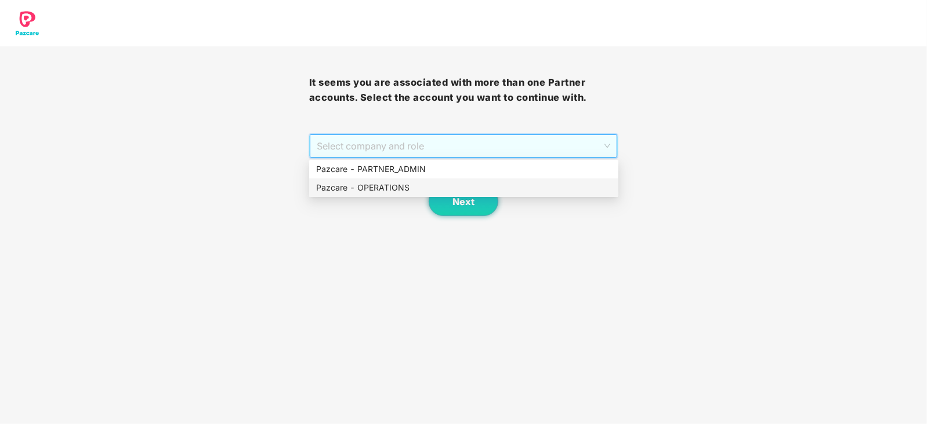
click at [387, 182] on div "Pazcare - OPERATIONS" at bounding box center [463, 187] width 295 height 13
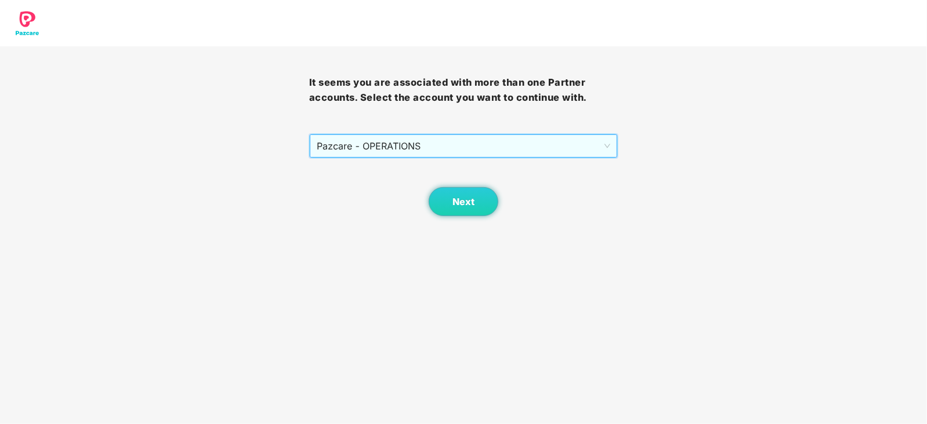
click at [463, 217] on body "It seems you are associated with more than one Partner accounts. Select the acc…" at bounding box center [463, 212] width 927 height 424
click at [462, 211] on button "Next" at bounding box center [464, 201] width 70 height 29
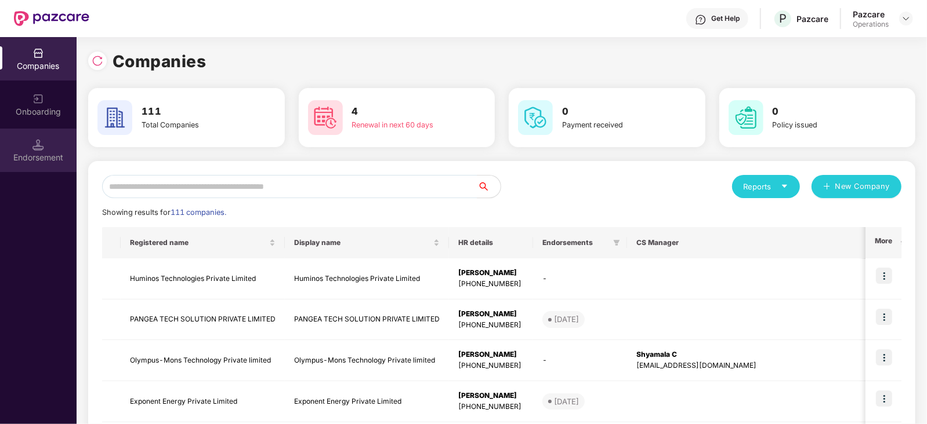
click at [43, 162] on div "Endorsement" at bounding box center [38, 158] width 77 height 12
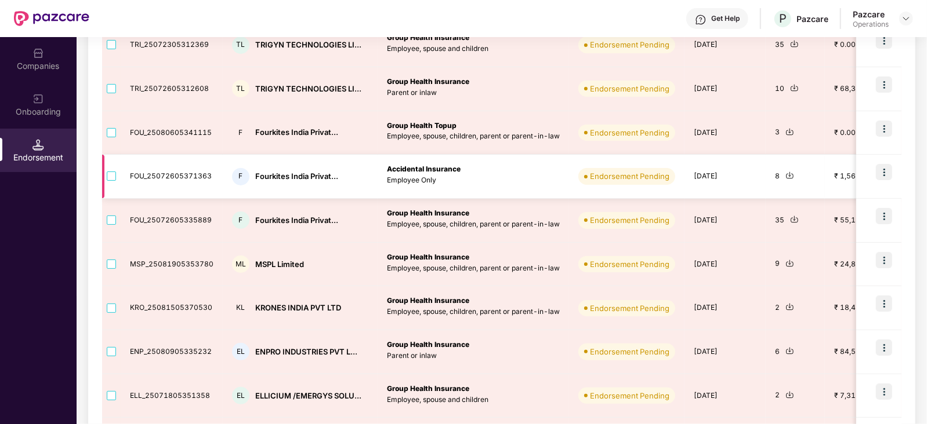
scroll to position [289, 0]
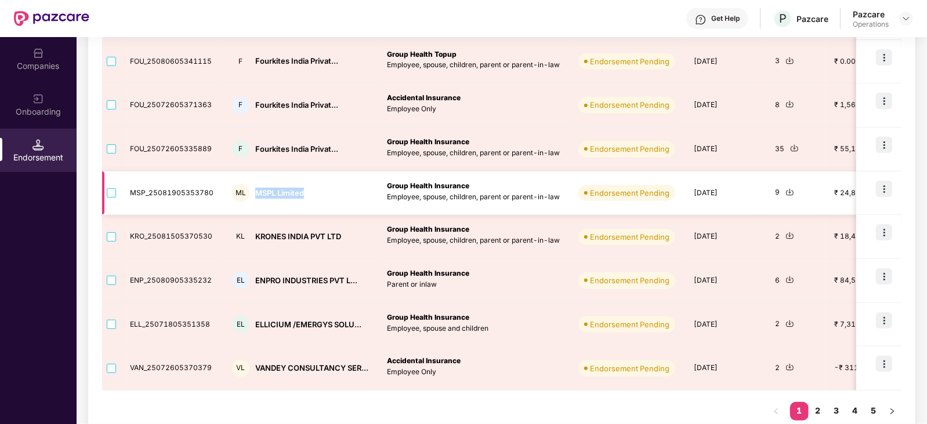
drag, startPoint x: 256, startPoint y: 188, endPoint x: 304, endPoint y: 199, distance: 49.5
click at [304, 199] on div "ML MSPL Limited" at bounding box center [300, 192] width 136 height 17
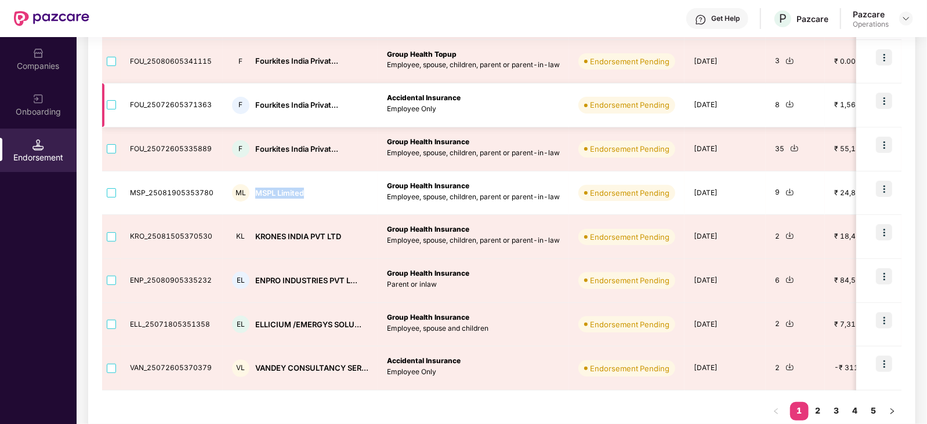
copy div "MSPL Limited"
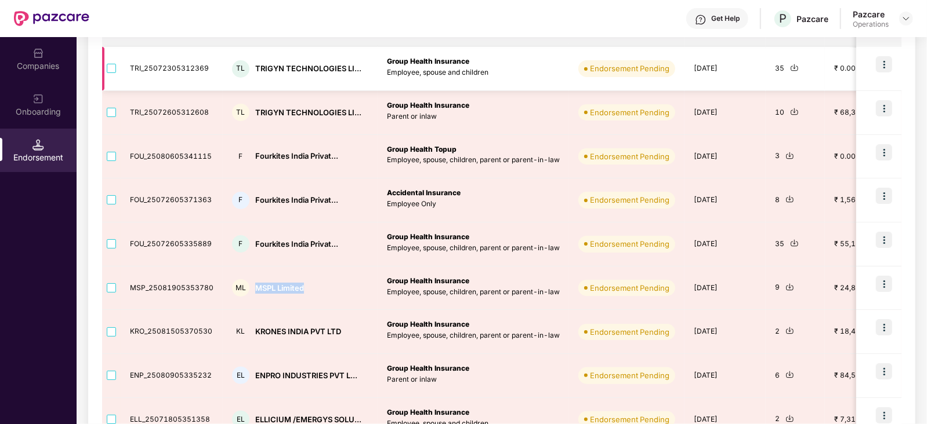
scroll to position [144, 0]
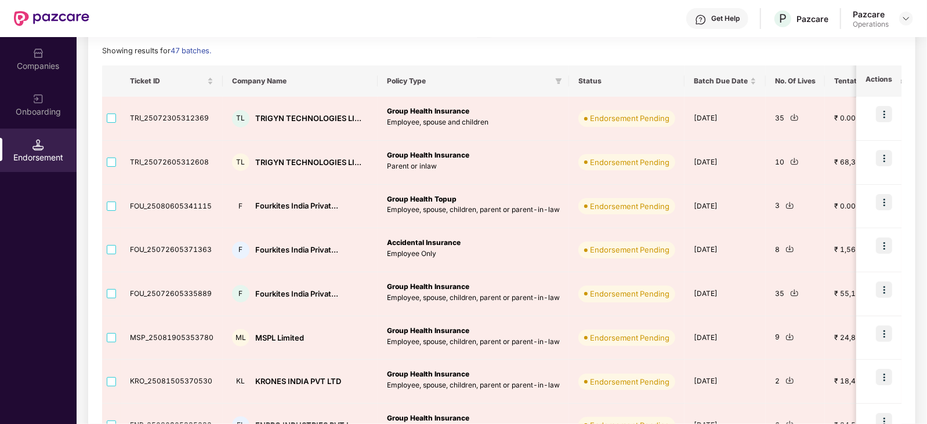
click at [48, 65] on div "Companies" at bounding box center [38, 66] width 77 height 12
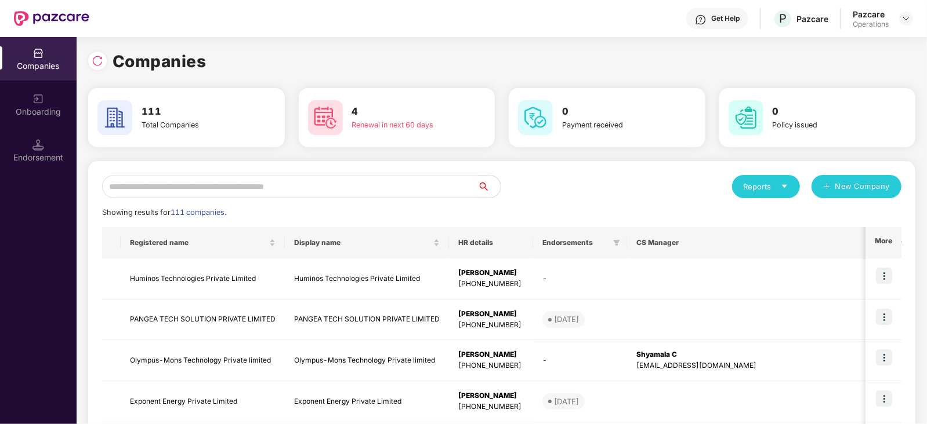
click at [243, 183] on input "text" at bounding box center [289, 186] width 375 height 23
paste input "**********"
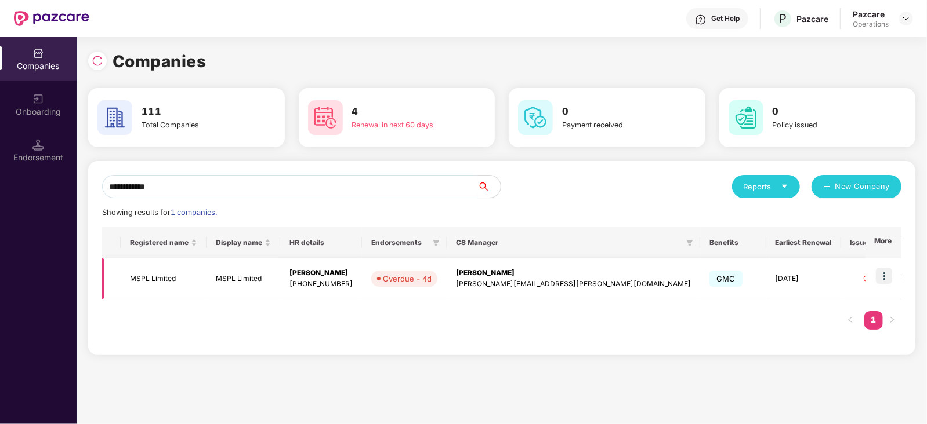
type input "**********"
click at [886, 271] on img at bounding box center [884, 276] width 16 height 16
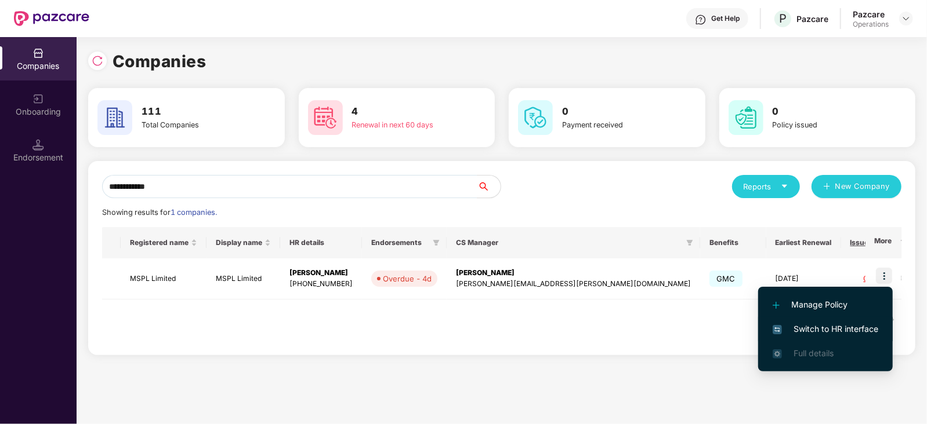
click at [848, 329] on span "Switch to HR interface" at bounding box center [825, 329] width 106 height 13
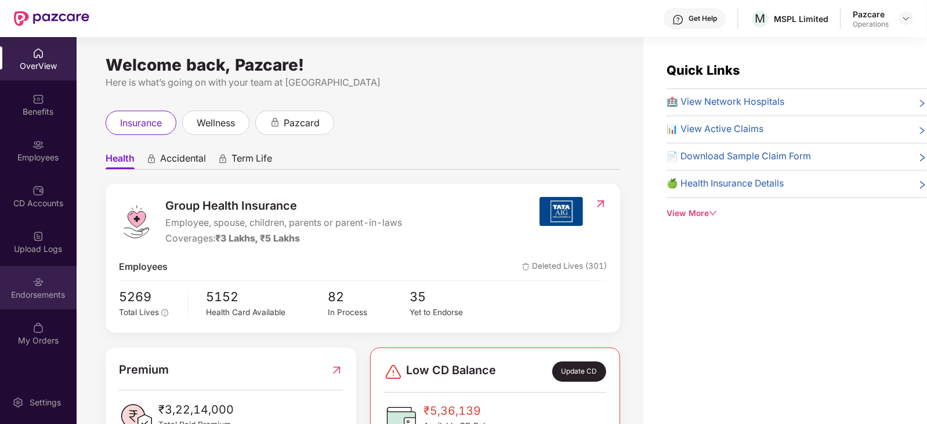
click at [49, 291] on div "Endorsements" at bounding box center [38, 295] width 77 height 12
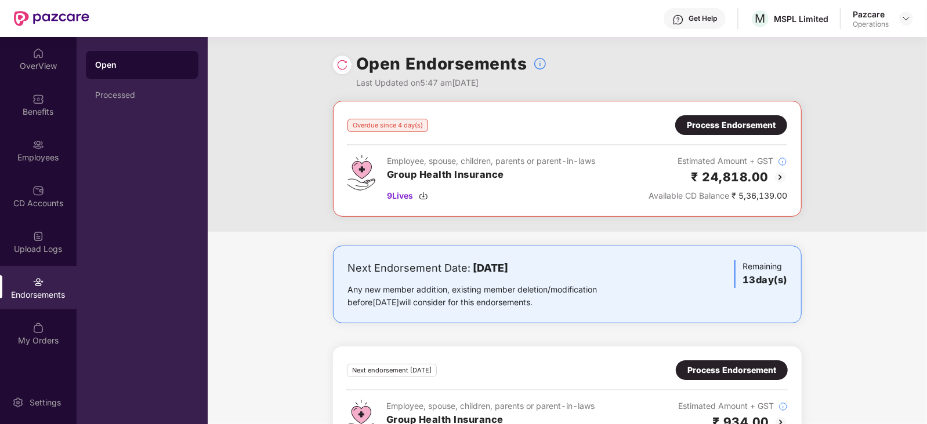
click at [703, 128] on div "Process Endorsement" at bounding box center [731, 125] width 89 height 13
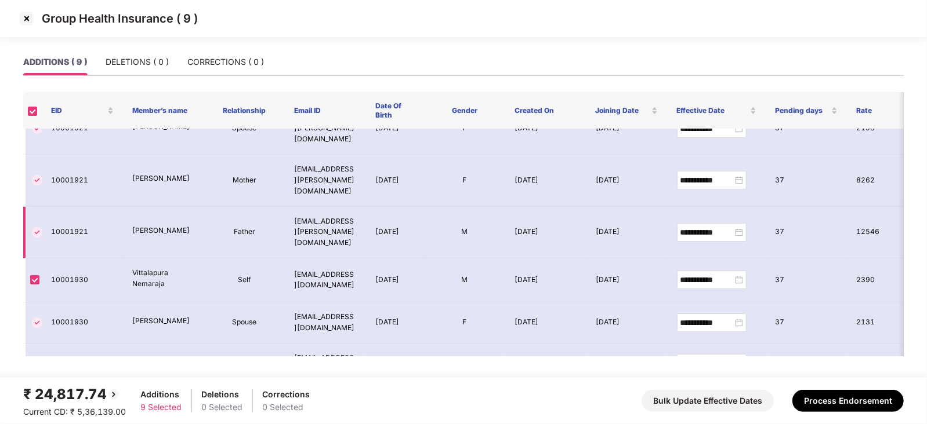
scroll to position [147, 0]
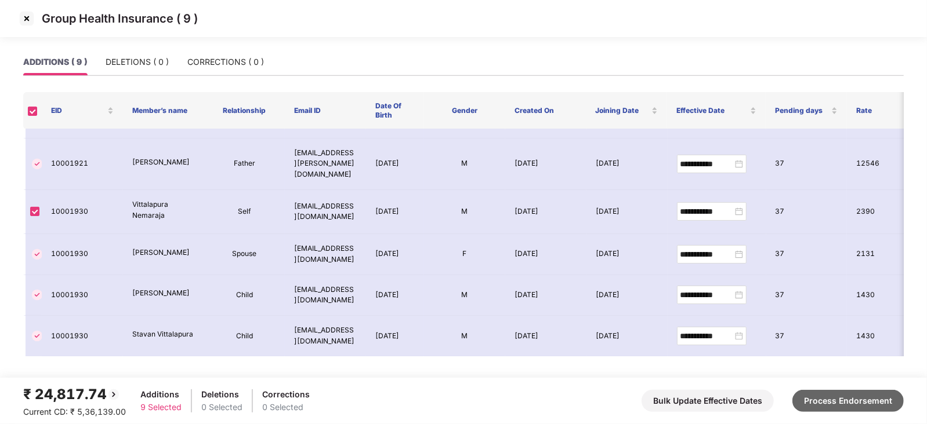
click at [835, 398] on button "Process Endorsement" at bounding box center [847, 401] width 111 height 22
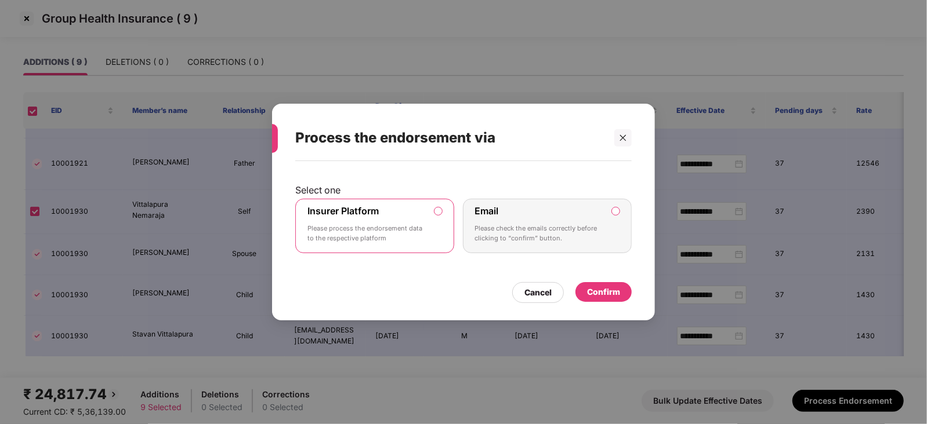
click at [615, 286] on div "Confirm" at bounding box center [603, 292] width 33 height 13
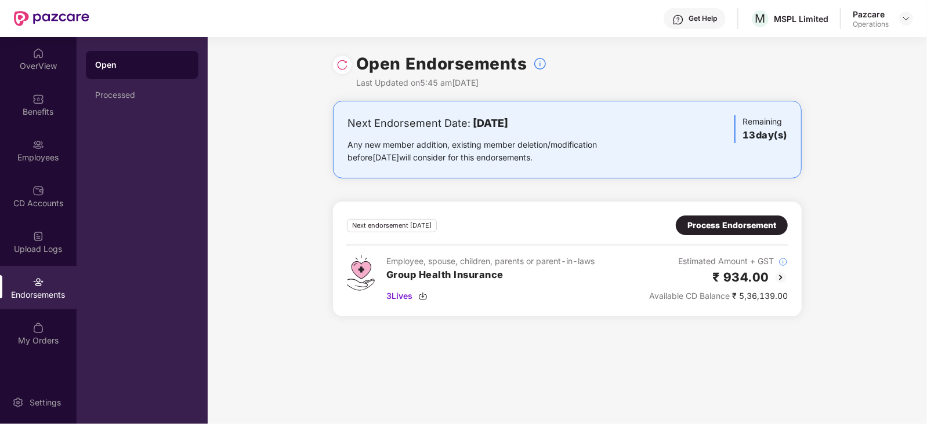
click at [695, 222] on div "Process Endorsement" at bounding box center [731, 225] width 89 height 13
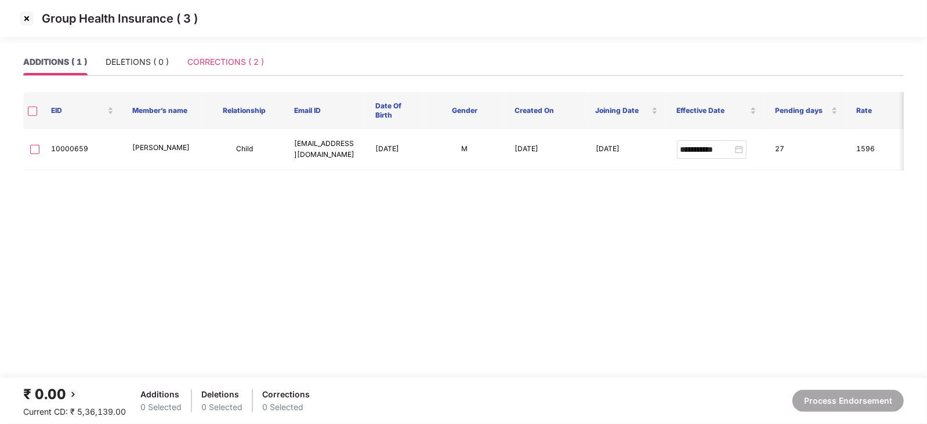
click at [228, 70] on div "CORRECTIONS ( 2 )" at bounding box center [225, 62] width 77 height 27
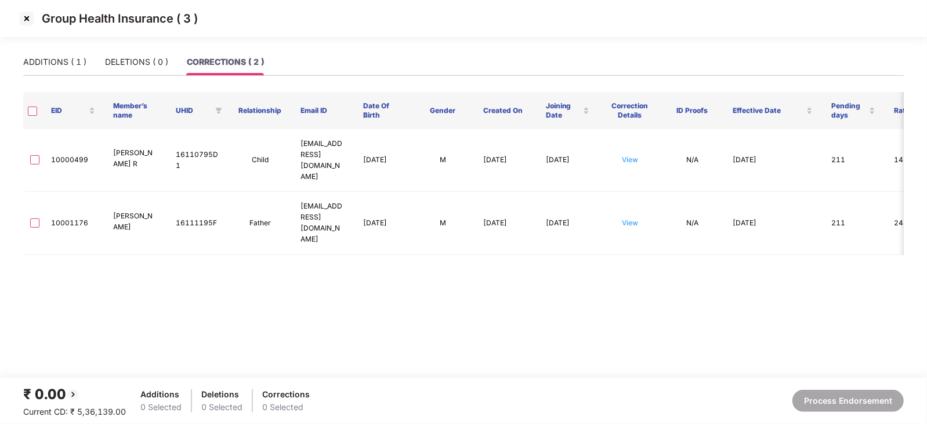
click at [23, 24] on img at bounding box center [26, 18] width 19 height 19
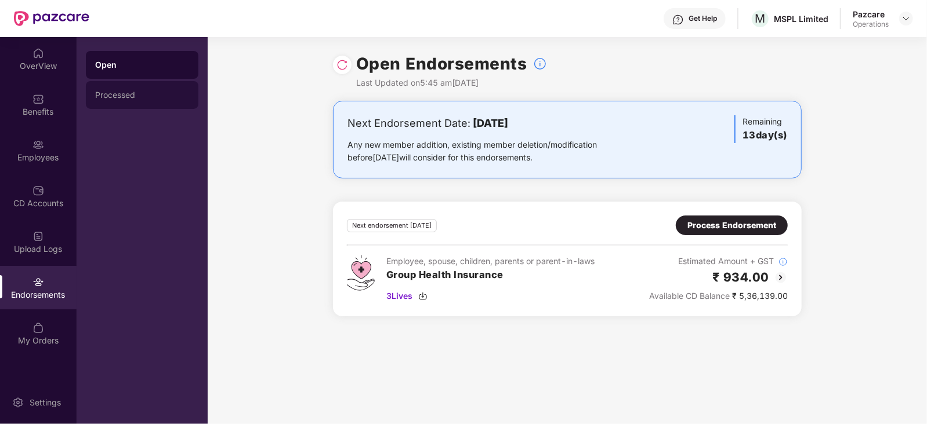
click at [119, 105] on div "Processed" at bounding box center [142, 95] width 112 height 28
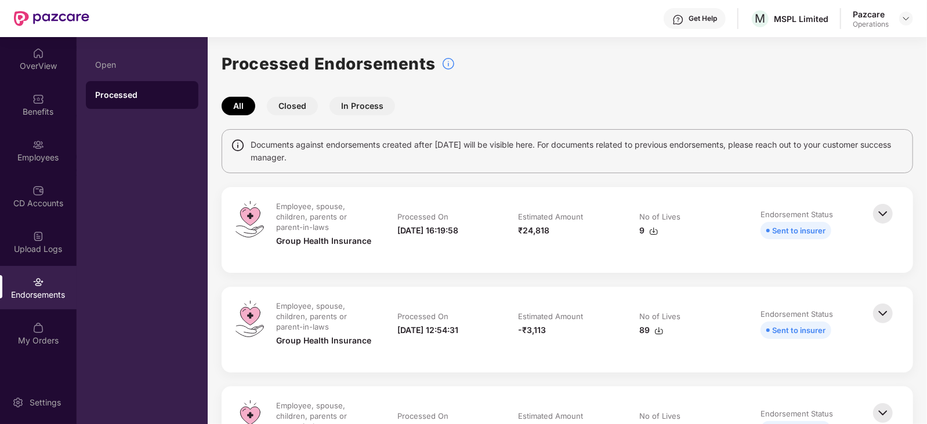
click at [658, 228] on div "9" at bounding box center [688, 230] width 98 height 13
click at [651, 230] on img at bounding box center [653, 231] width 9 height 9
click at [46, 206] on div "CD Accounts" at bounding box center [38, 204] width 77 height 12
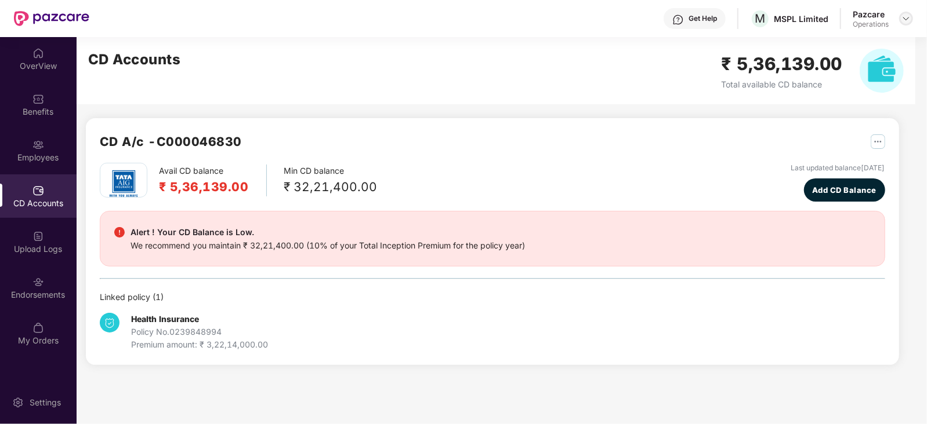
click at [908, 16] on img at bounding box center [905, 18] width 9 height 9
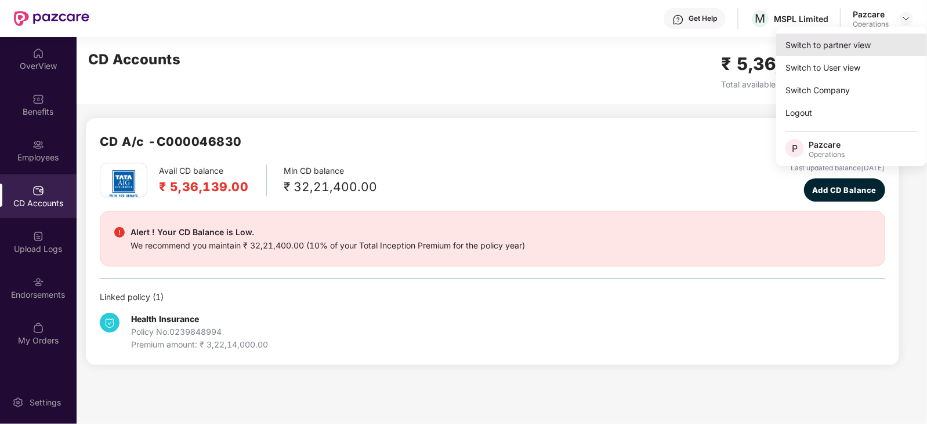
click at [843, 45] on div "Switch to partner view" at bounding box center [851, 45] width 151 height 23
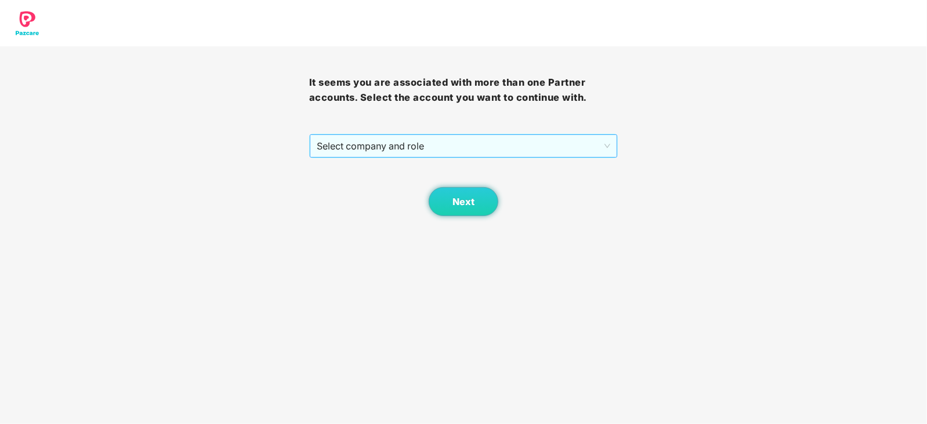
click at [352, 157] on span "Select company and role" at bounding box center [464, 146] width 294 height 22
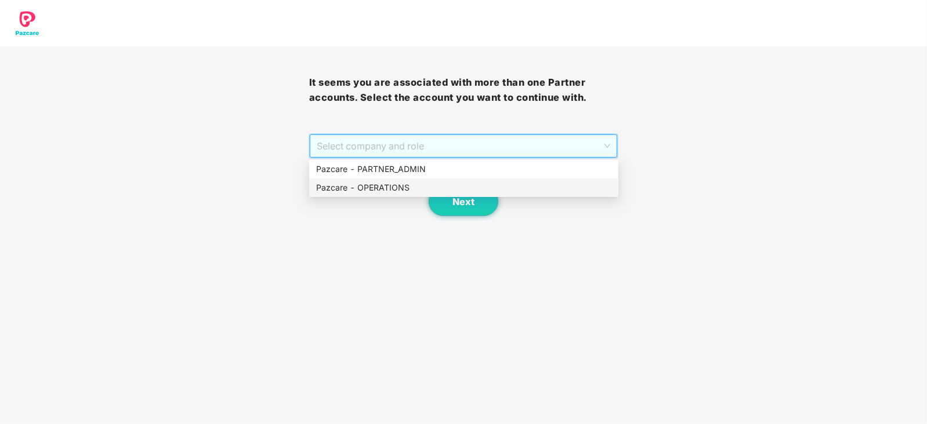
drag, startPoint x: 345, startPoint y: 189, endPoint x: 406, endPoint y: 190, distance: 61.5
click at [345, 190] on div "Pazcare - OPERATIONS" at bounding box center [463, 187] width 295 height 13
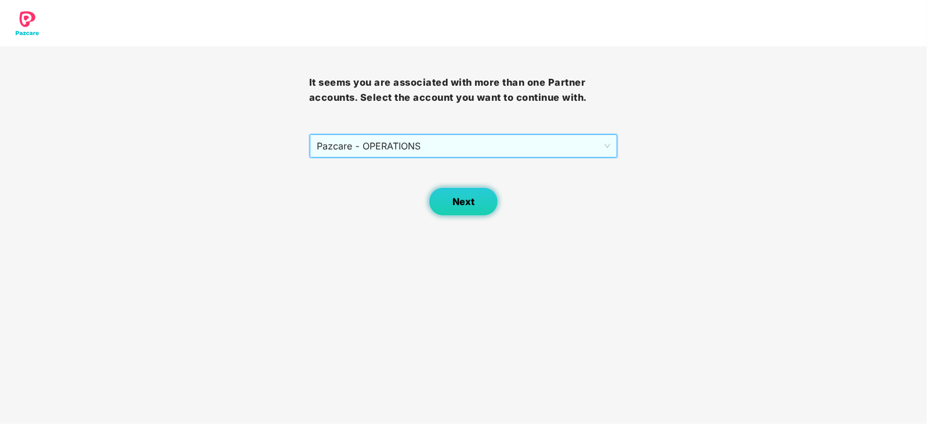
click at [492, 204] on button "Next" at bounding box center [464, 201] width 70 height 29
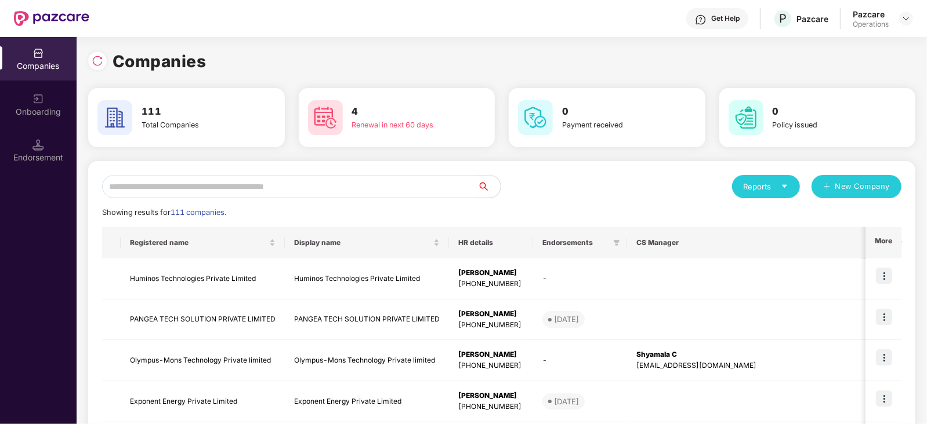
click at [247, 186] on input "text" at bounding box center [289, 186] width 375 height 23
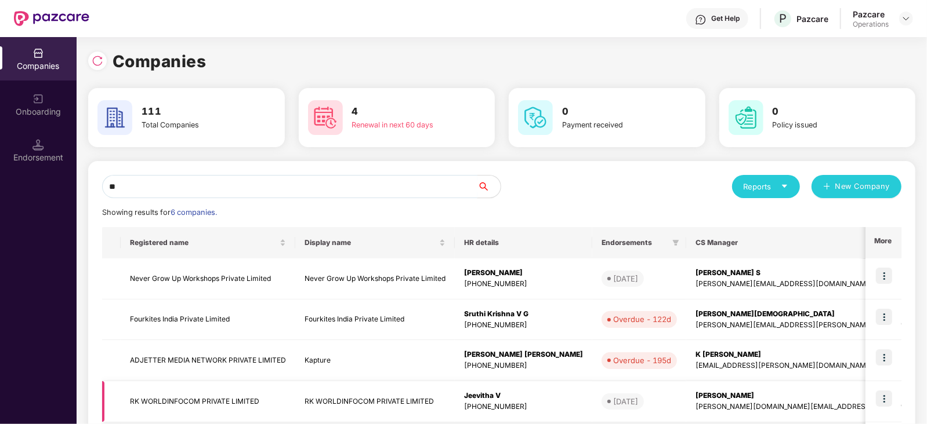
type input "**"
click at [179, 399] on td "RK WORLDINFOCOM PRIVATE LIMITED" at bounding box center [208, 402] width 175 height 41
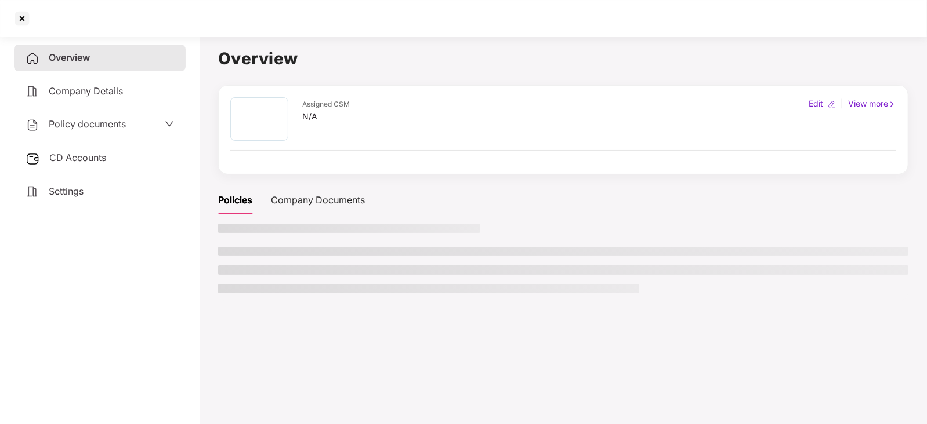
click at [89, 168] on div "CD Accounts" at bounding box center [100, 158] width 172 height 27
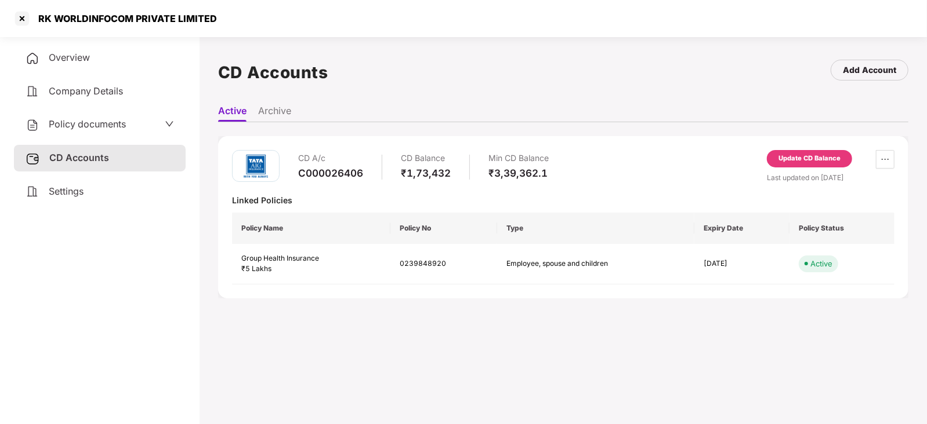
click at [830, 165] on div "Update CD Balance" at bounding box center [809, 158] width 85 height 17
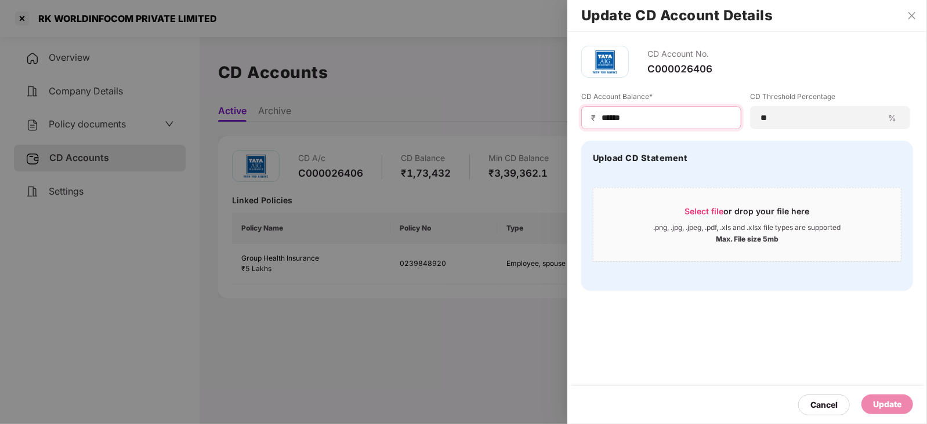
drag, startPoint x: 629, startPoint y: 116, endPoint x: 560, endPoint y: 114, distance: 69.6
click at [560, 114] on div "Update CD Account Details CD Account No. C000026406 CD Account Balance* ₹ *****…" at bounding box center [463, 212] width 927 height 424
paste input
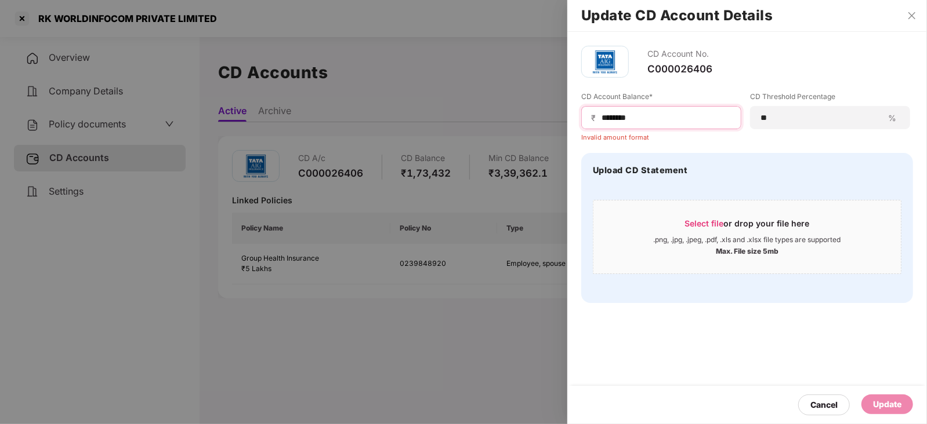
click at [600, 121] on input "******" at bounding box center [665, 118] width 131 height 12
click at [651, 112] on input "******" at bounding box center [665, 118] width 131 height 12
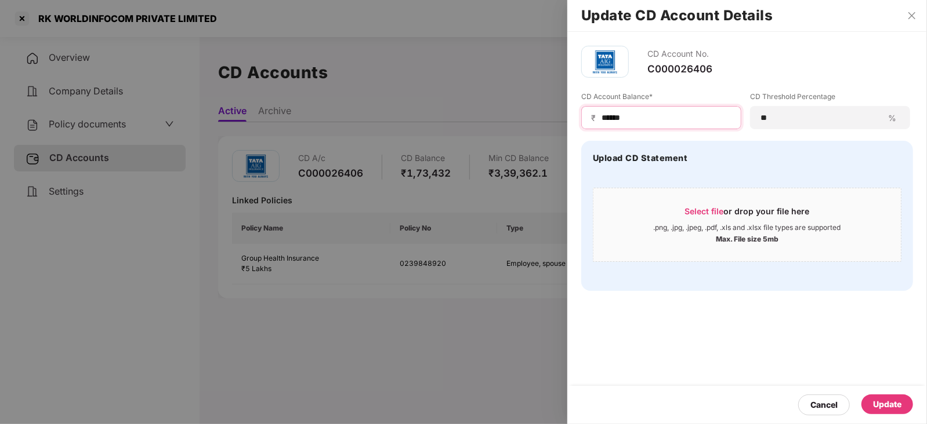
type input "******"
click at [880, 408] on div "Update" at bounding box center [887, 404] width 28 height 13
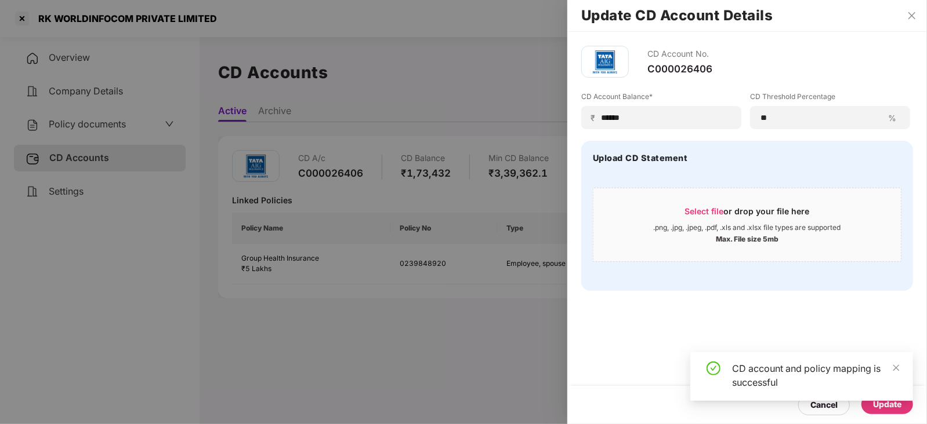
click at [89, 133] on div at bounding box center [463, 212] width 927 height 424
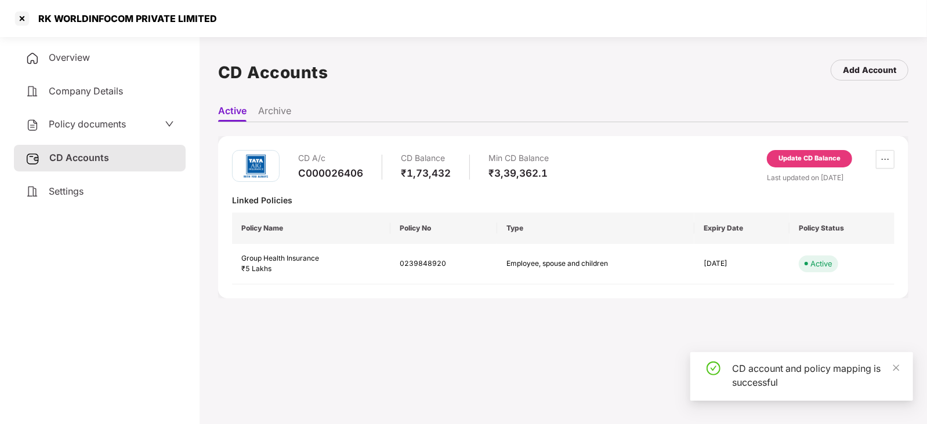
click at [88, 129] on span "Policy documents" at bounding box center [87, 124] width 77 height 12
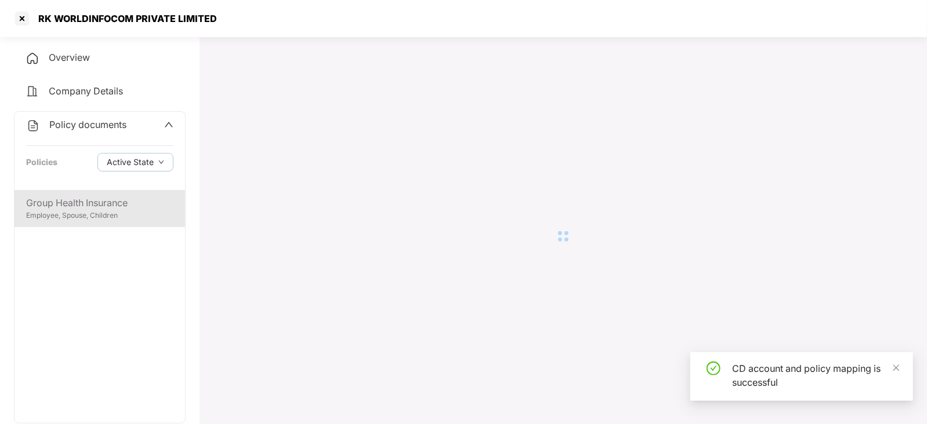
click at [115, 204] on div "Group Health Insurance" at bounding box center [99, 203] width 147 height 14
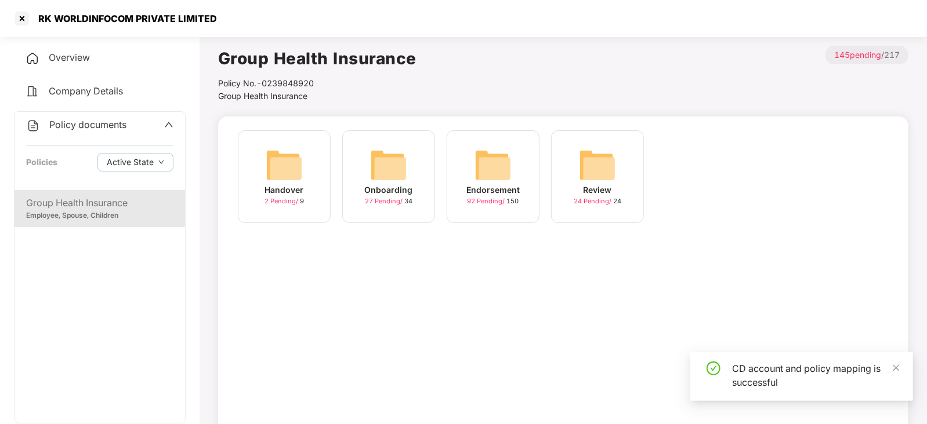
click at [504, 159] on img at bounding box center [492, 165] width 37 height 37
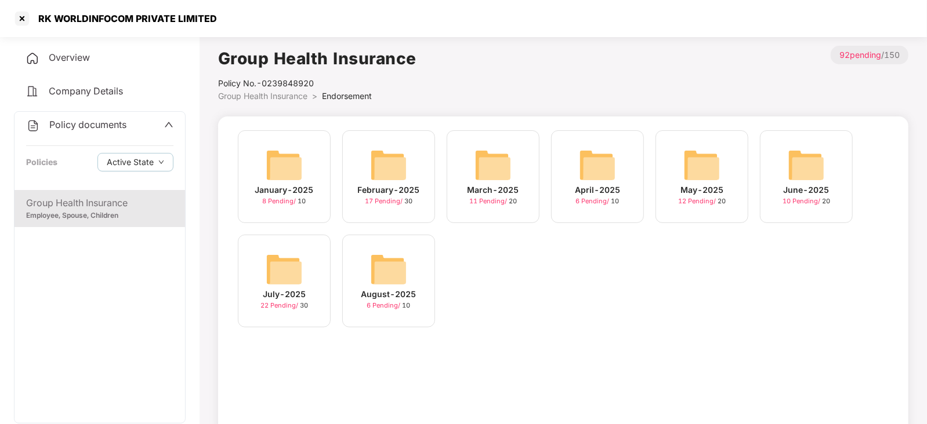
click at [797, 168] on img at bounding box center [805, 165] width 37 height 37
click at [266, 272] on img at bounding box center [284, 269] width 37 height 37
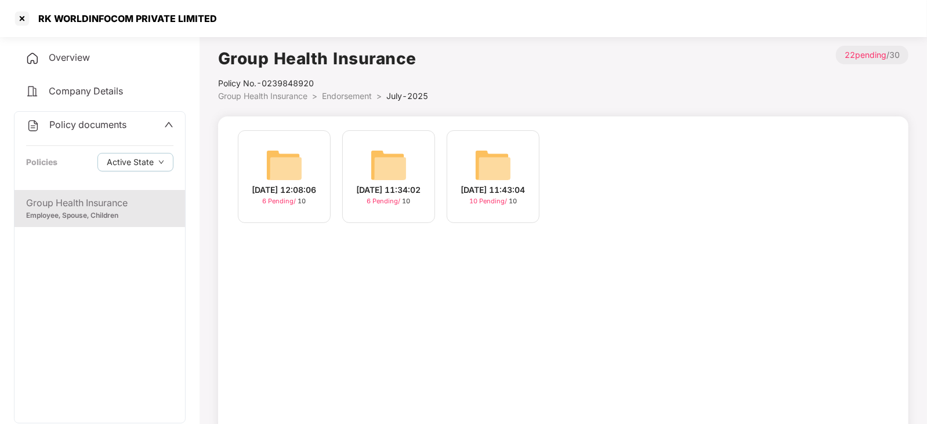
click at [496, 159] on img at bounding box center [492, 165] width 37 height 37
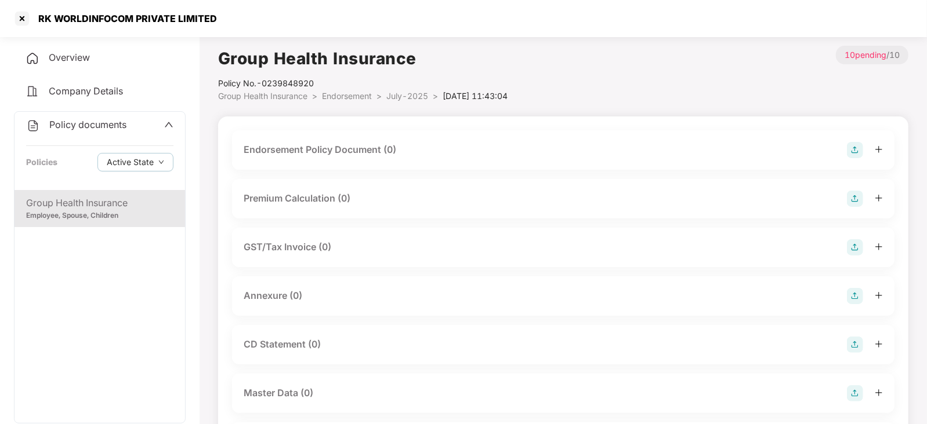
click at [859, 151] on img at bounding box center [855, 150] width 16 height 16
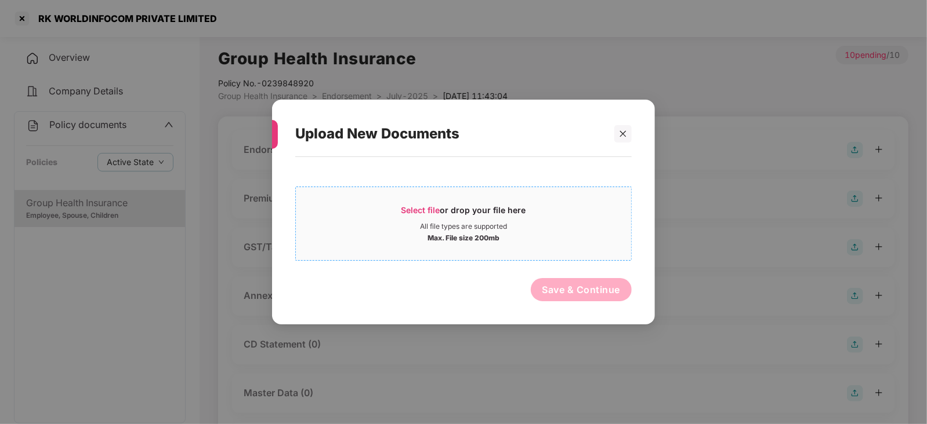
click at [418, 208] on span "Select file" at bounding box center [420, 210] width 39 height 10
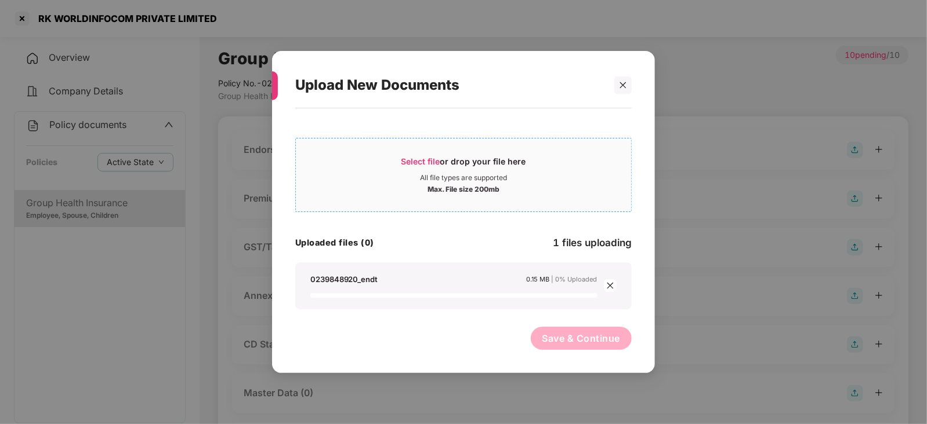
click at [419, 153] on span "Select file or drop your file here All file types are supported Max. File size …" at bounding box center [463, 175] width 335 height 56
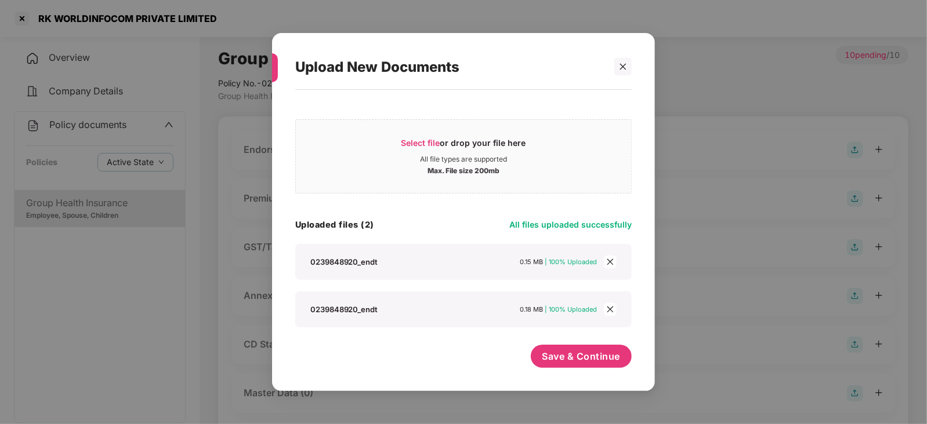
click at [615, 311] on span "close" at bounding box center [610, 309] width 13 height 13
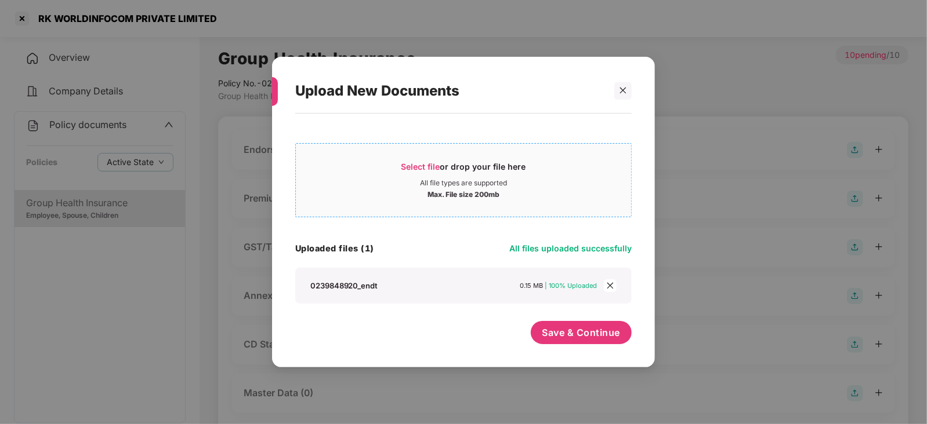
click at [412, 155] on span "Select file or drop your file here All file types are supported Max. File size …" at bounding box center [463, 181] width 335 height 56
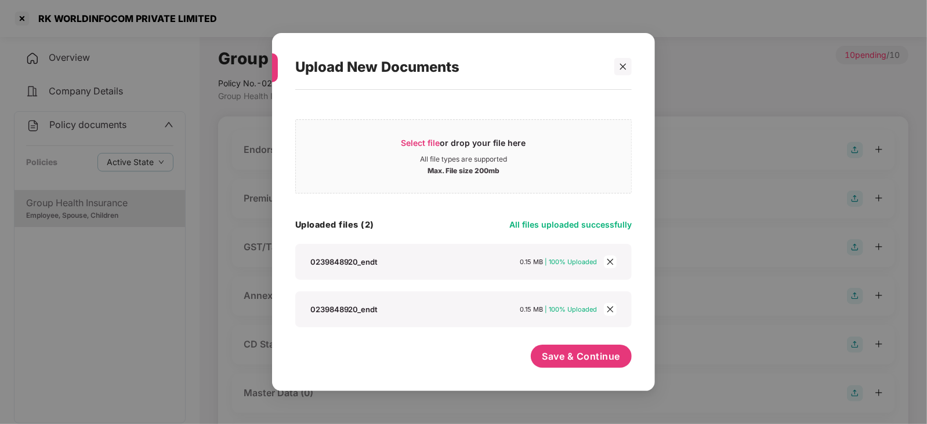
click at [608, 311] on icon "close" at bounding box center [610, 310] width 6 height 6
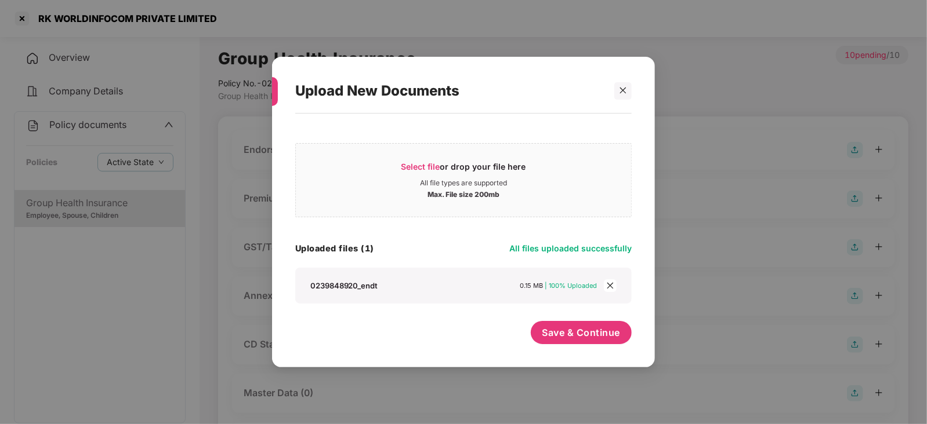
click at [607, 275] on div "0239848920_endt 0.15 MB | 100% Uploaded" at bounding box center [463, 286] width 336 height 36
click at [612, 285] on icon "close" at bounding box center [610, 286] width 8 height 8
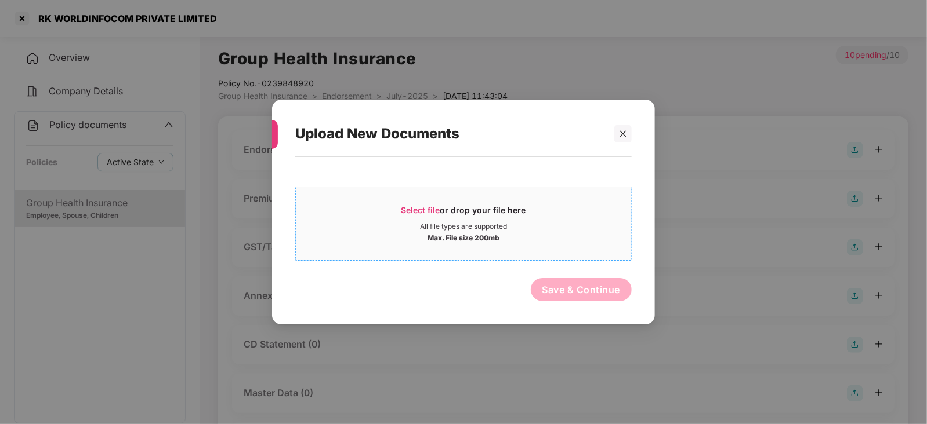
click at [400, 204] on span "Select file or drop your file here All file types are supported Max. File size …" at bounding box center [463, 224] width 335 height 56
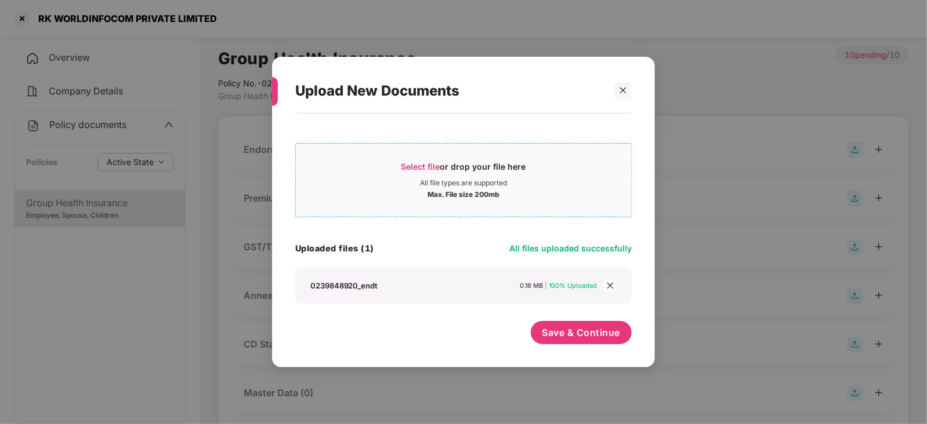
click at [429, 162] on span "Select file" at bounding box center [420, 167] width 39 height 10
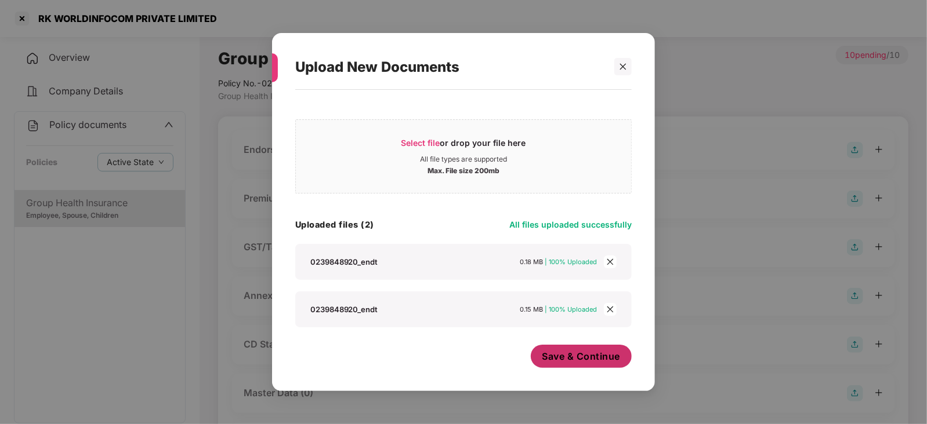
click at [542, 361] on span "Save & Continue" at bounding box center [581, 356] width 78 height 13
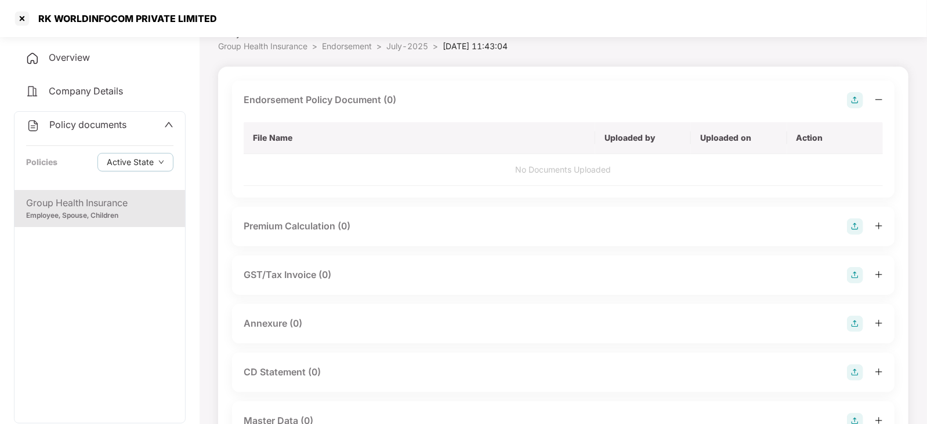
scroll to position [72, 0]
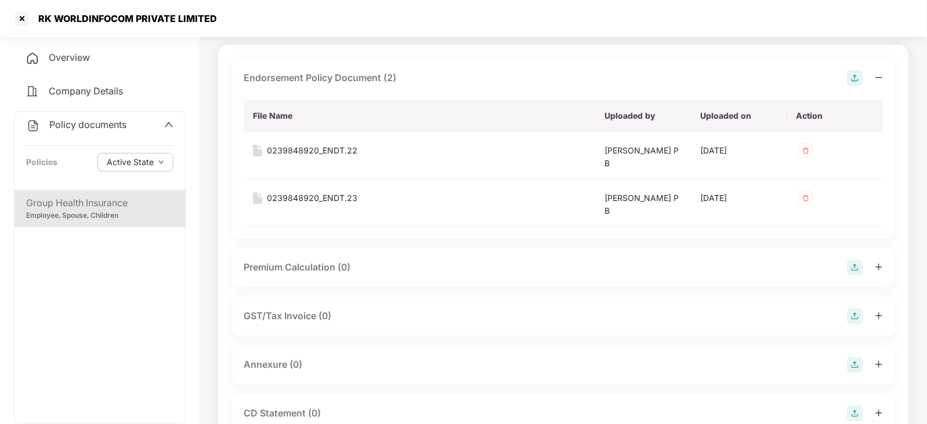
click at [855, 260] on img at bounding box center [855, 268] width 16 height 16
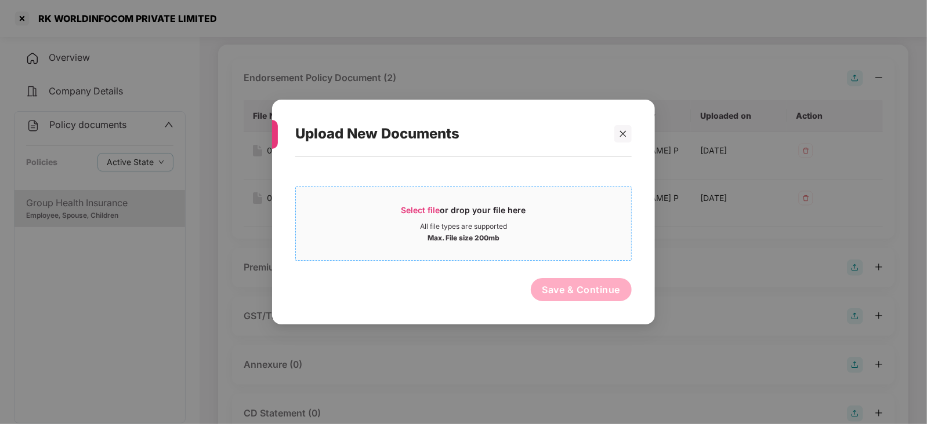
click at [420, 208] on span "Select file" at bounding box center [420, 210] width 39 height 10
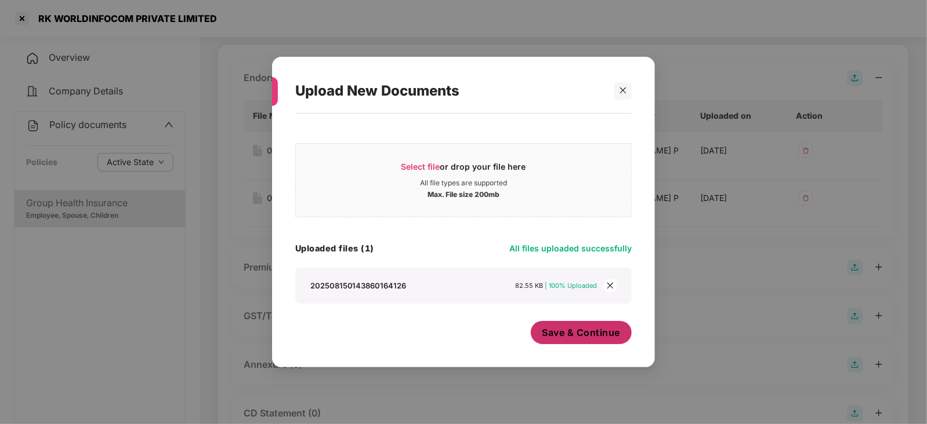
click at [579, 343] on button "Save & Continue" at bounding box center [581, 332] width 101 height 23
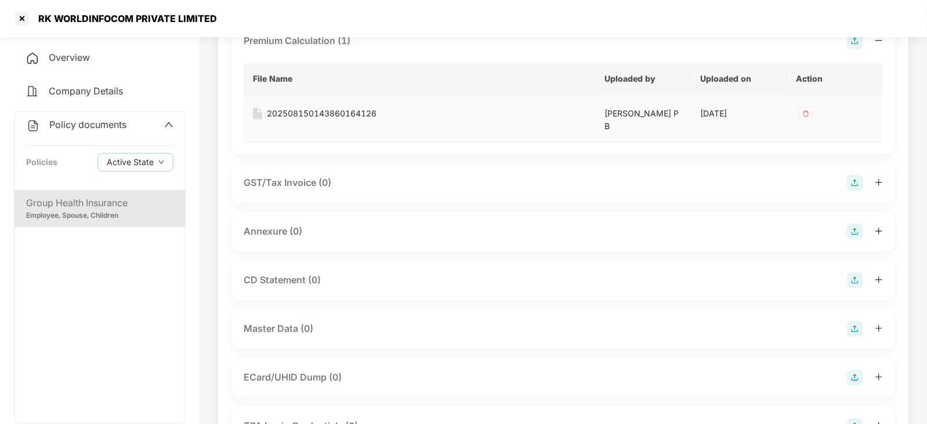
scroll to position [362, 0]
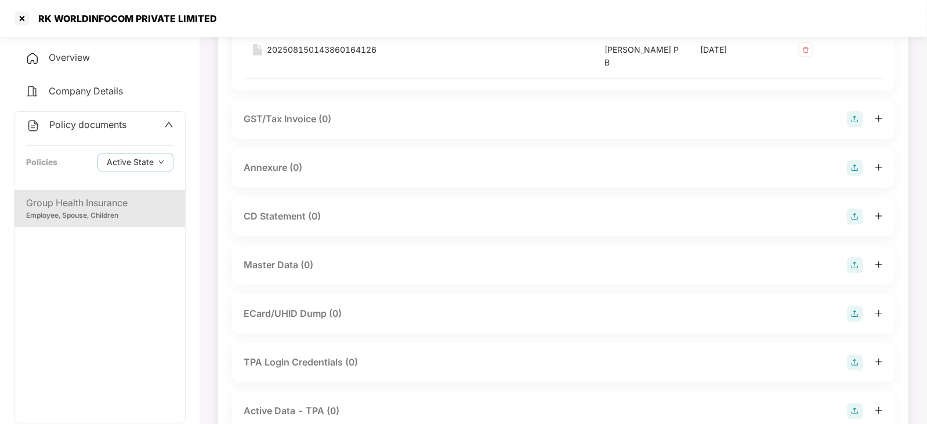
click at [852, 167] on img at bounding box center [855, 168] width 16 height 16
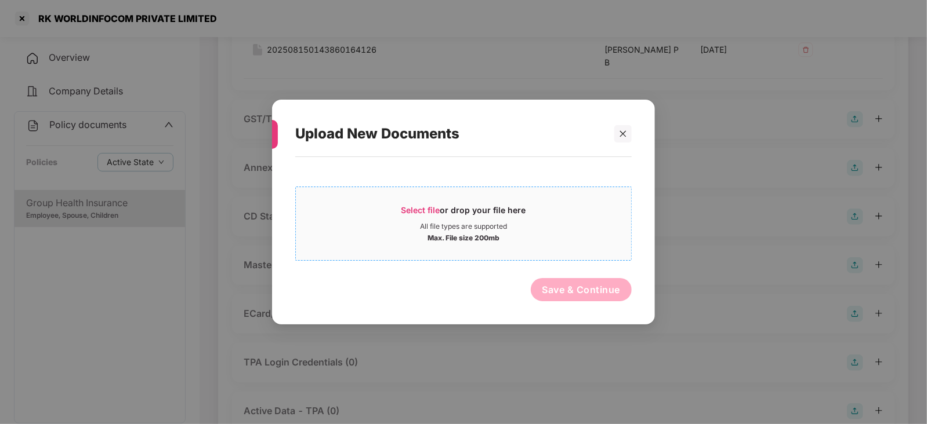
click at [436, 206] on span "Select file" at bounding box center [420, 210] width 39 height 10
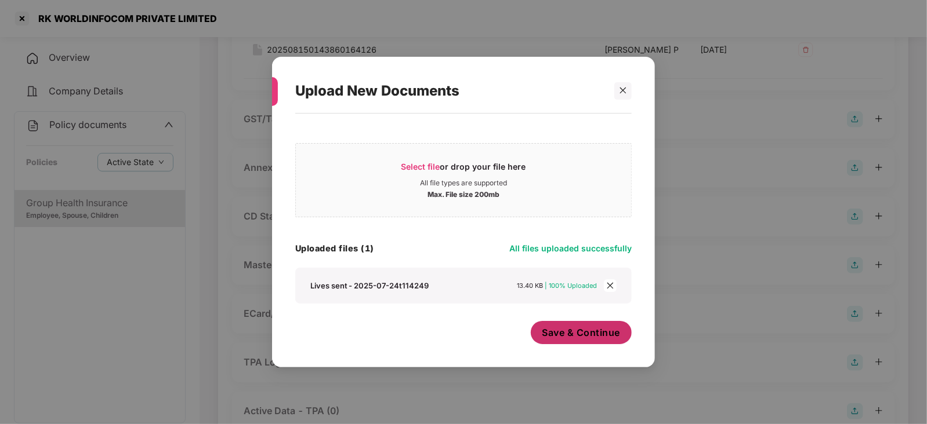
click at [586, 335] on span "Save & Continue" at bounding box center [581, 332] width 78 height 13
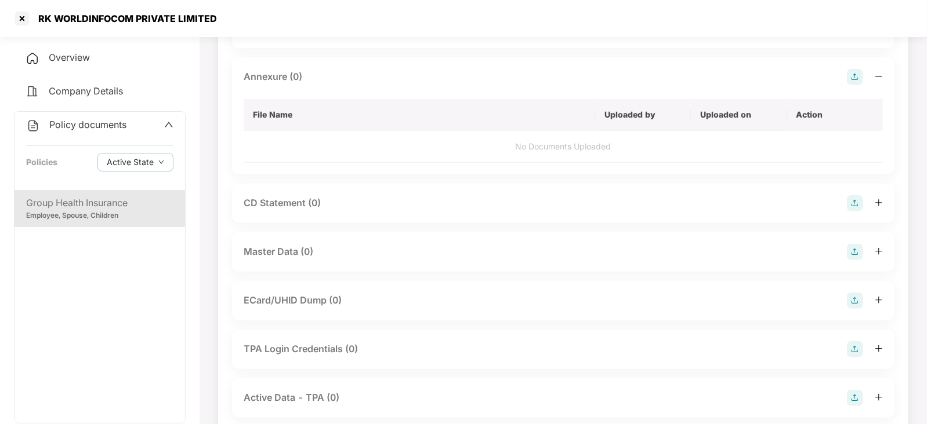
scroll to position [532, 0]
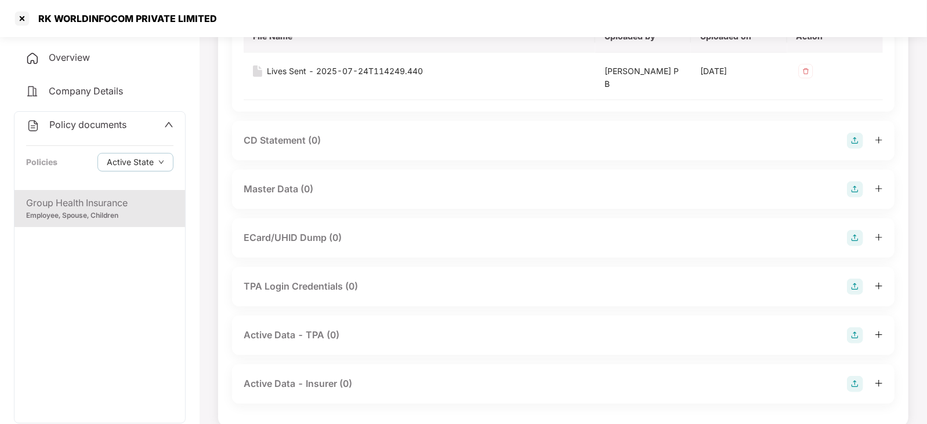
click at [849, 190] on img at bounding box center [855, 189] width 16 height 16
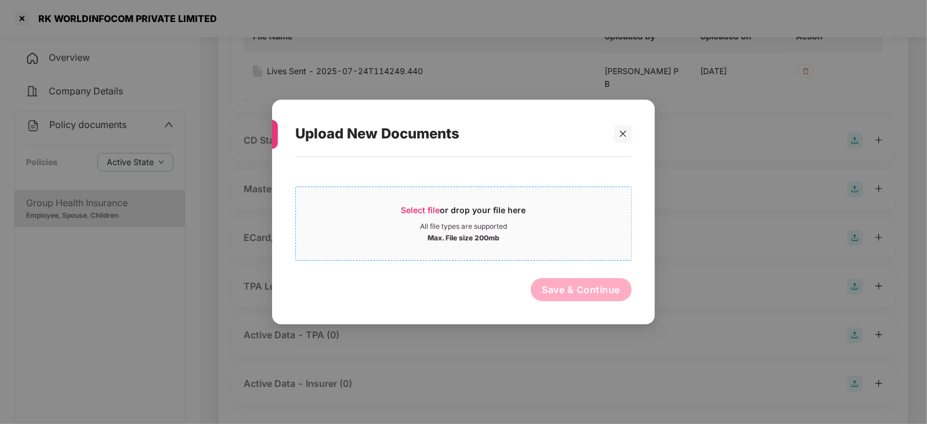
click at [412, 211] on span "Select file" at bounding box center [420, 210] width 39 height 10
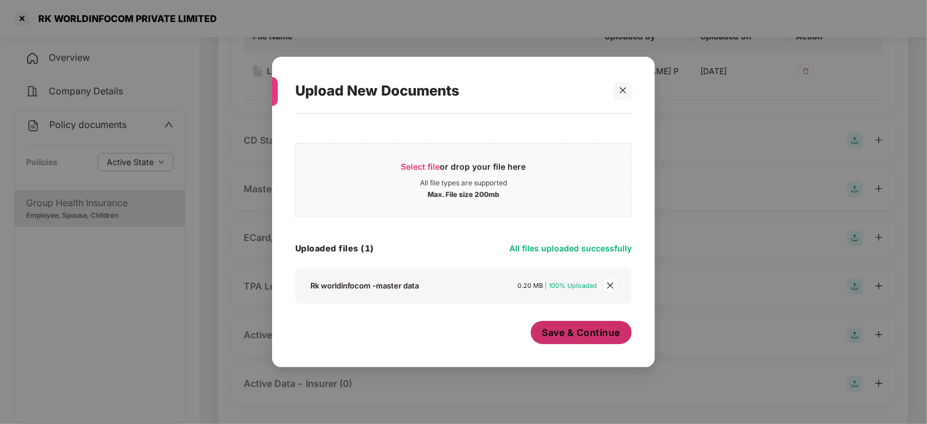
click at [594, 326] on button "Save & Continue" at bounding box center [581, 332] width 101 height 23
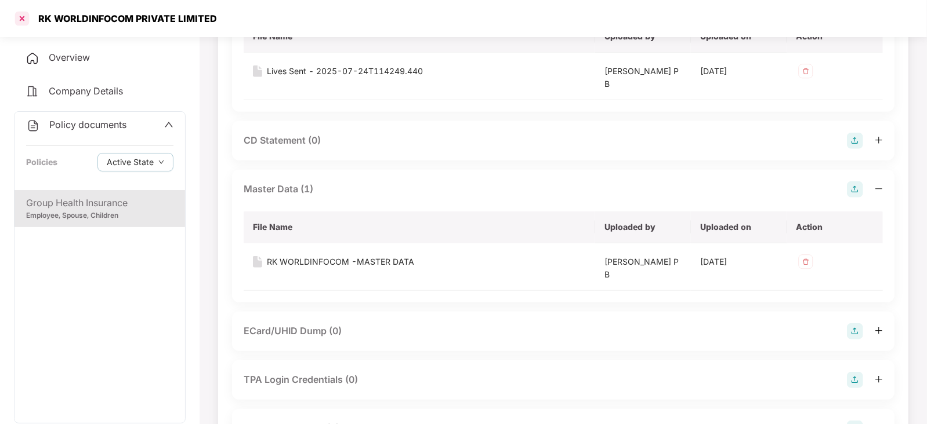
click at [19, 16] on div at bounding box center [22, 18] width 19 height 19
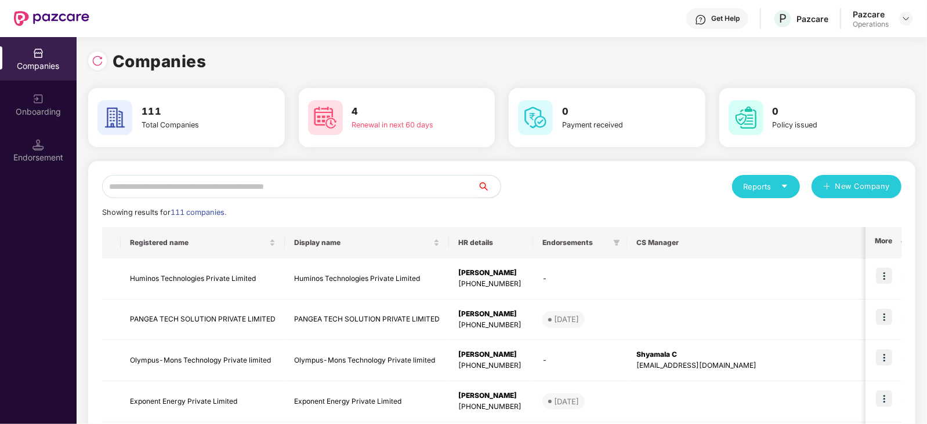
scroll to position [0, 0]
click at [311, 175] on input "text" at bounding box center [289, 186] width 375 height 23
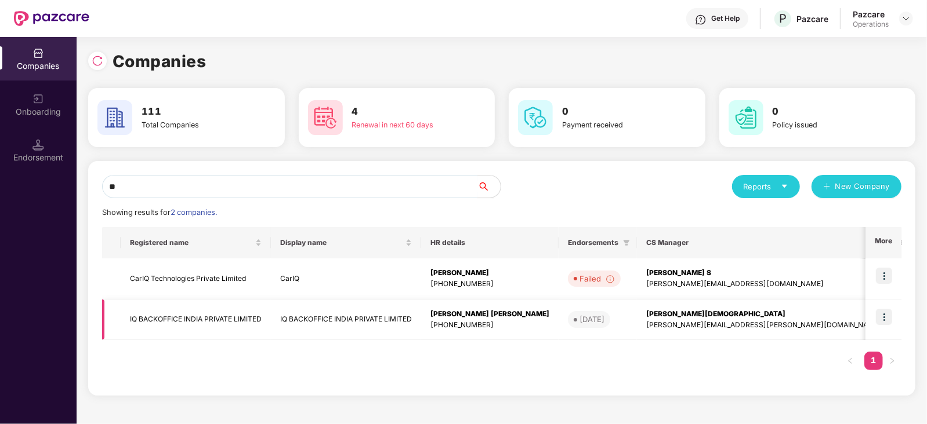
type input "**"
click at [225, 317] on td "IQ BACKOFFICE INDIA PRIVATE LIMITED" at bounding box center [196, 320] width 150 height 41
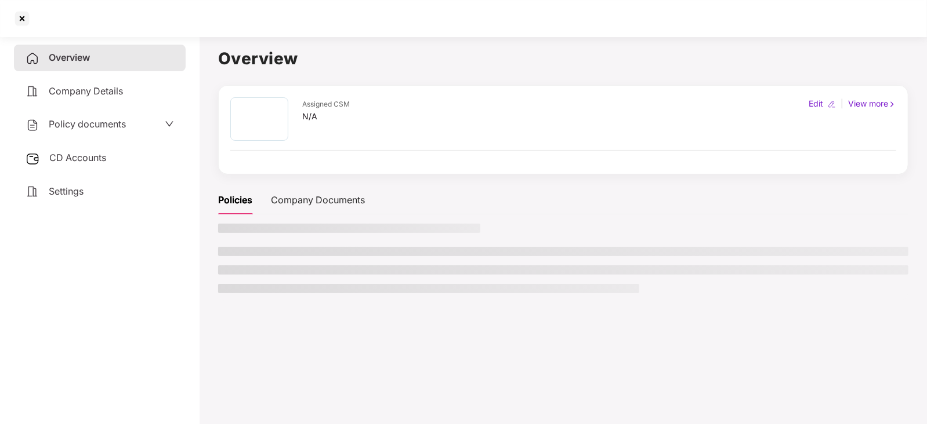
click at [82, 164] on div "CD Accounts" at bounding box center [100, 158] width 172 height 27
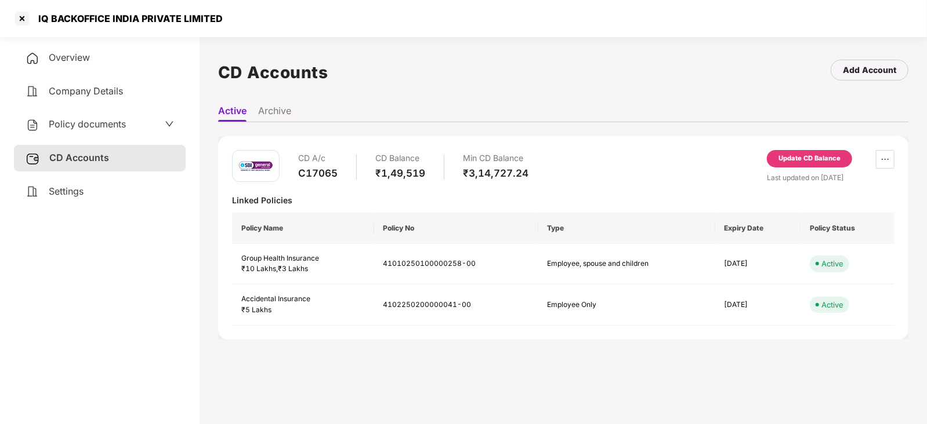
click at [806, 154] on div "Update CD Balance" at bounding box center [809, 159] width 62 height 10
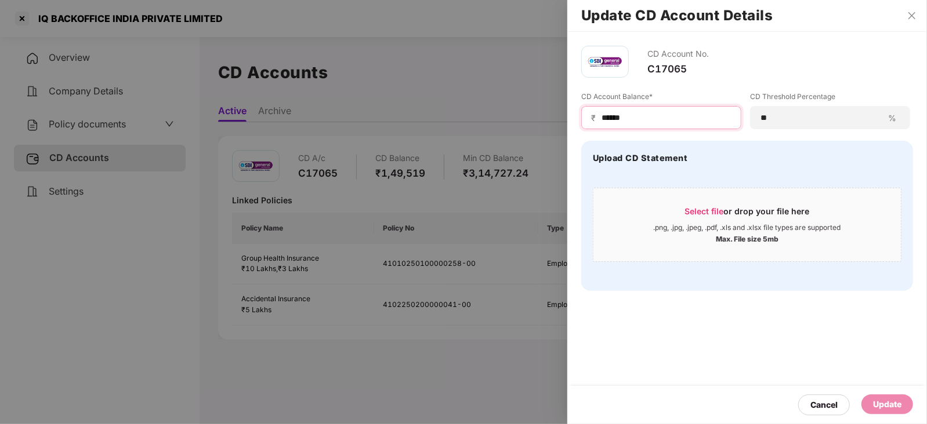
drag, startPoint x: 640, startPoint y: 121, endPoint x: 582, endPoint y: 117, distance: 58.2
click at [582, 117] on div "₹ ******" at bounding box center [661, 117] width 160 height 23
paste input
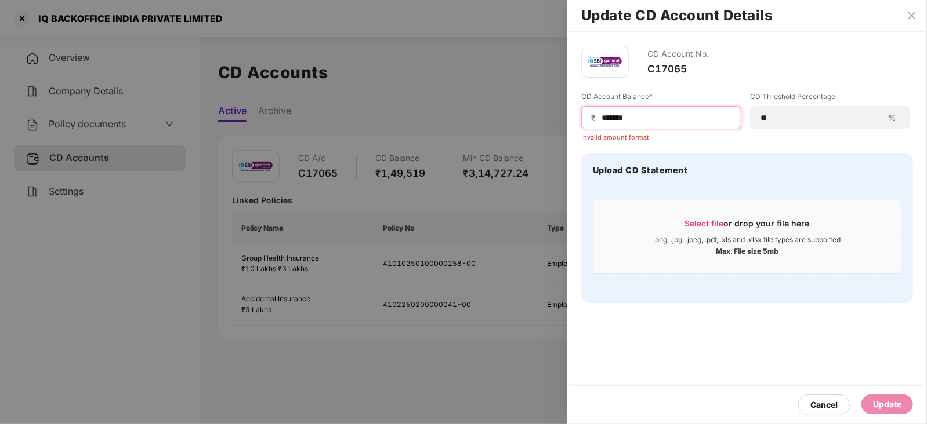
click at [600, 120] on input "******" at bounding box center [665, 118] width 131 height 12
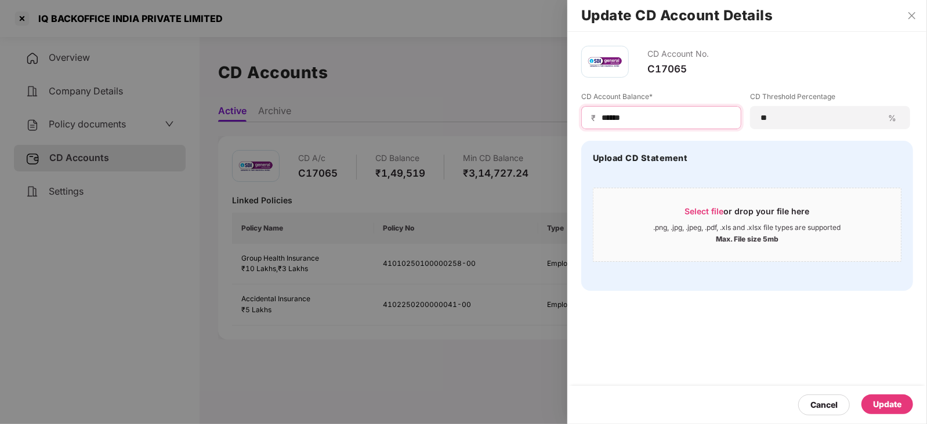
type input "******"
click at [889, 402] on div "Update" at bounding box center [887, 404] width 28 height 13
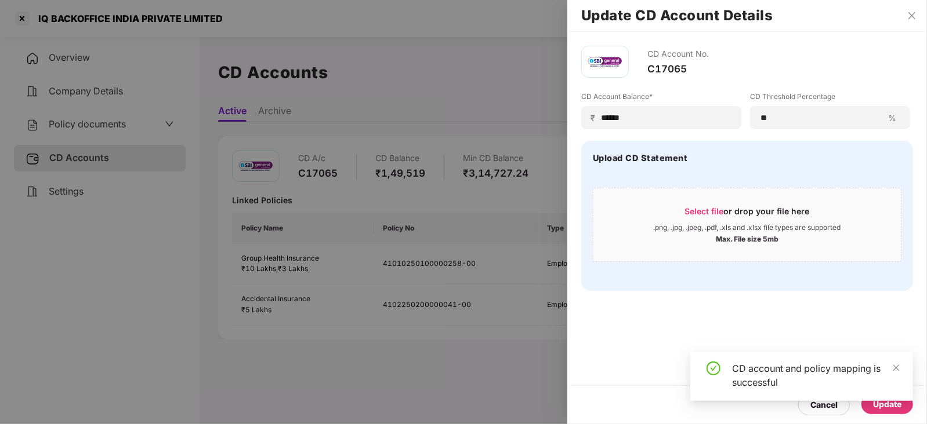
click at [94, 135] on div at bounding box center [463, 212] width 927 height 424
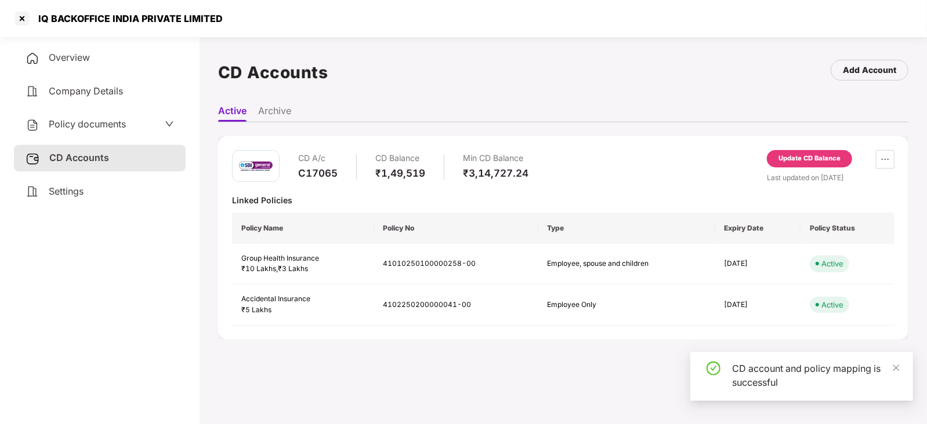
click at [95, 132] on div "Policy documents" at bounding box center [76, 124] width 100 height 15
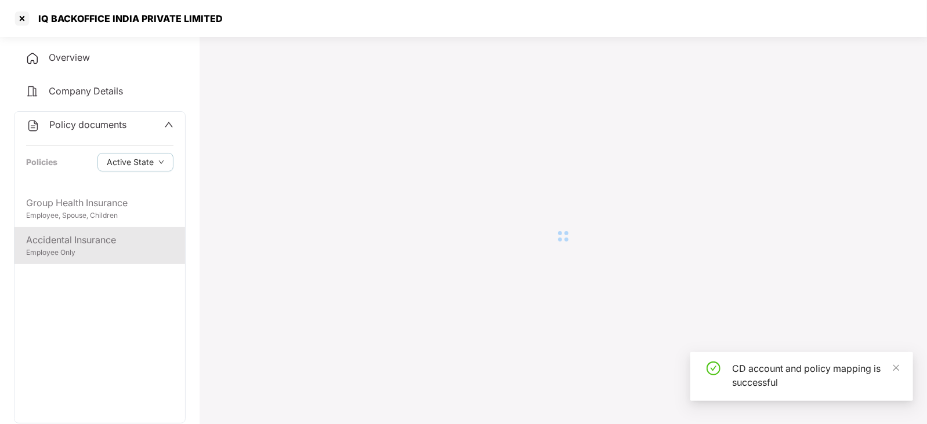
click at [86, 250] on div "Employee Only" at bounding box center [99, 253] width 147 height 11
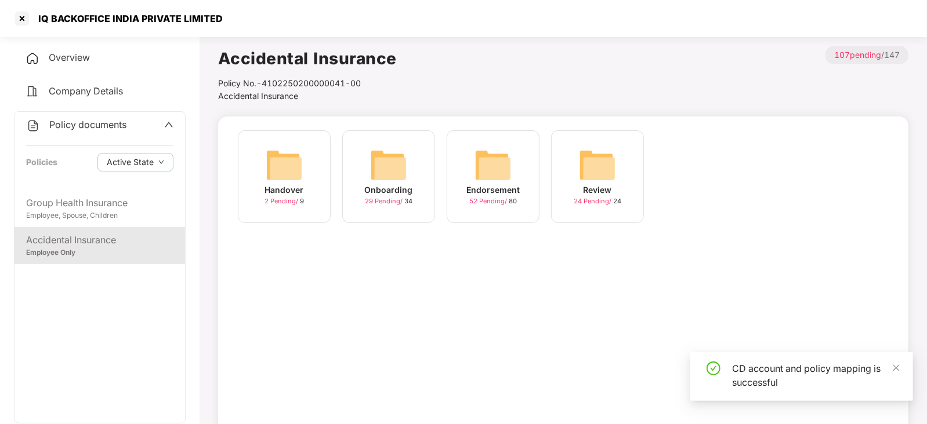
click at [492, 179] on img at bounding box center [492, 165] width 37 height 37
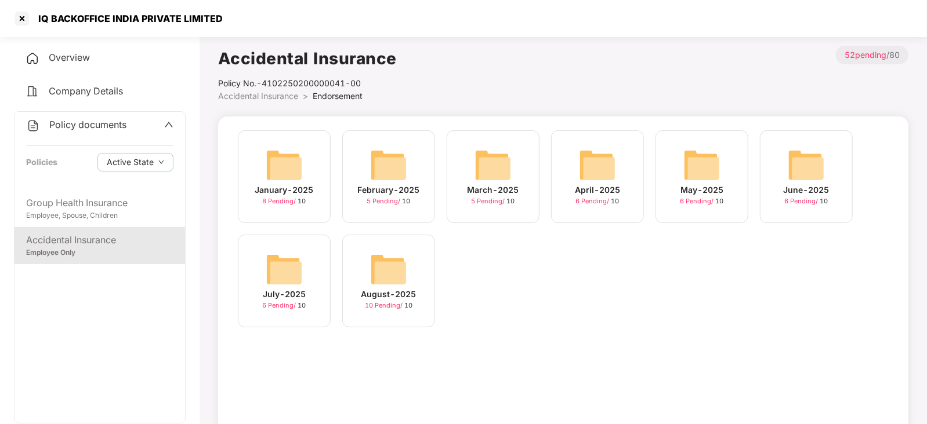
click at [403, 272] on img at bounding box center [388, 269] width 37 height 37
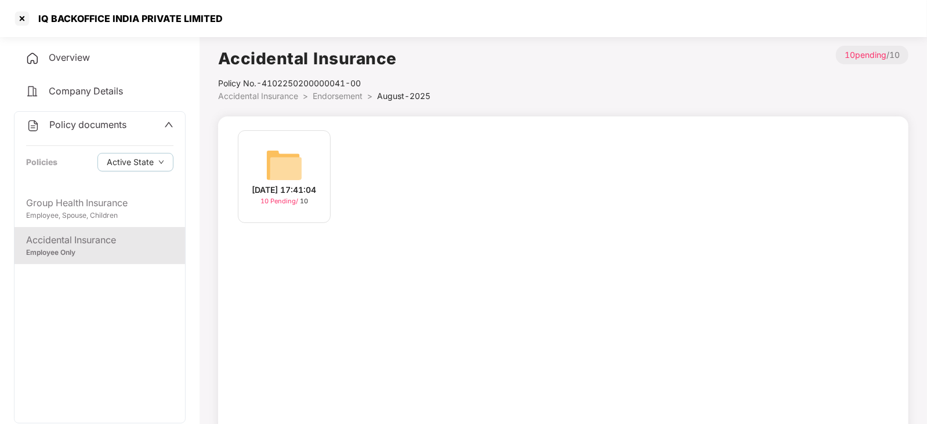
click at [302, 161] on img at bounding box center [284, 165] width 37 height 37
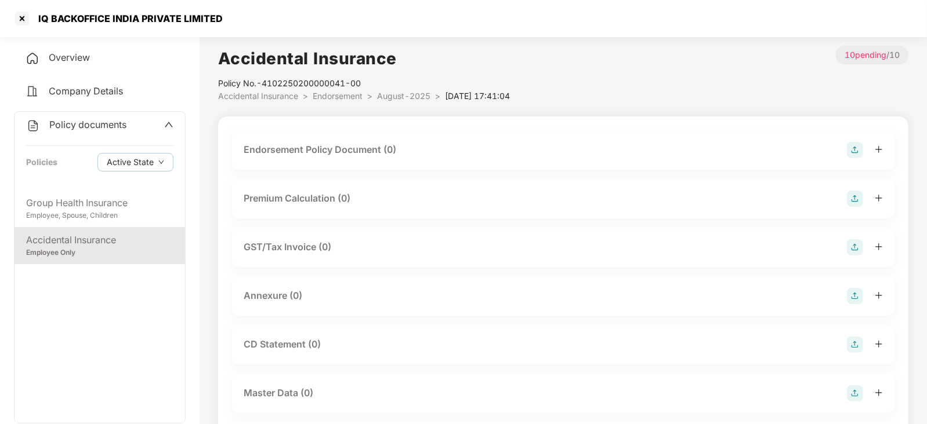
click at [854, 149] on img at bounding box center [855, 150] width 16 height 16
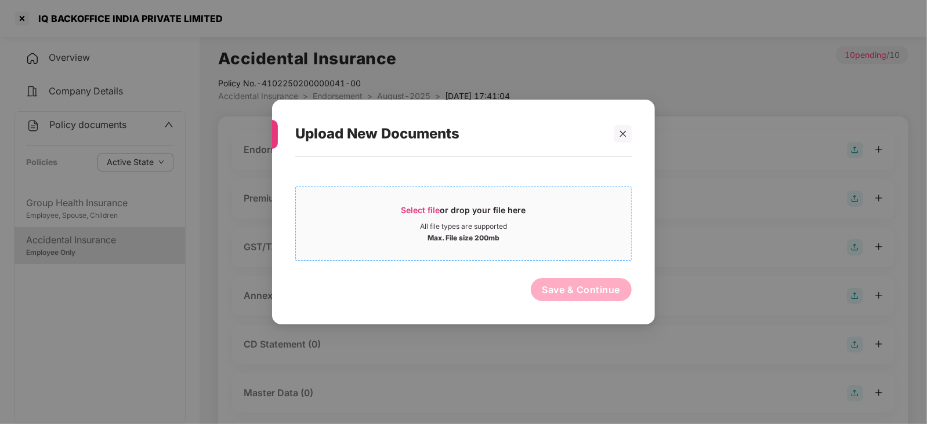
click at [404, 208] on span "Select file" at bounding box center [420, 210] width 39 height 10
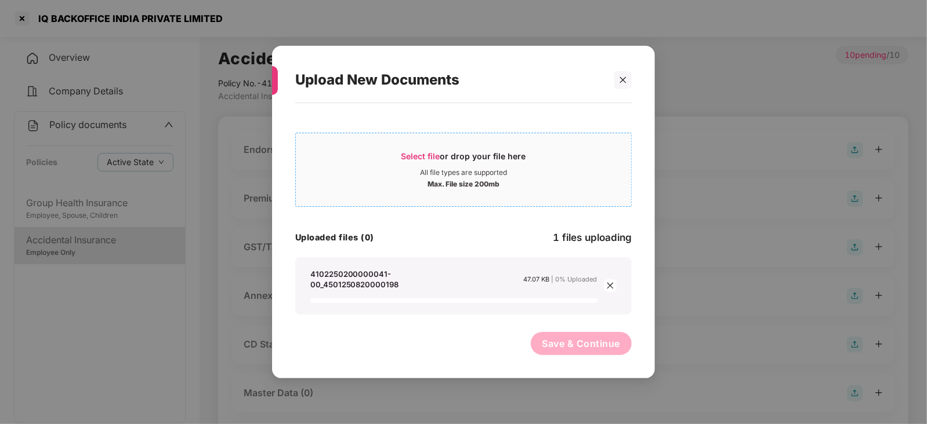
click at [418, 151] on div "Select file or drop your file here" at bounding box center [463, 159] width 125 height 17
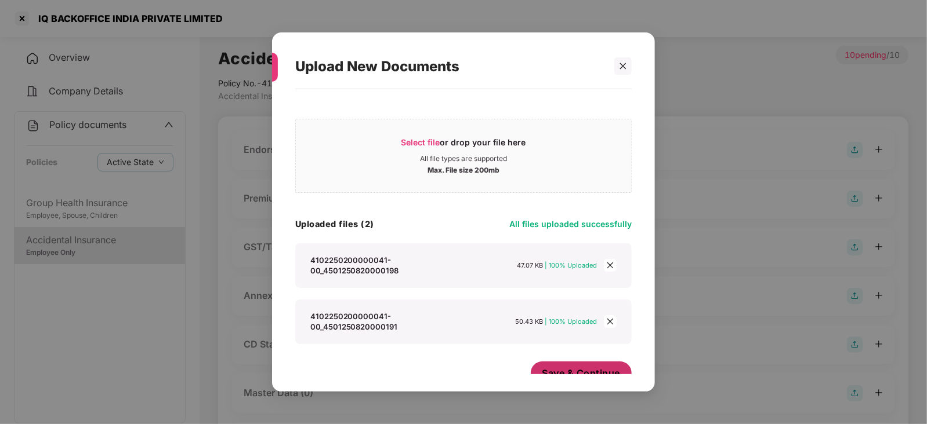
click at [587, 367] on span "Save & Continue" at bounding box center [581, 373] width 78 height 13
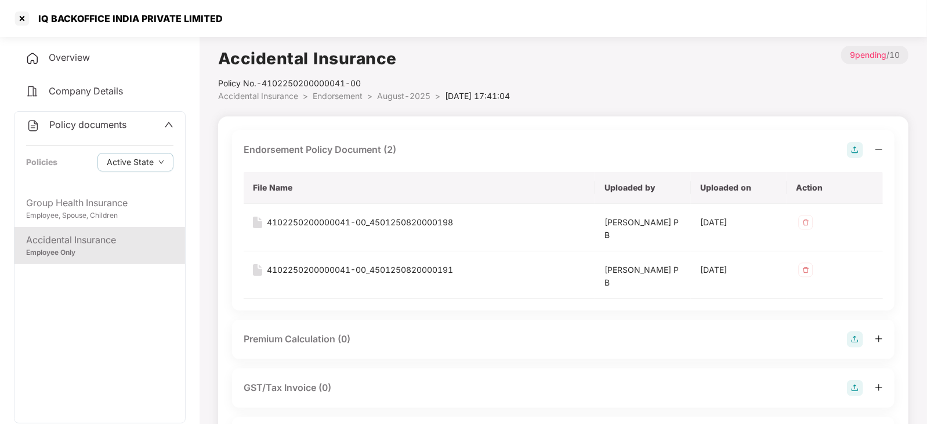
scroll to position [72, 0]
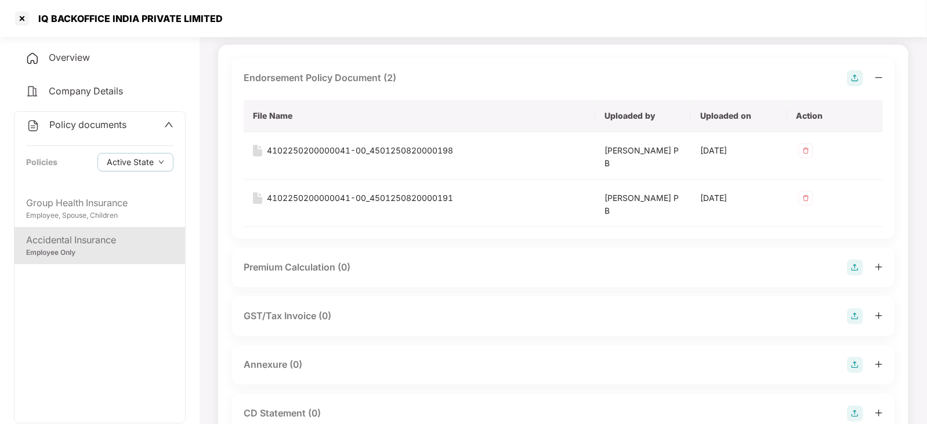
click at [854, 265] on img at bounding box center [855, 268] width 16 height 16
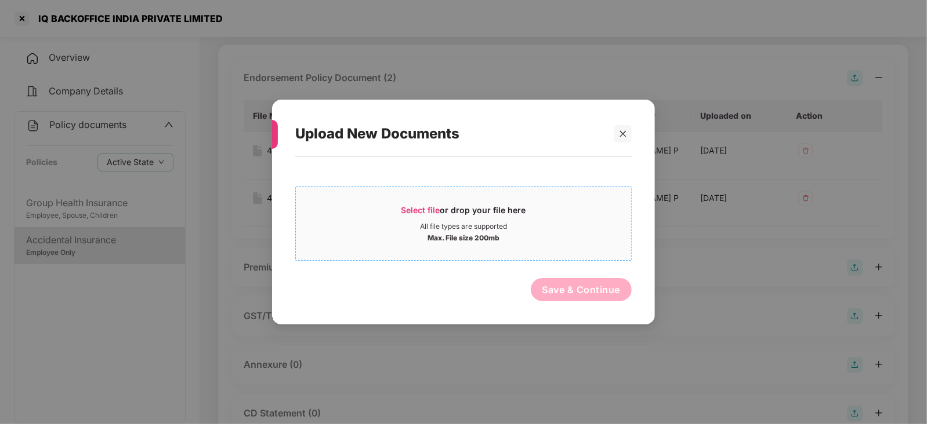
click at [400, 205] on div "Select file or drop your file here" at bounding box center [463, 213] width 335 height 17
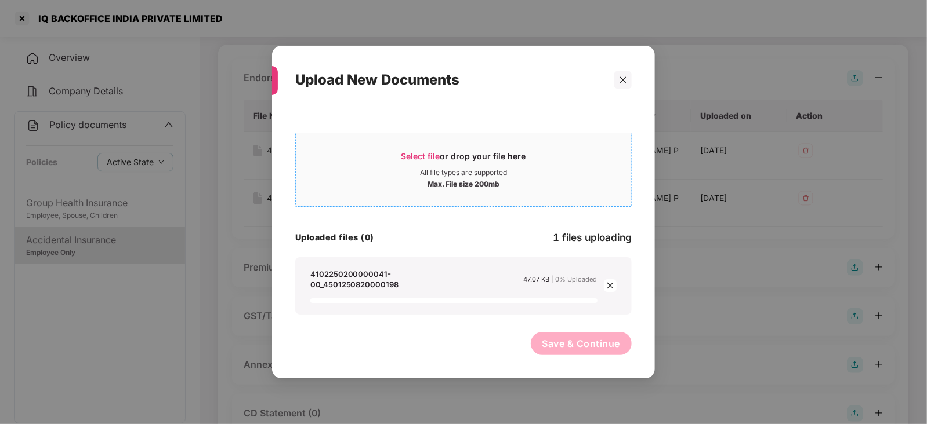
click at [397, 165] on div "Select file or drop your file here" at bounding box center [463, 159] width 335 height 17
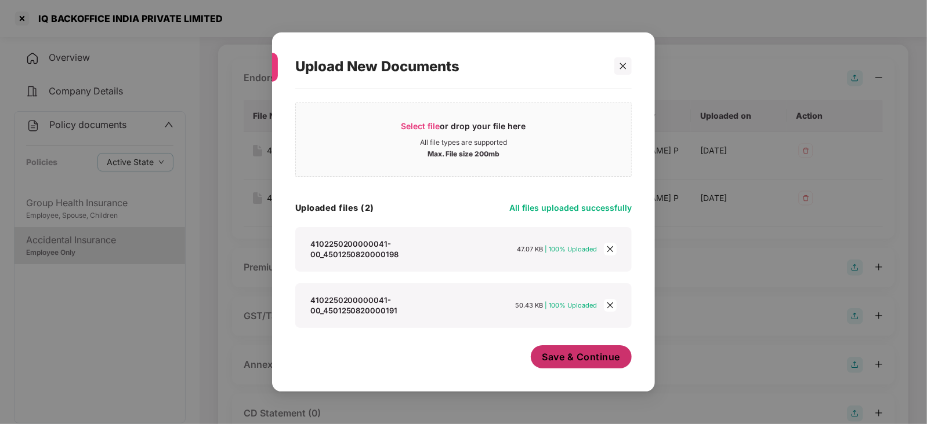
click at [571, 354] on span "Save & Continue" at bounding box center [581, 357] width 78 height 13
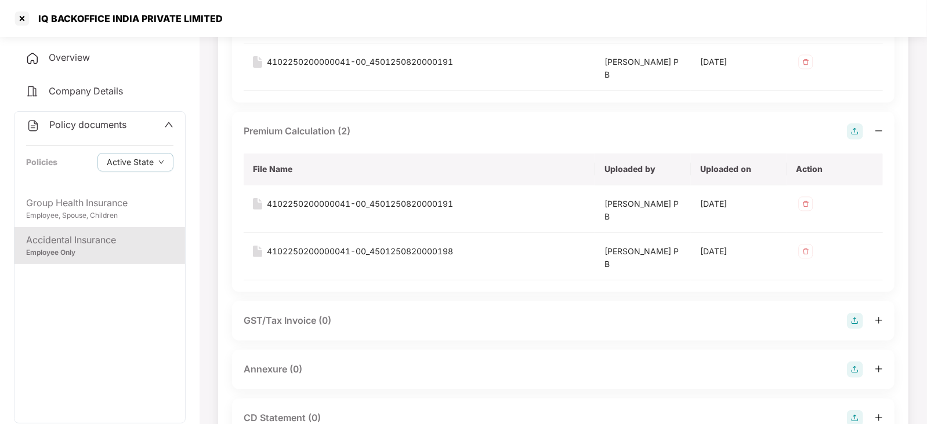
scroll to position [217, 0]
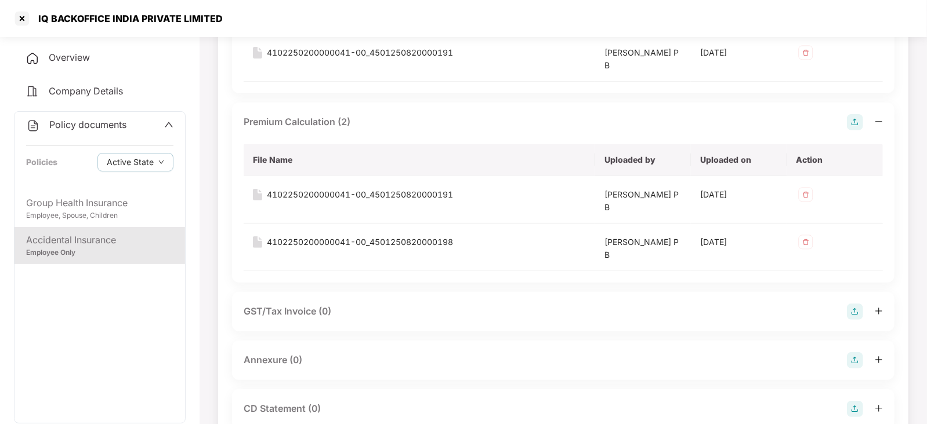
click at [854, 362] on img at bounding box center [855, 361] width 16 height 16
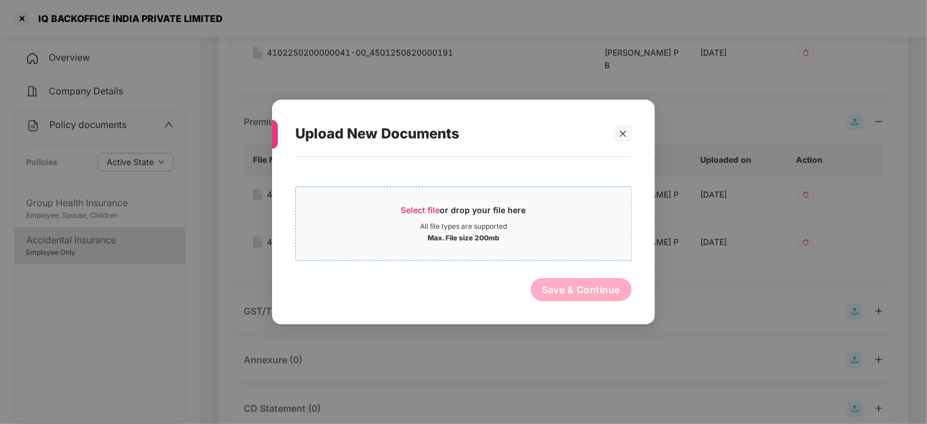
click at [432, 217] on div "Select file or drop your file here" at bounding box center [463, 213] width 125 height 17
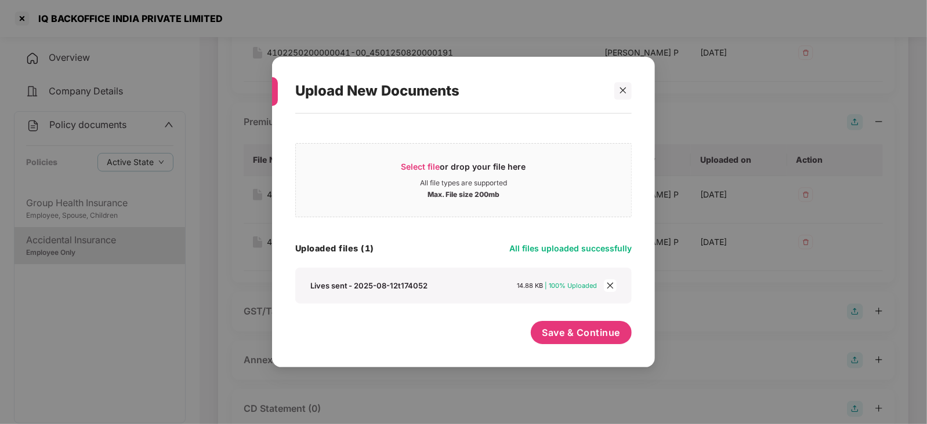
click at [592, 365] on div "Upload New Documents Select file or drop your file here All file types are supp…" at bounding box center [463, 212] width 383 height 311
click at [583, 340] on button "Save & Continue" at bounding box center [581, 332] width 101 height 23
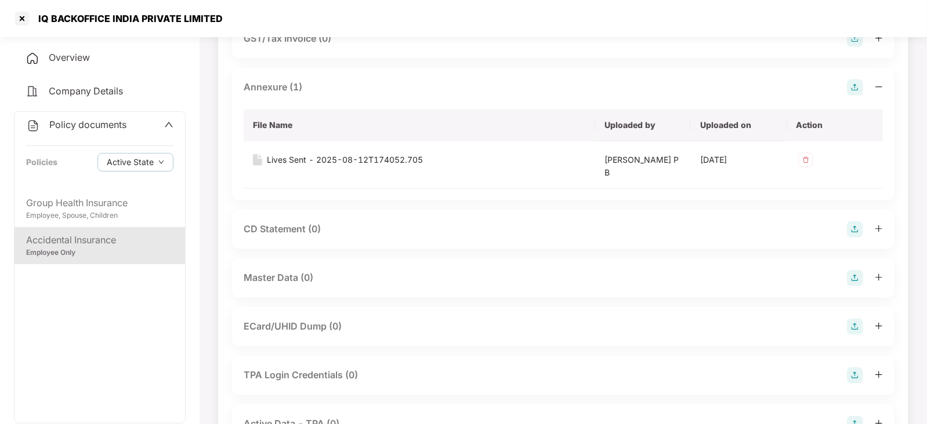
scroll to position [579, 0]
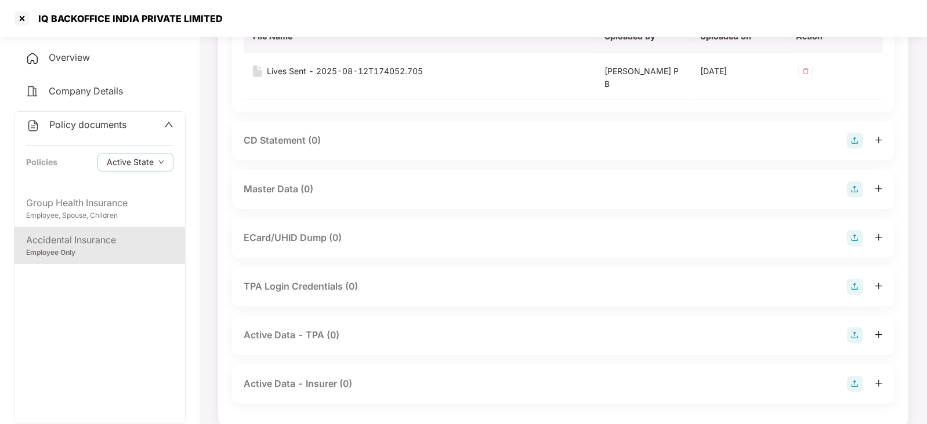
click at [852, 190] on img at bounding box center [855, 189] width 16 height 16
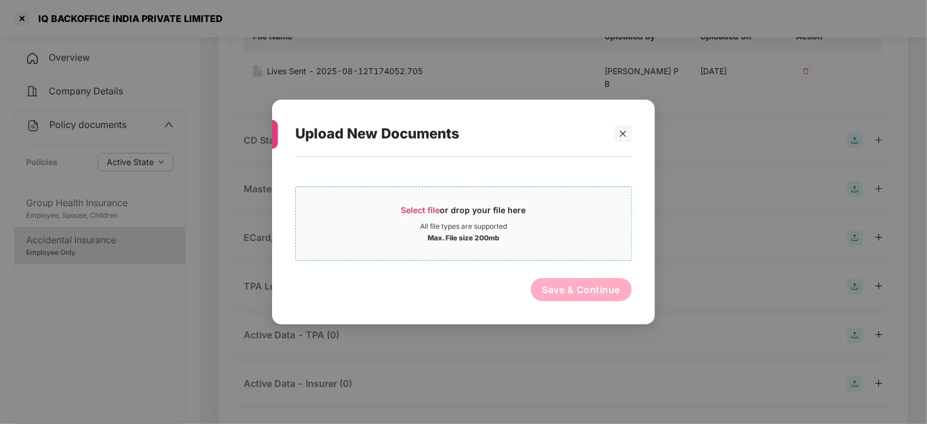
click at [414, 213] on span "Select file" at bounding box center [420, 210] width 39 height 10
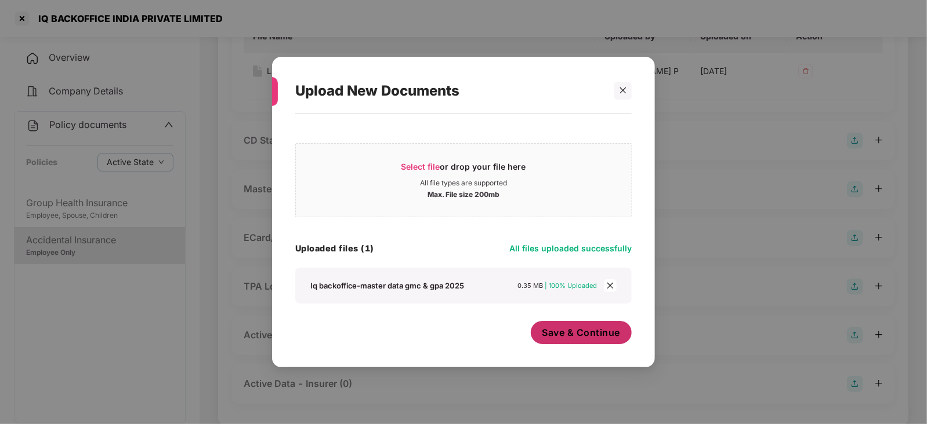
click at [571, 332] on span "Save & Continue" at bounding box center [581, 332] width 78 height 13
